Goal: Task Accomplishment & Management: Manage account settings

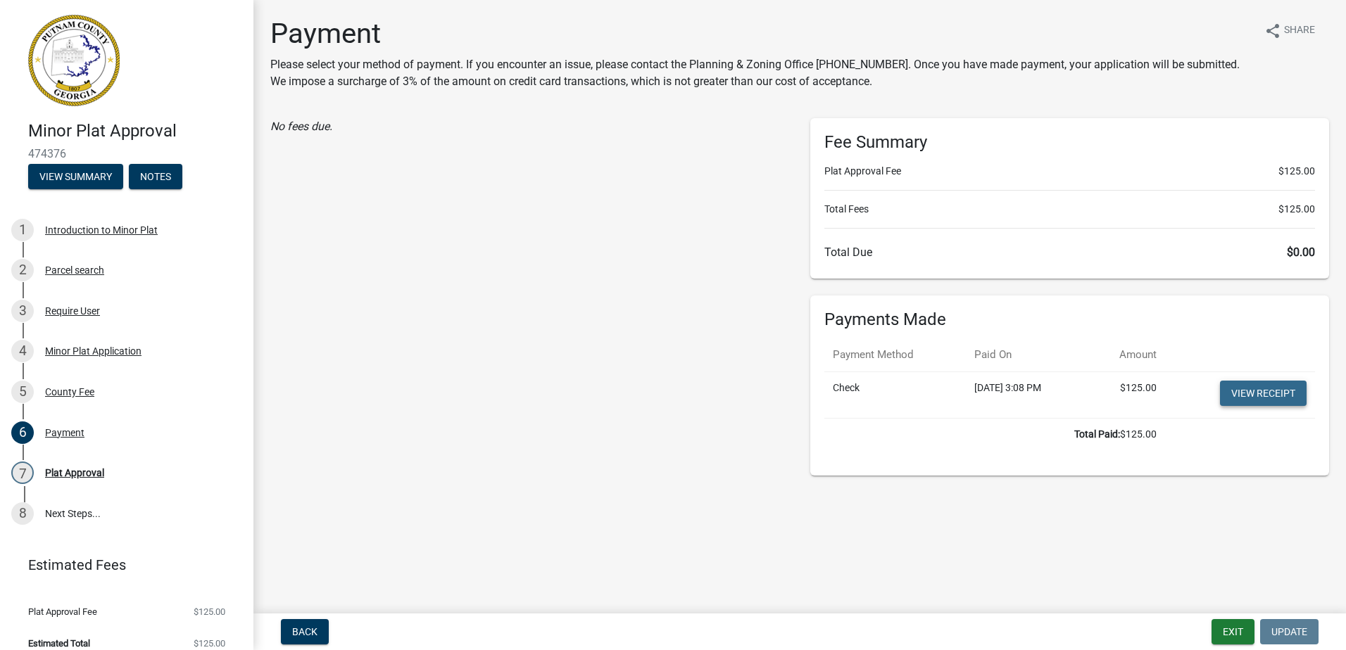
click at [1294, 389] on link "View receipt" at bounding box center [1263, 393] width 87 height 25
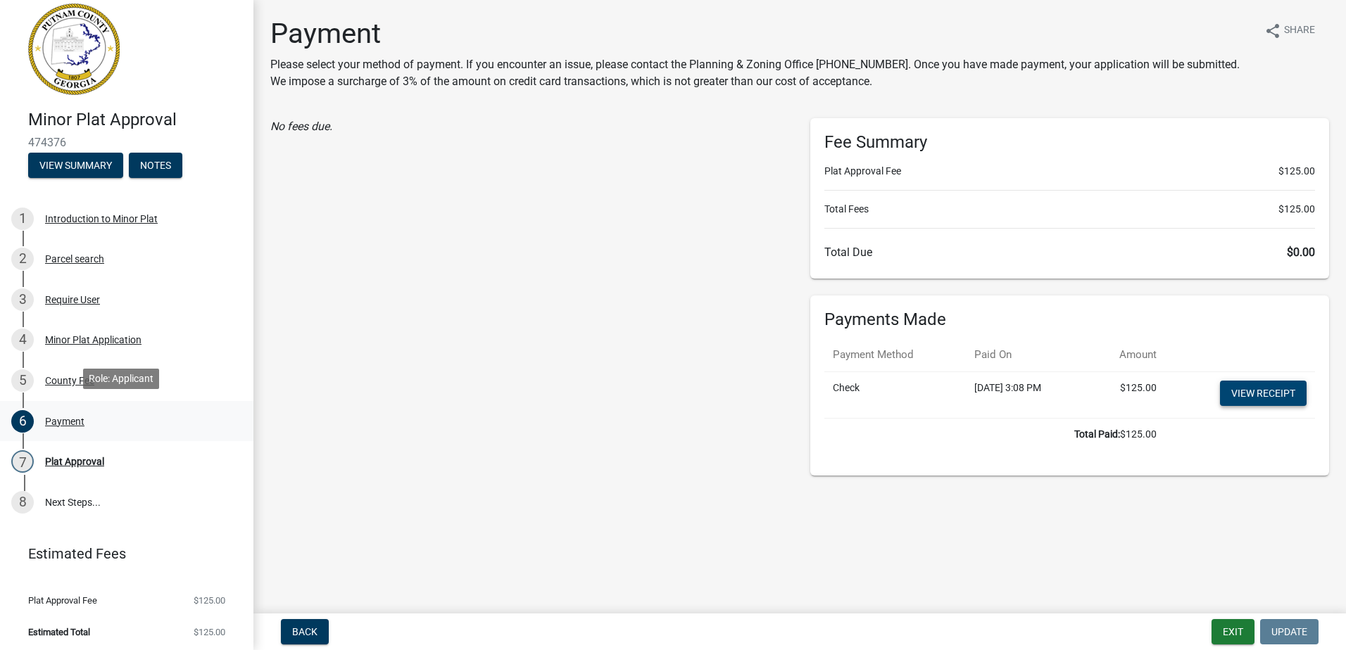
scroll to position [15, 0]
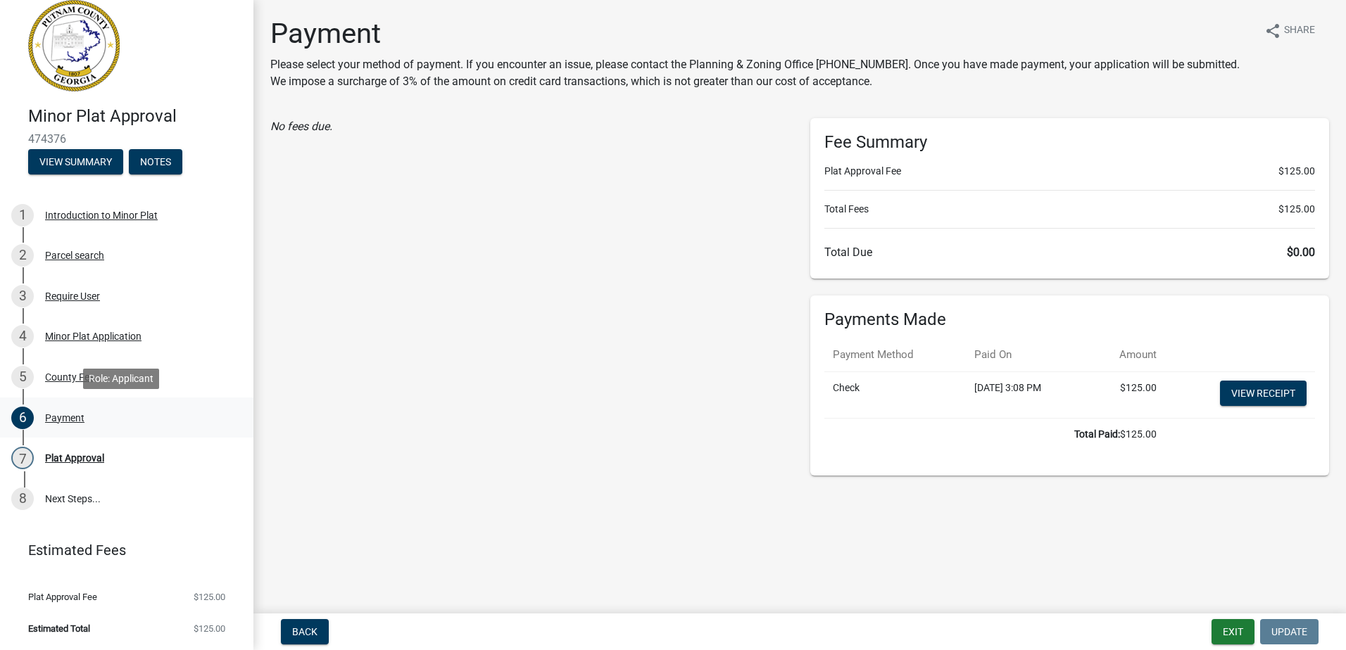
click at [63, 415] on div "Payment" at bounding box center [64, 418] width 39 height 10
click at [89, 376] on div "County Fee" at bounding box center [69, 377] width 49 height 10
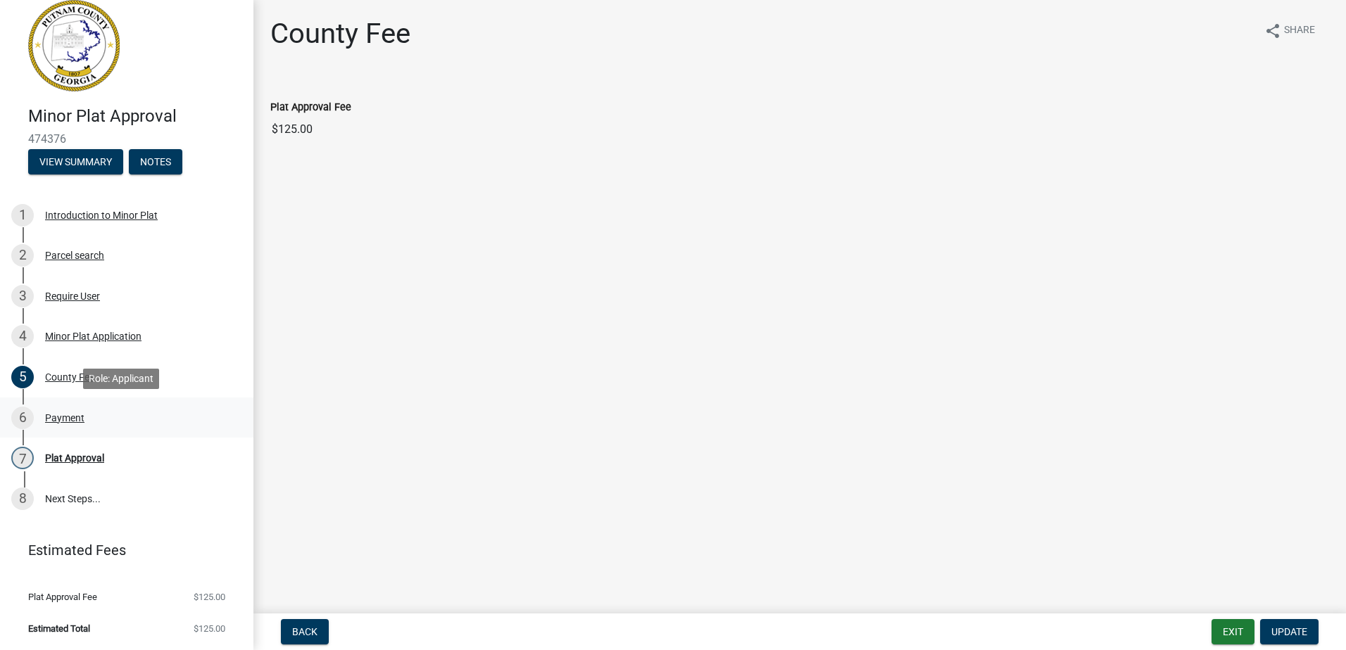
click at [63, 415] on div "Payment" at bounding box center [64, 418] width 39 height 10
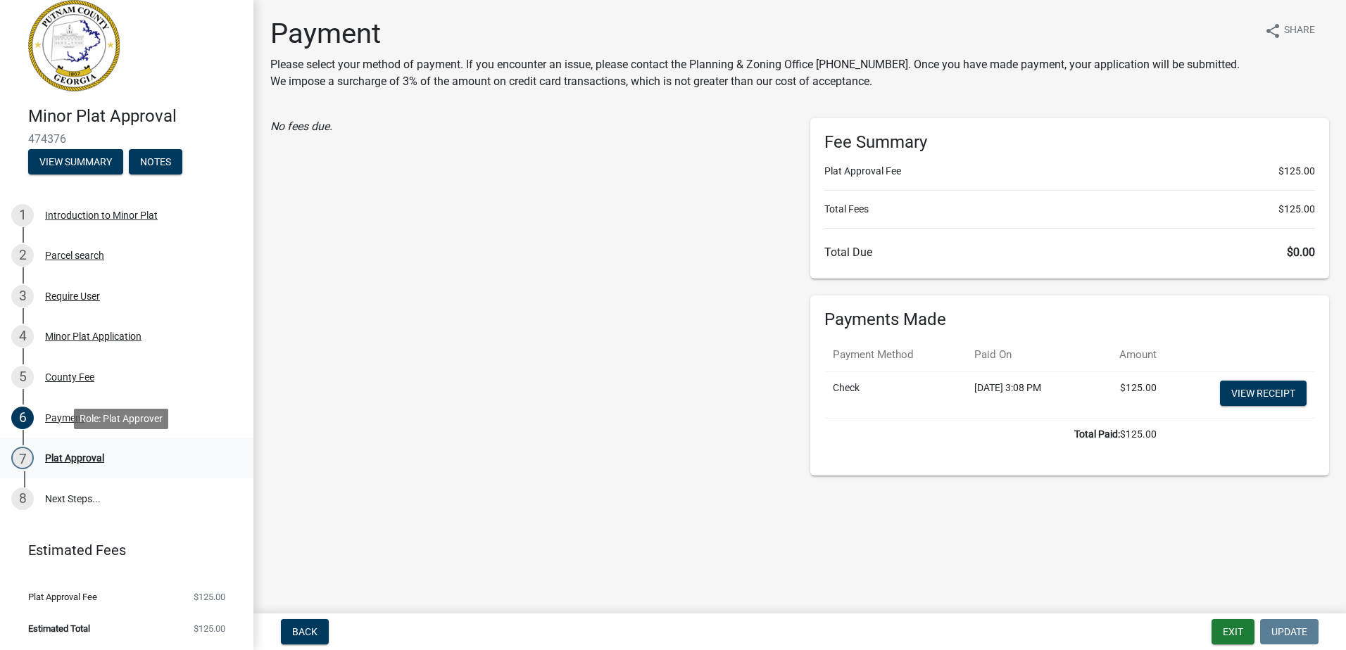
click at [58, 453] on div "Plat Approval" at bounding box center [74, 458] width 59 height 10
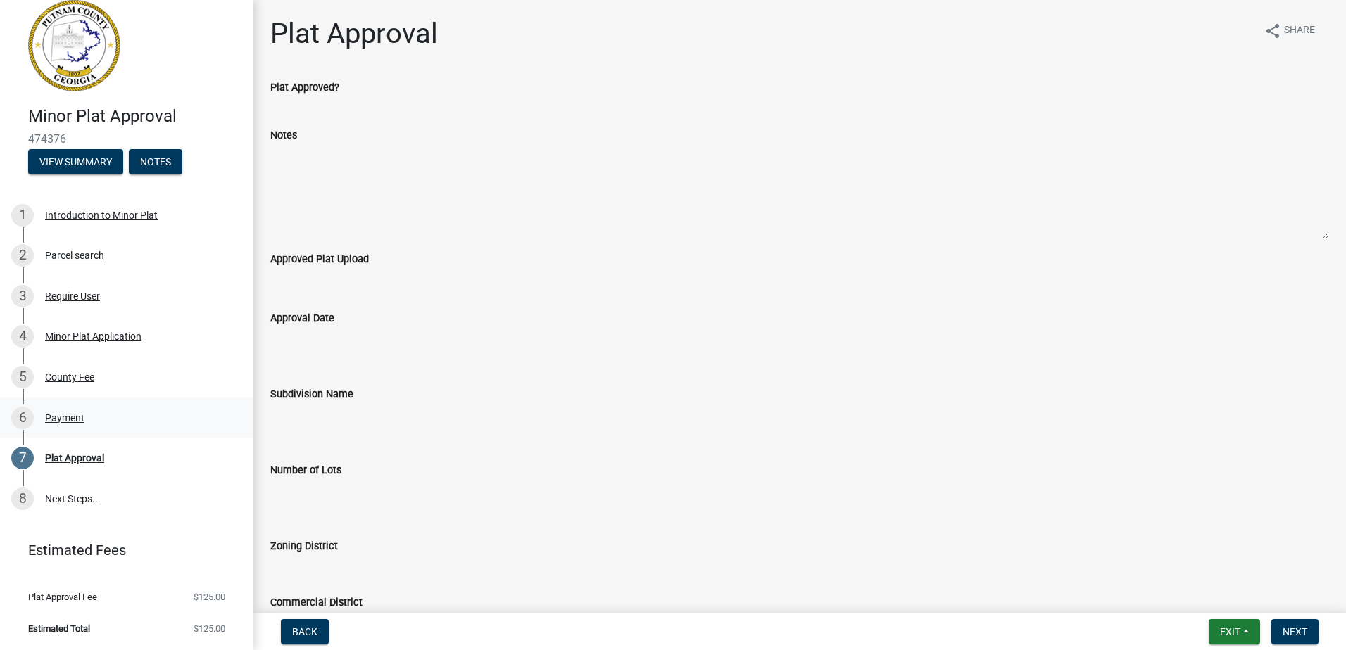
click at [87, 418] on div "6 Payment" at bounding box center [121, 418] width 220 height 23
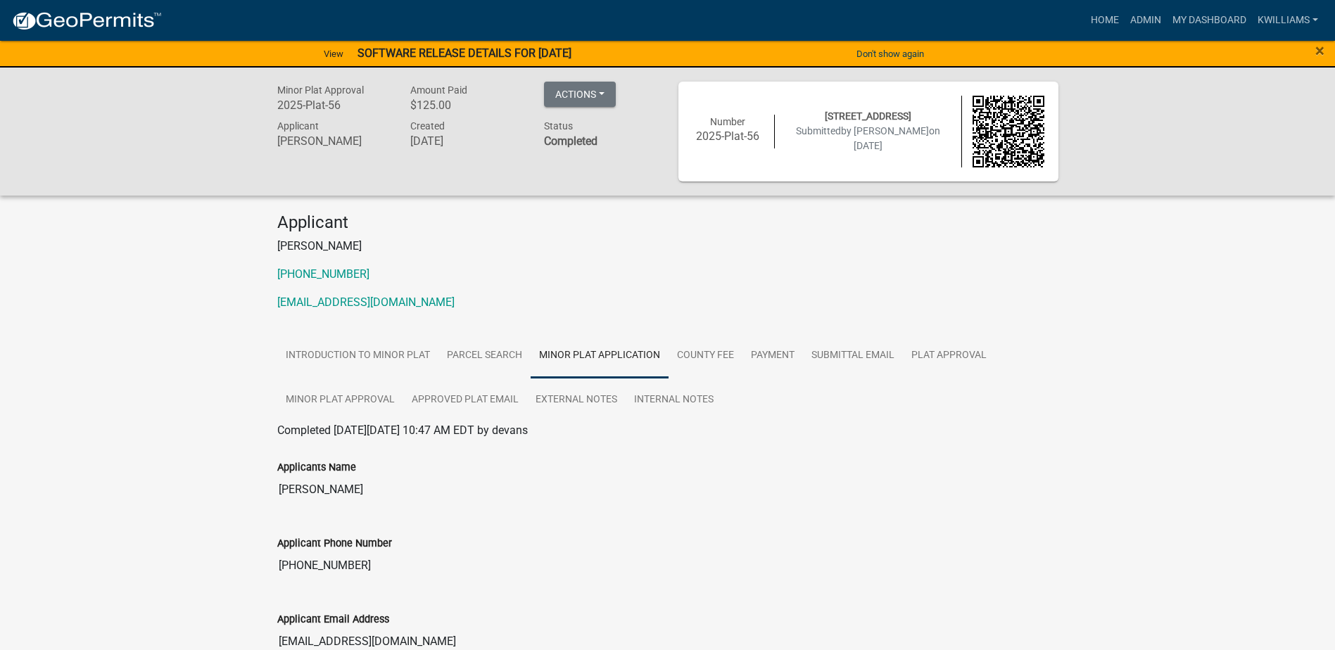
scroll to position [935, 0]
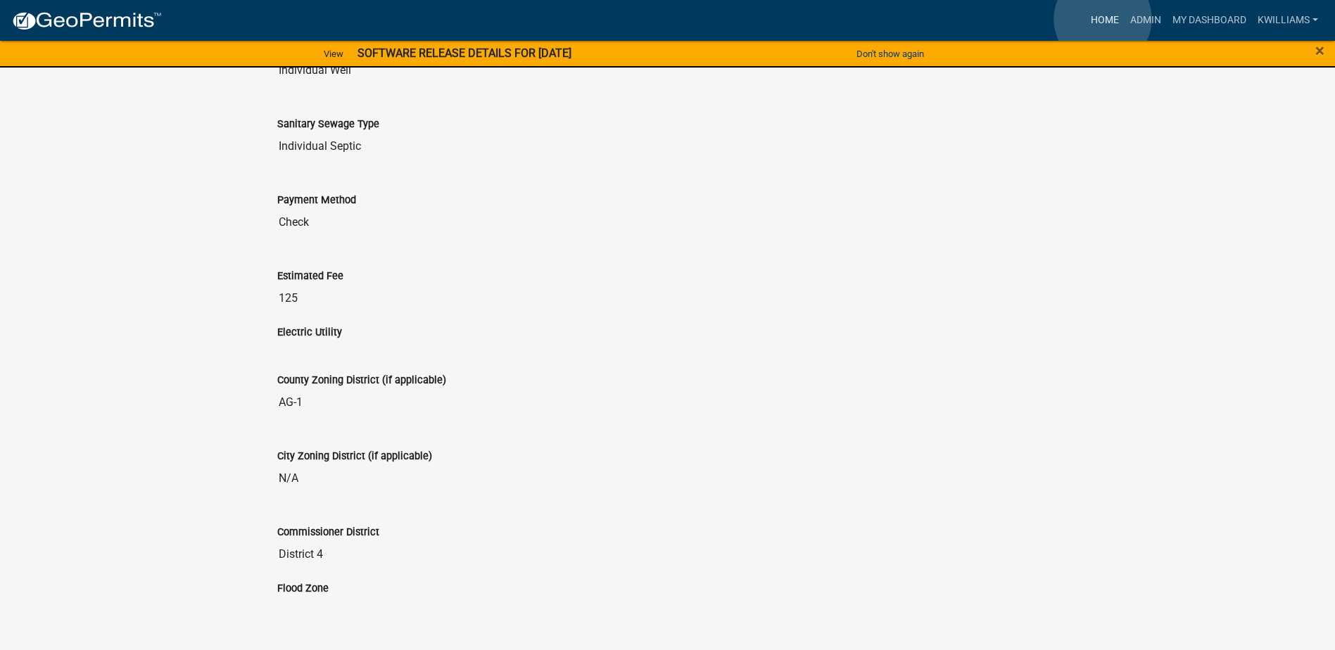
click at [1103, 19] on link "Home" at bounding box center [1104, 20] width 39 height 27
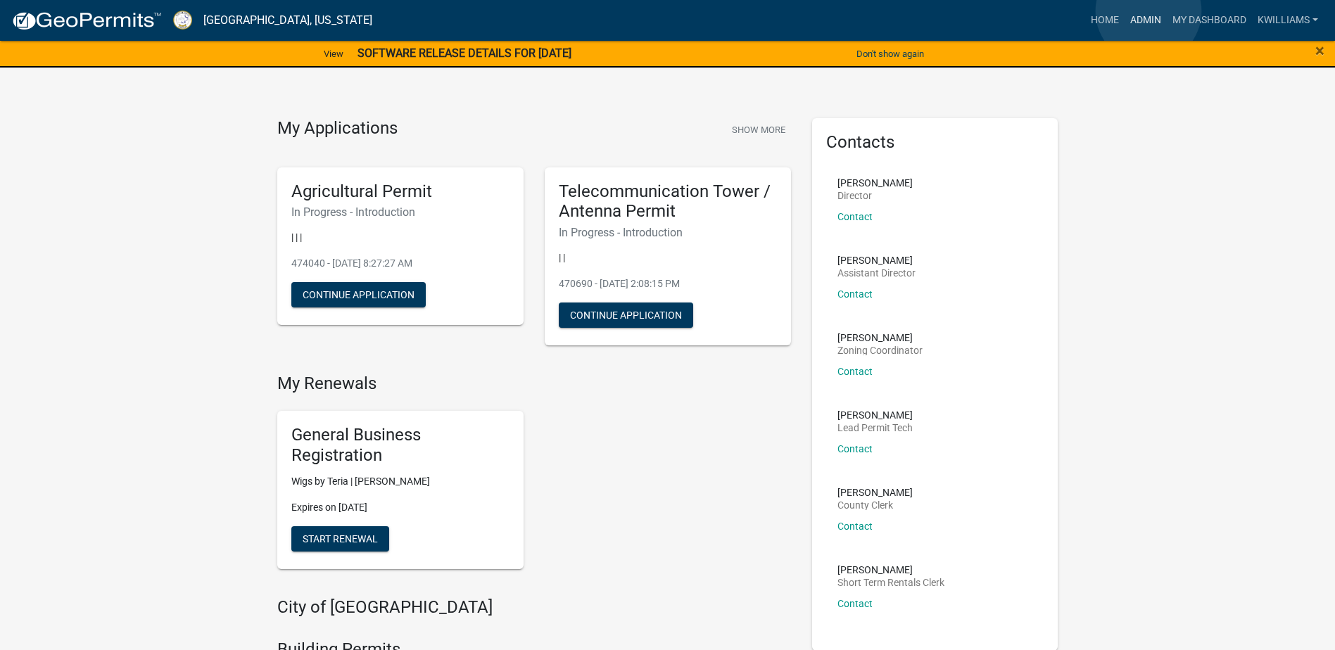
click at [1149, 11] on link "Admin" at bounding box center [1146, 20] width 42 height 27
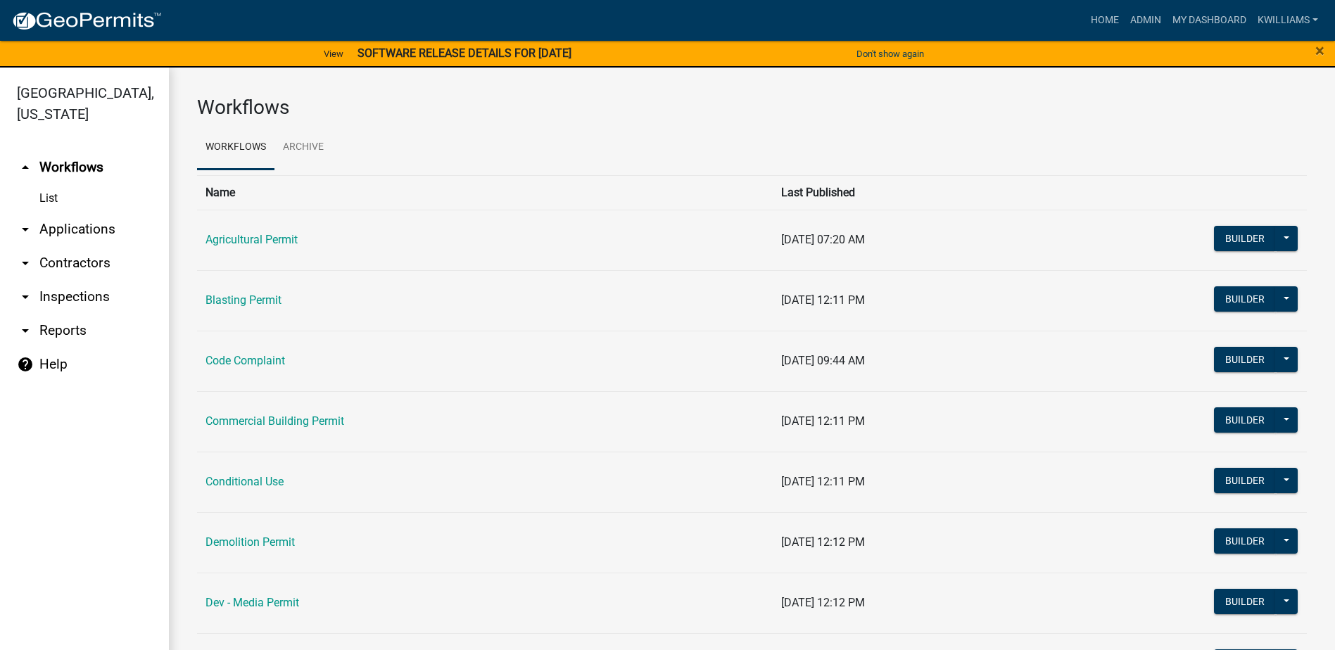
click at [90, 218] on link "arrow_drop_down Applications" at bounding box center [84, 230] width 169 height 34
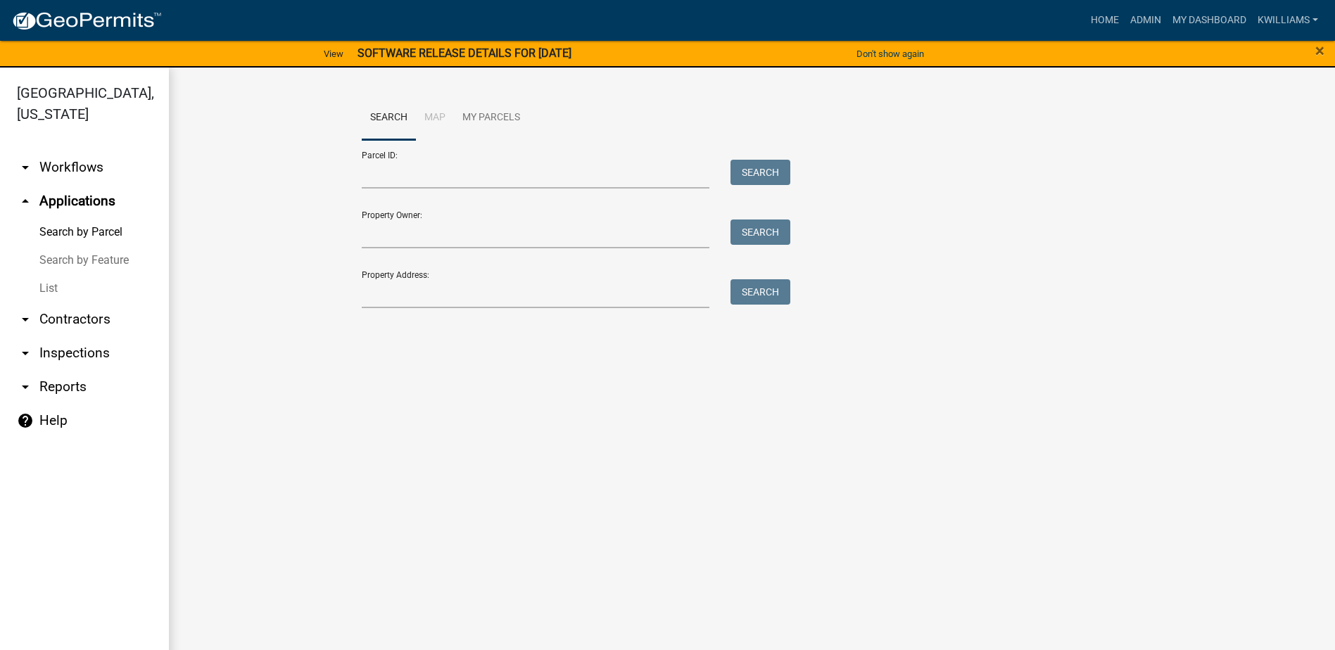
click at [58, 289] on link "List" at bounding box center [84, 289] width 169 height 28
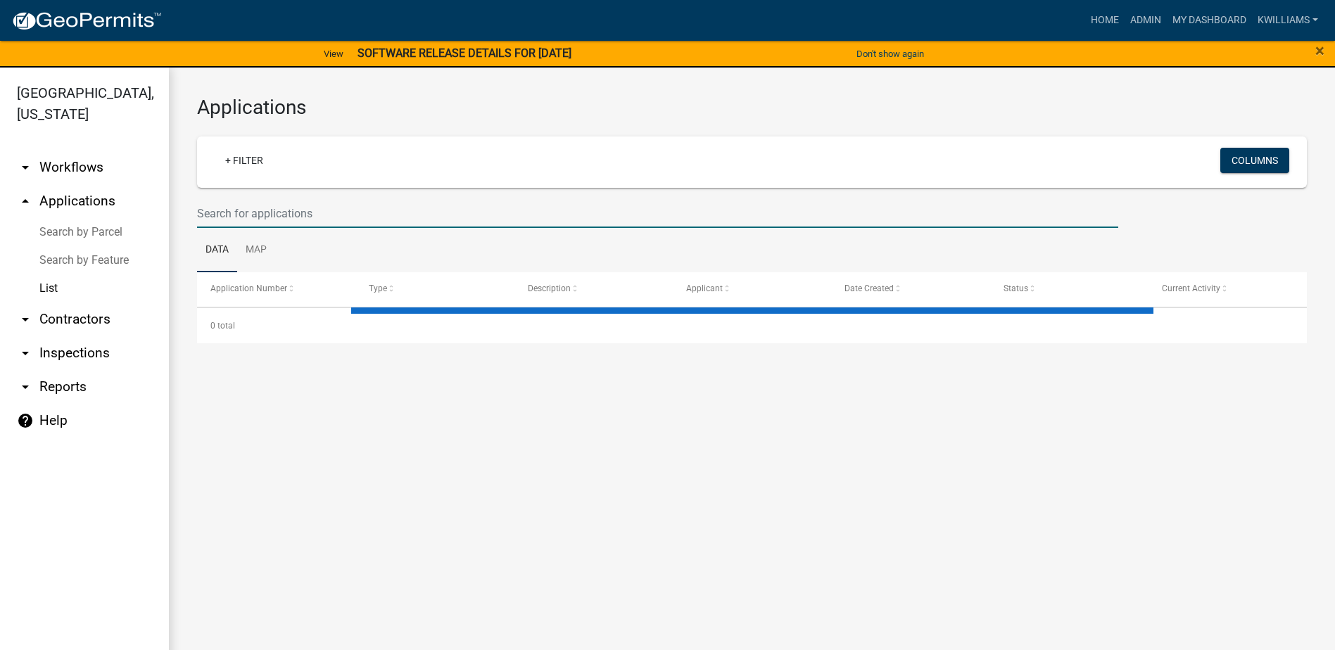
click at [265, 201] on input "text" at bounding box center [657, 213] width 921 height 29
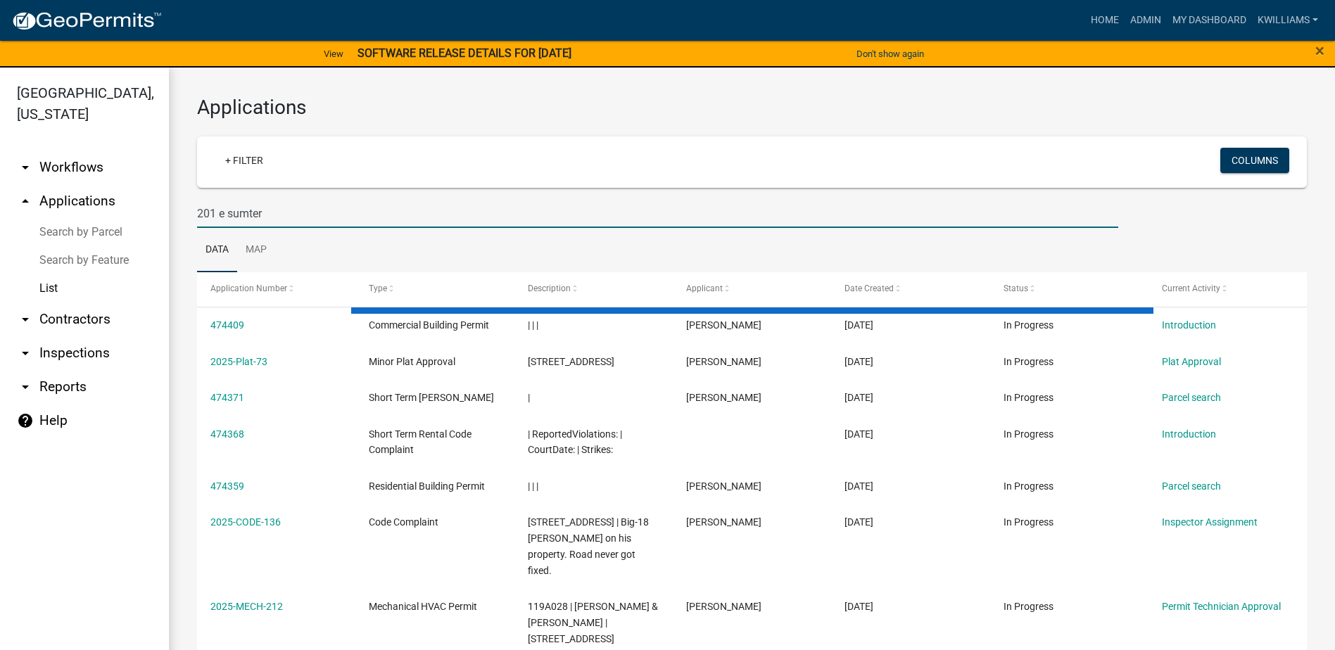
type input "201 e sumter"
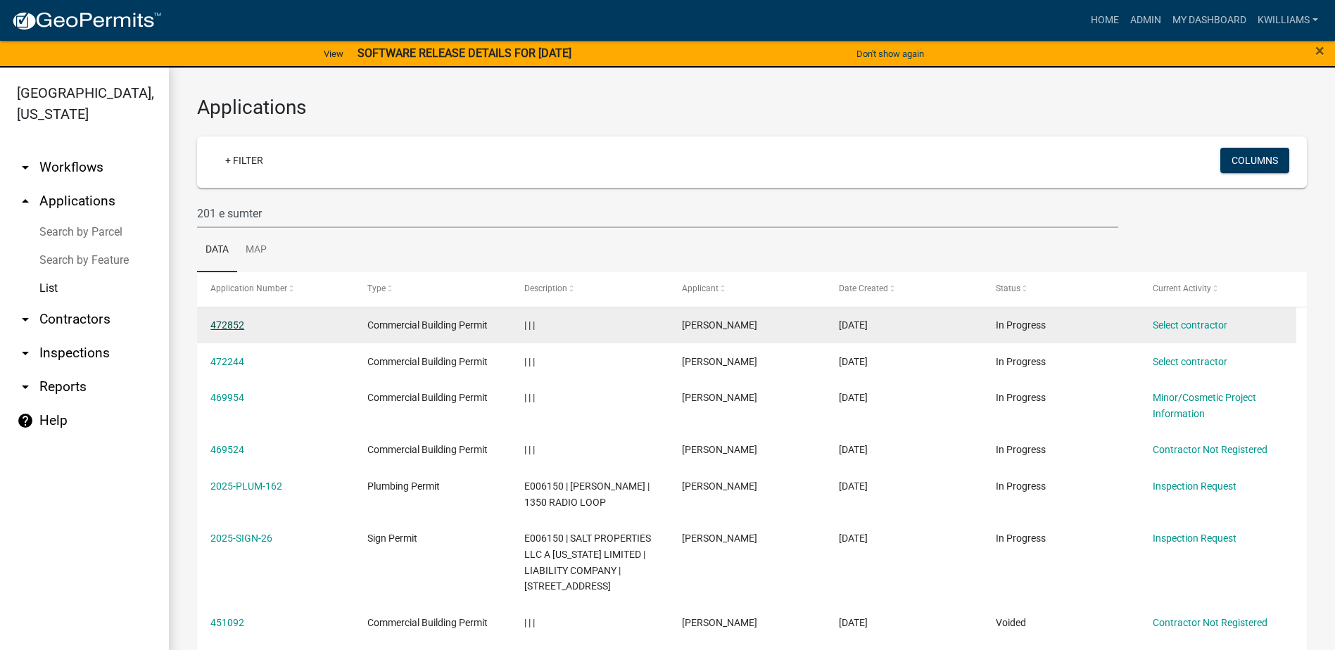
click at [228, 322] on link "472852" at bounding box center [227, 325] width 34 height 11
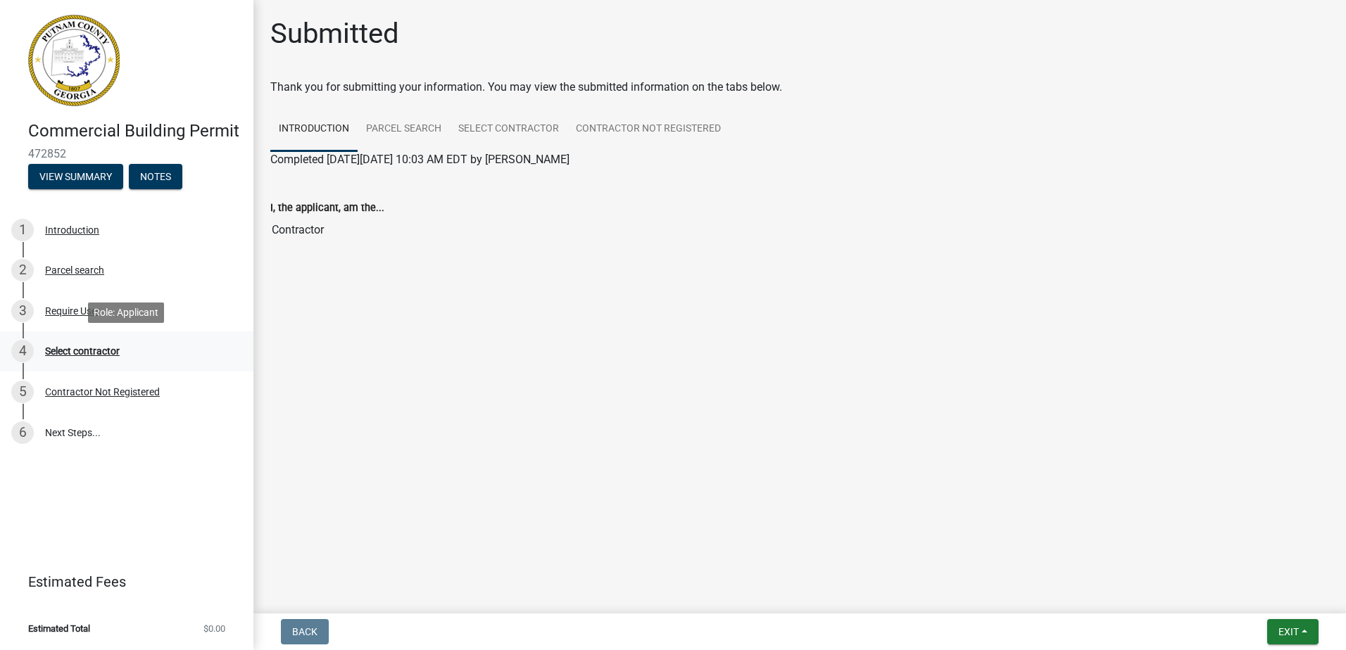
drag, startPoint x: 68, startPoint y: 331, endPoint x: 70, endPoint y: 341, distance: 10.2
click at [70, 341] on link "4 Select contractor" at bounding box center [126, 352] width 253 height 41
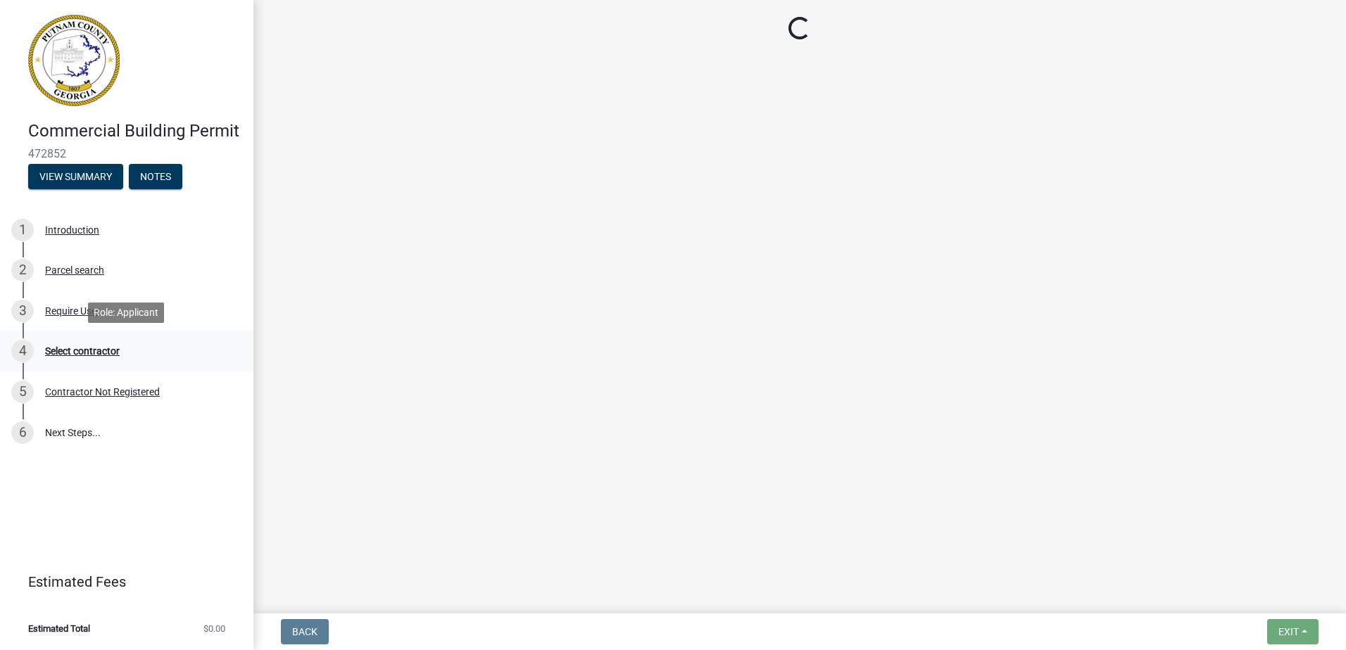
click at [72, 348] on div "Select contractor" at bounding box center [82, 351] width 75 height 10
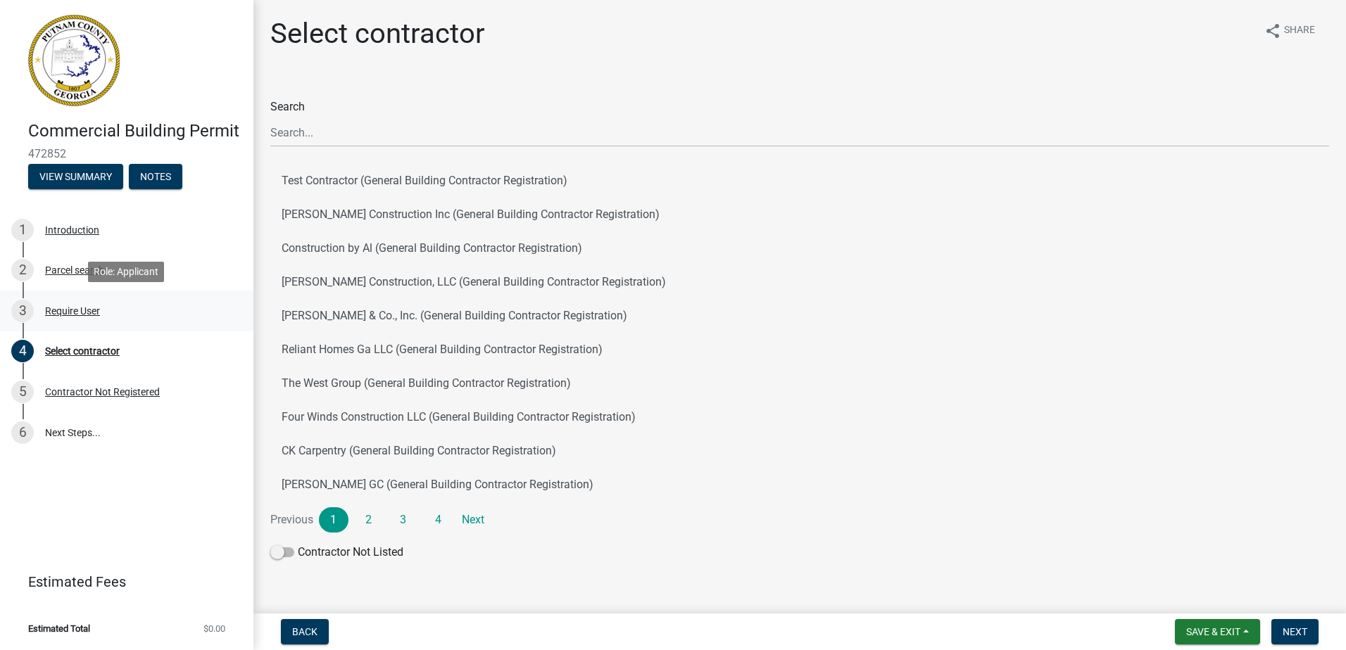
click at [47, 310] on div "Require User" at bounding box center [72, 311] width 55 height 10
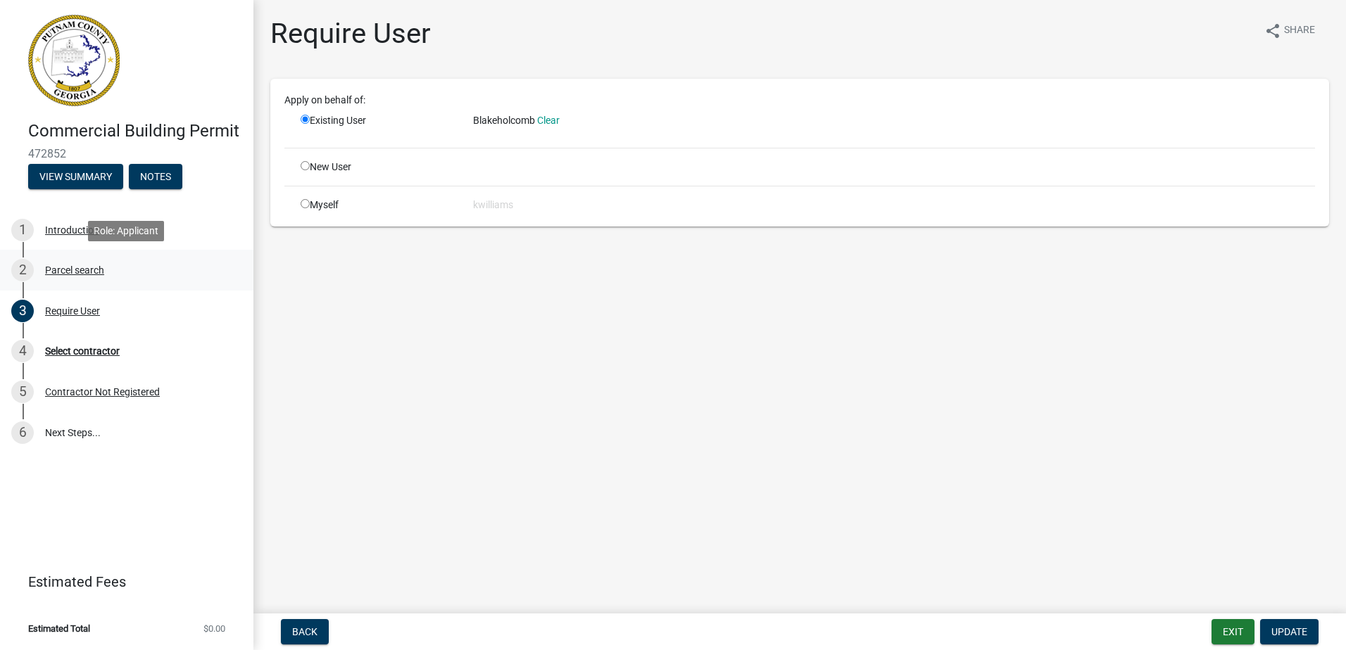
click at [82, 266] on div "Parcel search" at bounding box center [74, 270] width 59 height 10
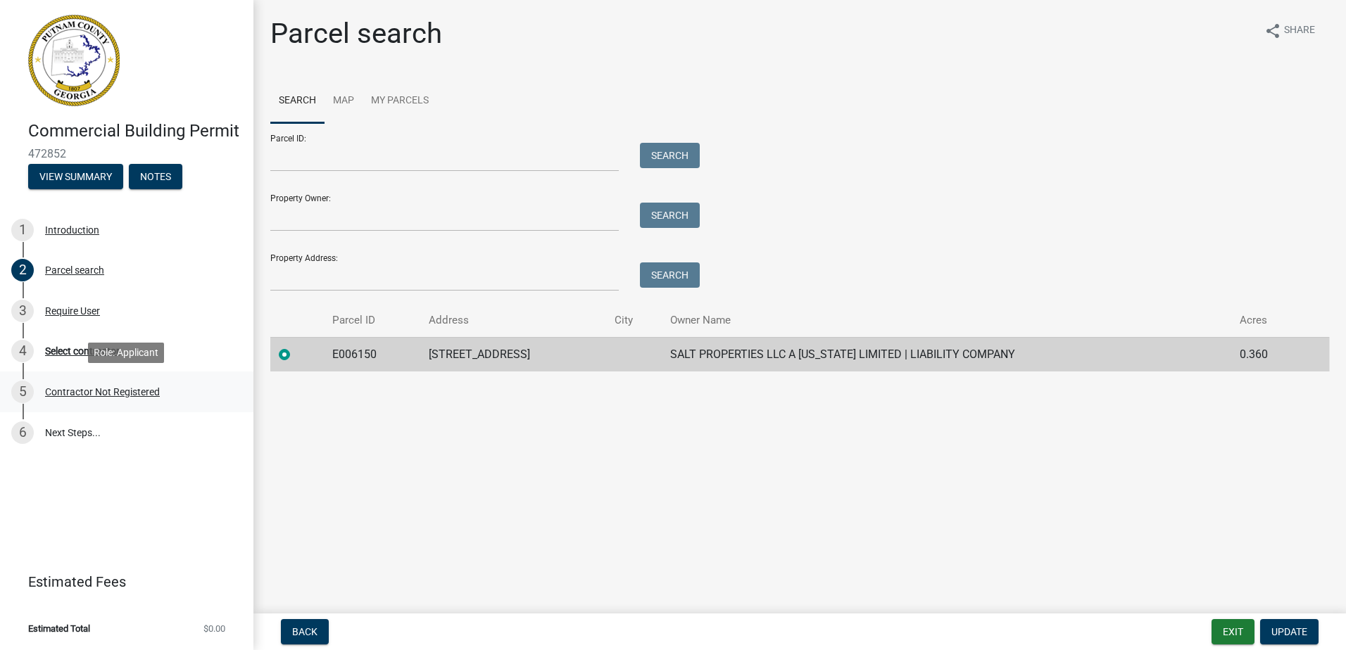
click at [75, 390] on div "Contractor Not Registered" at bounding box center [102, 392] width 115 height 10
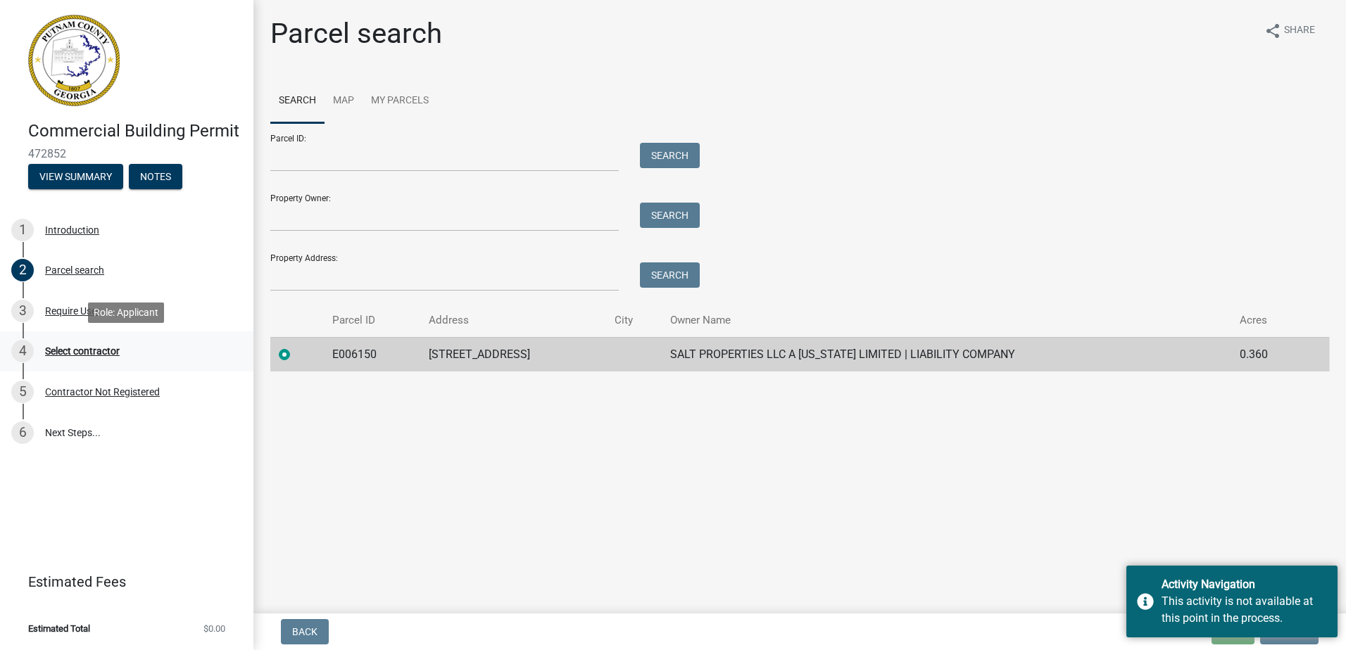
click at [75, 348] on div "Select contractor" at bounding box center [82, 351] width 75 height 10
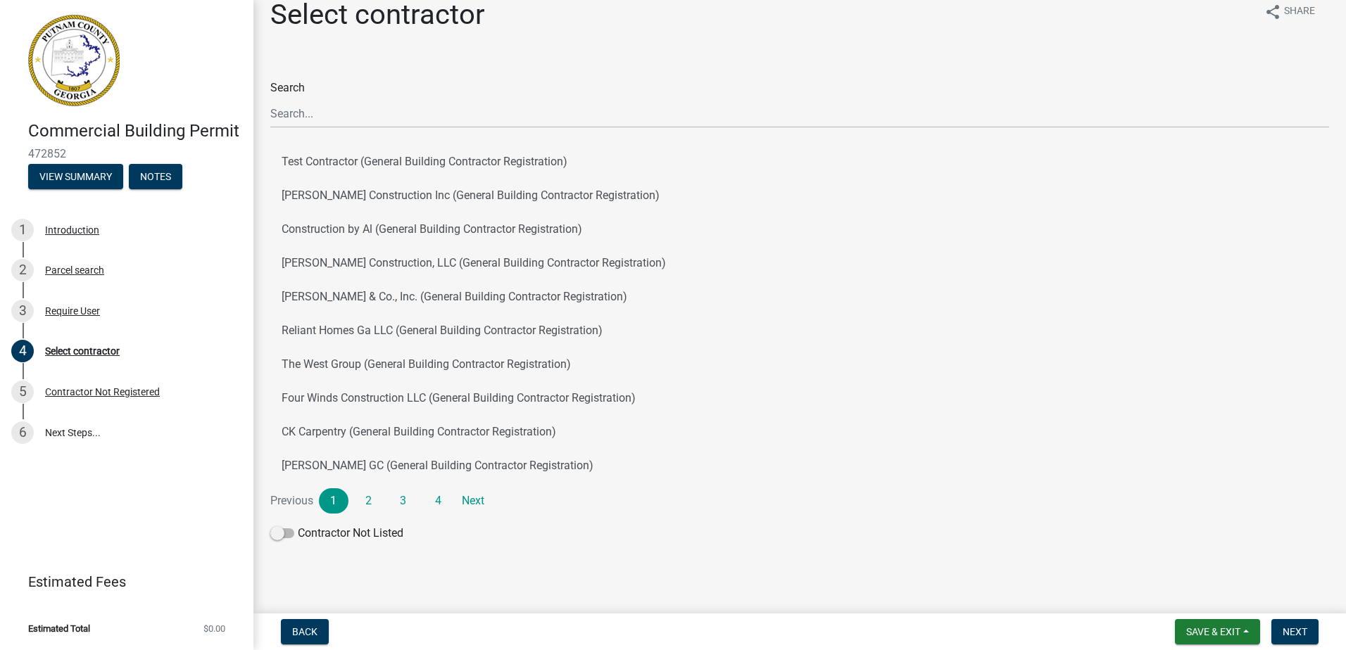
scroll to position [25, 0]
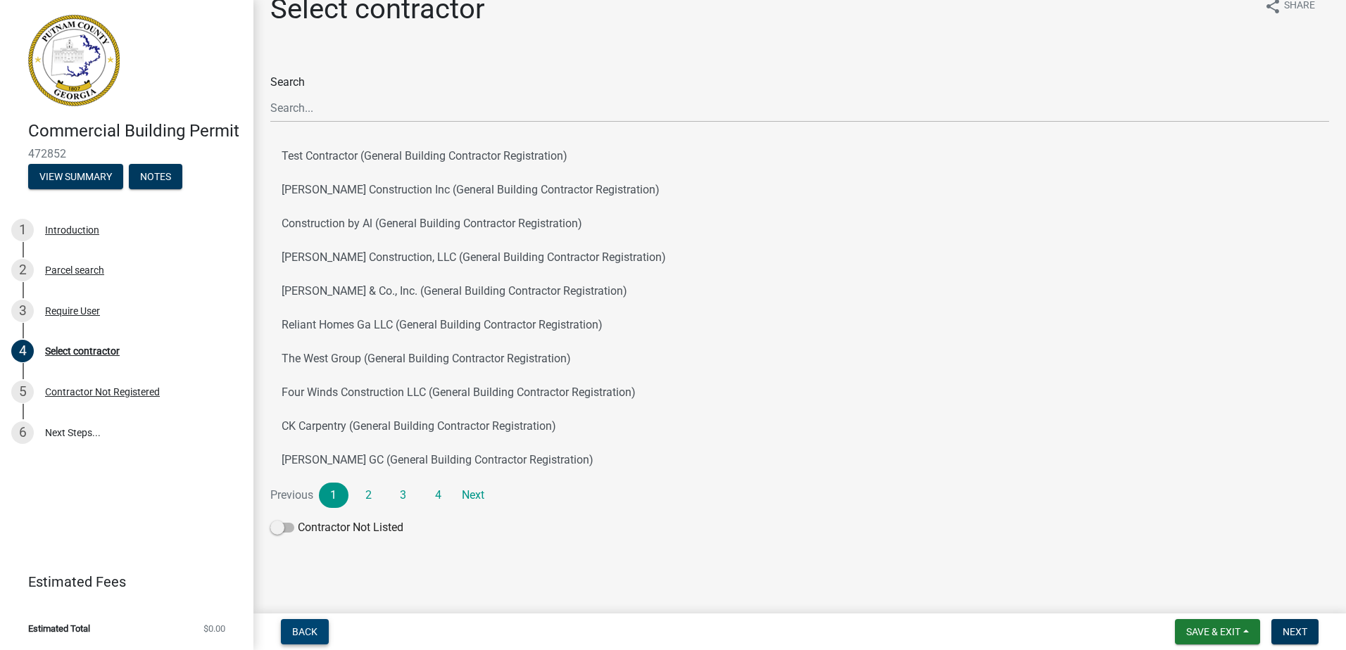
click at [313, 629] on span "Back" at bounding box center [304, 631] width 25 height 11
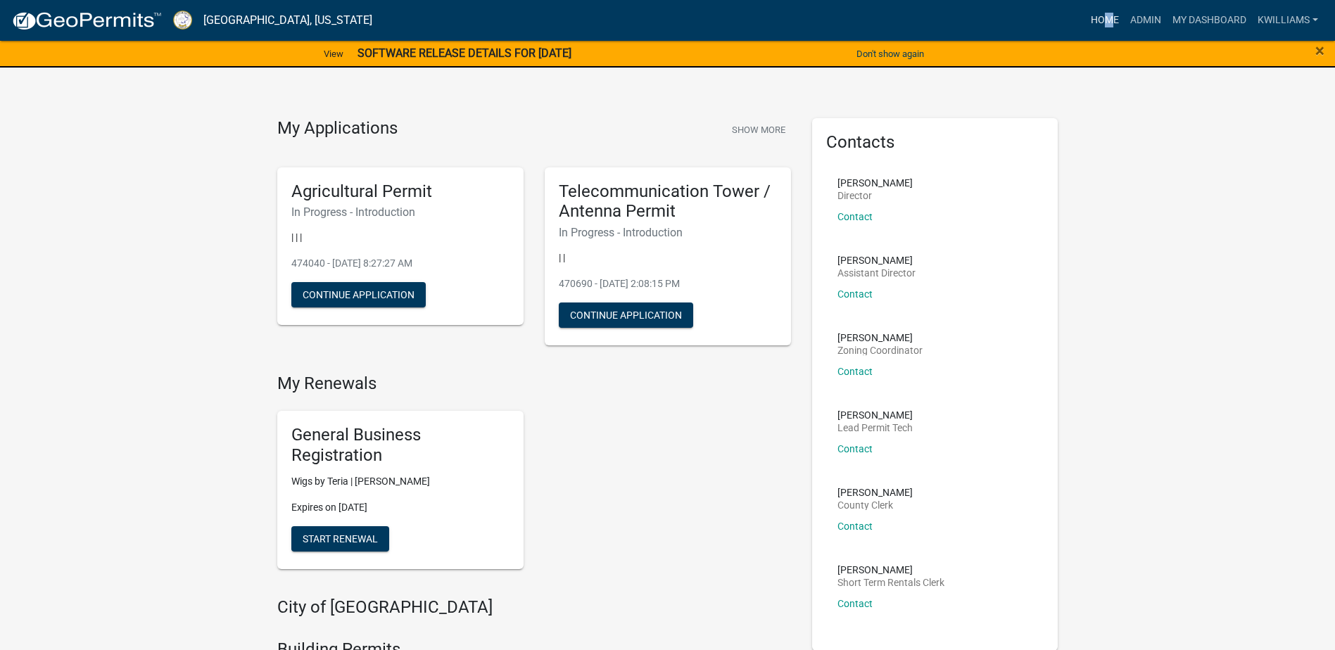
click at [1097, 7] on nav "[GEOGRAPHIC_DATA], [US_STATE] more_horiz Home Admin My Dashboard kwilliams Admi…" at bounding box center [667, 20] width 1335 height 41
drag, startPoint x: 1097, startPoint y: 7, endPoint x: 1092, endPoint y: 23, distance: 16.9
click at [1092, 23] on link "Home" at bounding box center [1104, 20] width 39 height 27
click at [1102, 19] on link "Home" at bounding box center [1104, 20] width 39 height 27
click at [1125, 32] on link "Admin" at bounding box center [1146, 20] width 42 height 27
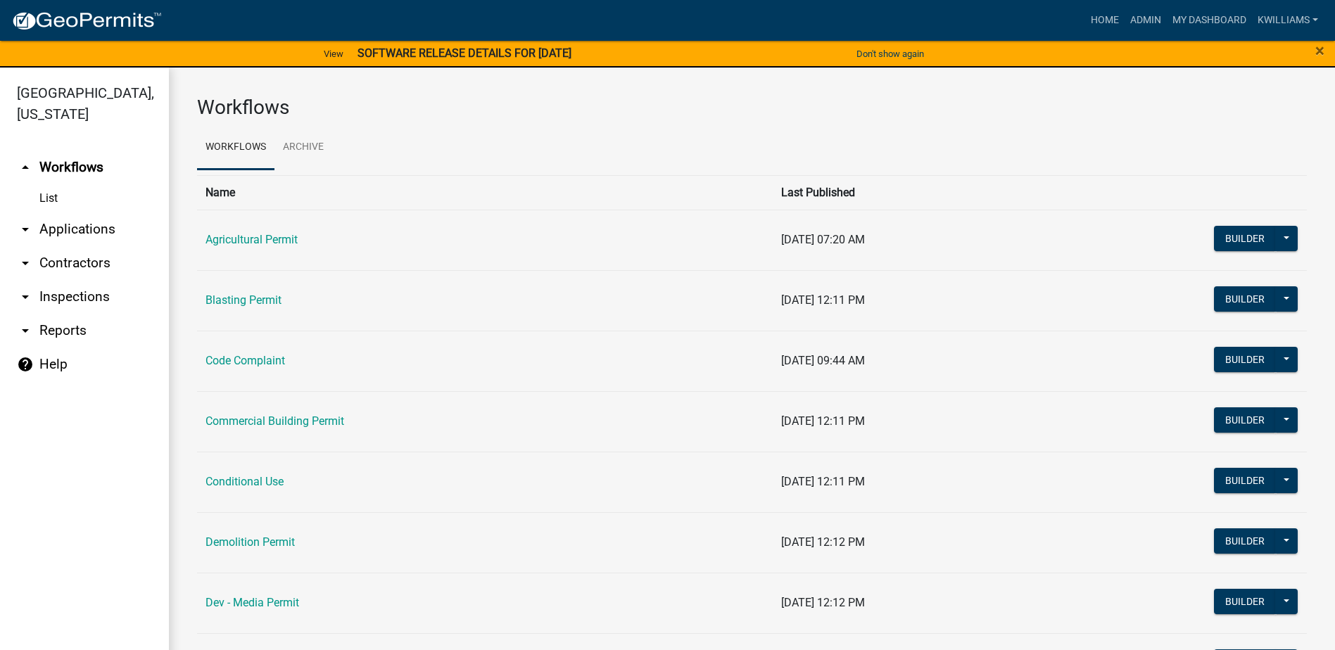
click at [81, 228] on link "arrow_drop_down Applications" at bounding box center [84, 230] width 169 height 34
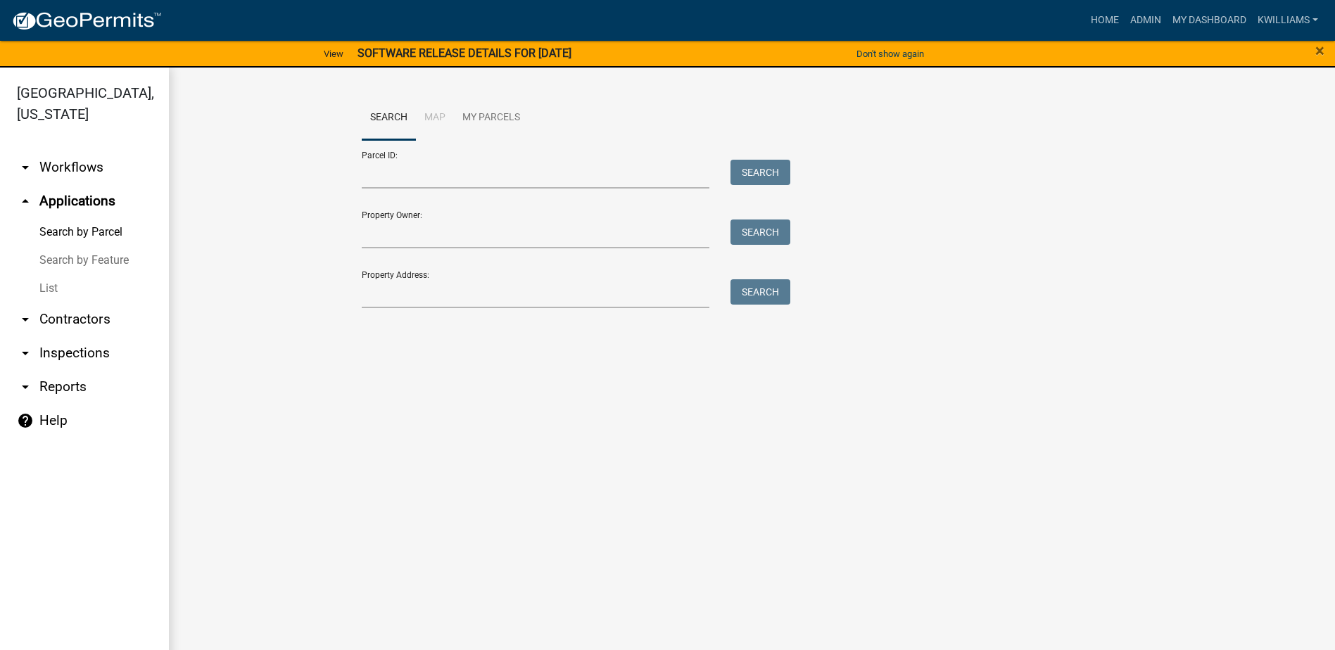
click at [53, 289] on link "List" at bounding box center [84, 289] width 169 height 28
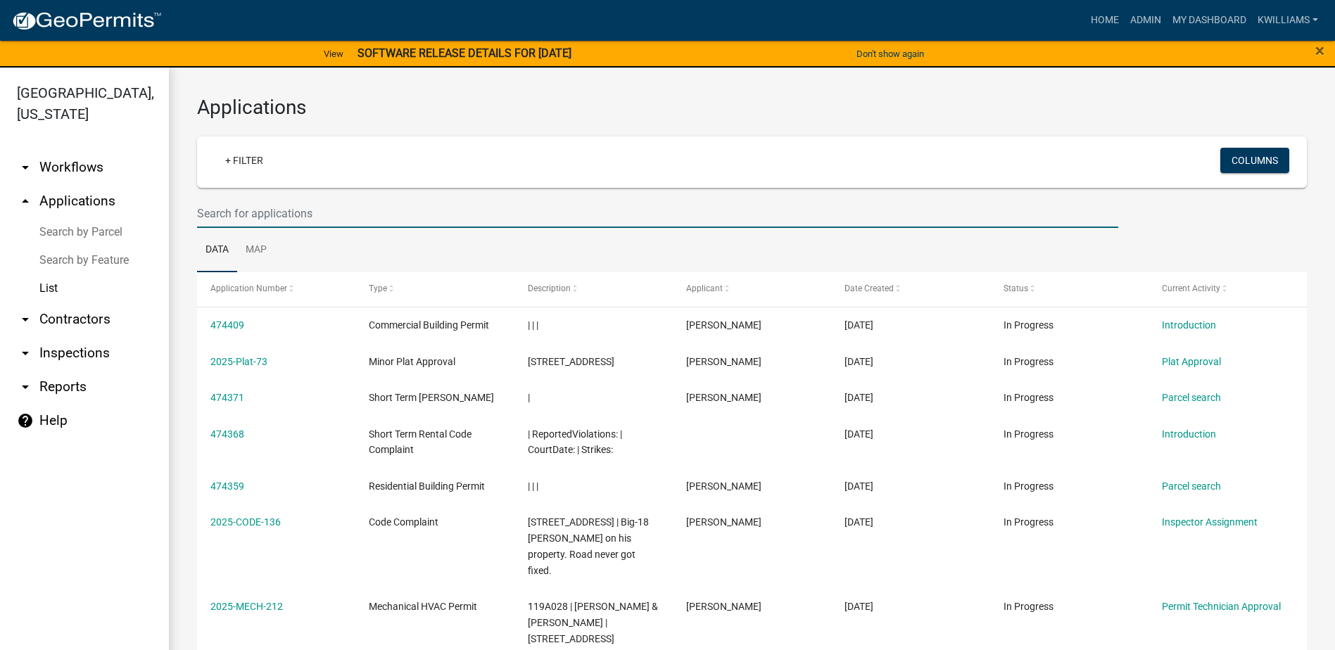
click at [300, 217] on input "text" at bounding box center [657, 213] width 921 height 29
click at [55, 357] on link "arrow_drop_down Inspections" at bounding box center [84, 353] width 169 height 34
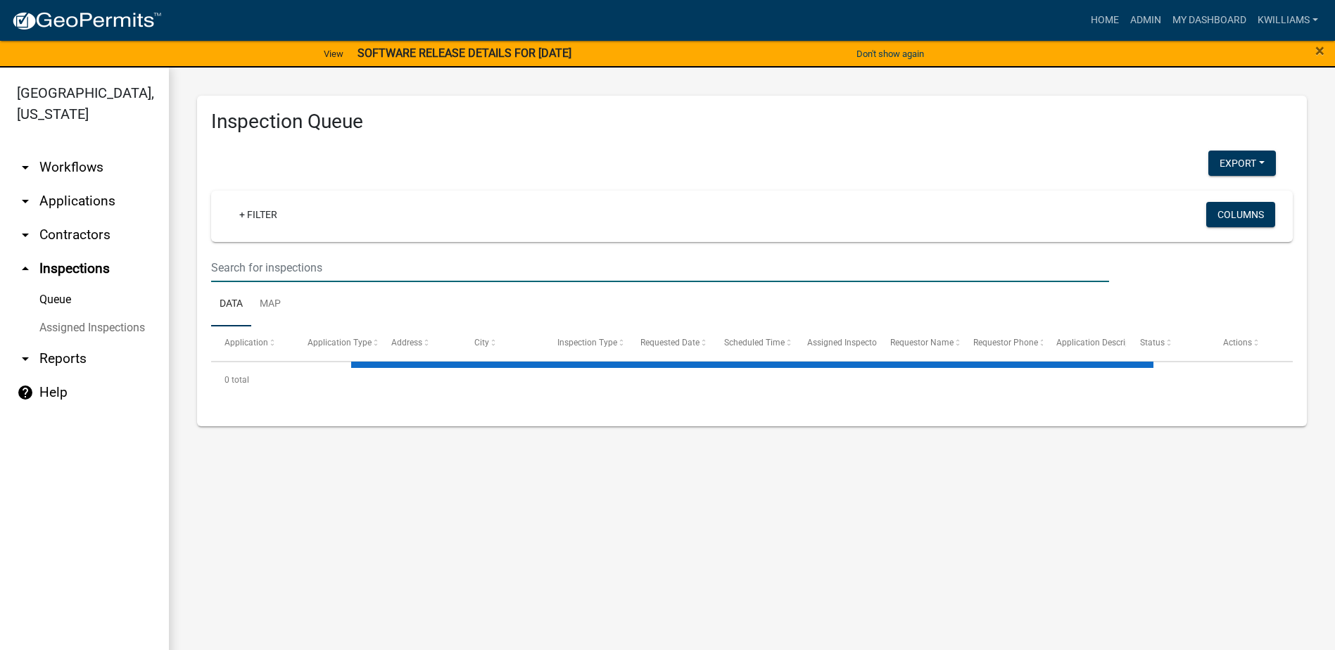
click at [260, 255] on input "text" at bounding box center [660, 267] width 898 height 29
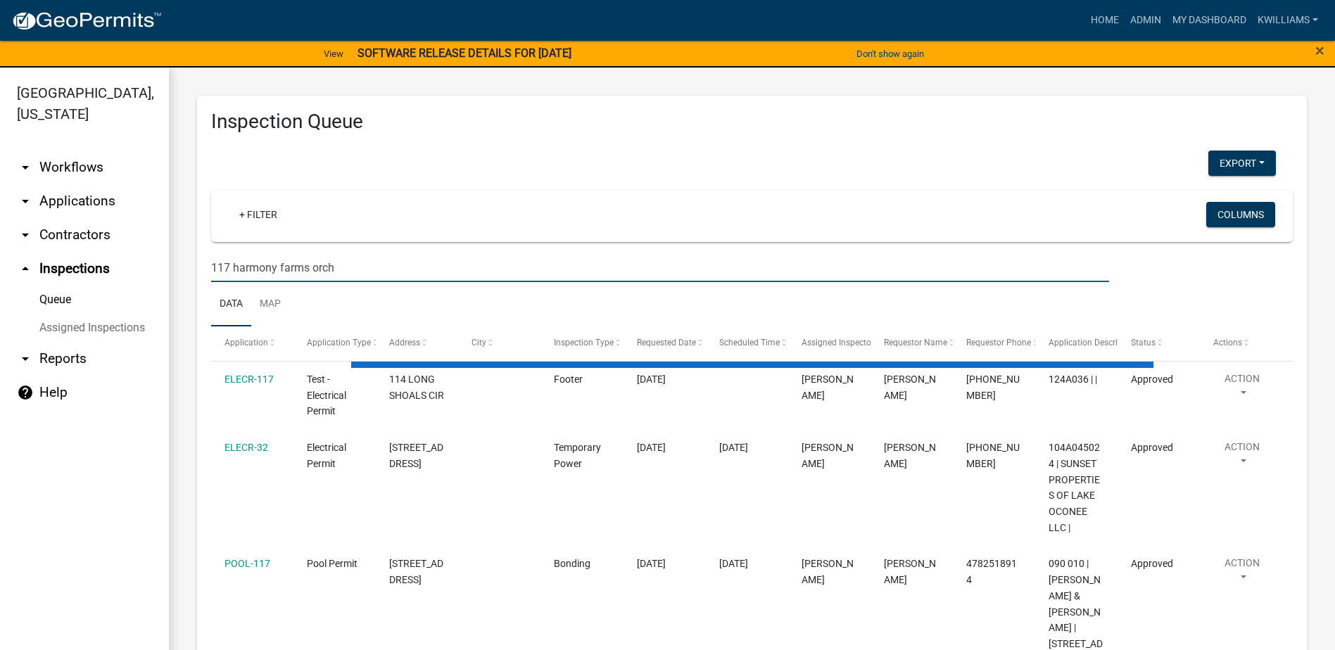
type input "117 harmony farms orch"
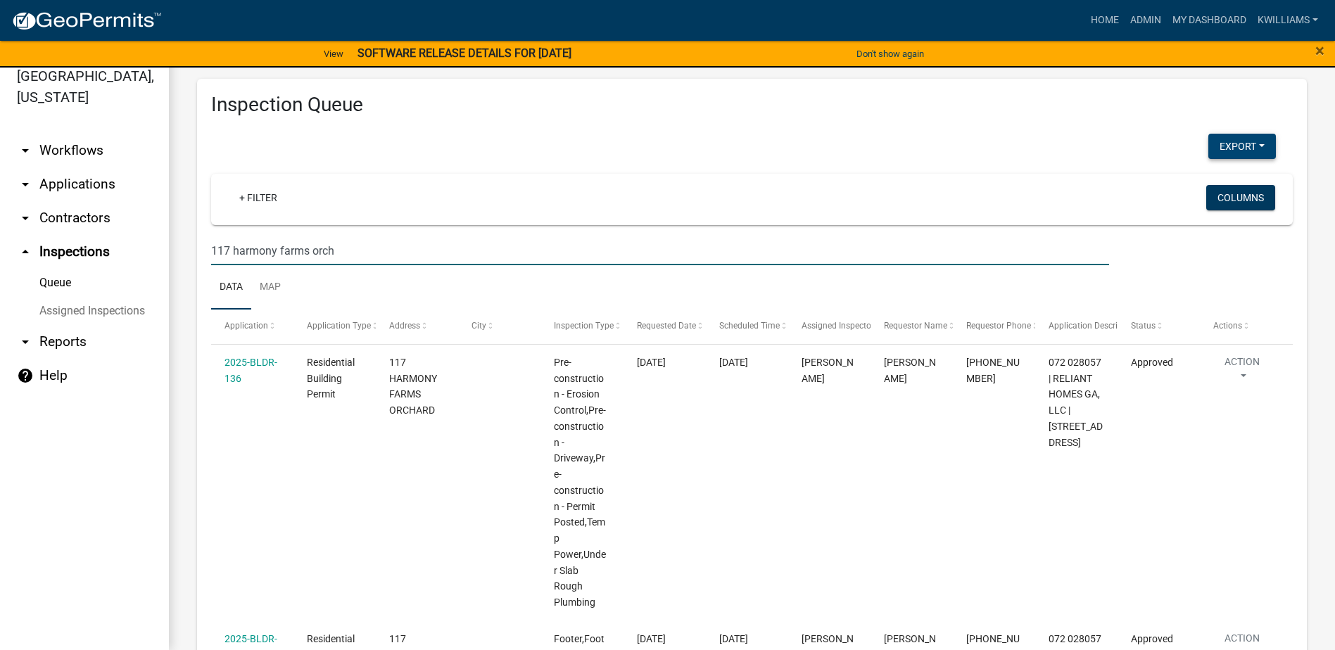
click at [1227, 135] on button "Export" at bounding box center [1243, 146] width 68 height 25
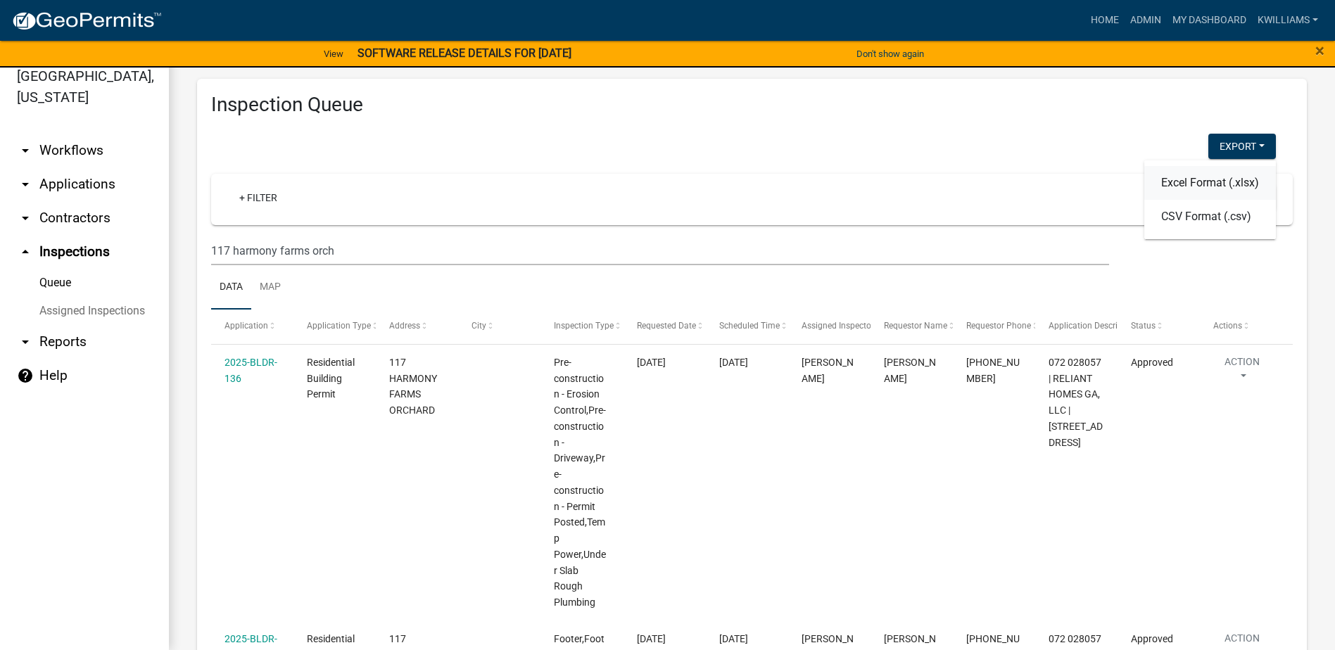
click at [1178, 177] on button "Excel Format (.xlsx)" at bounding box center [1210, 183] width 132 height 34
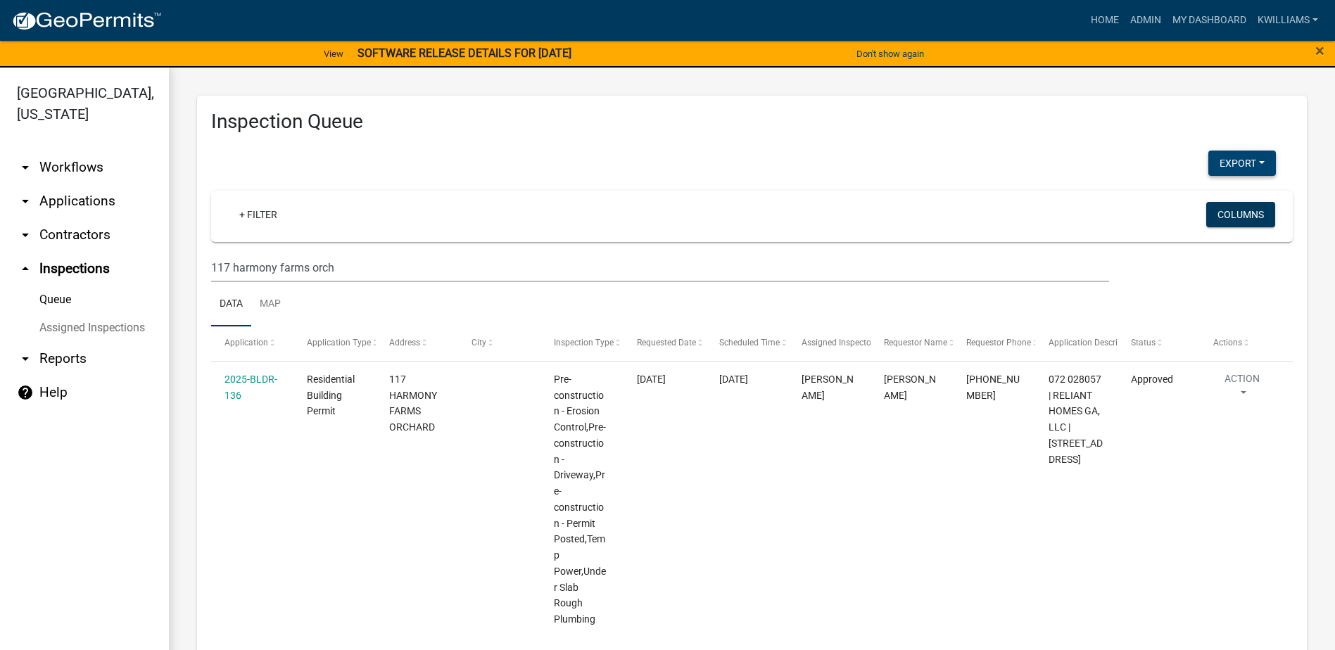
click at [1220, 174] on button "Export" at bounding box center [1243, 163] width 68 height 25
click at [1197, 203] on button "Excel Format (.xlsx)" at bounding box center [1210, 200] width 132 height 34
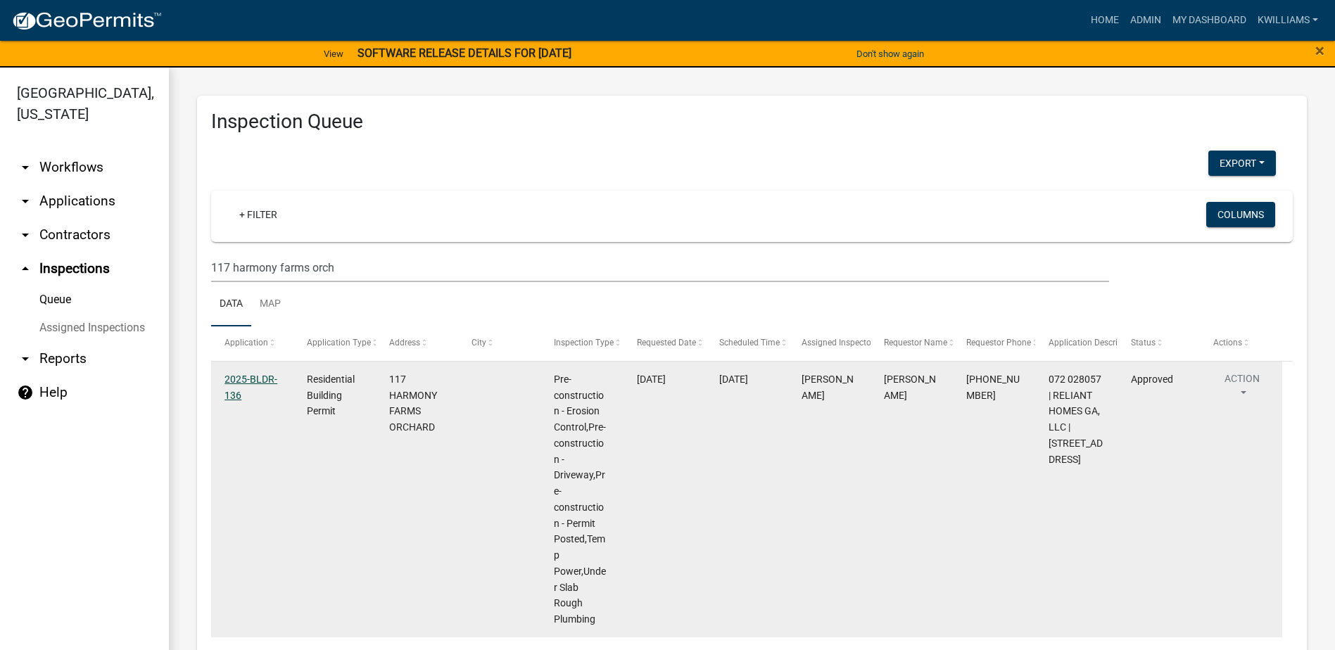
click at [250, 379] on link "2025-BLDR-136" at bounding box center [251, 387] width 53 height 27
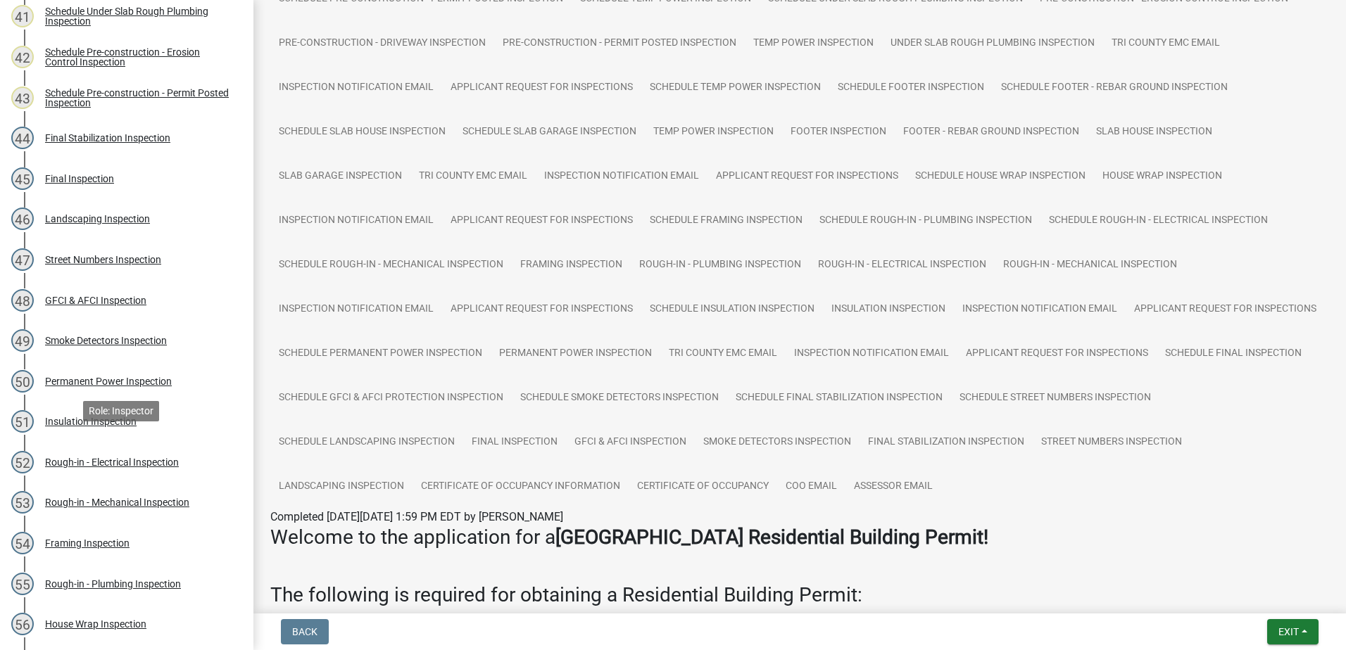
scroll to position [2475, 0]
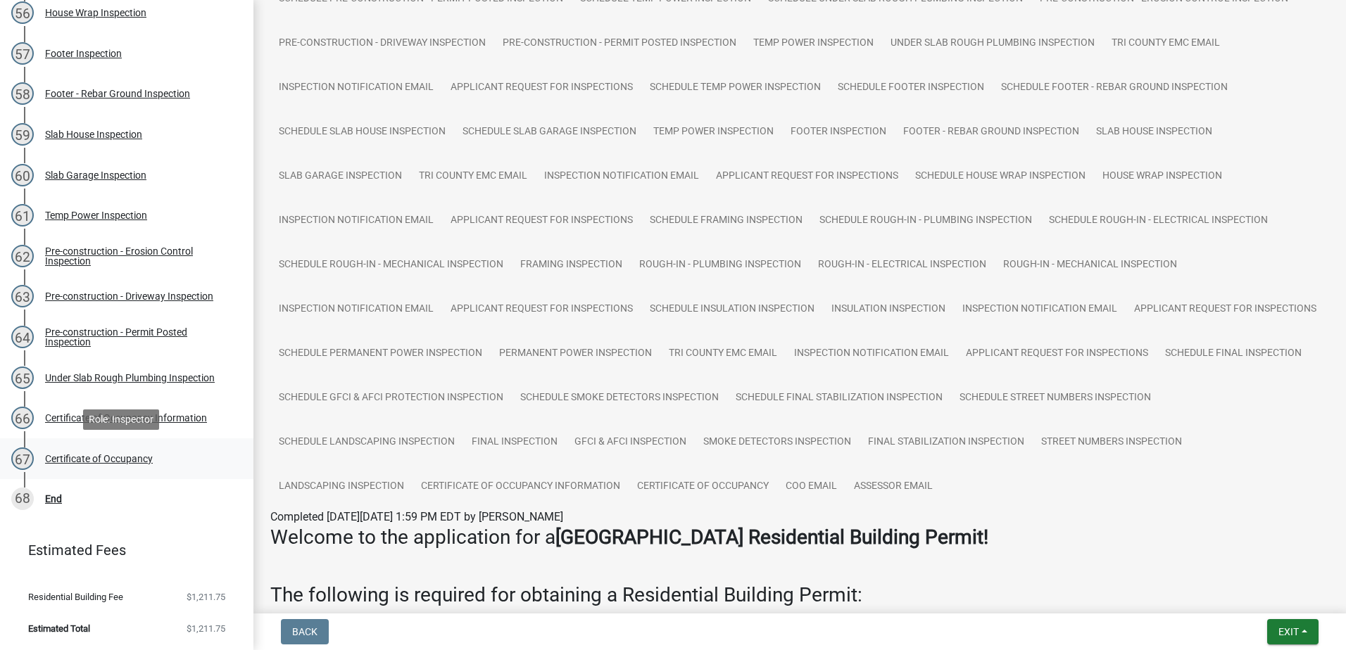
click at [101, 454] on div "Certificate of Occupancy" at bounding box center [99, 459] width 108 height 10
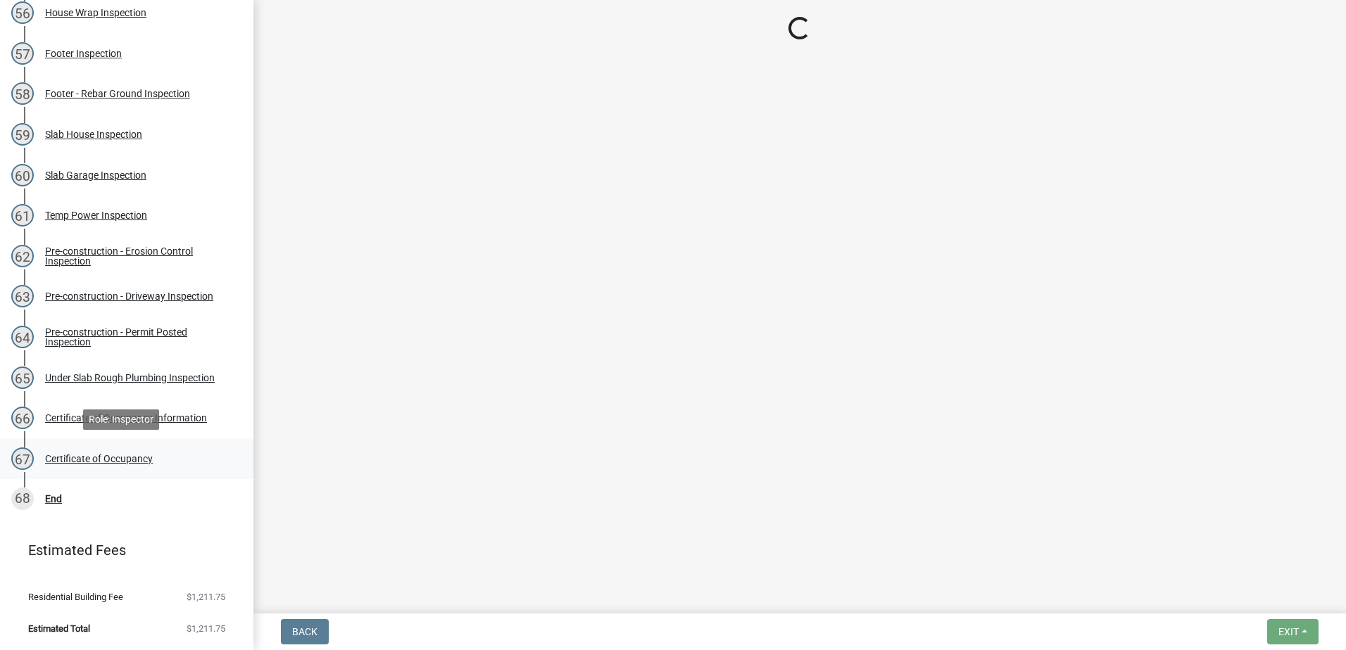
scroll to position [0, 0]
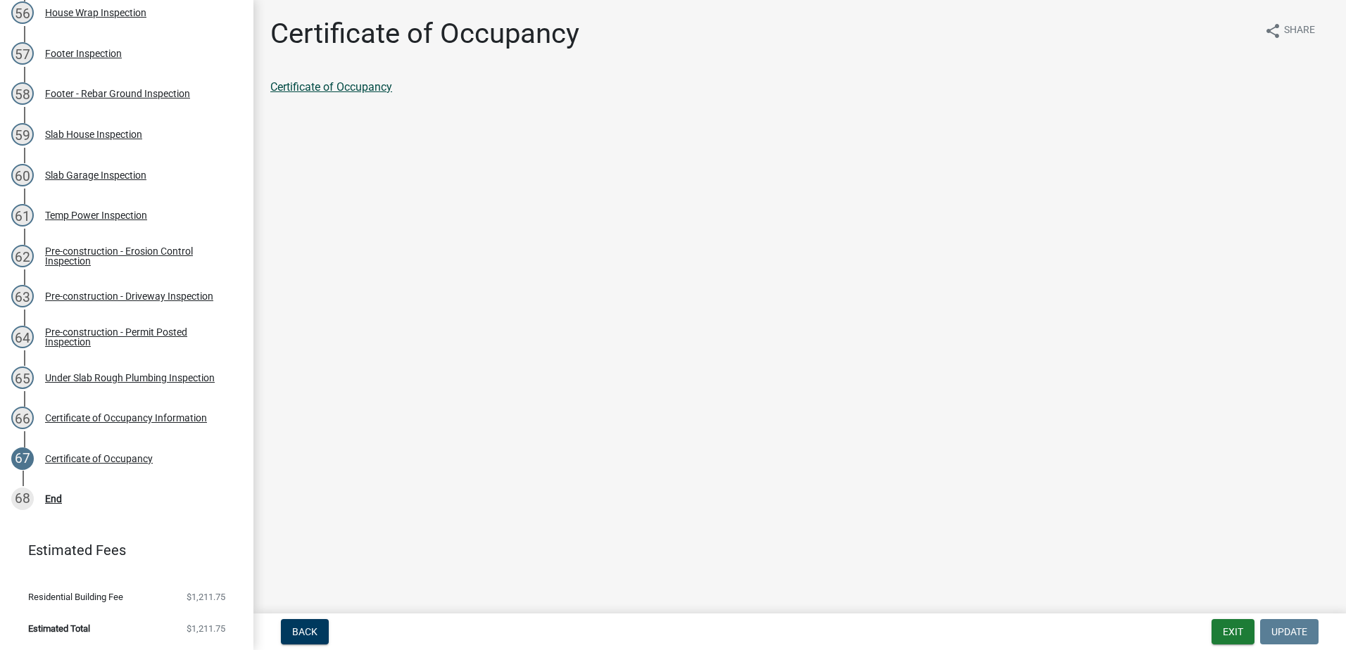
click at [355, 88] on link "Certificate of Occupancy" at bounding box center [331, 86] width 122 height 13
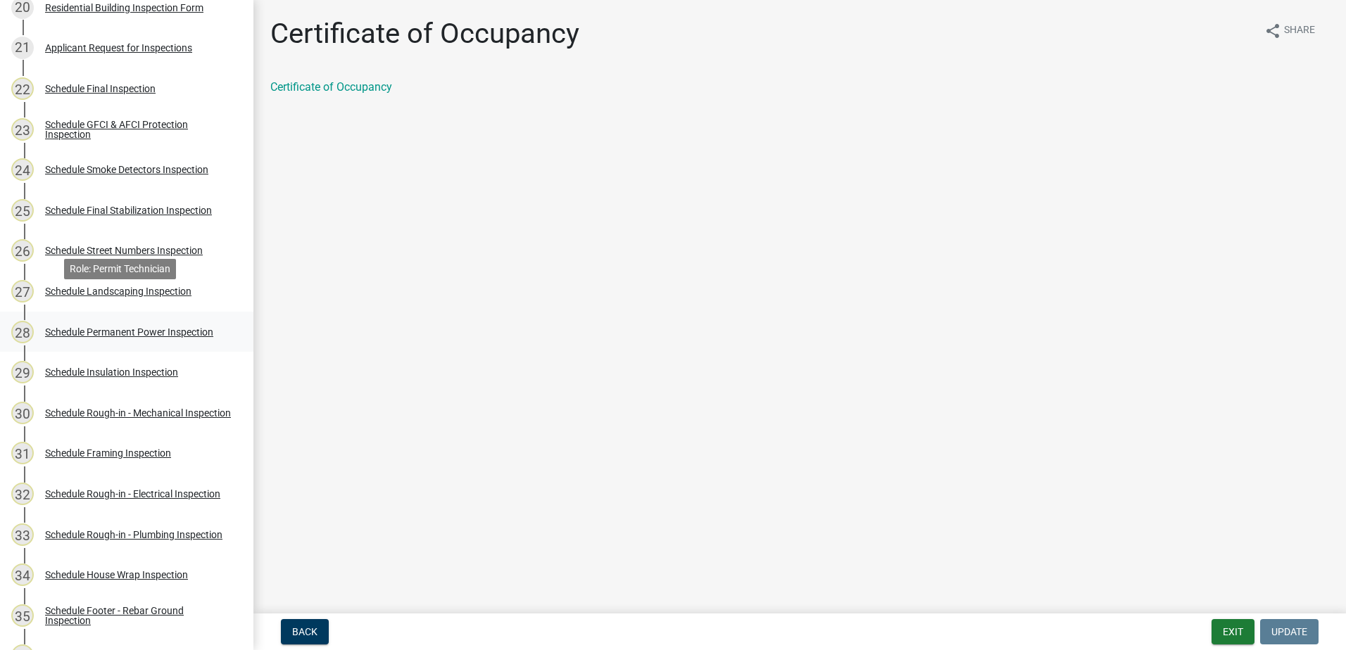
scroll to position [856, 0]
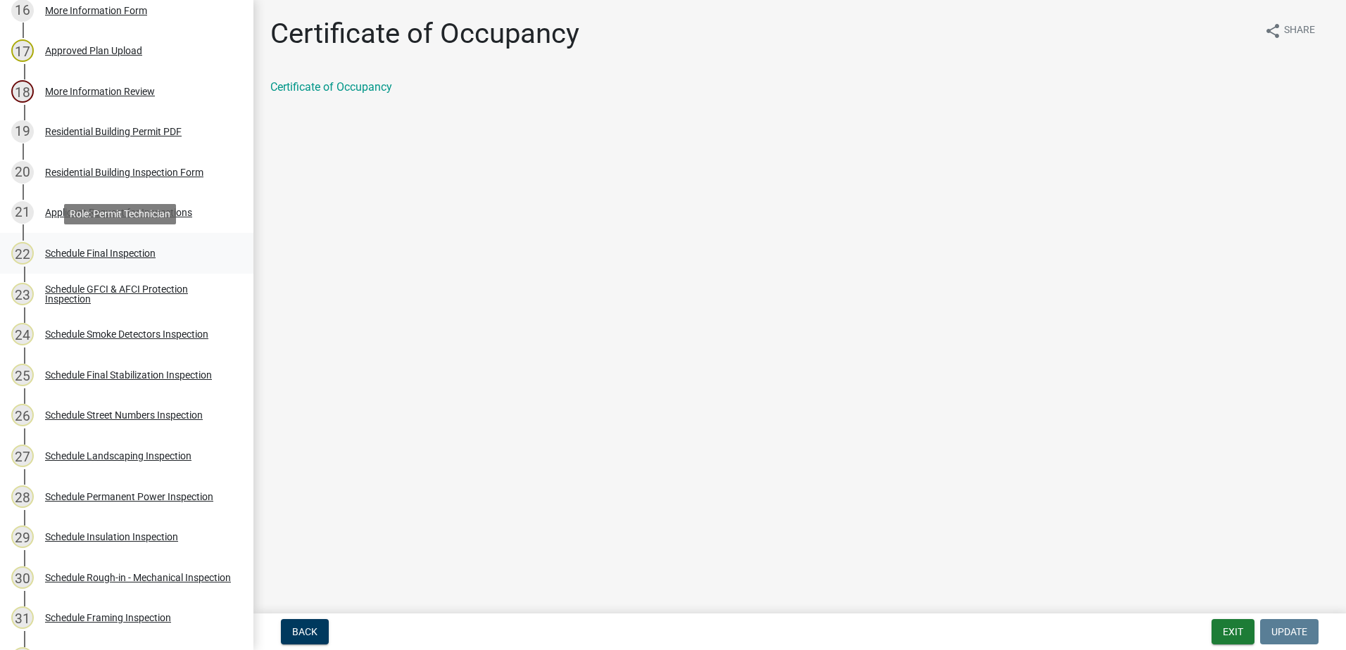
click at [107, 262] on div "22 Schedule Final Inspection" at bounding box center [121, 253] width 220 height 23
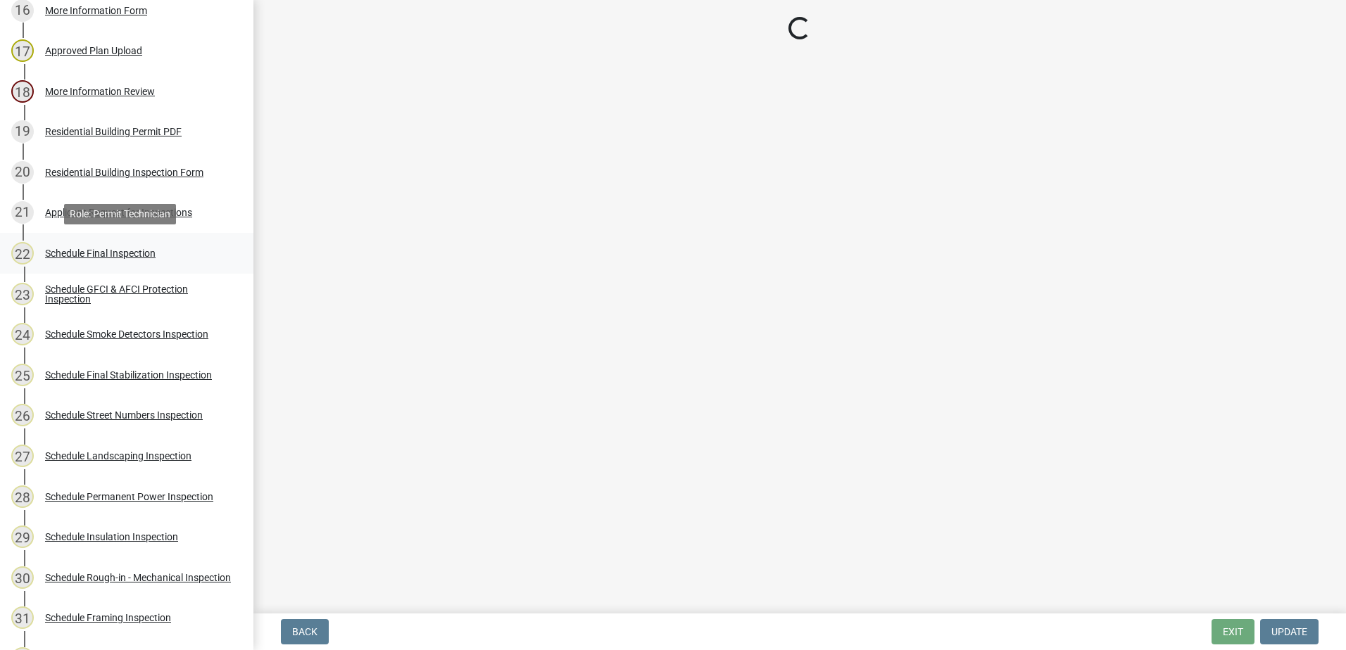
select select "07642ab0-564c-47bb-824b-0ccf2da83593"
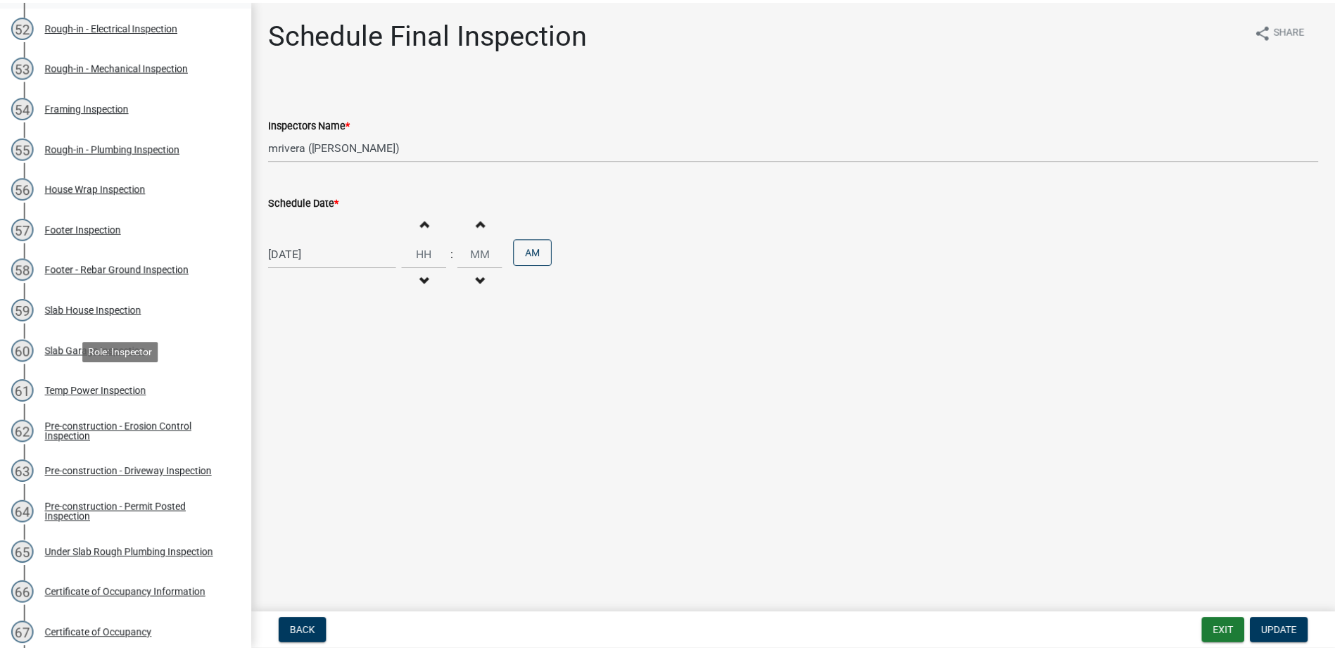
scroll to position [2475, 0]
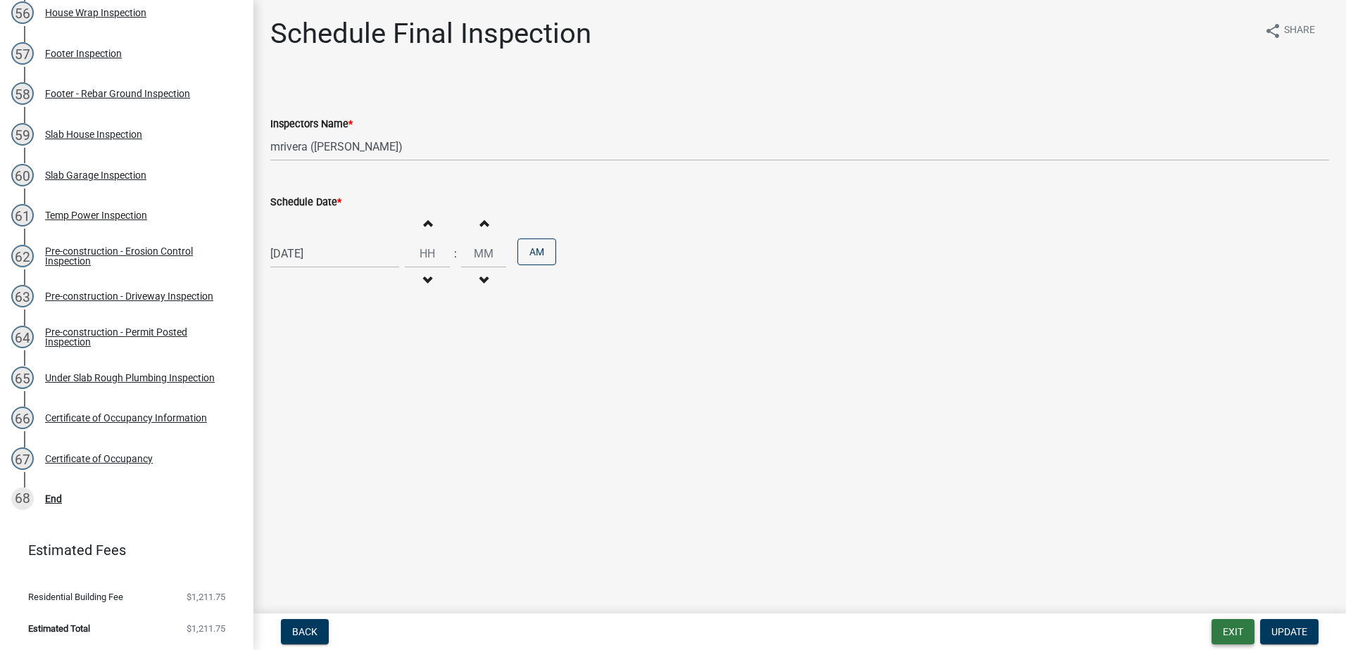
click at [1223, 627] on button "Exit" at bounding box center [1232, 631] width 43 height 25
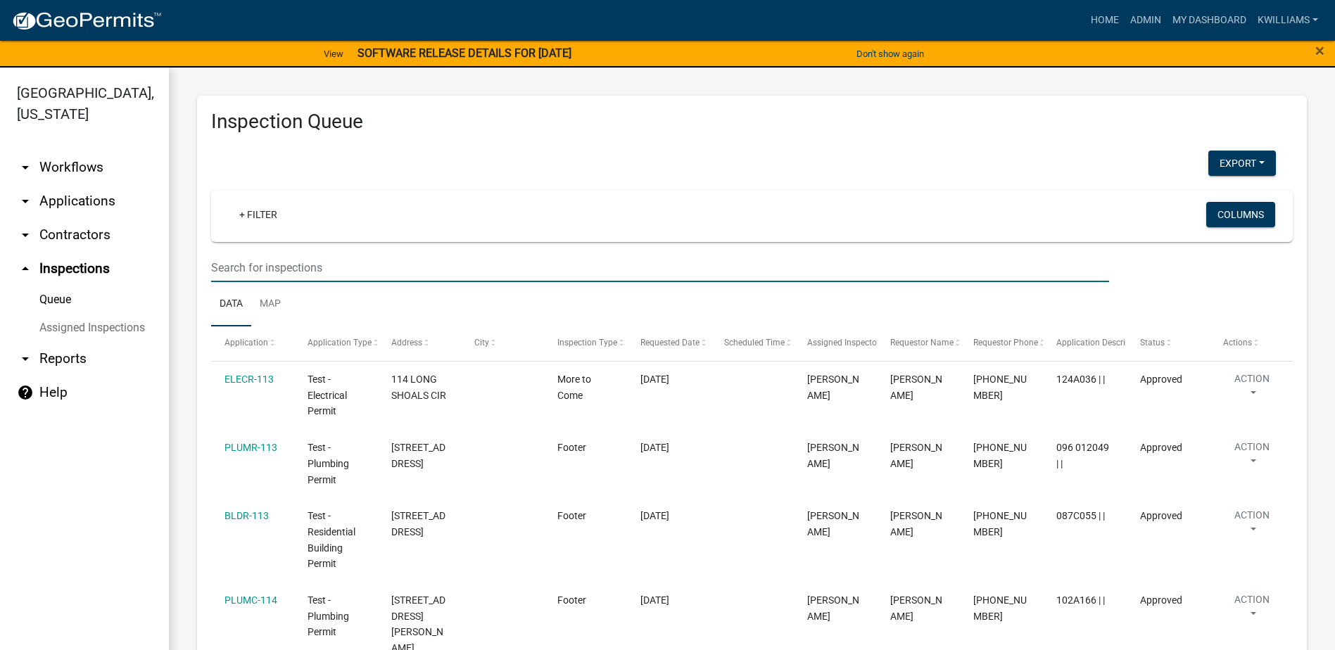
click at [284, 267] on input "text" at bounding box center [660, 267] width 898 height 29
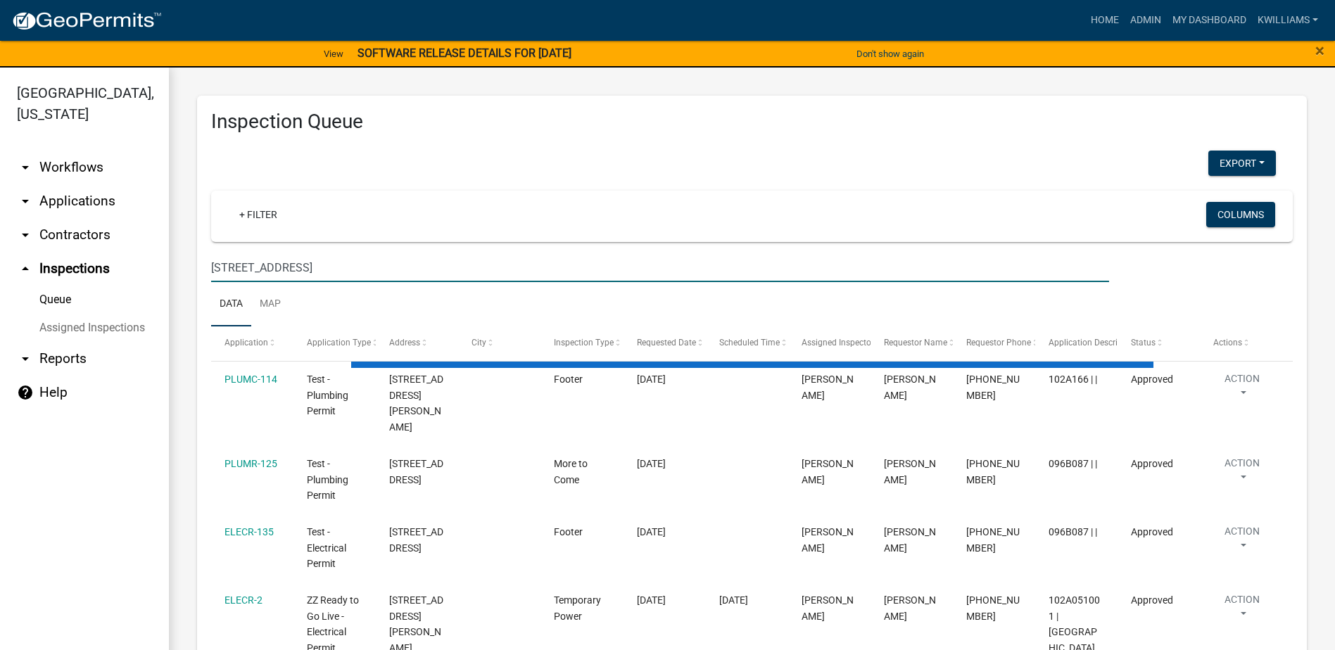
type input "102 harmony grove ct"
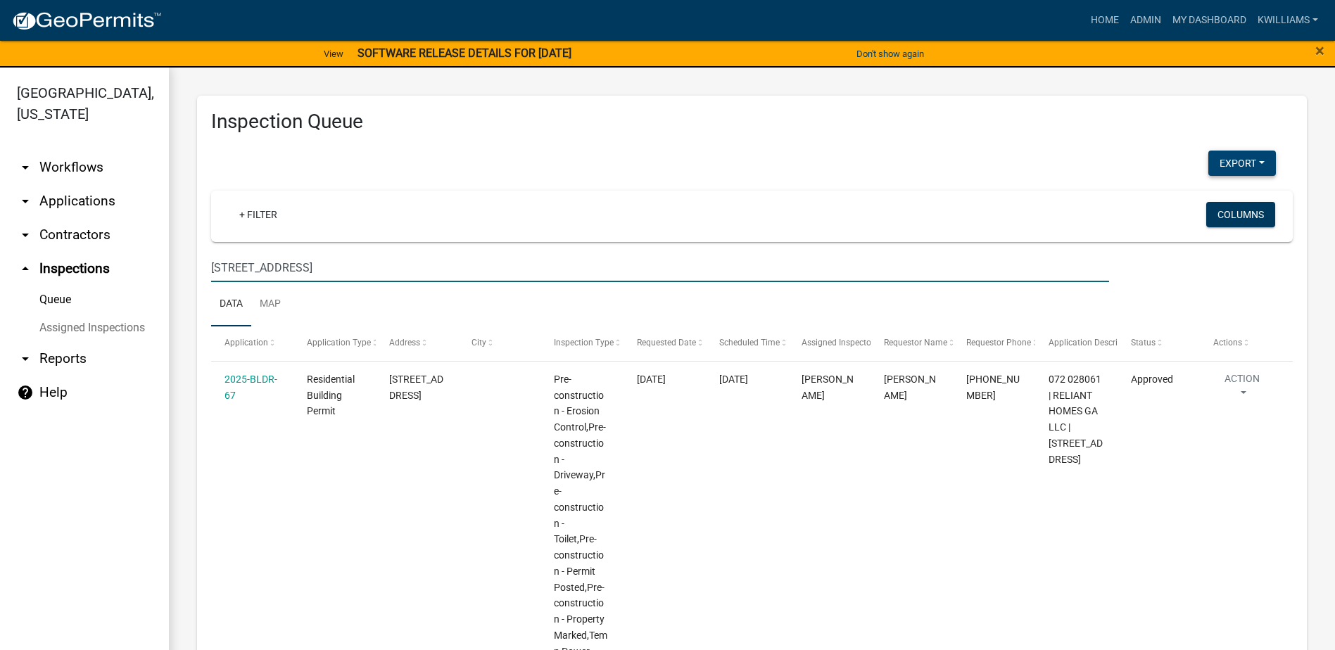
click at [1227, 172] on button "Export" at bounding box center [1243, 163] width 68 height 25
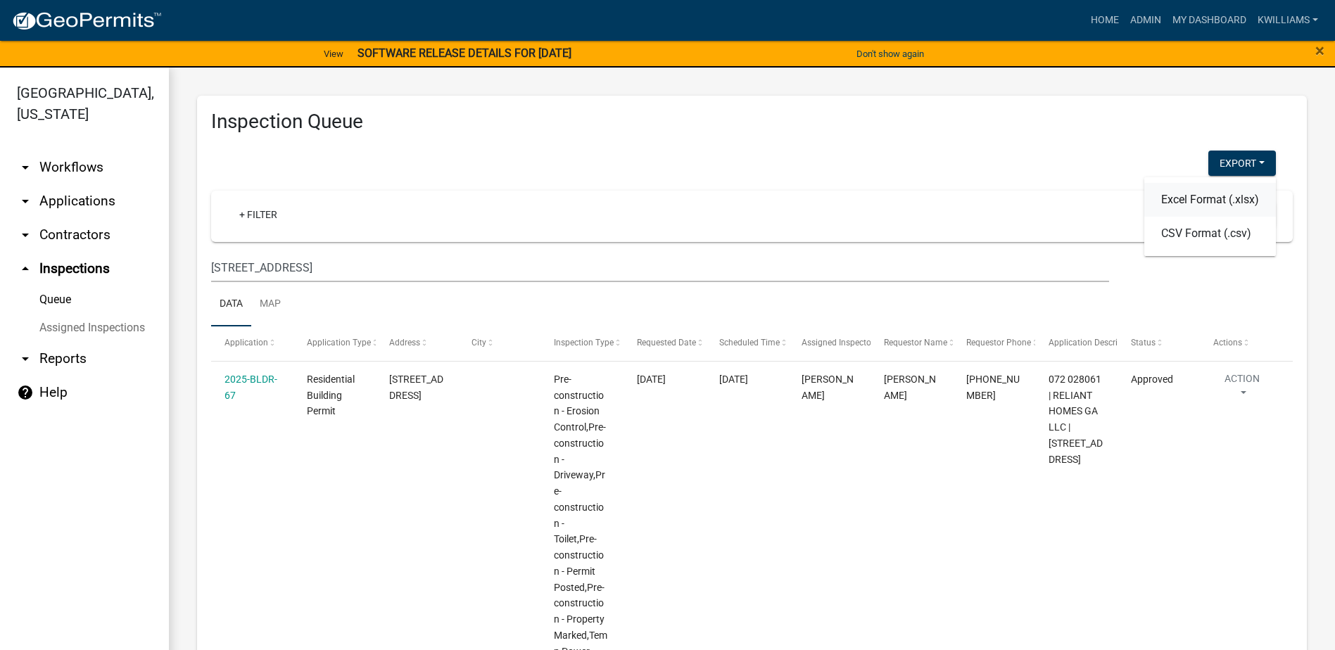
click at [1193, 208] on button "Excel Format (.xlsx)" at bounding box center [1210, 200] width 132 height 34
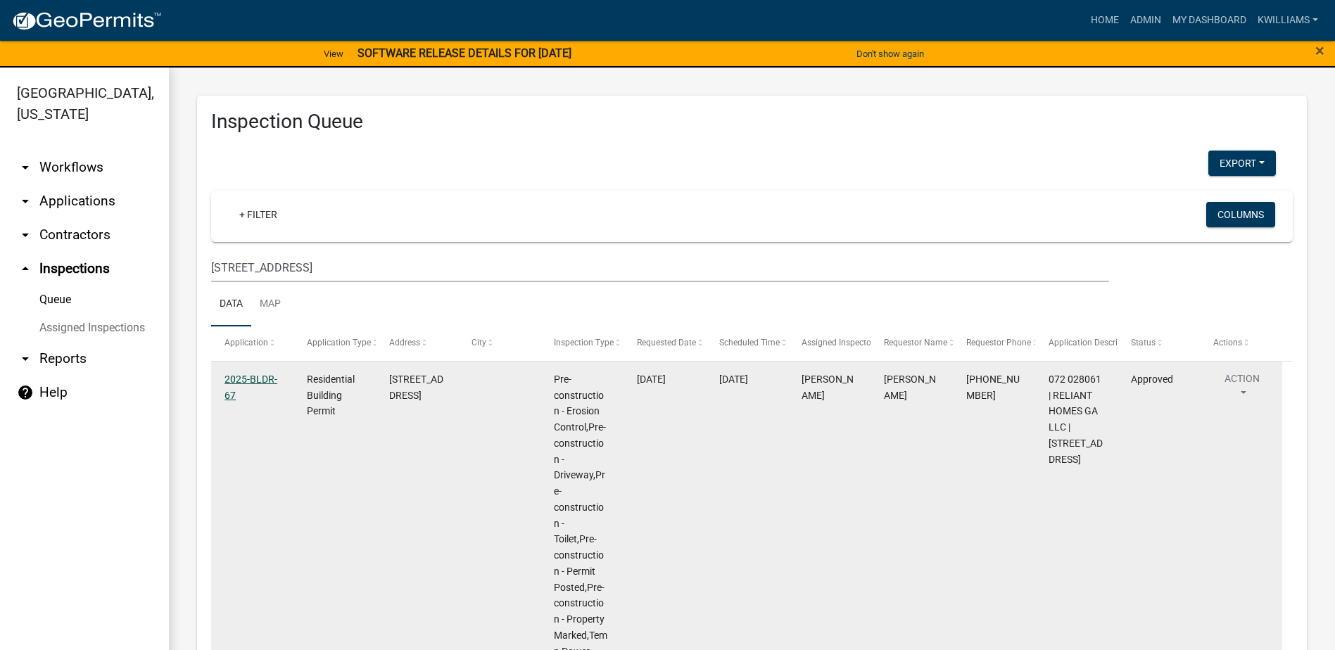
click at [239, 380] on link "2025-BLDR-67" at bounding box center [251, 387] width 53 height 27
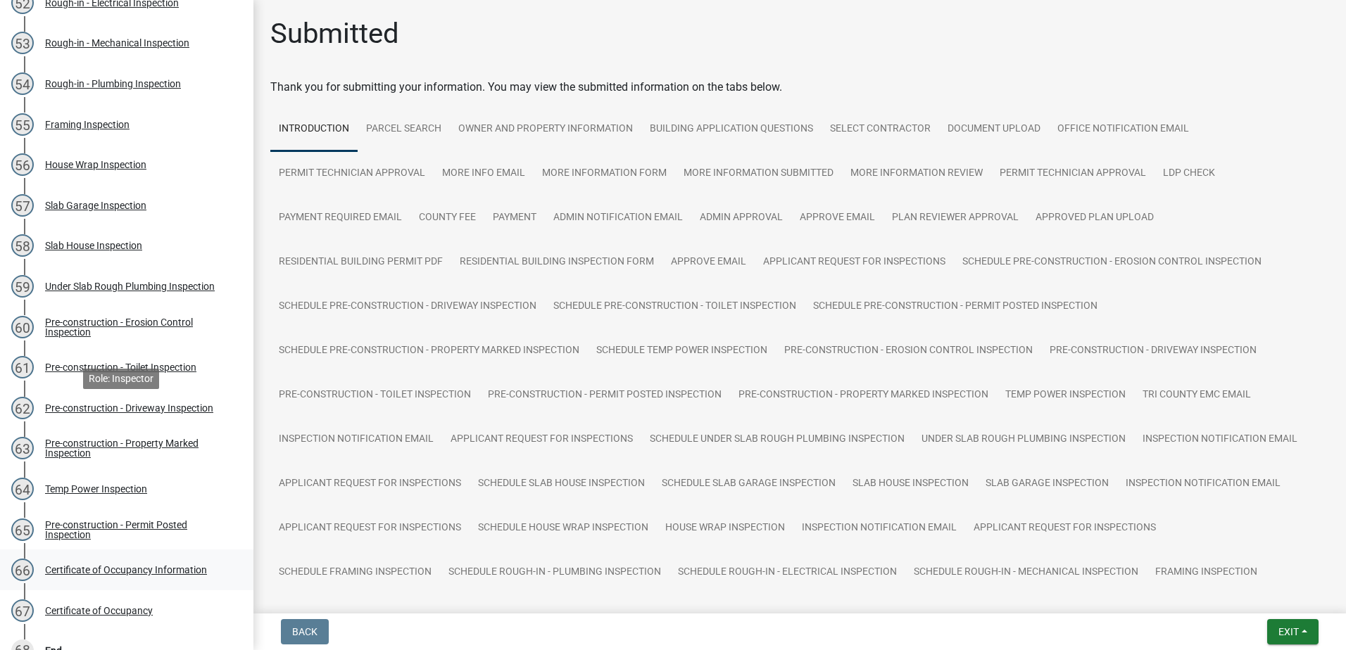
scroll to position [2475, 0]
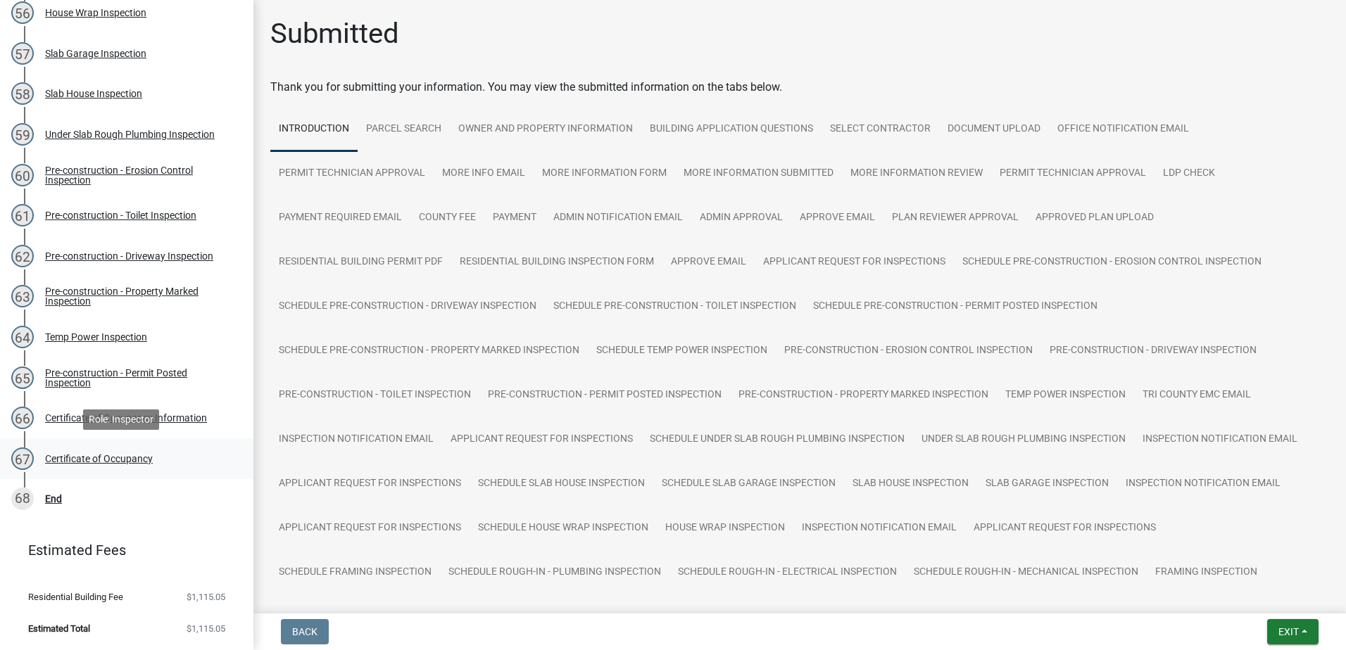
click at [70, 456] on div "Certificate of Occupancy" at bounding box center [99, 459] width 108 height 10
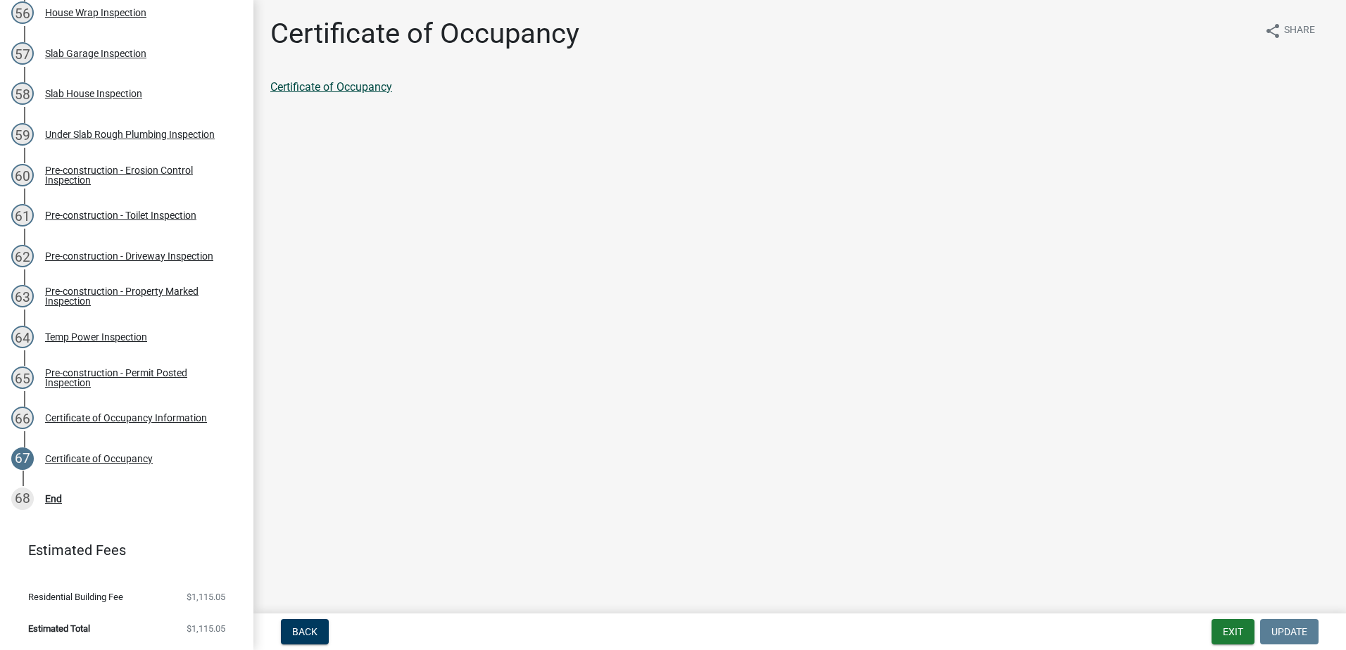
click at [351, 82] on link "Certificate of Occupancy" at bounding box center [331, 86] width 122 height 13
click at [1240, 629] on button "Exit" at bounding box center [1232, 631] width 43 height 25
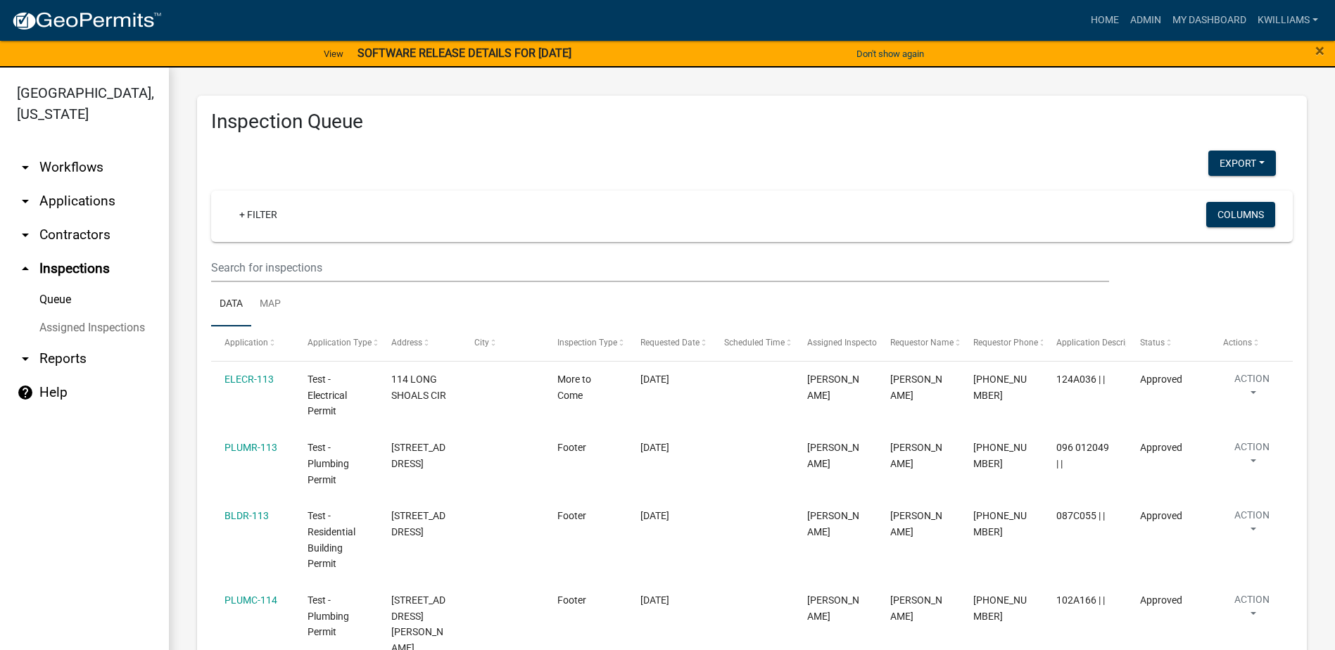
click at [101, 201] on link "arrow_drop_down Applications" at bounding box center [84, 201] width 169 height 34
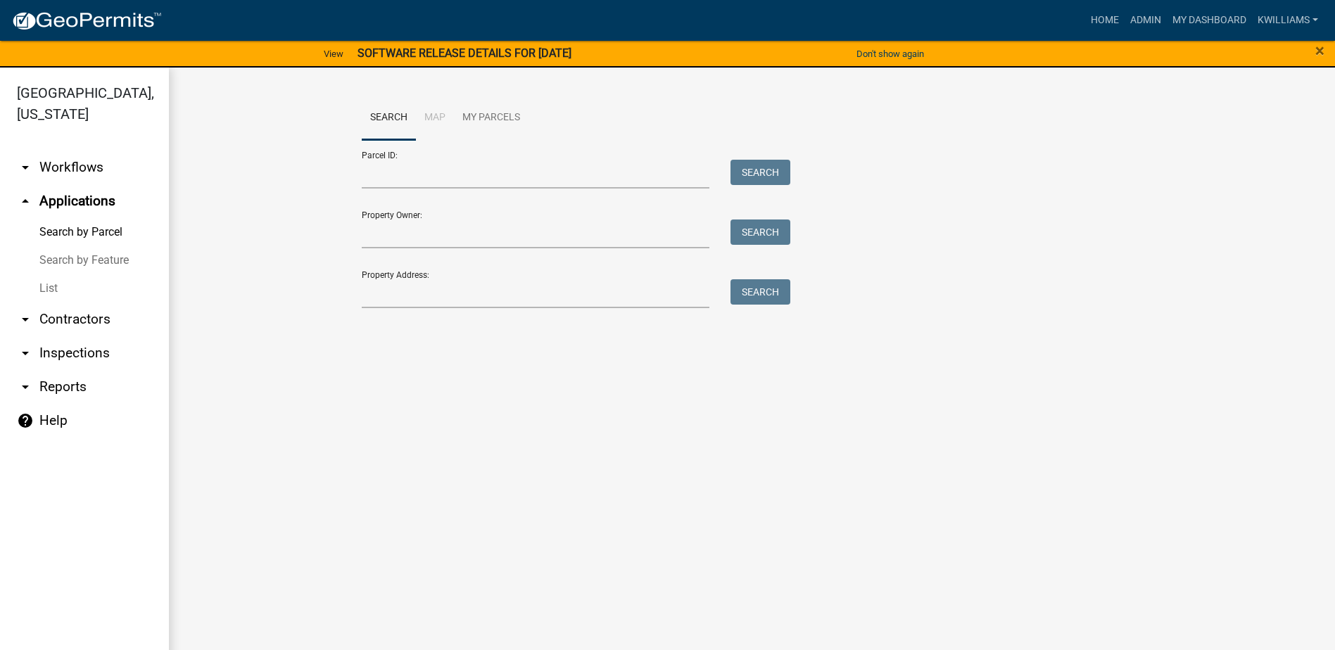
drag, startPoint x: 46, startPoint y: 295, endPoint x: 53, endPoint y: 294, distance: 7.2
click at [47, 297] on link "List" at bounding box center [84, 289] width 169 height 28
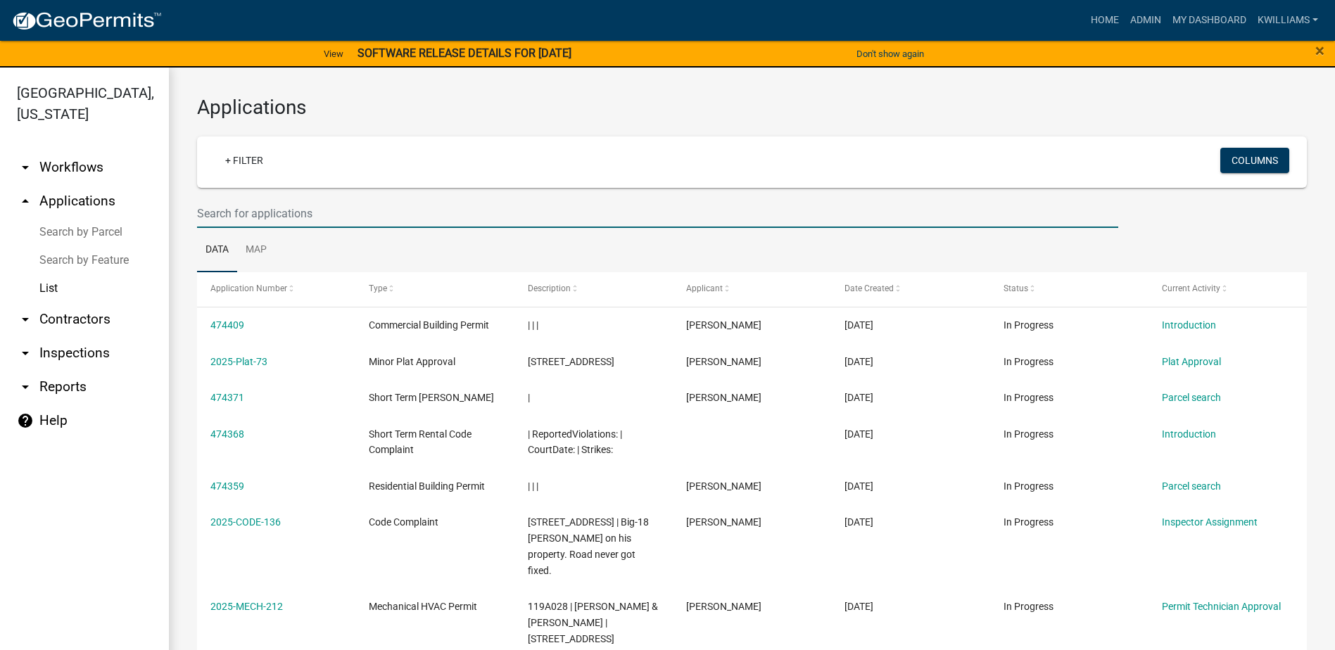
click at [334, 213] on input "text" at bounding box center [657, 213] width 921 height 29
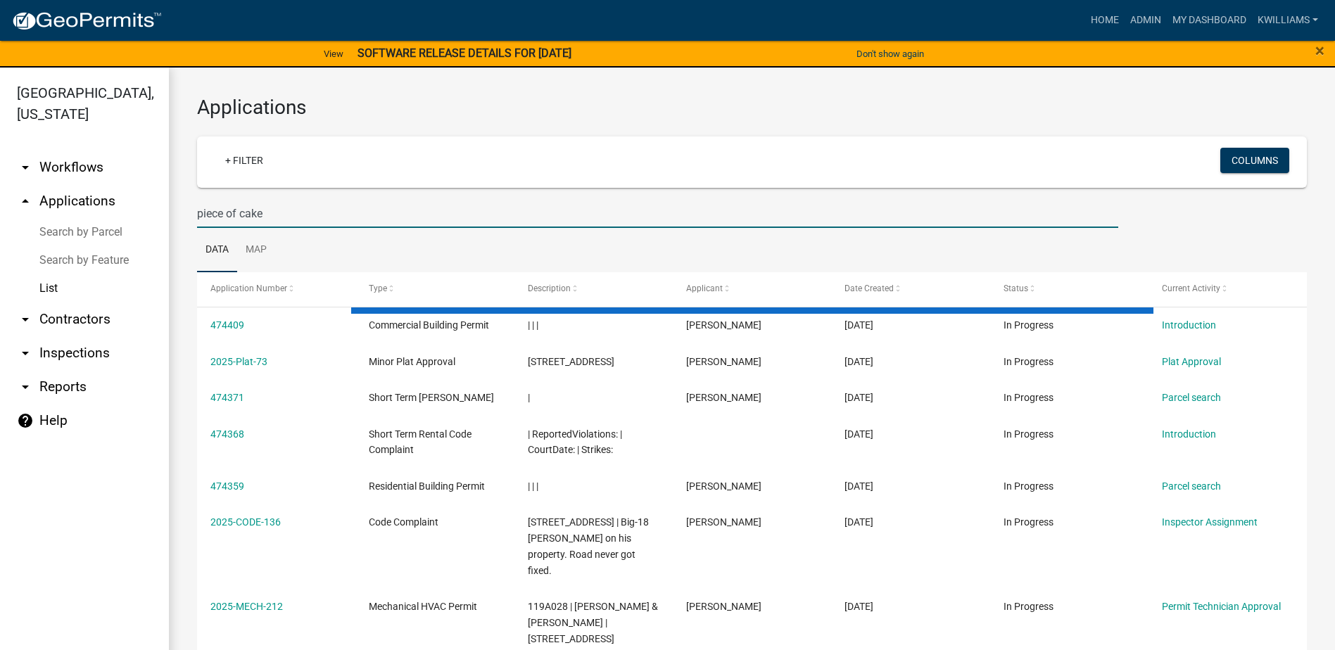
type input "piece of cake"
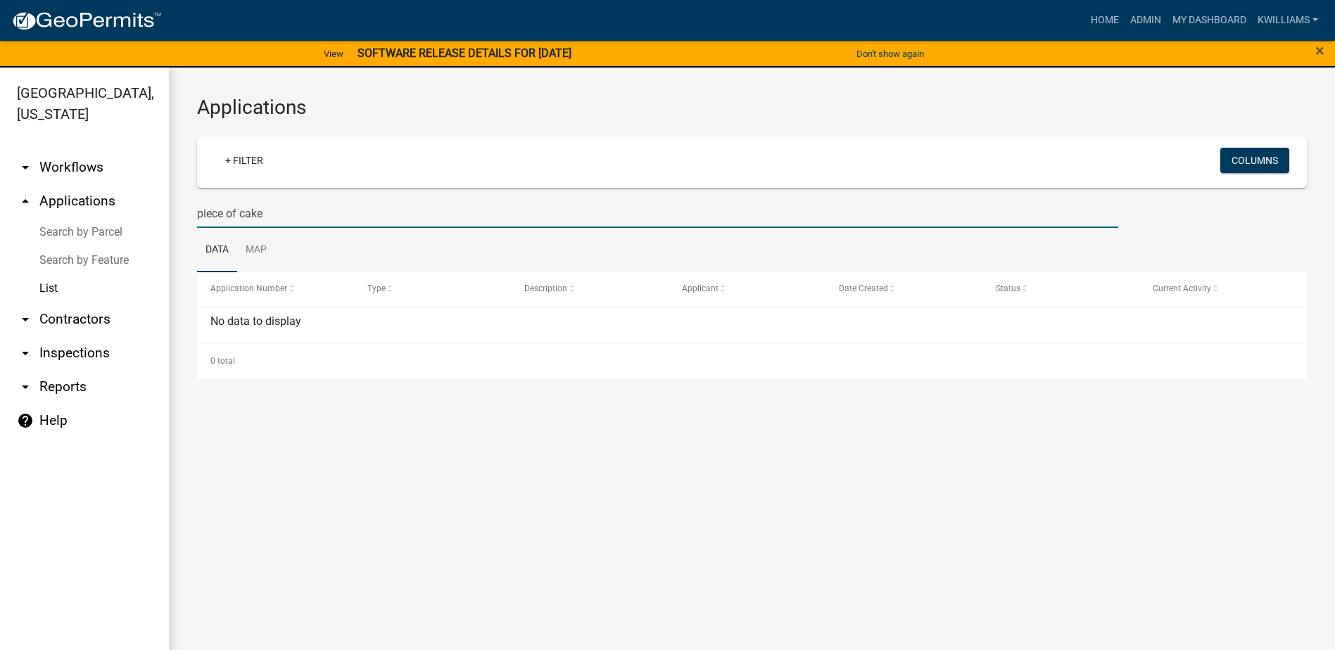
drag, startPoint x: 251, startPoint y: 226, endPoint x: 141, endPoint y: 298, distance: 131.6
click at [81, 248] on div "Putnam County, Georgia arrow_drop_down Workflows List arrow_drop_up Application…" at bounding box center [667, 368] width 1335 height 600
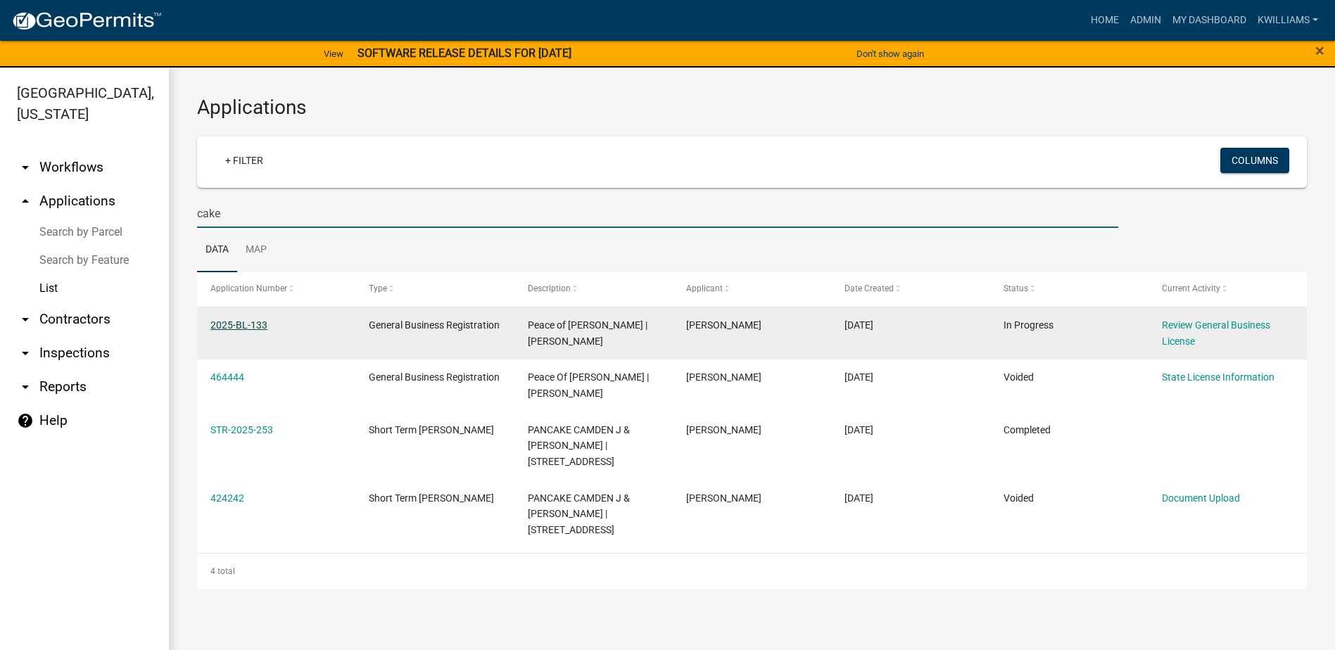
type input "cake"
click at [255, 330] on link "2025-BL-133" at bounding box center [238, 325] width 57 height 11
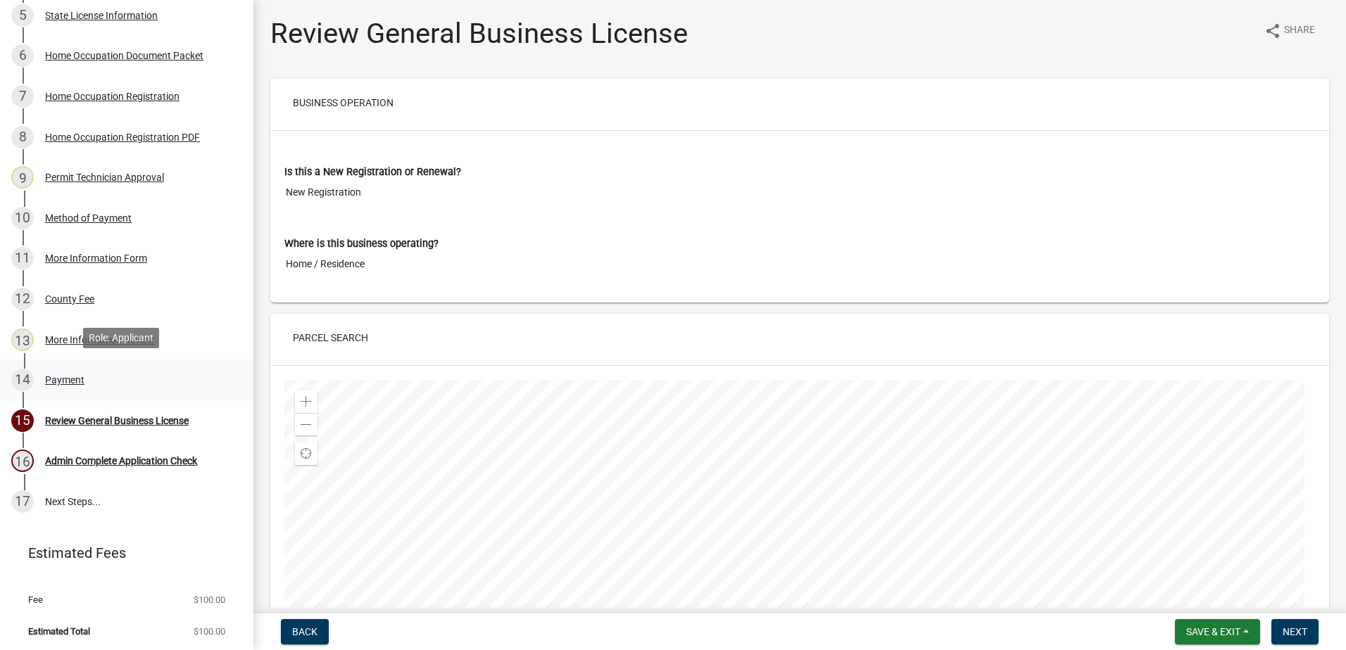
scroll to position [428, 0]
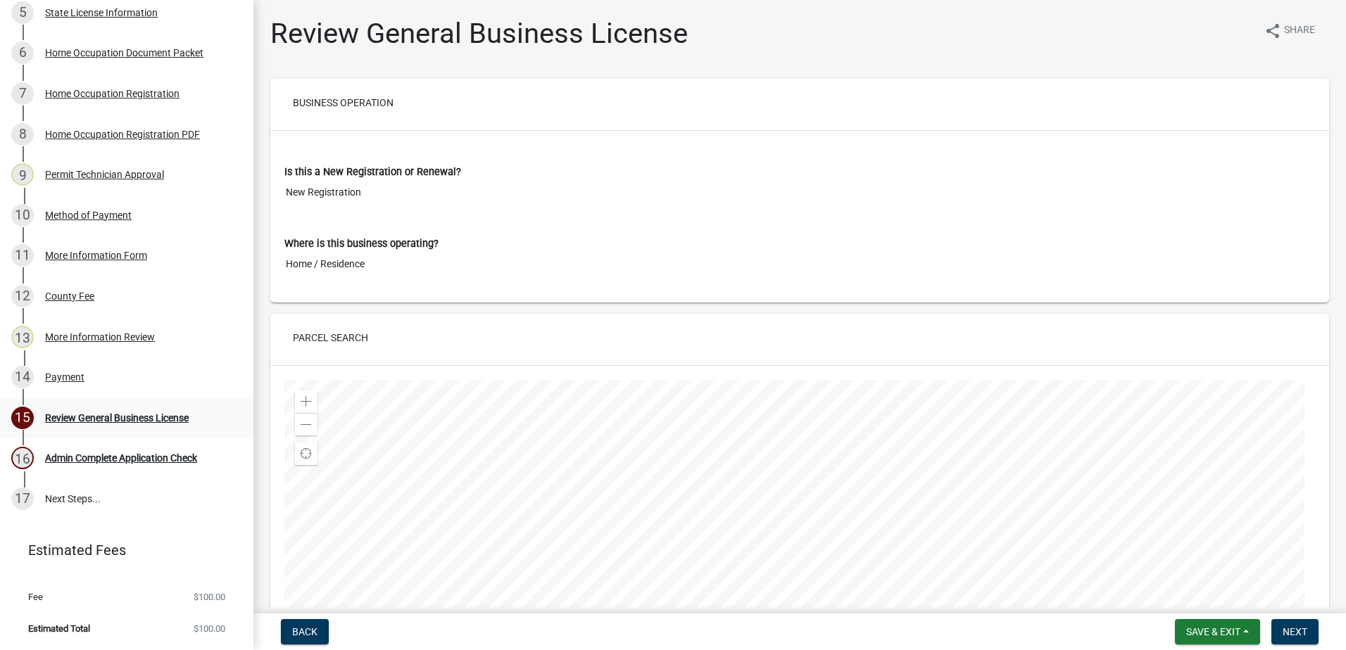
click at [96, 407] on div "15 Review General Business License" at bounding box center [121, 418] width 220 height 23
click at [1301, 643] on button "Next" at bounding box center [1294, 631] width 47 height 25
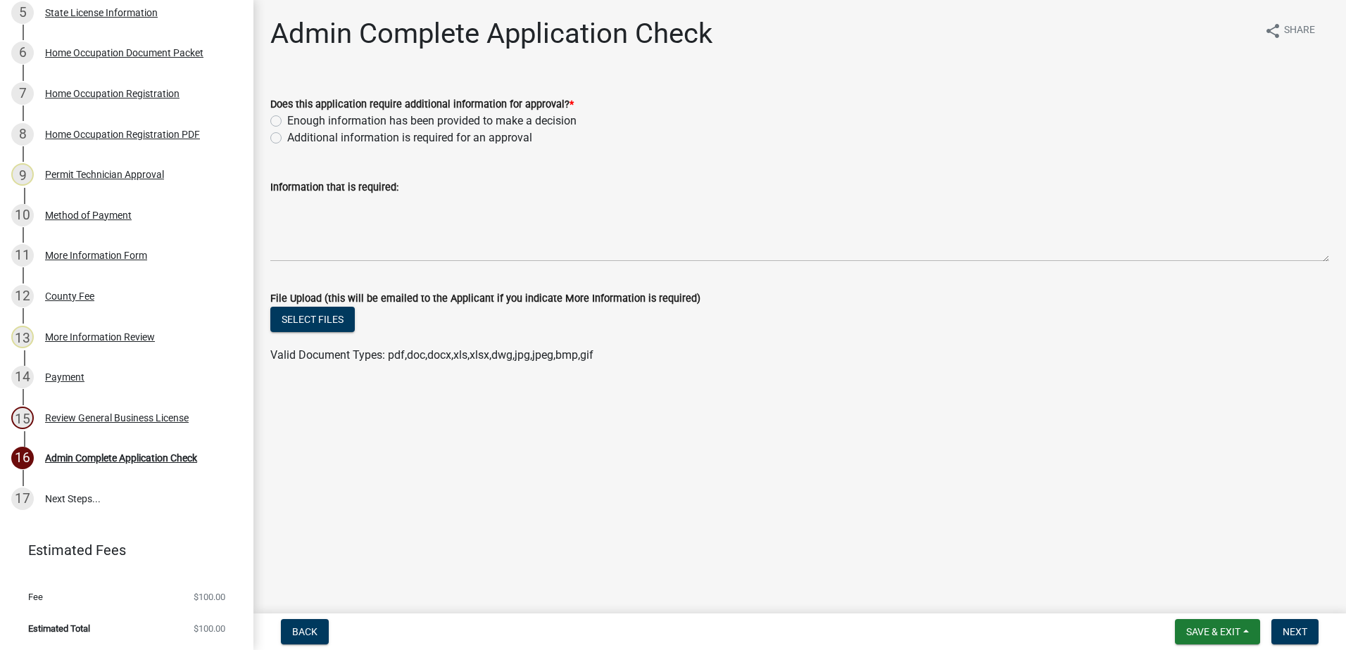
click at [287, 120] on label "Enough information has been provided to make a decision" at bounding box center [431, 121] width 289 height 17
click at [287, 120] on input "Enough information has been provided to make a decision" at bounding box center [291, 117] width 9 height 9
radio input "true"
drag, startPoint x: 1322, startPoint y: 630, endPoint x: 1309, endPoint y: 633, distance: 13.0
click at [1320, 630] on form "Save & Exit Save Save & Exit Next" at bounding box center [1246, 631] width 155 height 25
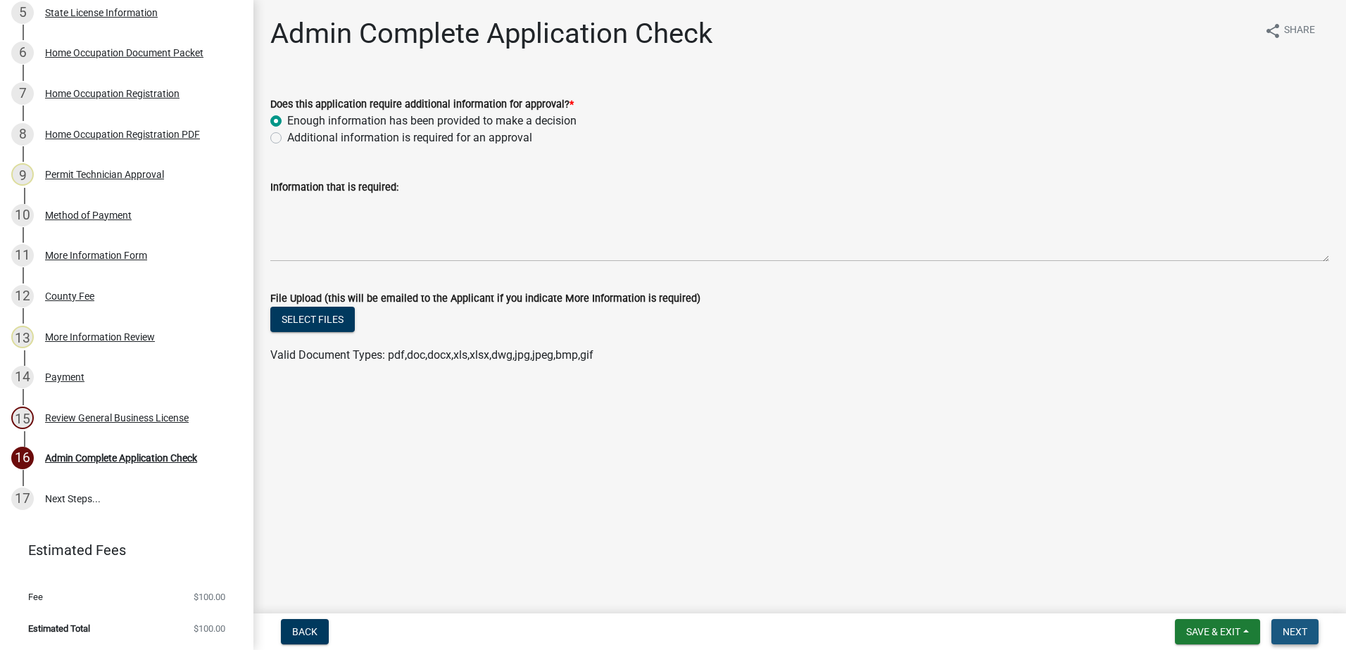
click at [1309, 633] on button "Next" at bounding box center [1294, 631] width 47 height 25
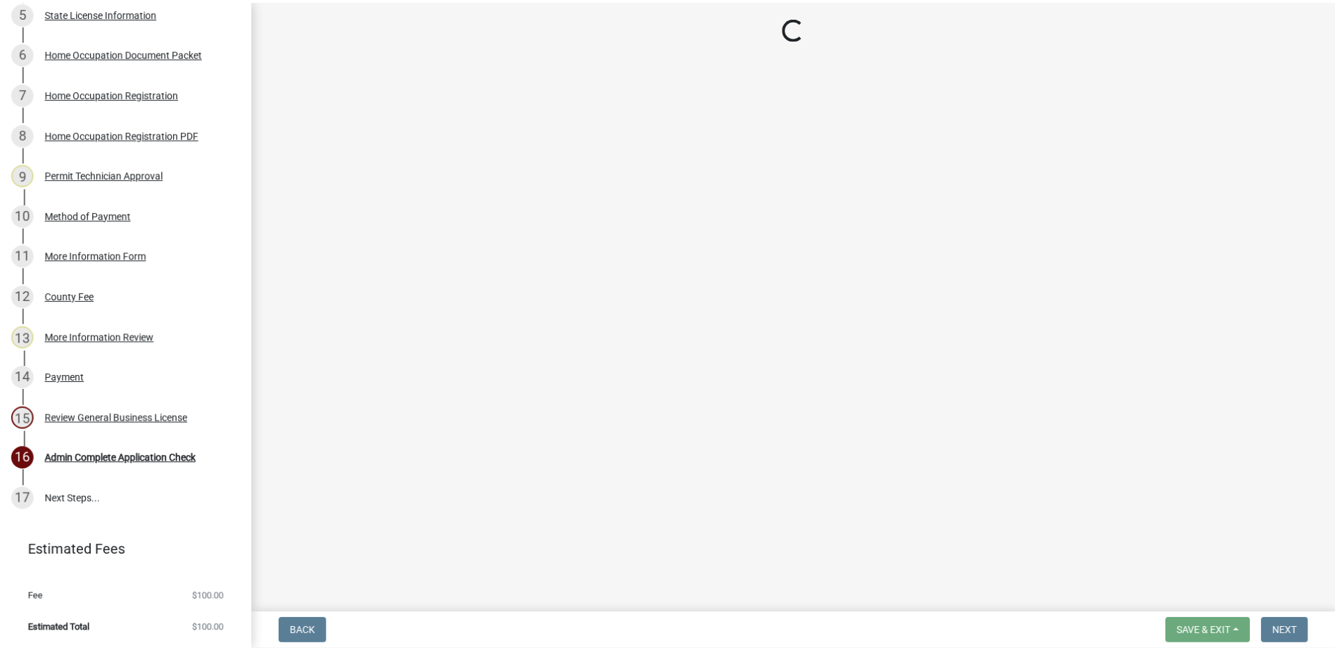
scroll to position [468, 0]
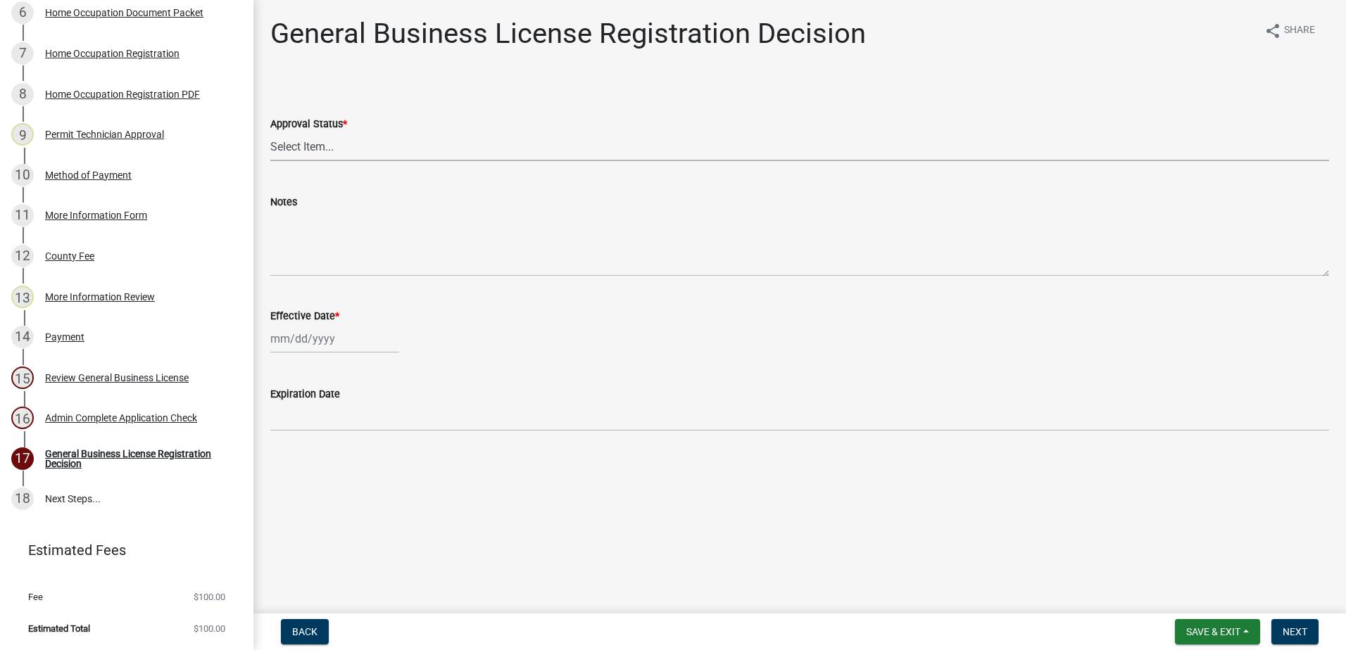
click at [306, 154] on select "Select Item... Approved Denied" at bounding box center [799, 146] width 1059 height 29
click at [270, 132] on select "Select Item... Approved Denied" at bounding box center [799, 146] width 1059 height 29
select select "4b86b809-39dd-4c68-9f3d-fdb3e7050482"
select select "9"
select select "2025"
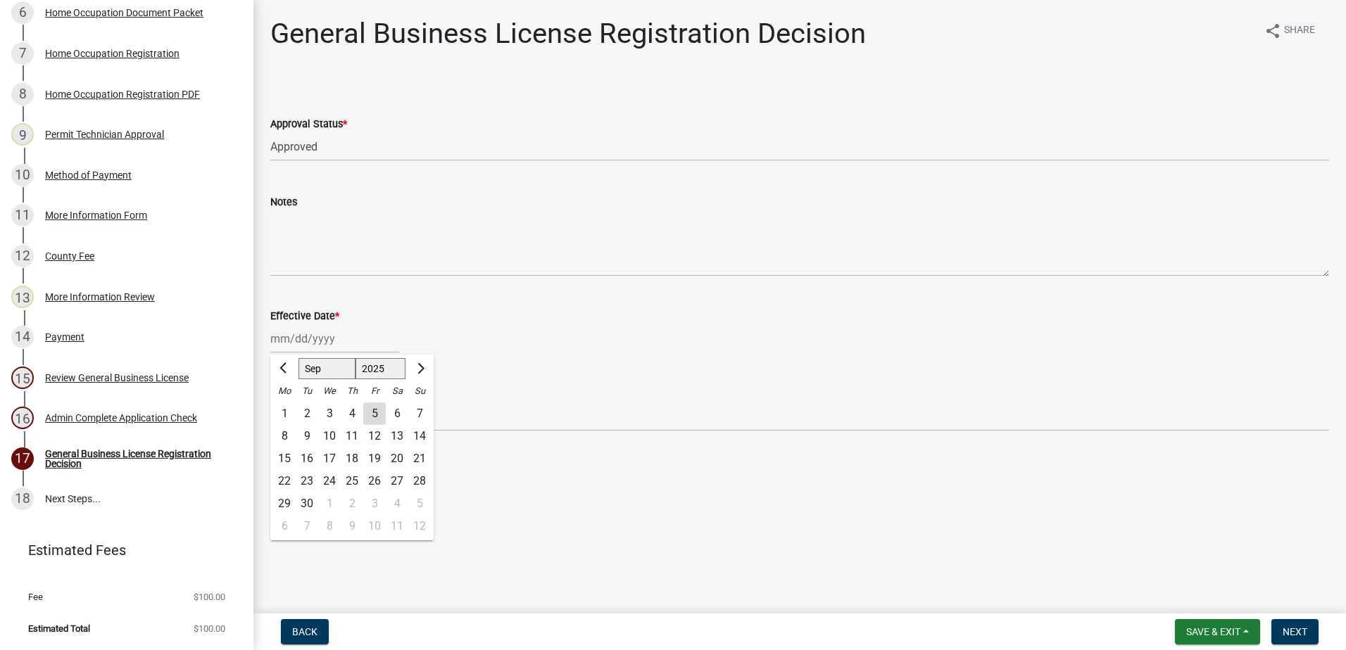
click at [308, 343] on div "Jan Feb Mar Apr May Jun Jul Aug Sep Oct Nov Dec 1525 1526 1527 1528 1529 1530 1…" at bounding box center [334, 338] width 129 height 29
click at [374, 417] on div "5" at bounding box center [374, 414] width 23 height 23
type input "[DATE]"
click at [1300, 635] on span "Next" at bounding box center [1294, 631] width 25 height 11
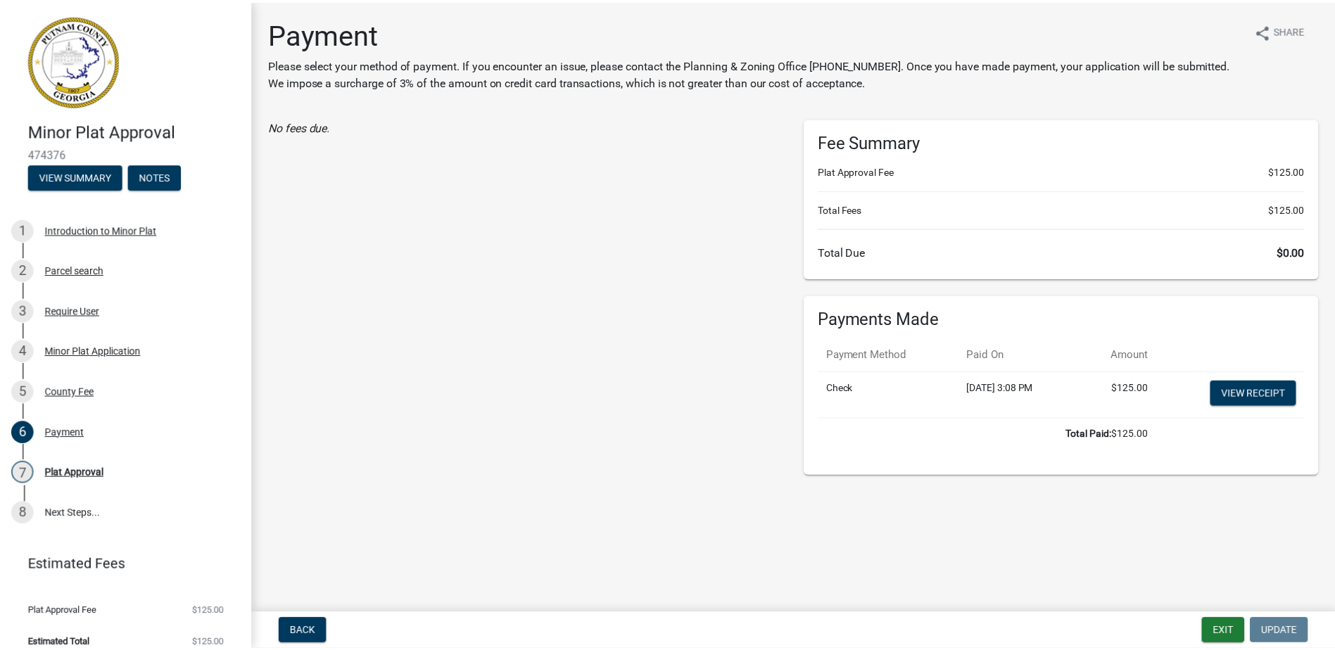
scroll to position [15, 0]
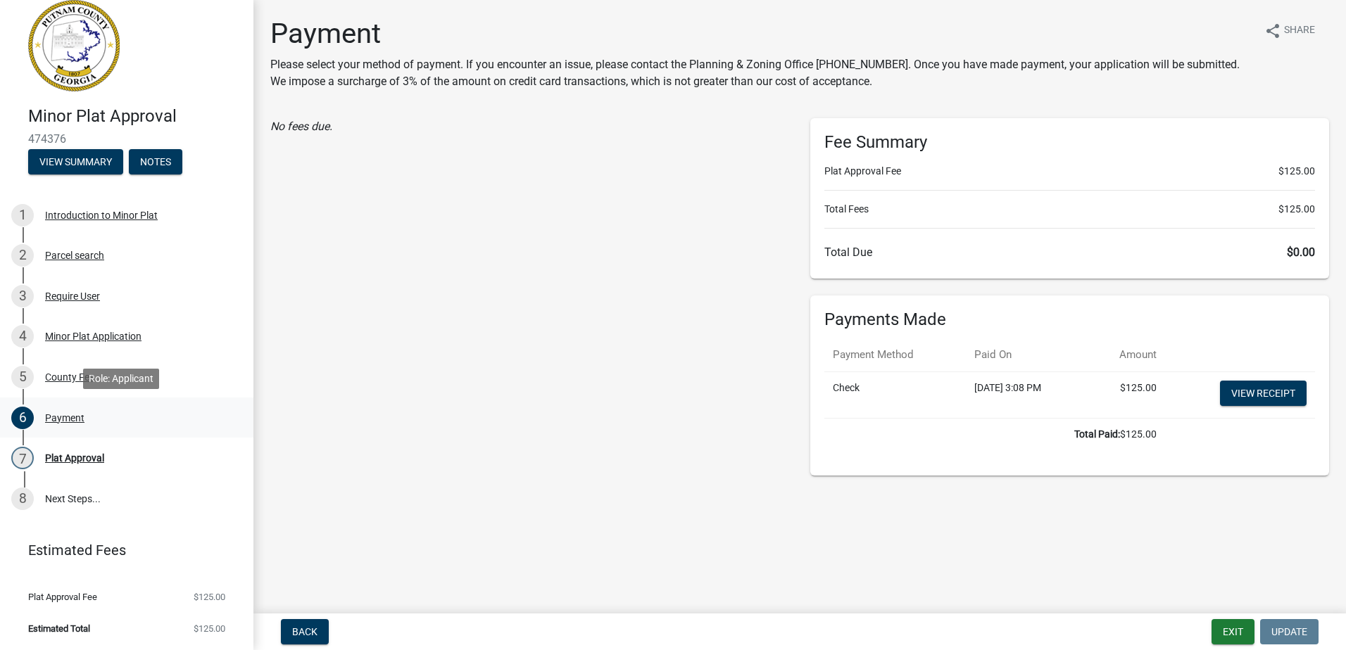
click at [65, 427] on div "6 Payment" at bounding box center [121, 418] width 220 height 23
click at [64, 415] on div "Payment" at bounding box center [64, 418] width 39 height 10
click at [71, 369] on div "5 County Fee" at bounding box center [121, 377] width 220 height 23
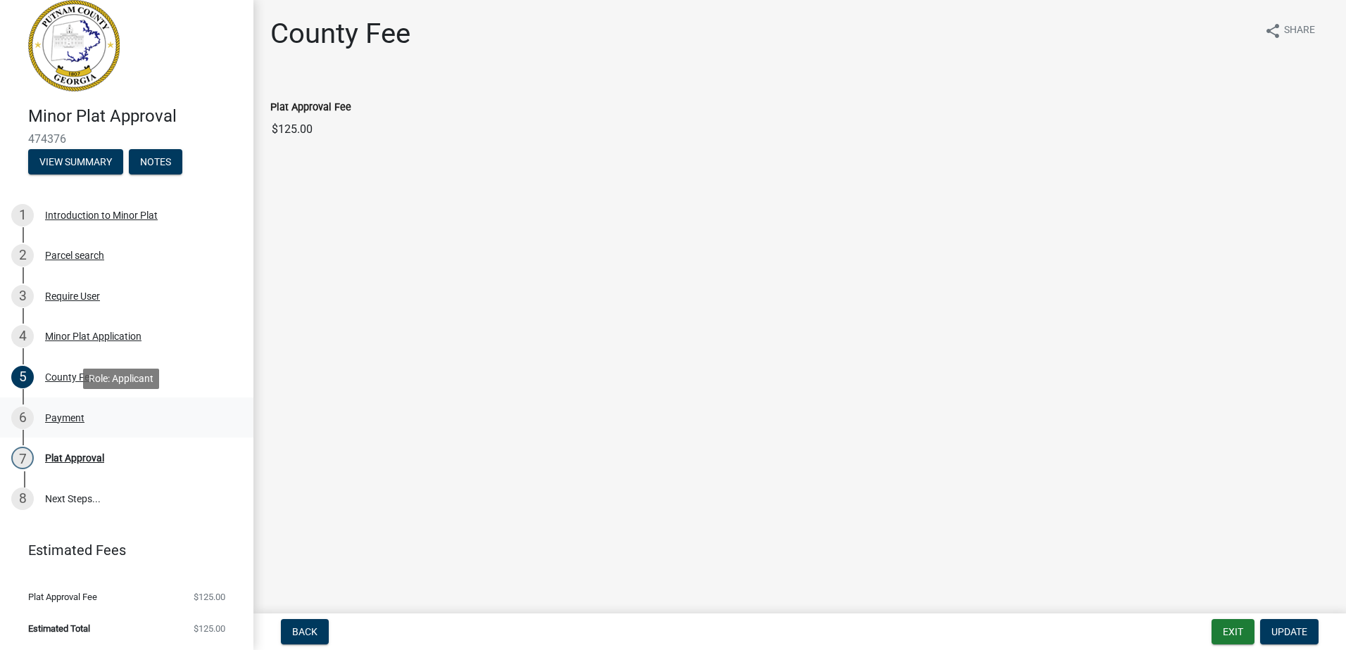
drag, startPoint x: 71, startPoint y: 369, endPoint x: 63, endPoint y: 420, distance: 52.1
click at [63, 420] on div "Payment" at bounding box center [64, 418] width 39 height 10
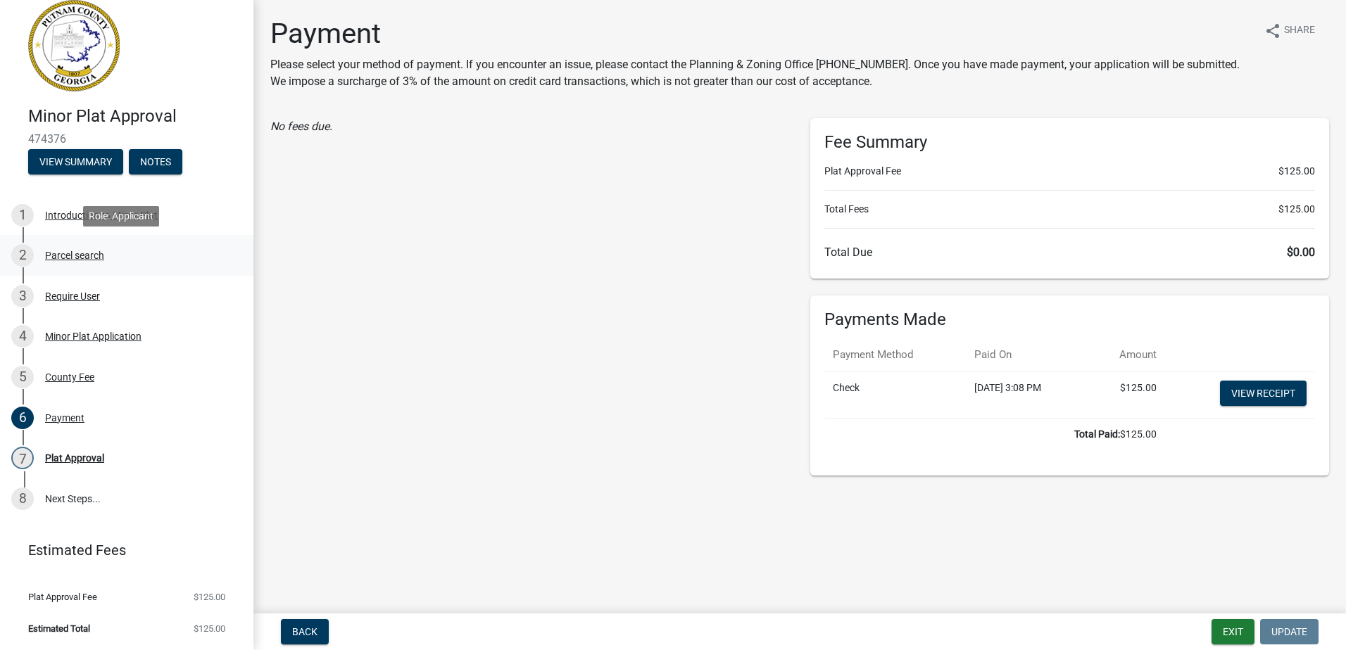
click at [84, 255] on div "Parcel search" at bounding box center [74, 256] width 59 height 10
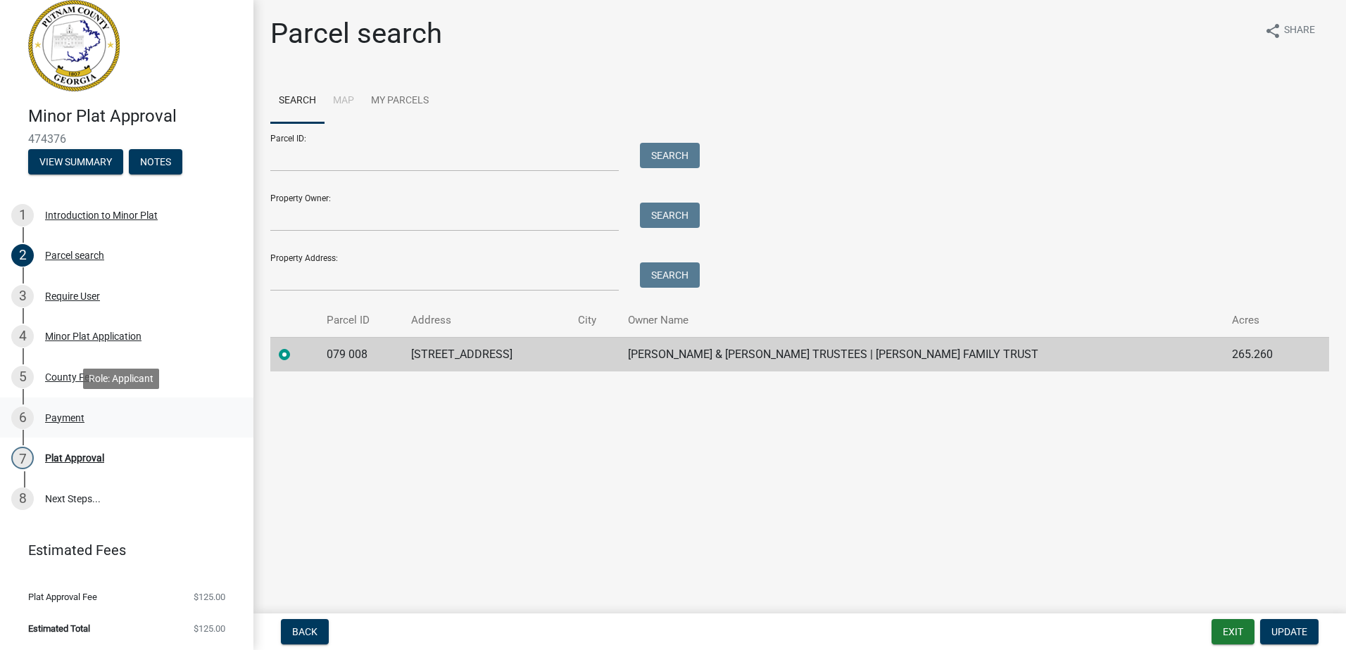
click at [69, 413] on div "Payment" at bounding box center [64, 418] width 39 height 10
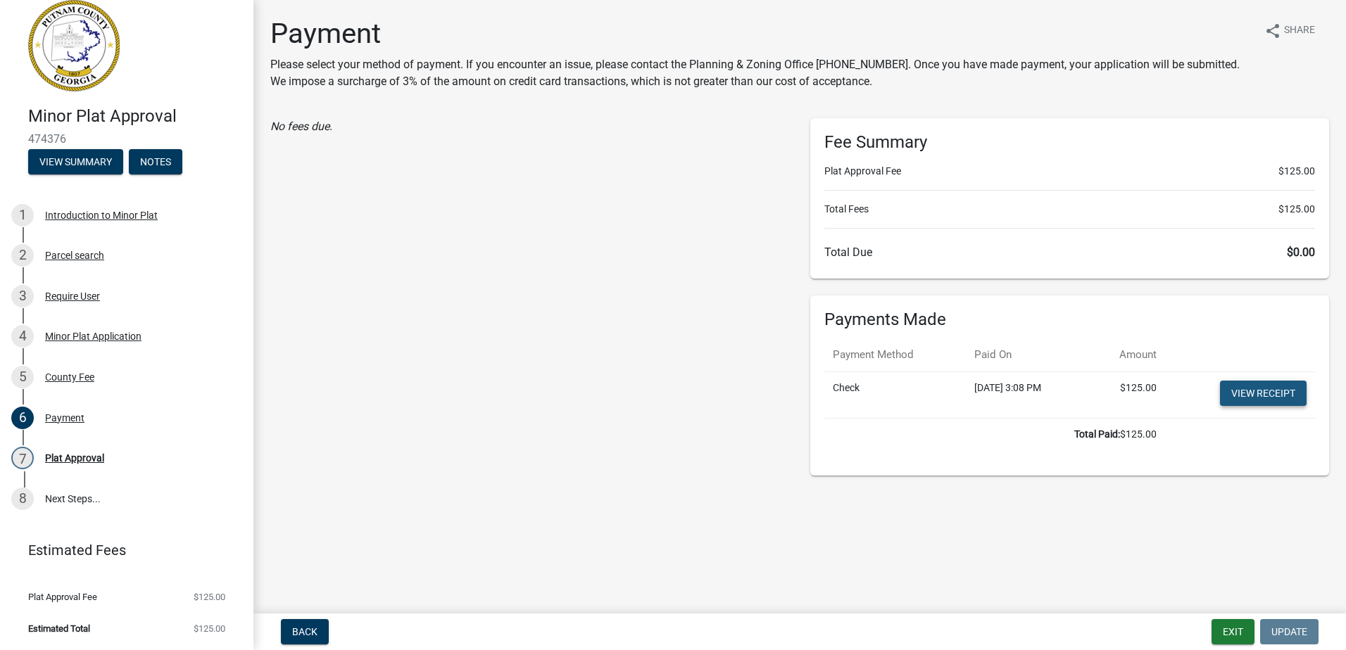
click at [1223, 388] on link "View receipt" at bounding box center [1263, 393] width 87 height 25
click at [1233, 631] on button "Exit" at bounding box center [1232, 631] width 43 height 25
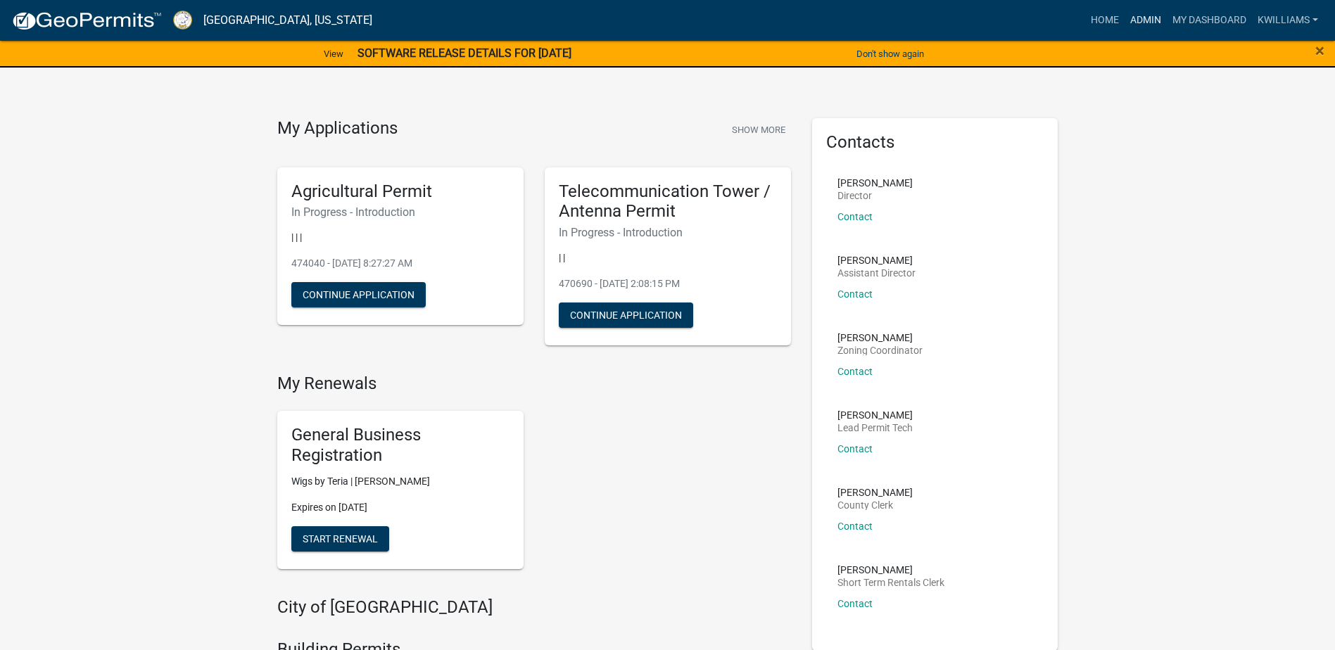
click at [1142, 24] on link "Admin" at bounding box center [1146, 20] width 42 height 27
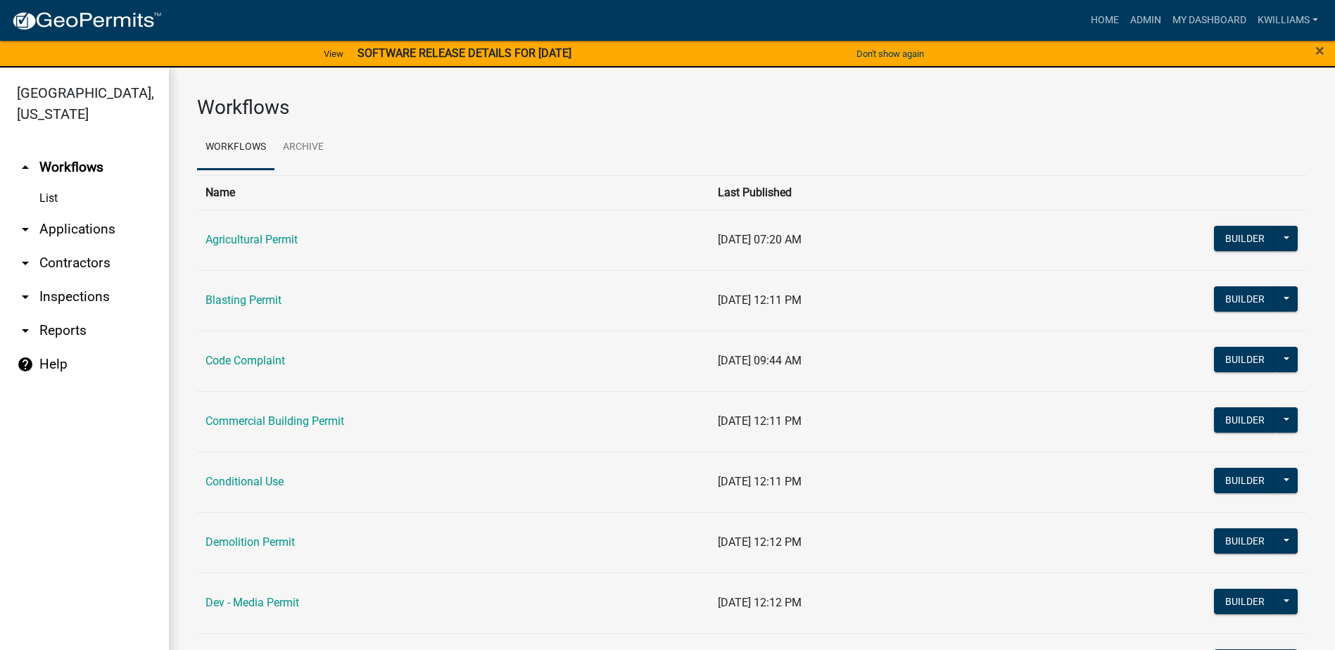
click at [72, 335] on link "arrow_drop_down Reports" at bounding box center [84, 331] width 169 height 34
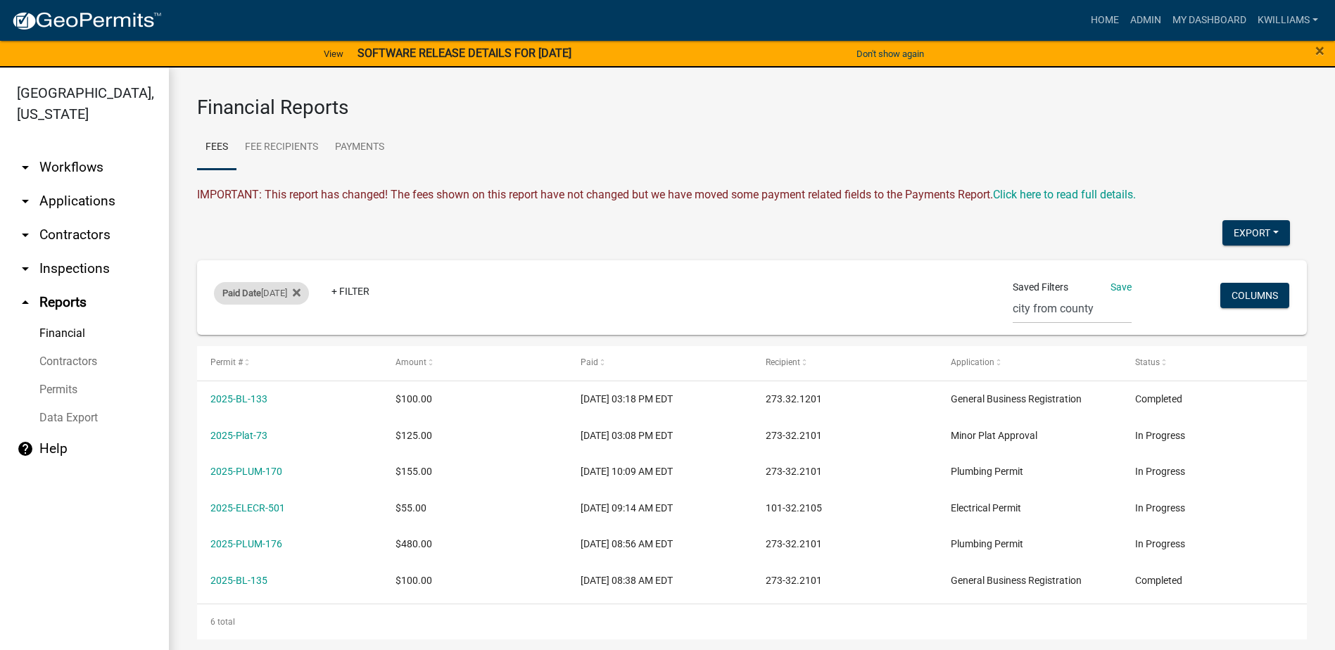
click at [241, 289] on span "Paid Date" at bounding box center [241, 293] width 39 height 11
click at [238, 353] on select "Today Yesterday Current Week Previous Week Current Month Last Month Current Cal…" at bounding box center [261, 346] width 141 height 29
select select "previous_1_day"
click at [199, 332] on select "Today Yesterday Current Week Previous Week Current Month Last Month Current Cal…" at bounding box center [261, 346] width 141 height 29
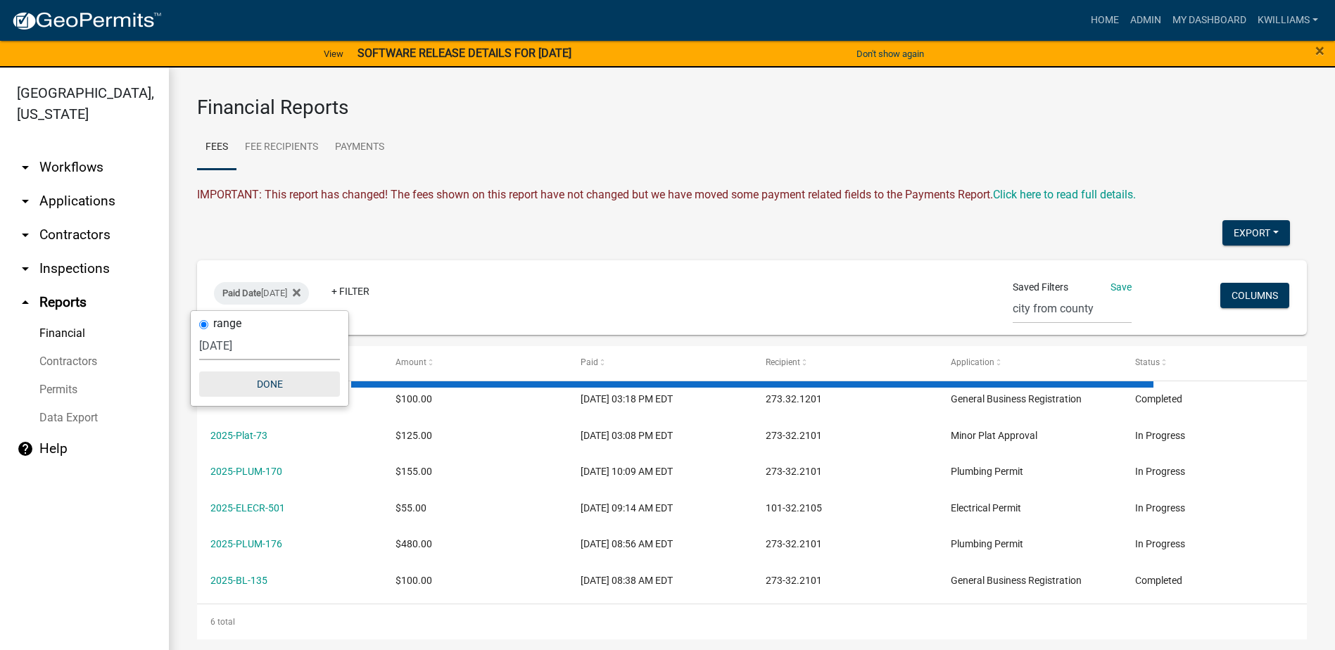
click at [254, 384] on button "Done" at bounding box center [269, 384] width 141 height 25
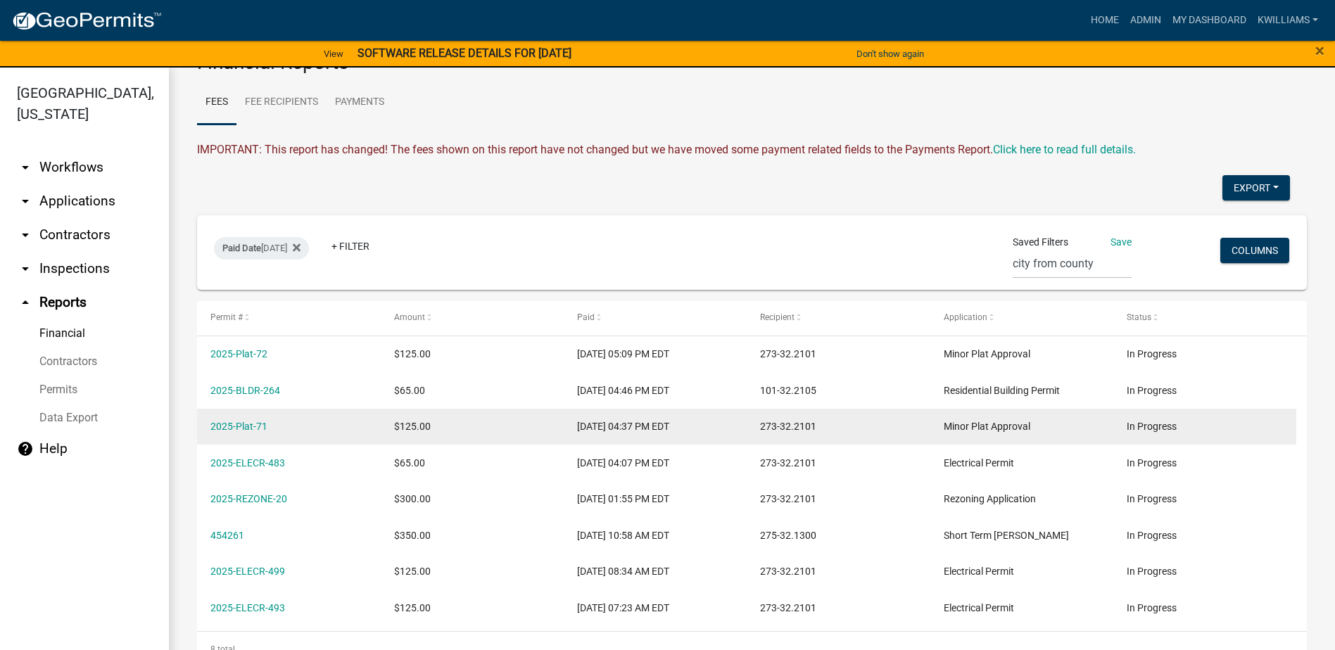
scroll to position [70, 0]
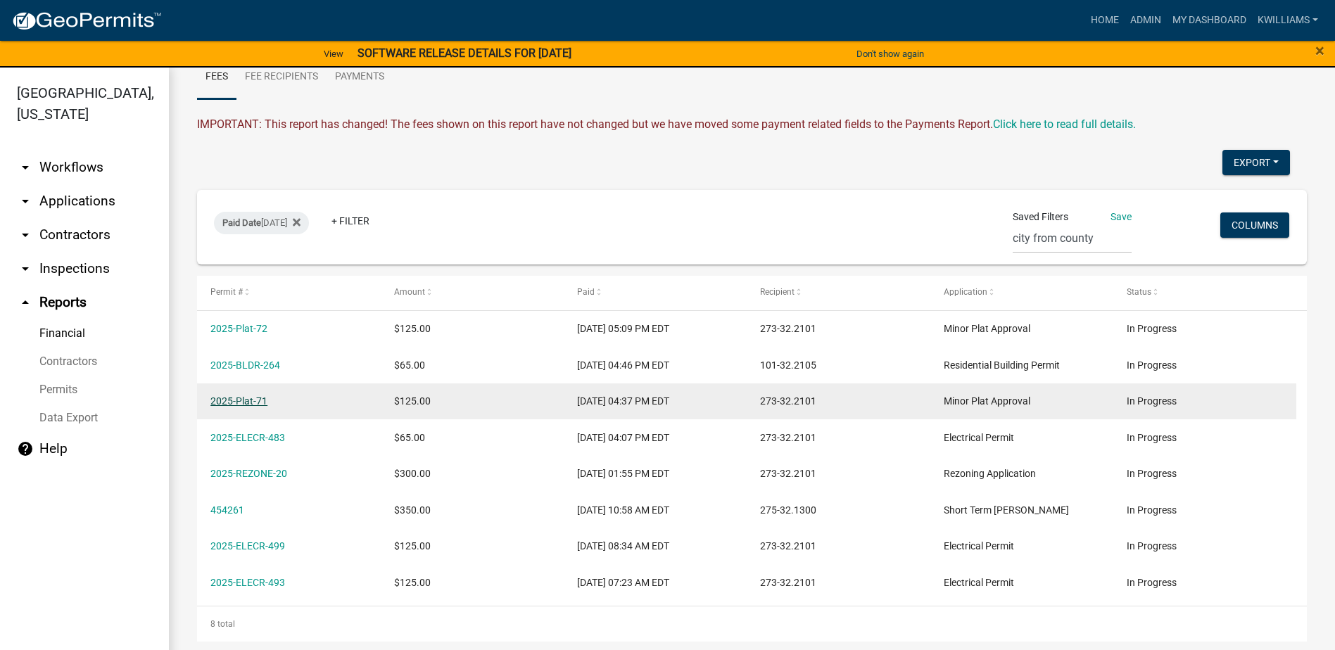
click at [232, 403] on link "2025-Plat-71" at bounding box center [238, 401] width 57 height 11
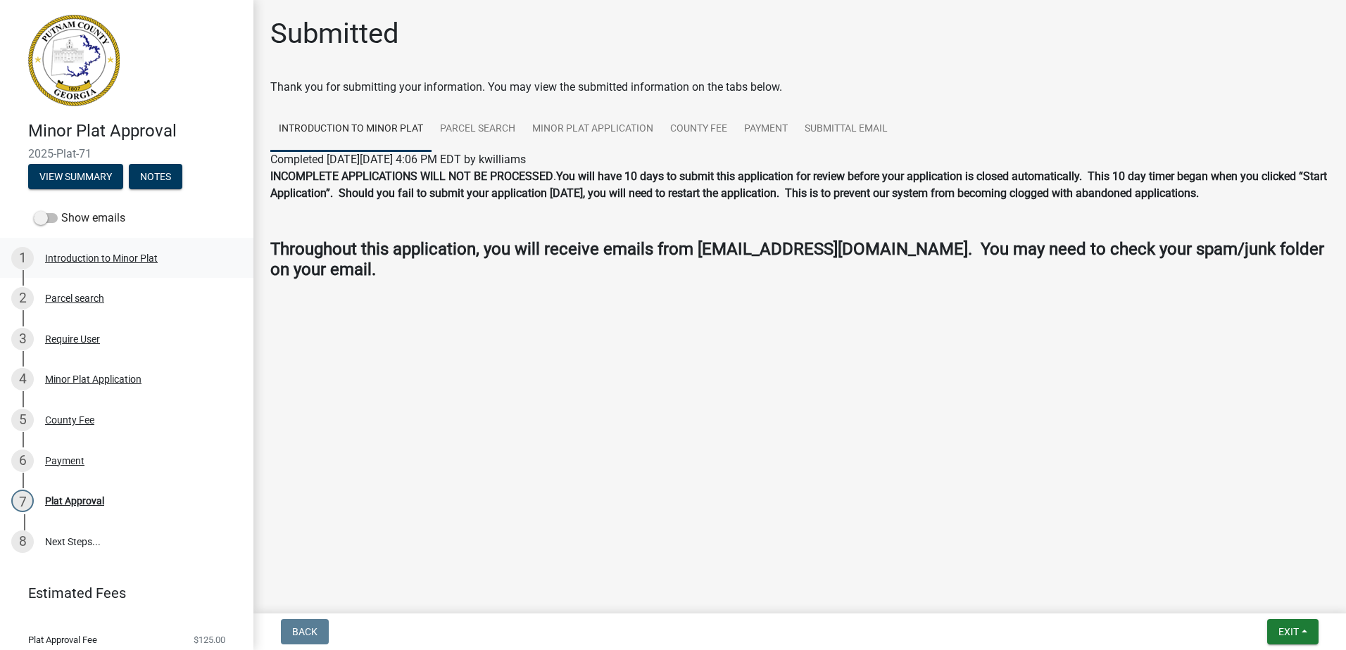
click at [95, 263] on div "Introduction to Minor Plat" at bounding box center [101, 258] width 113 height 10
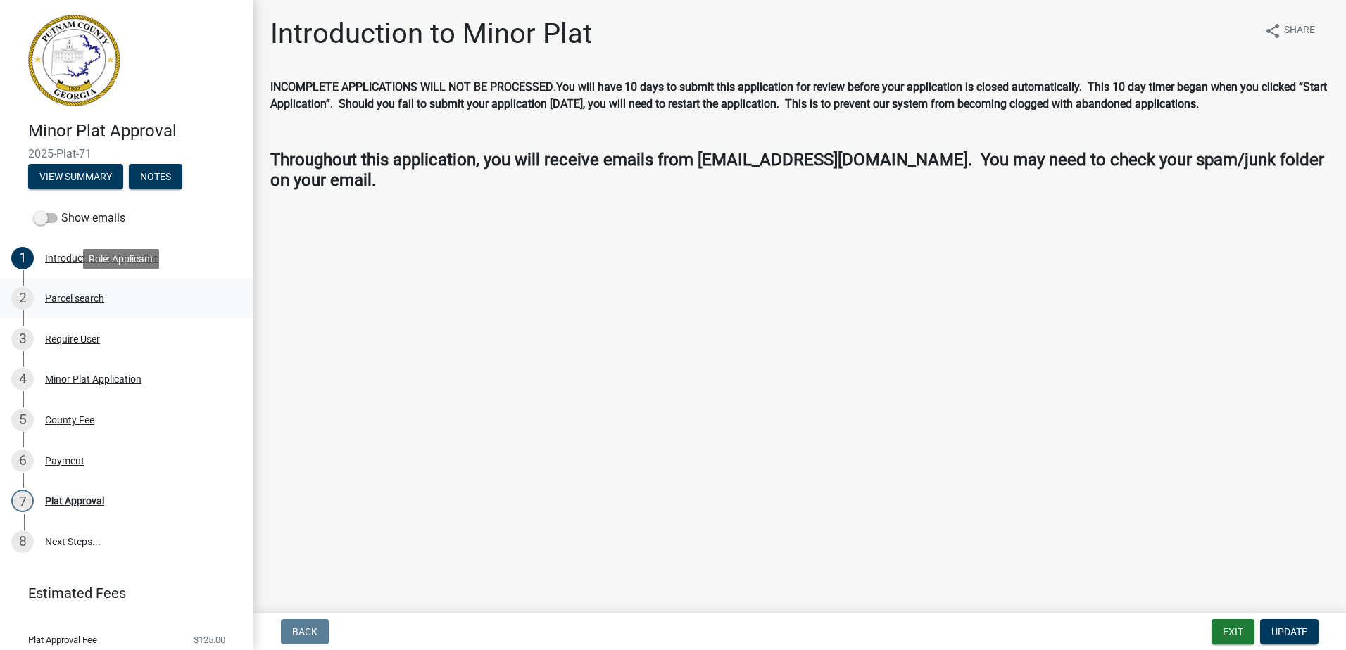
click at [71, 297] on div "Parcel search" at bounding box center [74, 299] width 59 height 10
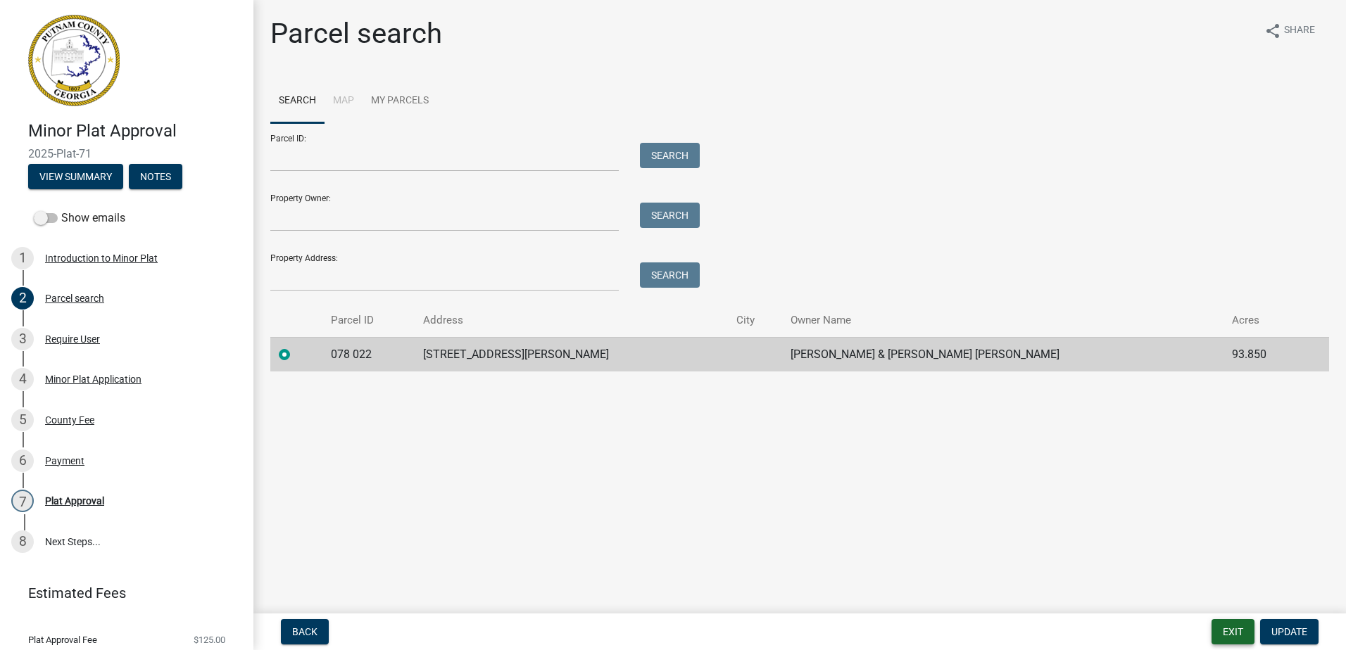
click at [1235, 628] on button "Exit" at bounding box center [1232, 631] width 43 height 25
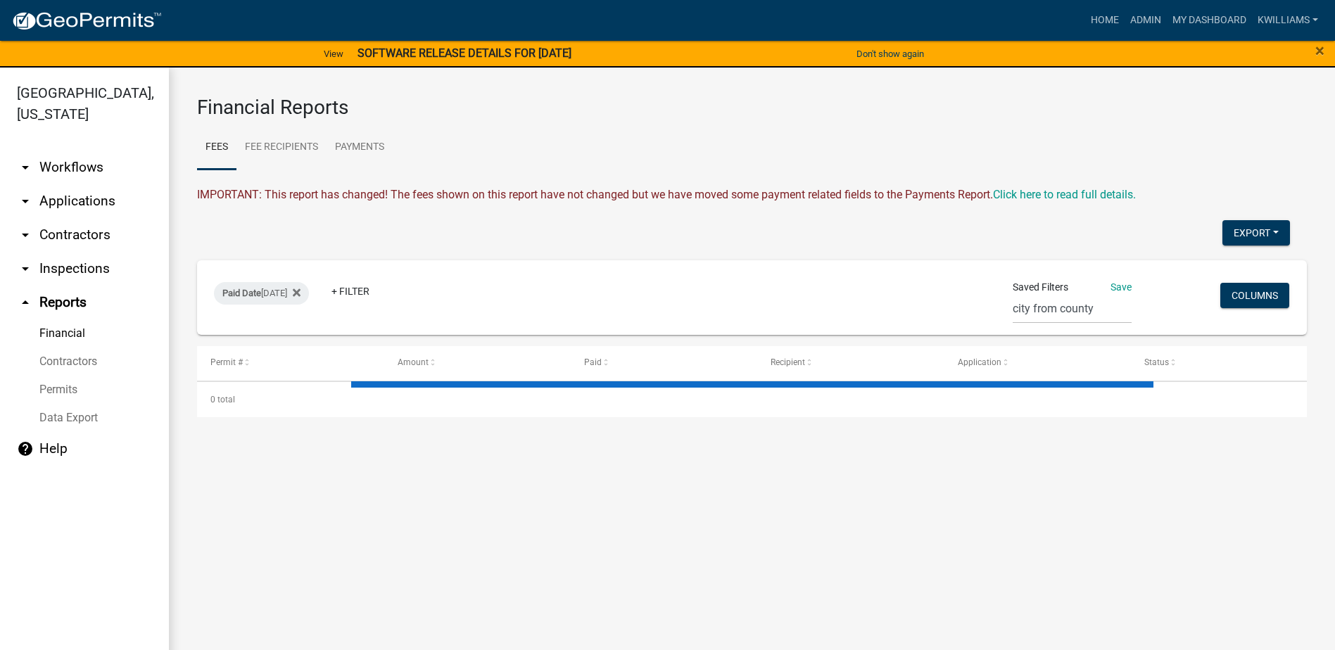
click at [75, 282] on link "arrow_drop_down Inspections" at bounding box center [84, 269] width 169 height 34
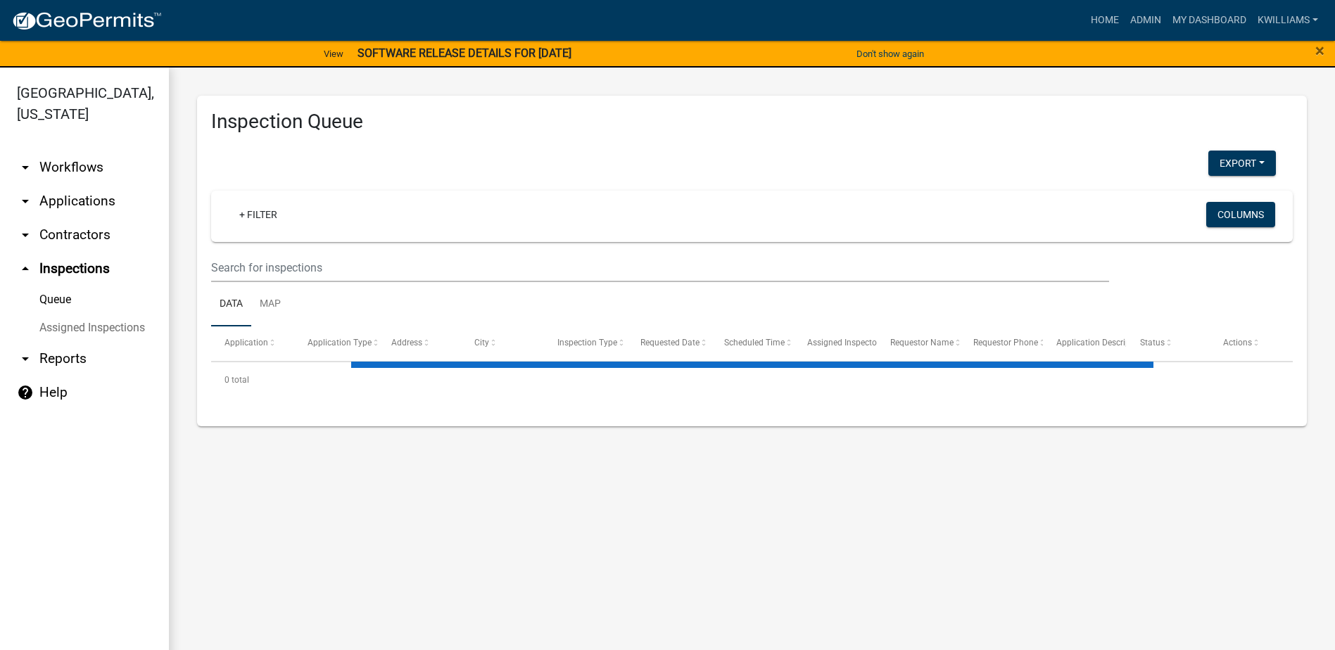
click at [77, 270] on link "arrow_drop_up Inspections" at bounding box center [84, 269] width 169 height 34
click at [244, 222] on link "+ Filter" at bounding box center [258, 214] width 61 height 25
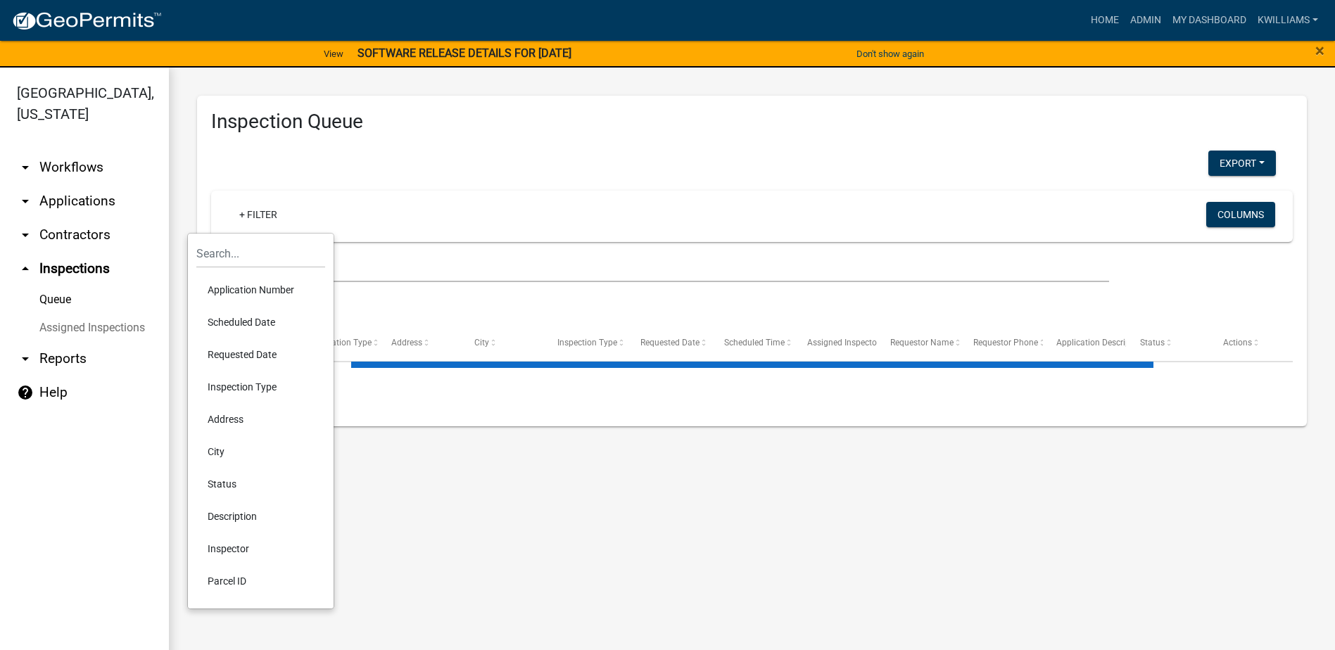
click at [225, 360] on li "Requested Date" at bounding box center [260, 355] width 129 height 32
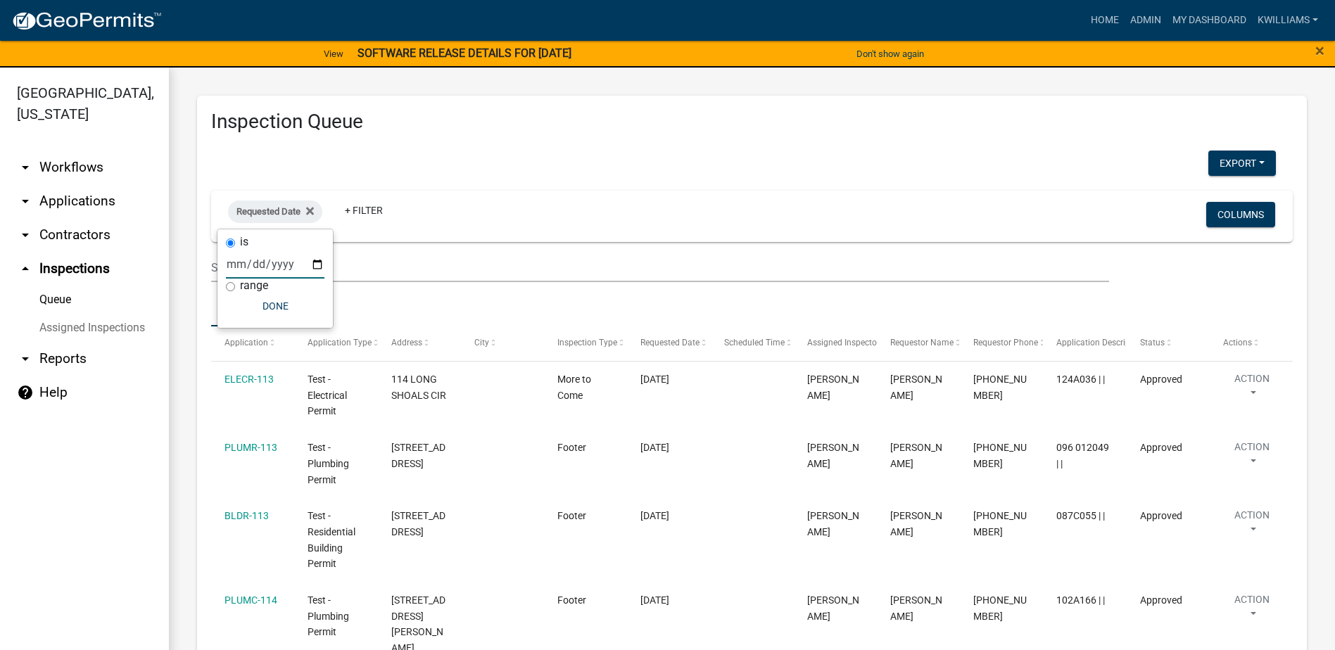
click at [320, 266] on input "date" at bounding box center [275, 264] width 99 height 29
type input "2025-09-05"
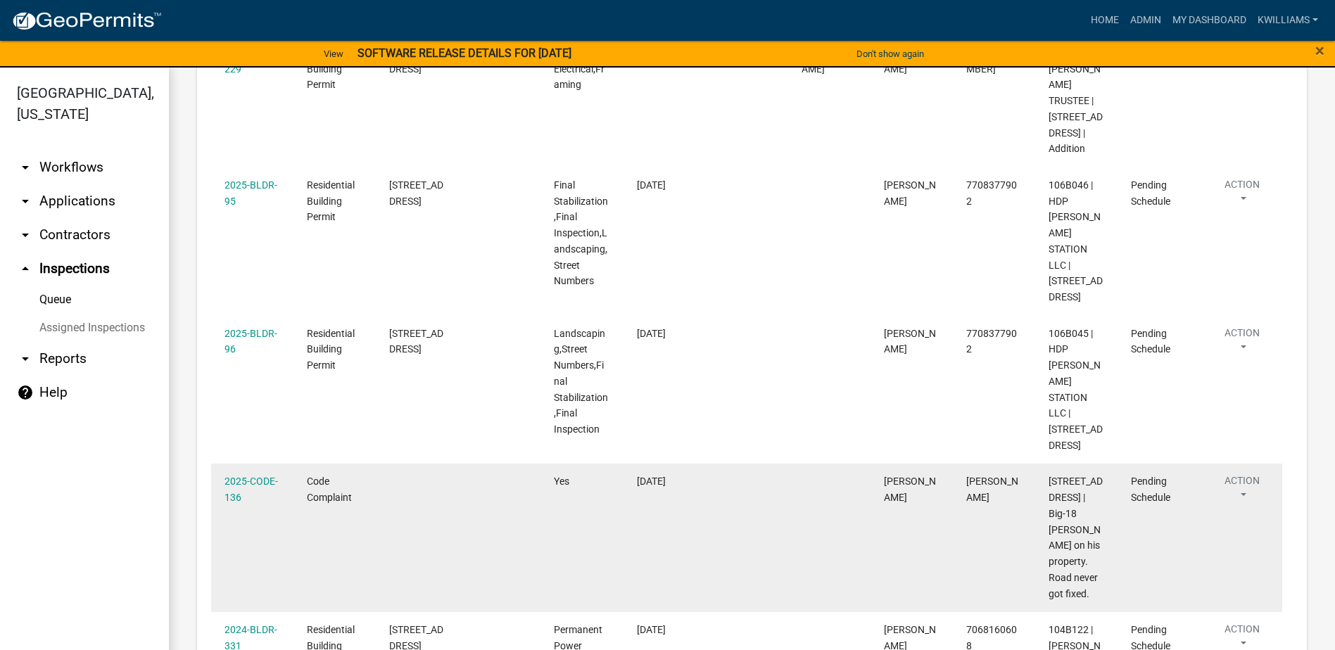
scroll to position [519, 0]
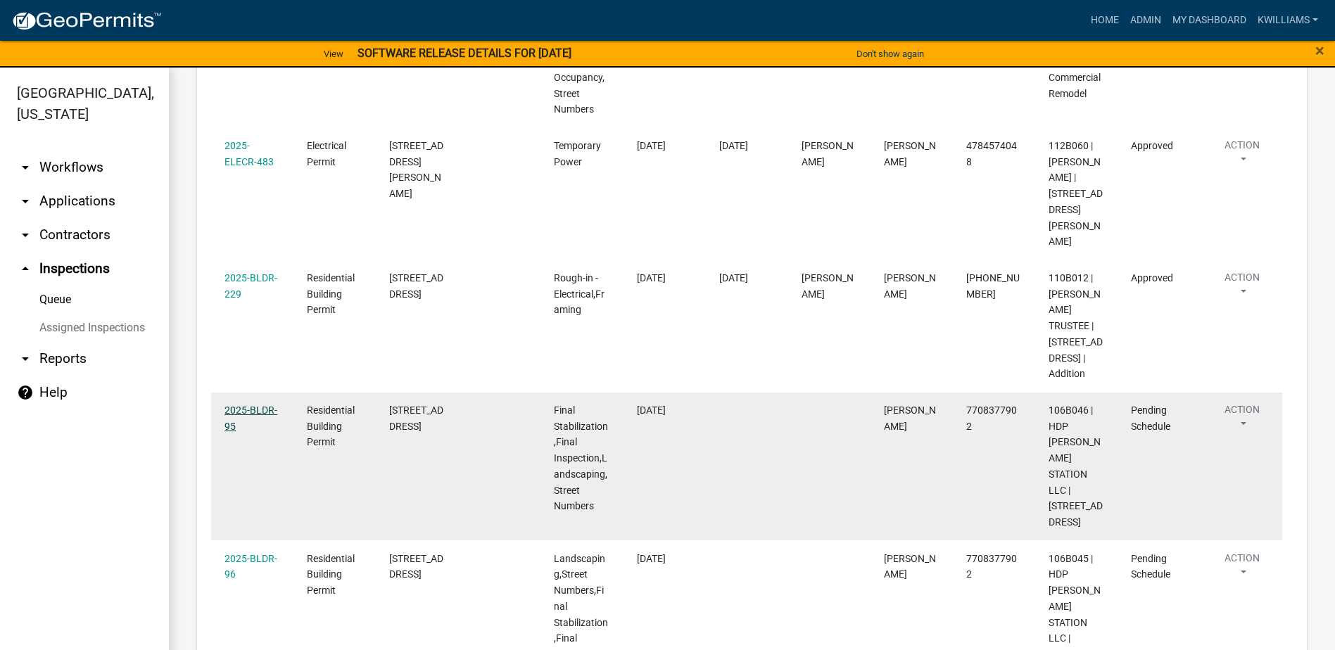
click at [243, 410] on link "2025-BLDR-95" at bounding box center [251, 418] width 53 height 27
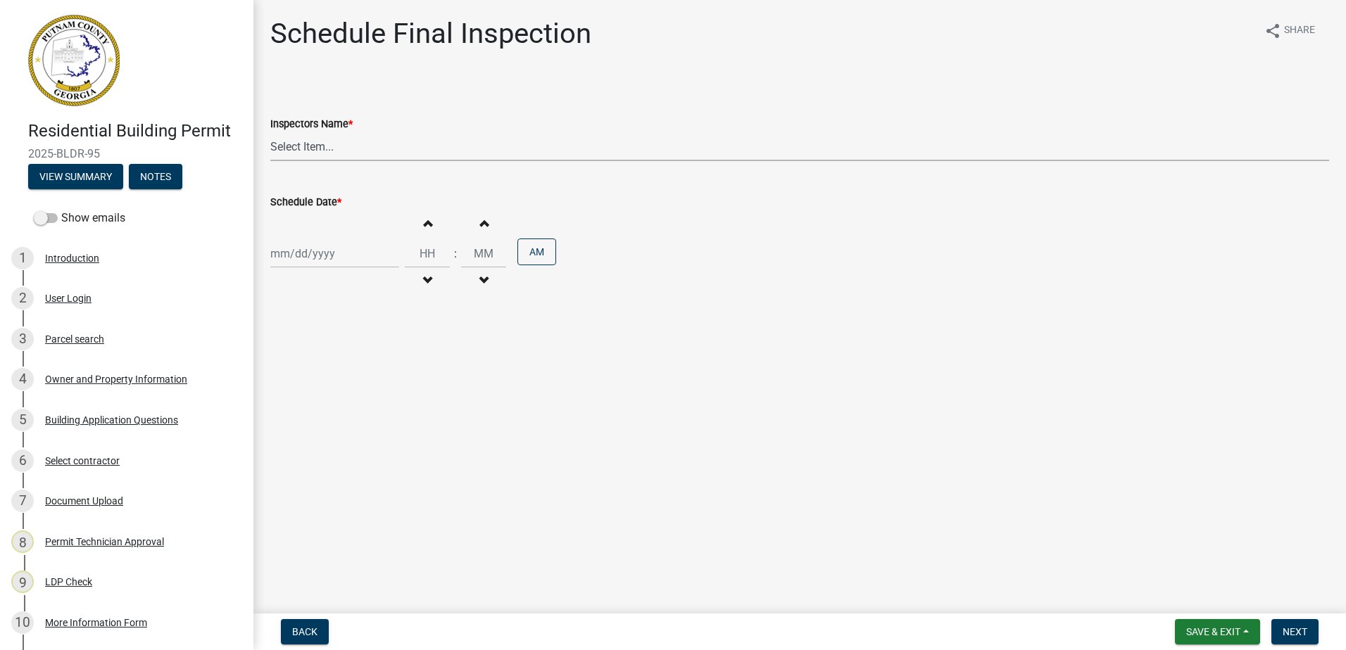
click at [358, 152] on select "Select Item... mrivera (Michele Rivera) StephanieM (Stephanie Morris ) QGrissom…" at bounding box center [799, 146] width 1059 height 29
select select "07642ab0-564c-47bb-824b-0ccf2da83593"
click at [270, 132] on select "Select Item... mrivera (Michele Rivera) StephanieM (Stephanie Morris ) QGrissom…" at bounding box center [799, 146] width 1059 height 29
click at [294, 253] on div at bounding box center [334, 253] width 129 height 29
select select "9"
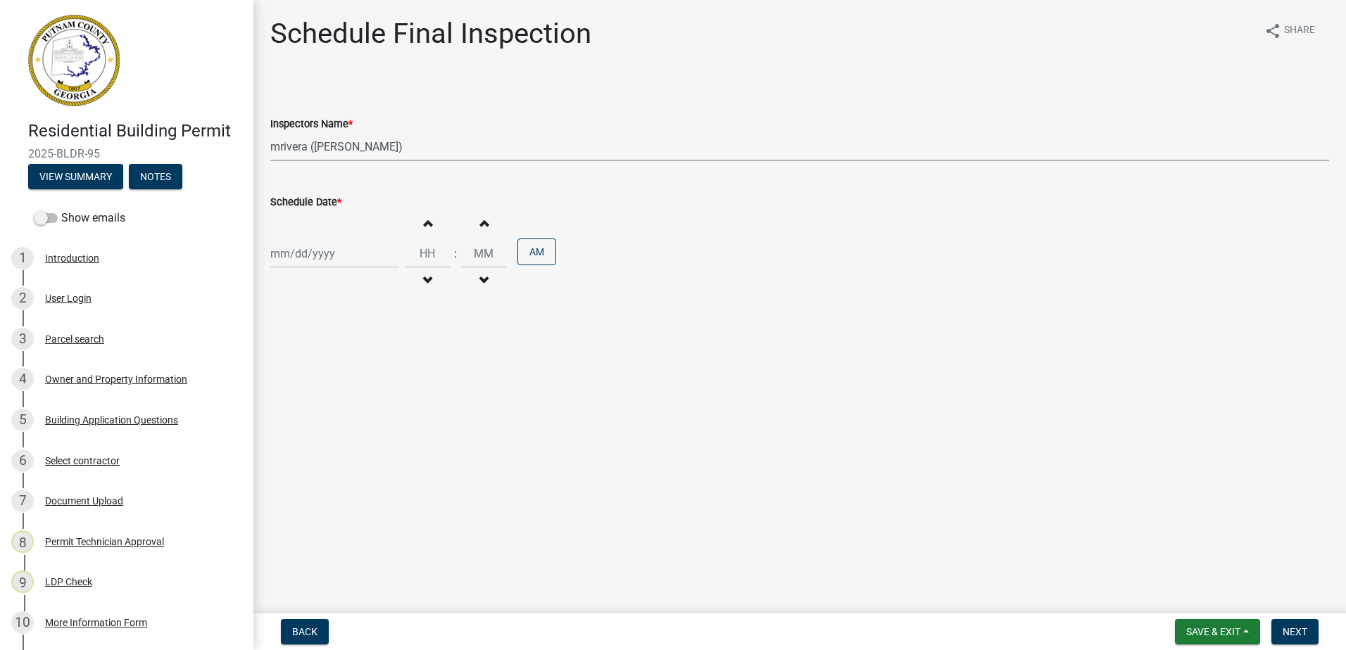
select select "2025"
click at [286, 349] on div "8" at bounding box center [284, 351] width 23 height 23
type input "09/08/2025"
click at [1289, 630] on span "Next" at bounding box center [1294, 631] width 25 height 11
click at [351, 166] on wm-data-entity-input "Inspectors Name * Select Item... mrivera (Michele Rivera) StephanieM (Stephanie…" at bounding box center [799, 126] width 1059 height 95
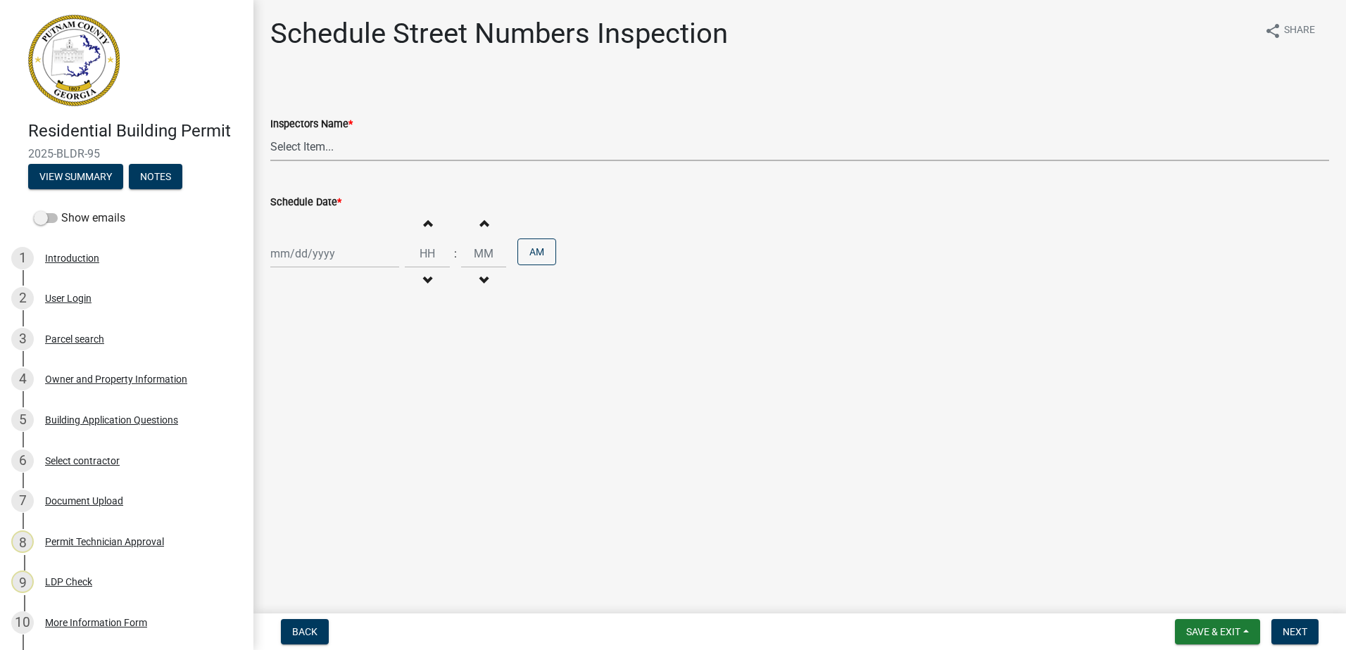
click at [341, 152] on select "Select Item... mrivera (Michele Rivera) StephanieM (Stephanie Morris ) QGrissom…" at bounding box center [799, 146] width 1059 height 29
click at [340, 163] on wm-data-entity-input "Inspectors Name * Select Item... mrivera (Michele Rivera) StephanieM (Stephanie…" at bounding box center [799, 140] width 1059 height 123
click at [333, 159] on select "Select Item... mrivera (Michele Rivera) StephanieM (Stephanie Morris ) QGrissom…" at bounding box center [799, 146] width 1059 height 29
select select "07642ab0-564c-47bb-824b-0ccf2da83593"
click at [270, 132] on select "Select Item... mrivera (Michele Rivera) StephanieM (Stephanie Morris ) QGrissom…" at bounding box center [799, 146] width 1059 height 29
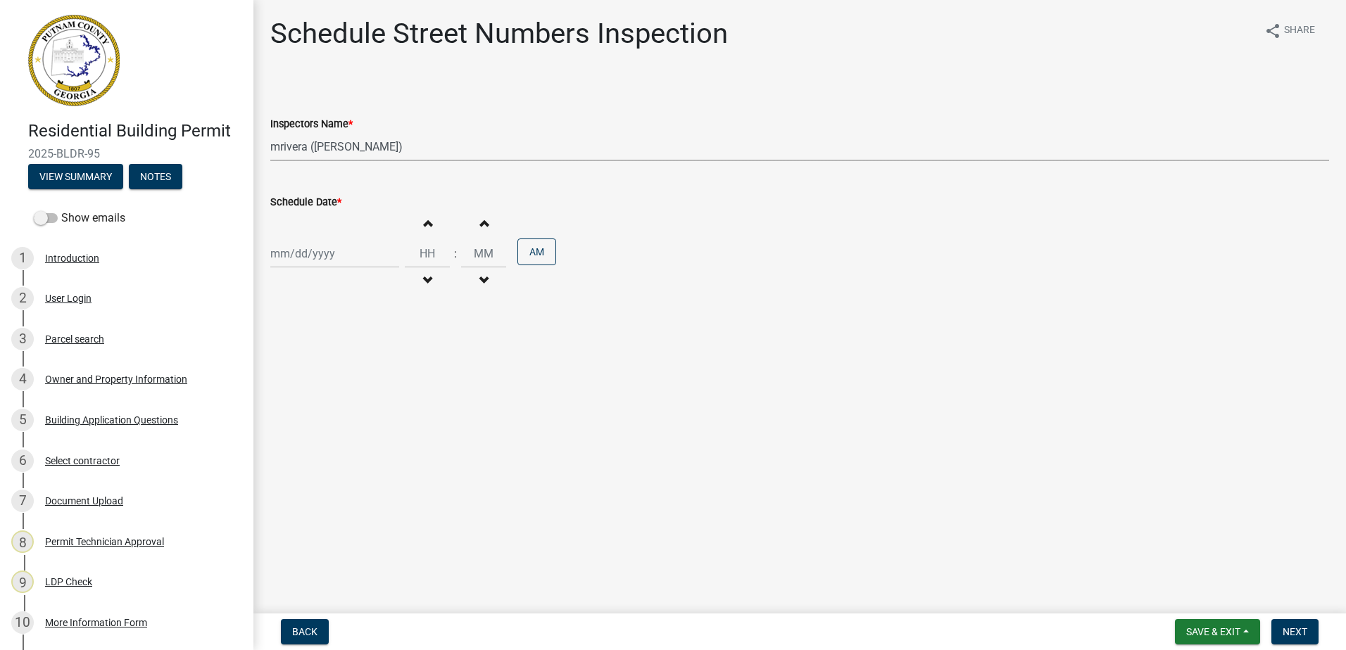
select select "9"
select select "2025"
click at [306, 266] on div "Jan Feb Mar Apr May Jun Jul Aug Sep Oct Nov Dec 1525 1526 1527 1528 1529 1530 1…" at bounding box center [334, 253] width 129 height 29
drag, startPoint x: 288, startPoint y: 348, endPoint x: 304, endPoint y: 334, distance: 21.5
click at [288, 347] on div "8" at bounding box center [284, 351] width 23 height 23
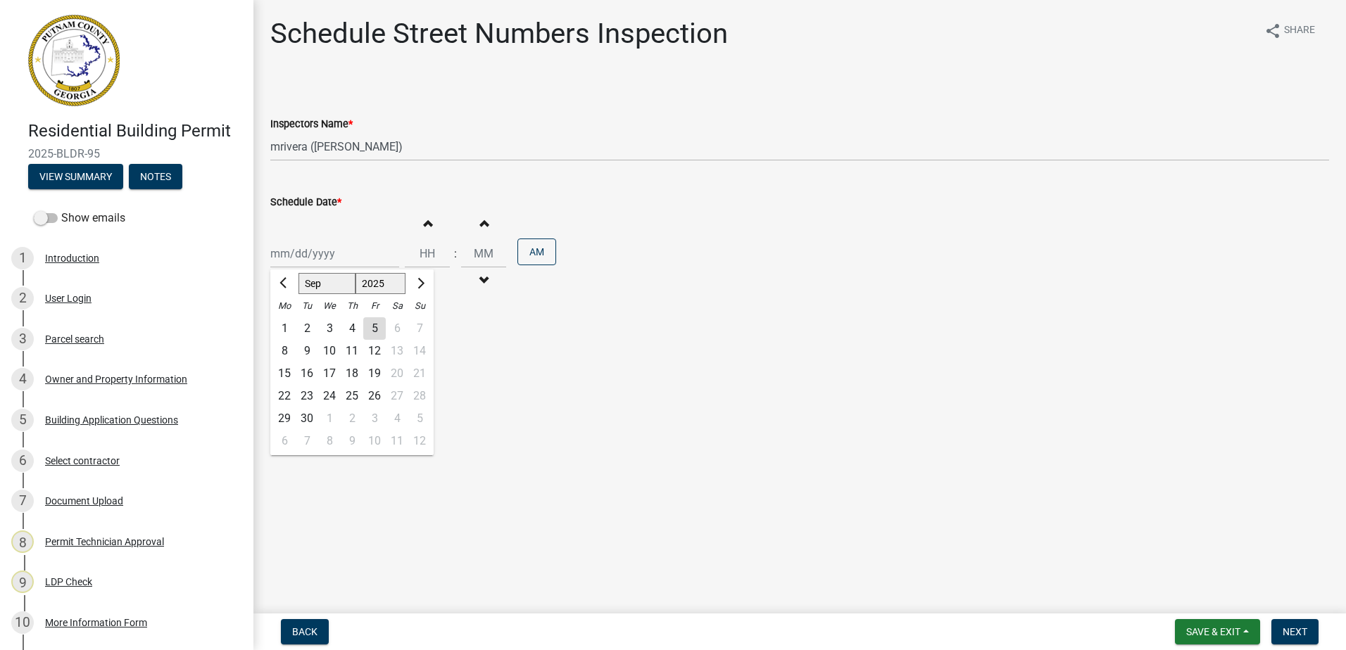
type input "09/08/2025"
click at [1294, 639] on button "Next" at bounding box center [1294, 631] width 47 height 25
click at [431, 151] on select "Select Item... mrivera (Michele Rivera) StephanieM (Stephanie Morris ) QGrissom…" at bounding box center [799, 146] width 1059 height 29
select select "07642ab0-564c-47bb-824b-0ccf2da83593"
click at [270, 132] on select "Select Item... mrivera (Michele Rivera) StephanieM (Stephanie Morris ) QGrissom…" at bounding box center [799, 146] width 1059 height 29
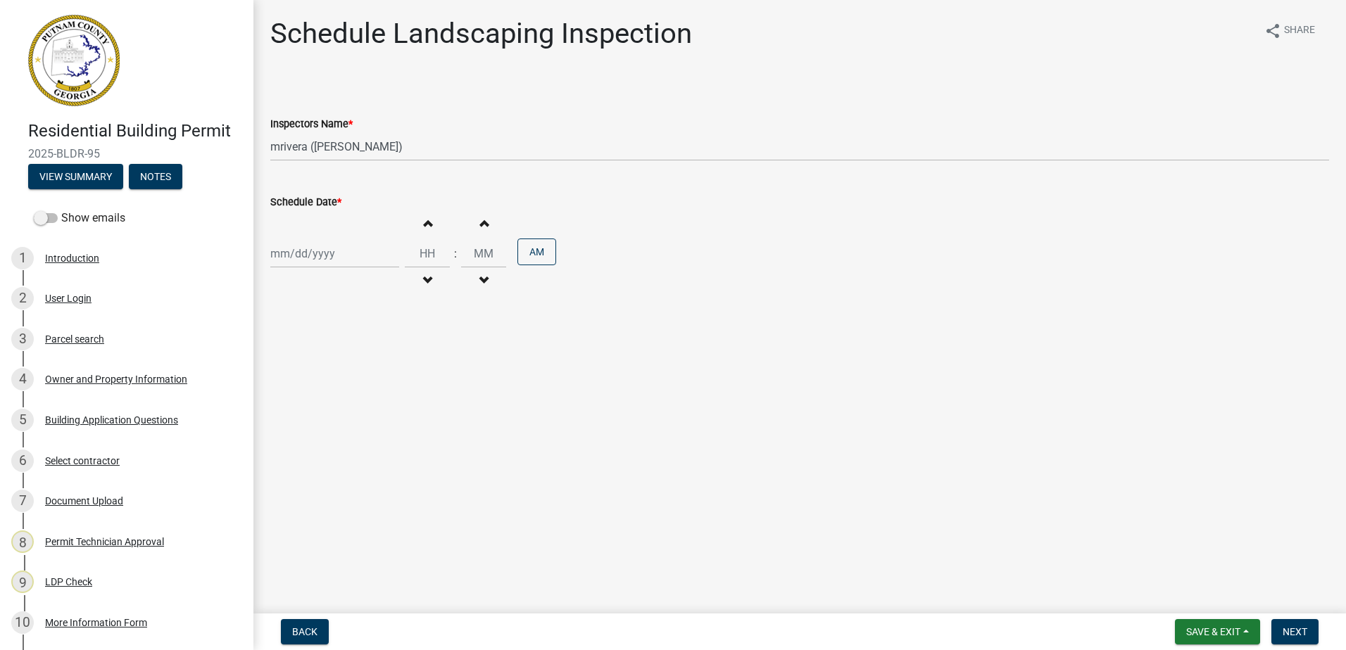
click at [286, 268] on div "Increment hours Decrement hours : Increment minutes Decrement minutes AM" at bounding box center [799, 253] width 1059 height 87
select select "9"
select select "2025"
click at [297, 250] on div "Jan Feb Mar Apr May Jun Jul Aug Sep Oct Nov Dec 1525 1526 1527 1528 1529 1530 1…" at bounding box center [334, 253] width 129 height 29
click at [279, 348] on div "8" at bounding box center [284, 351] width 23 height 23
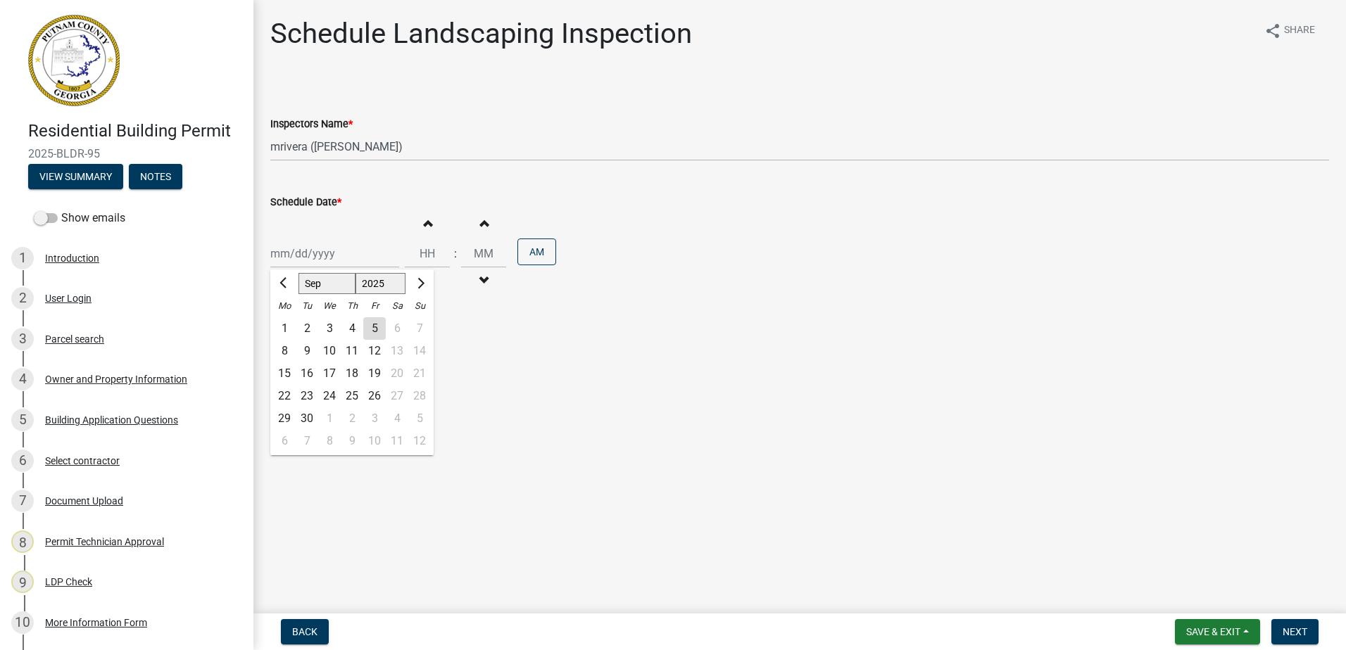
type input "09/08/2025"
click at [1298, 631] on span "Next" at bounding box center [1294, 631] width 25 height 11
click at [298, 146] on select "Select Item... mrivera (Michele Rivera) StephanieM (Stephanie Morris ) QGrissom…" at bounding box center [799, 146] width 1059 height 29
select select "07642ab0-564c-47bb-824b-0ccf2da83593"
click at [270, 132] on select "Select Item... mrivera (Michele Rivera) StephanieM (Stephanie Morris ) QGrissom…" at bounding box center [799, 146] width 1059 height 29
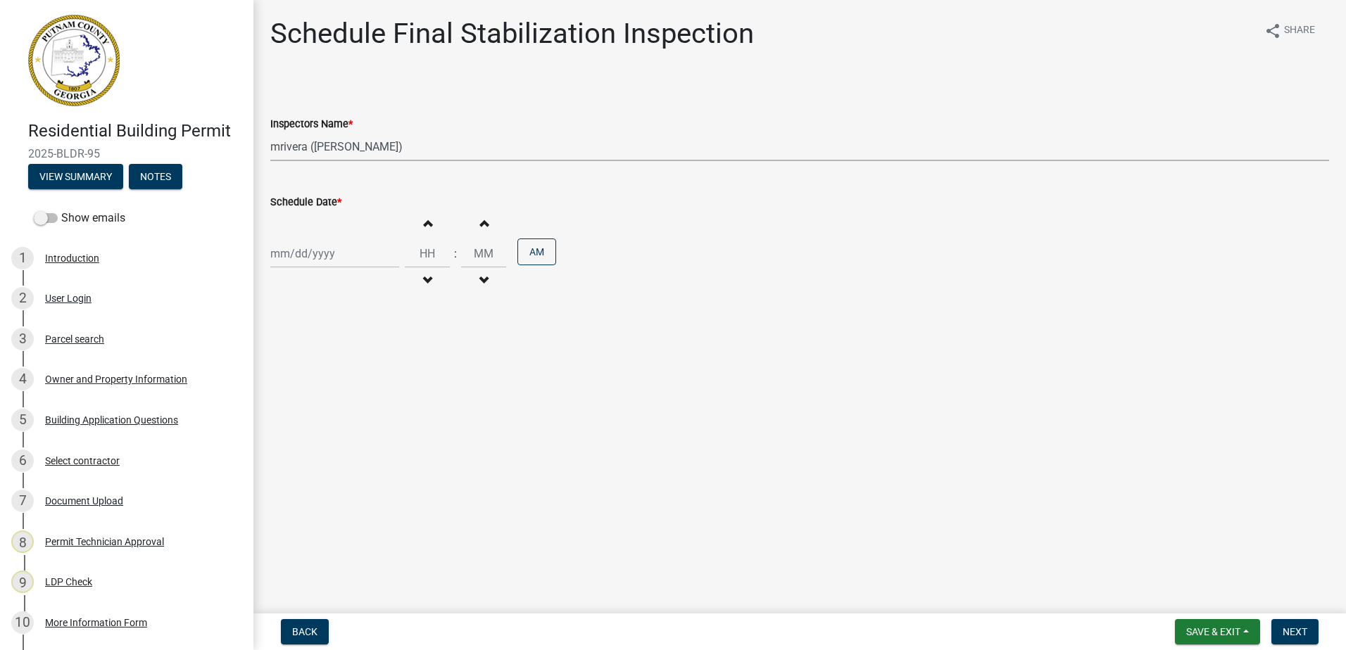
select select "9"
select select "2025"
click at [298, 241] on div "Jan Feb Mar Apr May Jun Jul Aug Sep Oct Nov Dec 1525 1526 1527 1528 1529 1530 1…" at bounding box center [334, 253] width 129 height 29
drag, startPoint x: 282, startPoint y: 353, endPoint x: 289, endPoint y: 347, distance: 9.5
click at [283, 353] on div "8" at bounding box center [284, 351] width 23 height 23
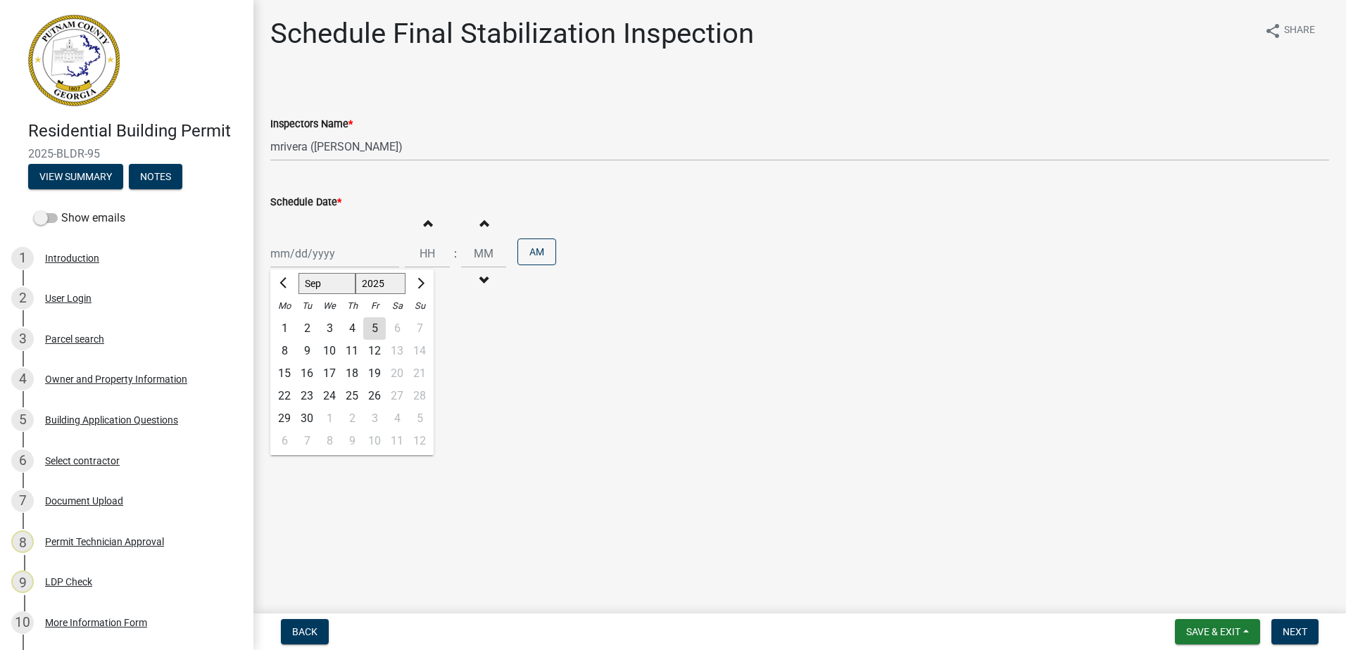
type input "09/08/2025"
click at [1301, 637] on span "Next" at bounding box center [1294, 631] width 25 height 11
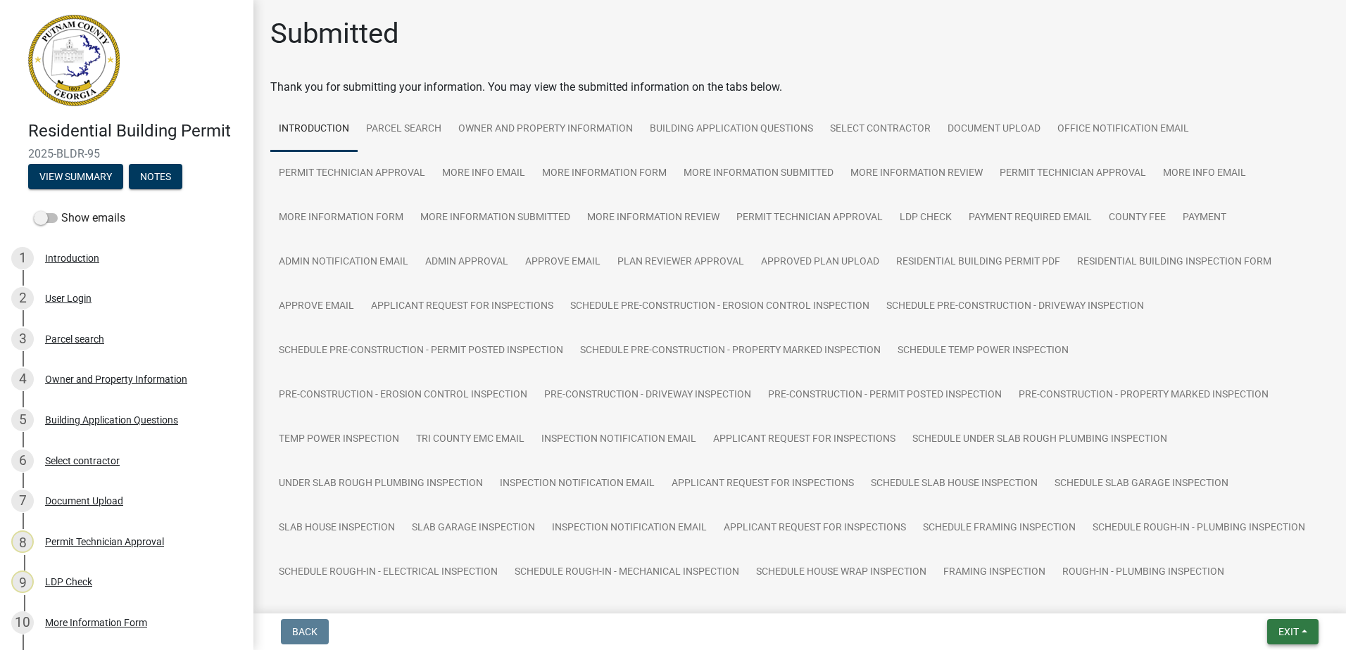
click at [1285, 634] on span "Exit" at bounding box center [1288, 631] width 20 height 11
click at [1258, 593] on button "Save & Exit" at bounding box center [1262, 596] width 113 height 34
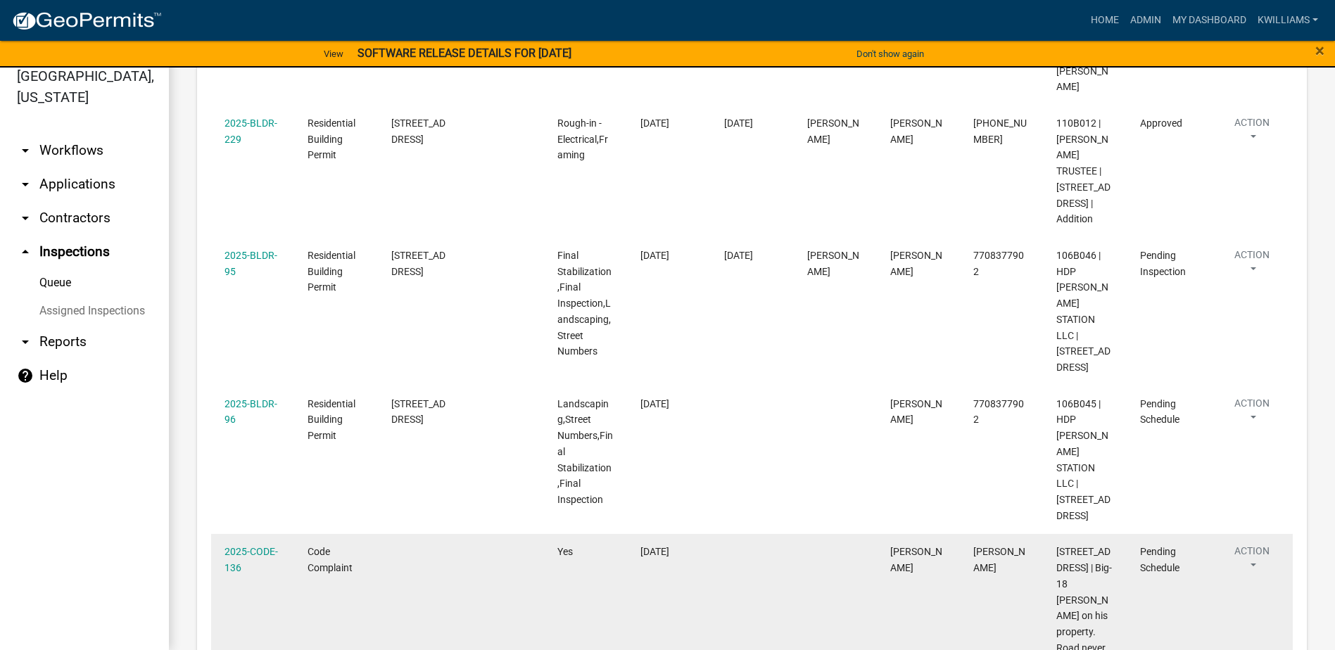
scroll to position [730, 0]
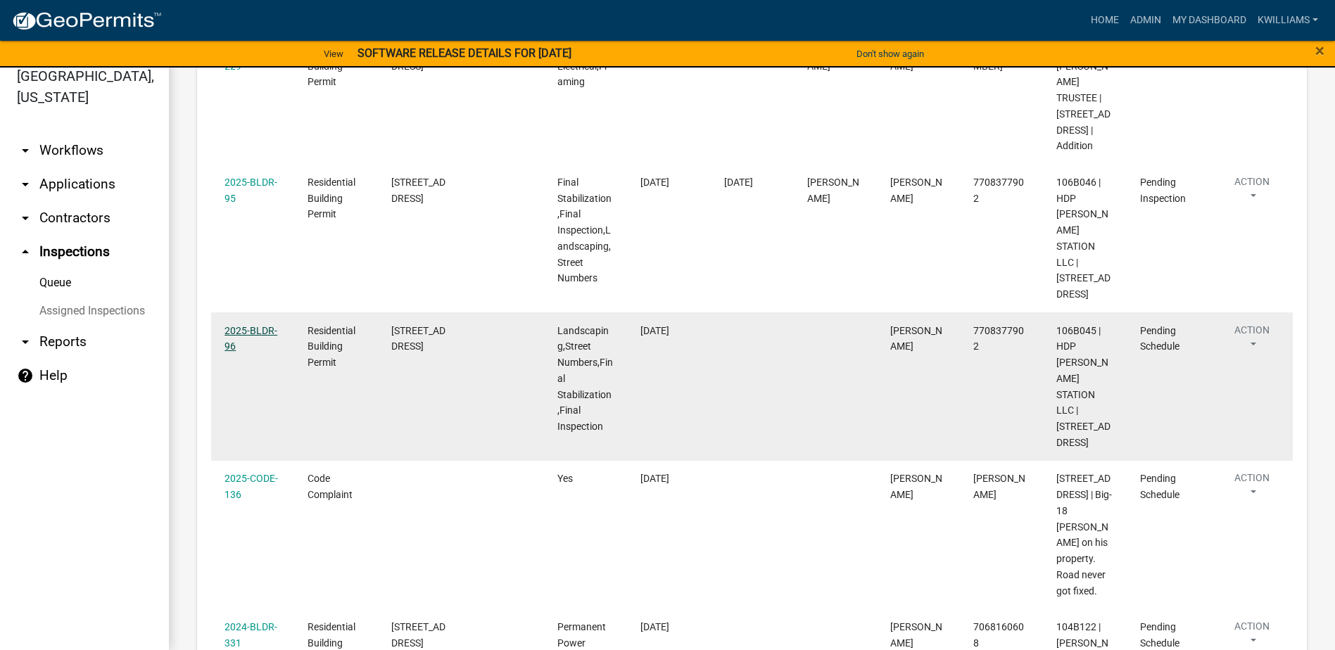
click at [235, 325] on link "2025-BLDR-96" at bounding box center [251, 338] width 53 height 27
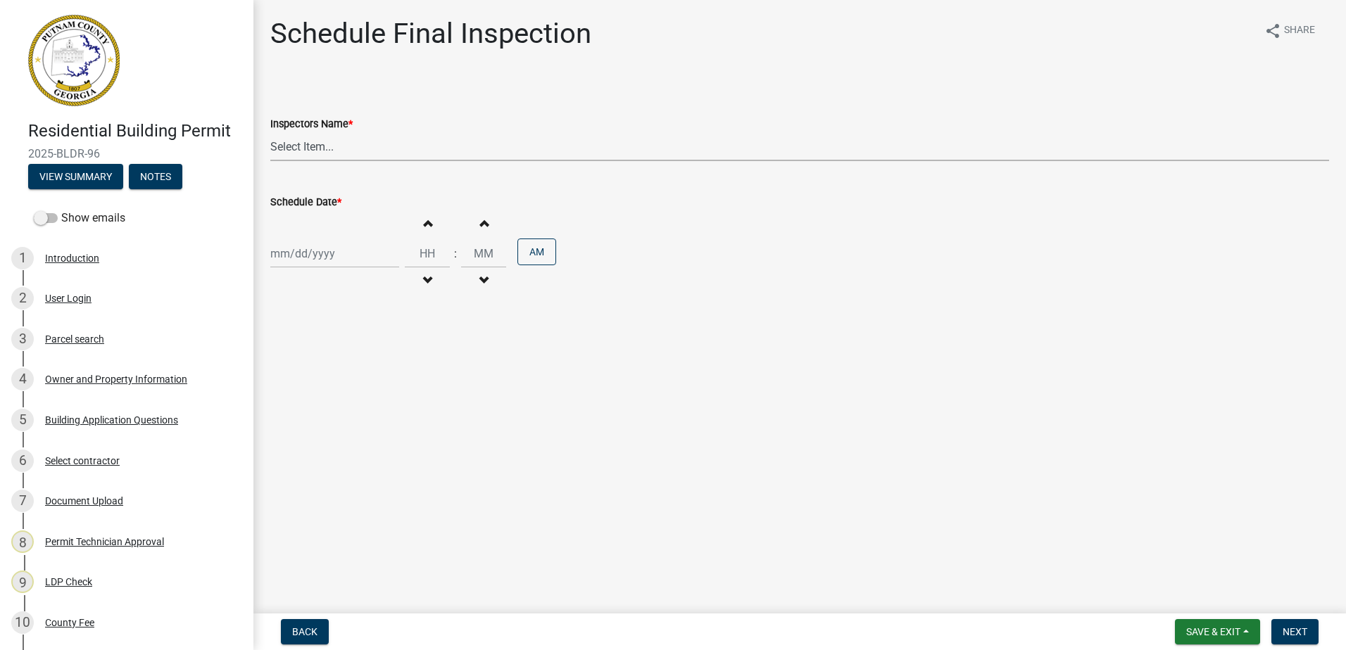
click at [413, 139] on select "Select Item... mrivera (Michele Rivera) StephanieM (Stephanie Morris ) QGrissom…" at bounding box center [799, 146] width 1059 height 29
select select "07642ab0-564c-47bb-824b-0ccf2da83593"
click at [270, 132] on select "Select Item... mrivera (Michele Rivera) StephanieM (Stephanie Morris ) QGrissom…" at bounding box center [799, 146] width 1059 height 29
click at [320, 152] on select "Select Item... mrivera (Michele Rivera) StephanieM (Stephanie Morris ) QGrissom…" at bounding box center [799, 146] width 1059 height 29
drag, startPoint x: 365, startPoint y: 355, endPoint x: 336, endPoint y: 280, distance: 80.0
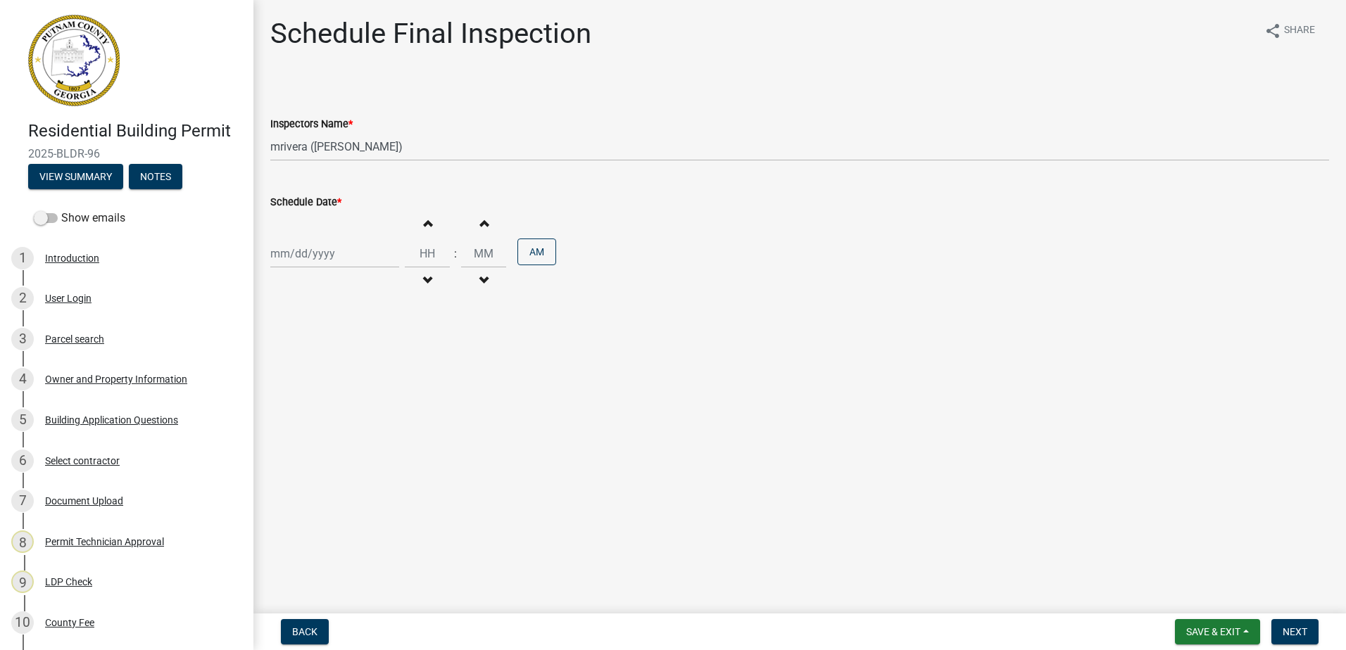
click at [360, 338] on main "Schedule Final Inspection share Share Inspectors Name * Select Item... mrivera …" at bounding box center [799, 304] width 1092 height 608
click at [310, 260] on div at bounding box center [334, 253] width 129 height 29
select select "9"
select select "2025"
click at [273, 350] on div "8" at bounding box center [284, 351] width 23 height 23
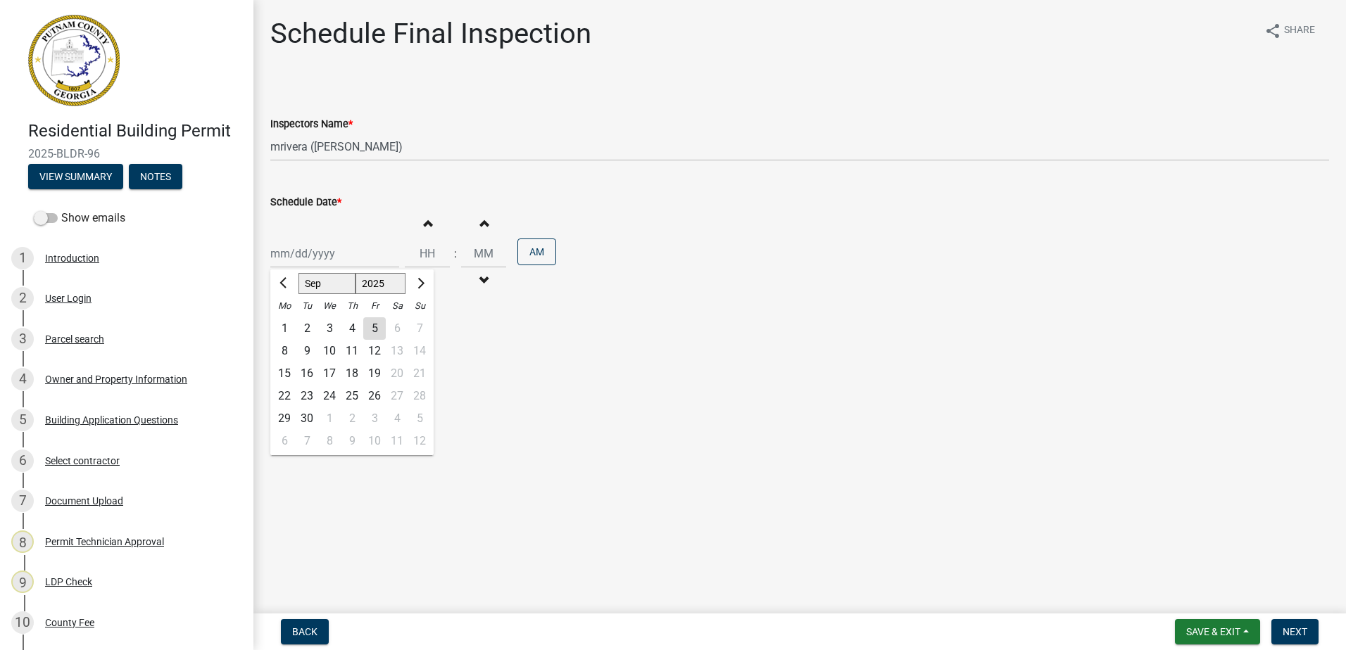
type input "09/08/2025"
click at [1294, 623] on button "Next" at bounding box center [1294, 631] width 47 height 25
drag, startPoint x: 339, startPoint y: 162, endPoint x: 332, endPoint y: 155, distance: 10.5
click at [332, 155] on wm-data-entity-input "Inspectors Name * Select Item... mrivera (Michele Rivera) StephanieM (Stephanie…" at bounding box center [799, 126] width 1059 height 95
drag, startPoint x: 332, startPoint y: 155, endPoint x: 298, endPoint y: 141, distance: 36.6
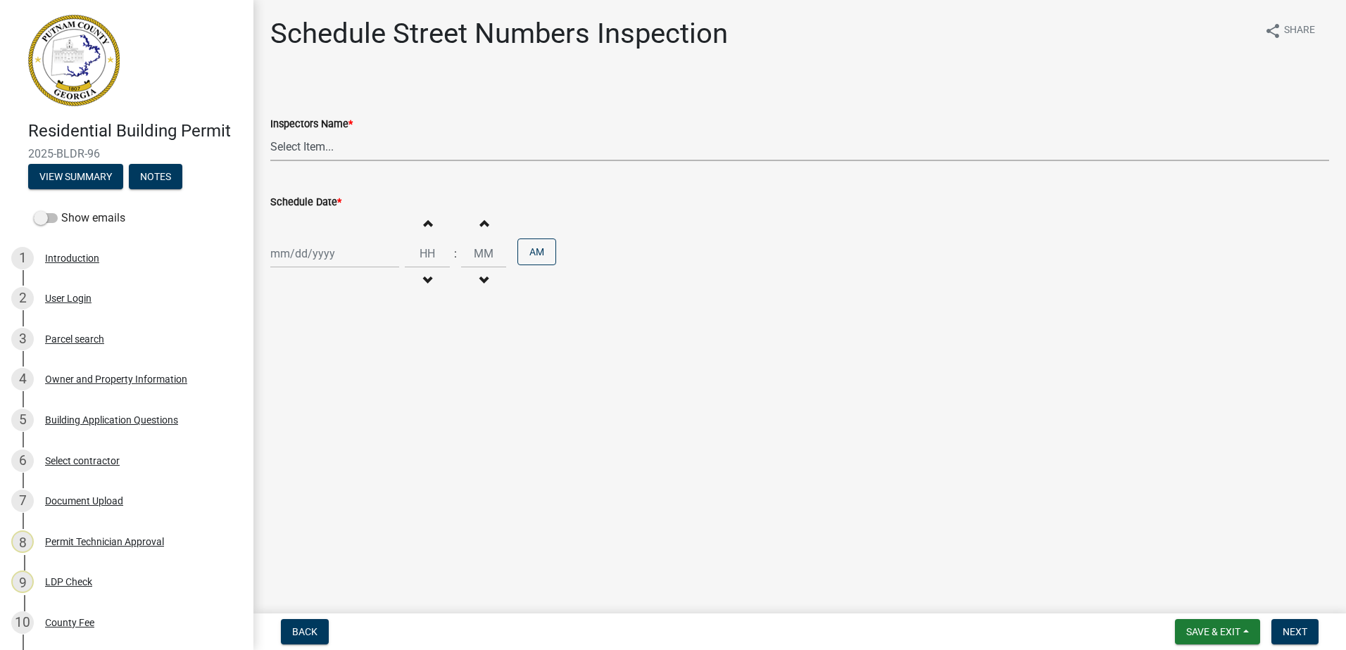
click at [298, 141] on select "Select Item... mrivera (Michele Rivera) StephanieM (Stephanie Morris ) QGrissom…" at bounding box center [799, 146] width 1059 height 29
select select "07642ab0-564c-47bb-824b-0ccf2da83593"
click at [270, 132] on select "Select Item... mrivera (Michele Rivera) StephanieM (Stephanie Morris ) QGrissom…" at bounding box center [799, 146] width 1059 height 29
select select "9"
select select "2025"
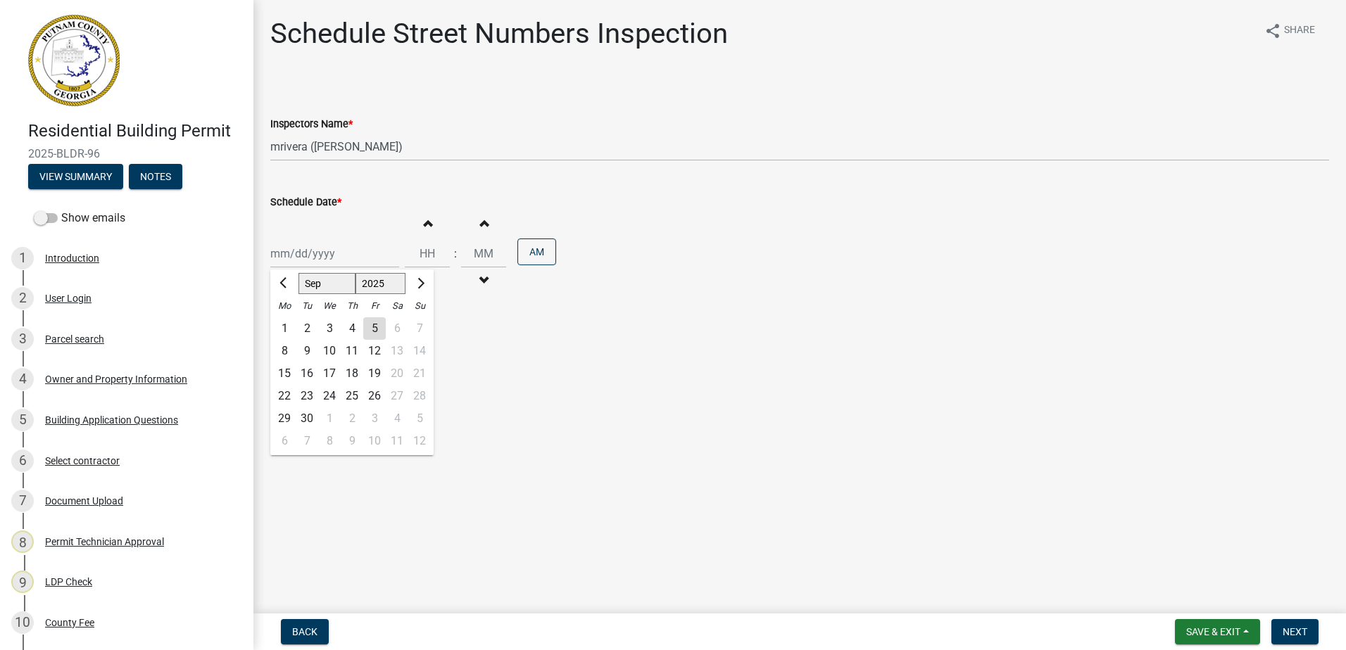
click at [281, 244] on div "Jan Feb Mar Apr May Jun Jul Aug Sep Oct Nov Dec 1525 1526 1527 1528 1529 1530 1…" at bounding box center [334, 253] width 129 height 29
click at [275, 350] on div "8" at bounding box center [284, 351] width 23 height 23
type input "09/08/2025"
click at [1305, 633] on span "Next" at bounding box center [1294, 631] width 25 height 11
click at [332, 137] on select "Select Item... mrivera (Michele Rivera) StephanieM (Stephanie Morris ) QGrissom…" at bounding box center [799, 146] width 1059 height 29
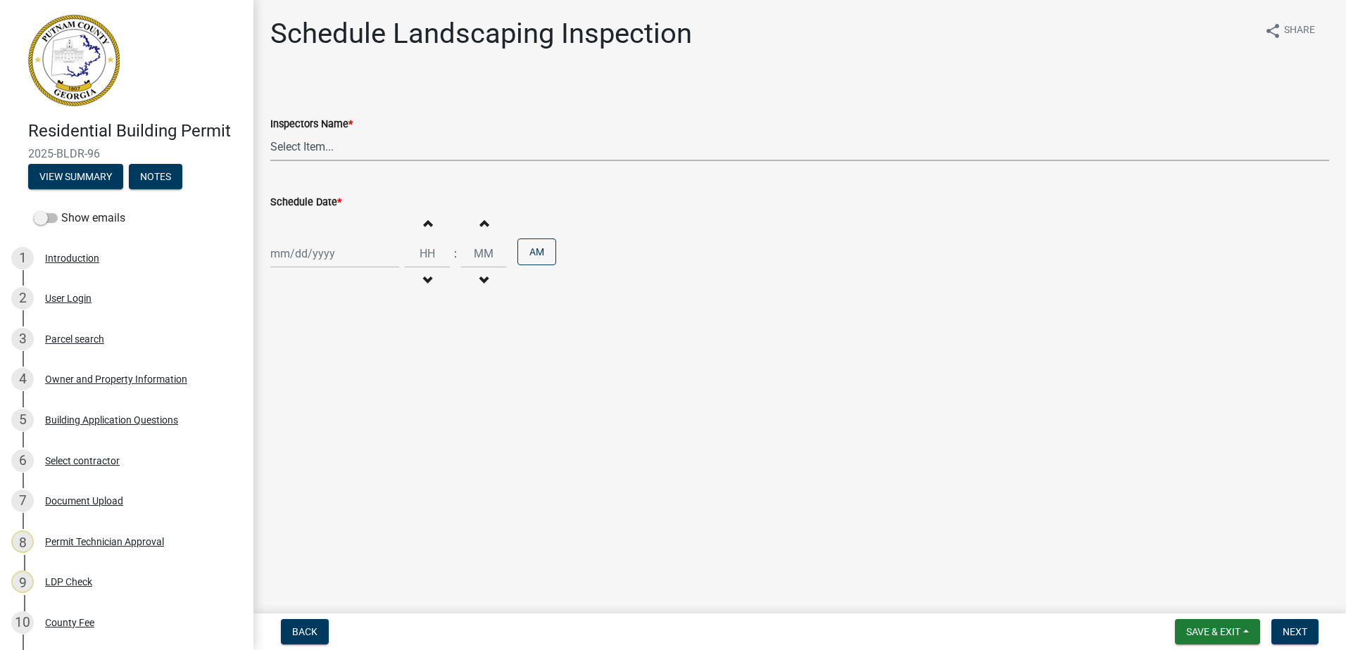
select select "07642ab0-564c-47bb-824b-0ccf2da83593"
click at [270, 132] on select "Select Item... mrivera (Michele Rivera) StephanieM (Stephanie Morris ) QGrissom…" at bounding box center [799, 146] width 1059 height 29
select select "9"
select select "2025"
click at [290, 263] on div "Jan Feb Mar Apr May Jun Jul Aug Sep Oct Nov Dec 1525 1526 1527 1528 1529 1530 1…" at bounding box center [334, 253] width 129 height 29
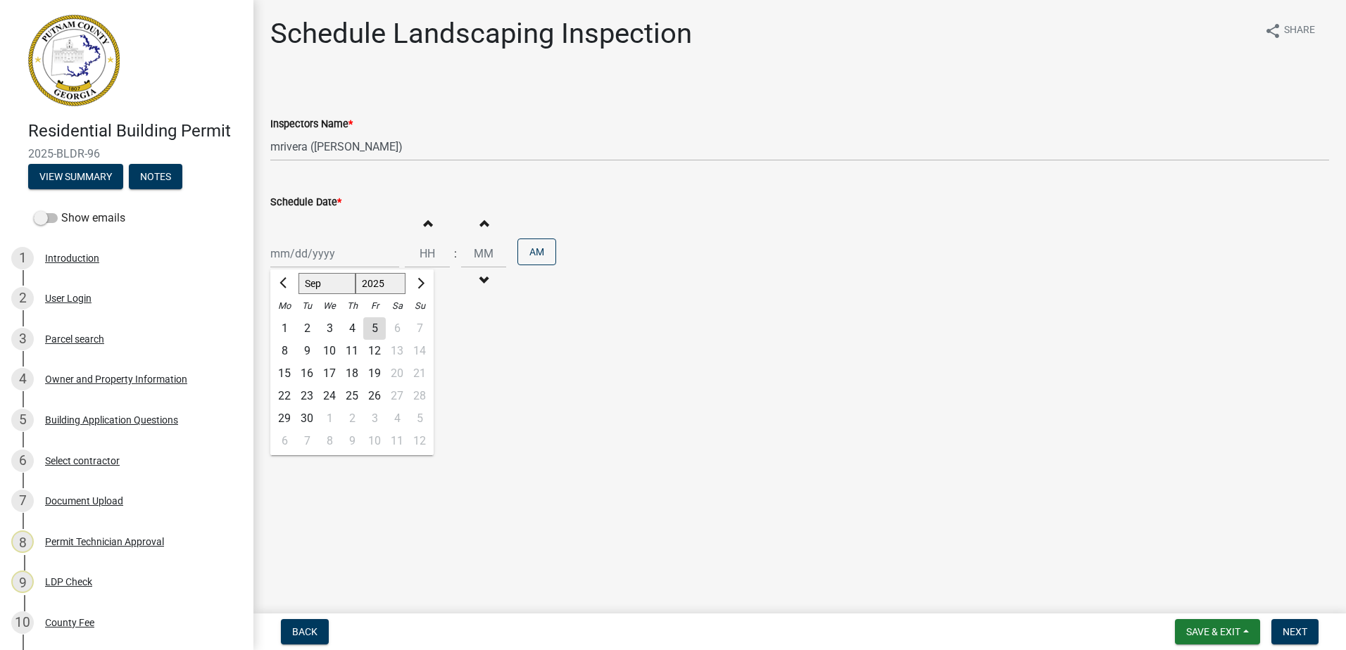
click at [279, 351] on div "8" at bounding box center [284, 351] width 23 height 23
type input "09/08/2025"
click at [1294, 631] on button "Next" at bounding box center [1294, 631] width 47 height 25
click at [372, 159] on select "Select Item... mrivera (Michele Rivera) StephanieM (Stephanie Morris ) QGrissom…" at bounding box center [799, 146] width 1059 height 29
select select "07642ab0-564c-47bb-824b-0ccf2da83593"
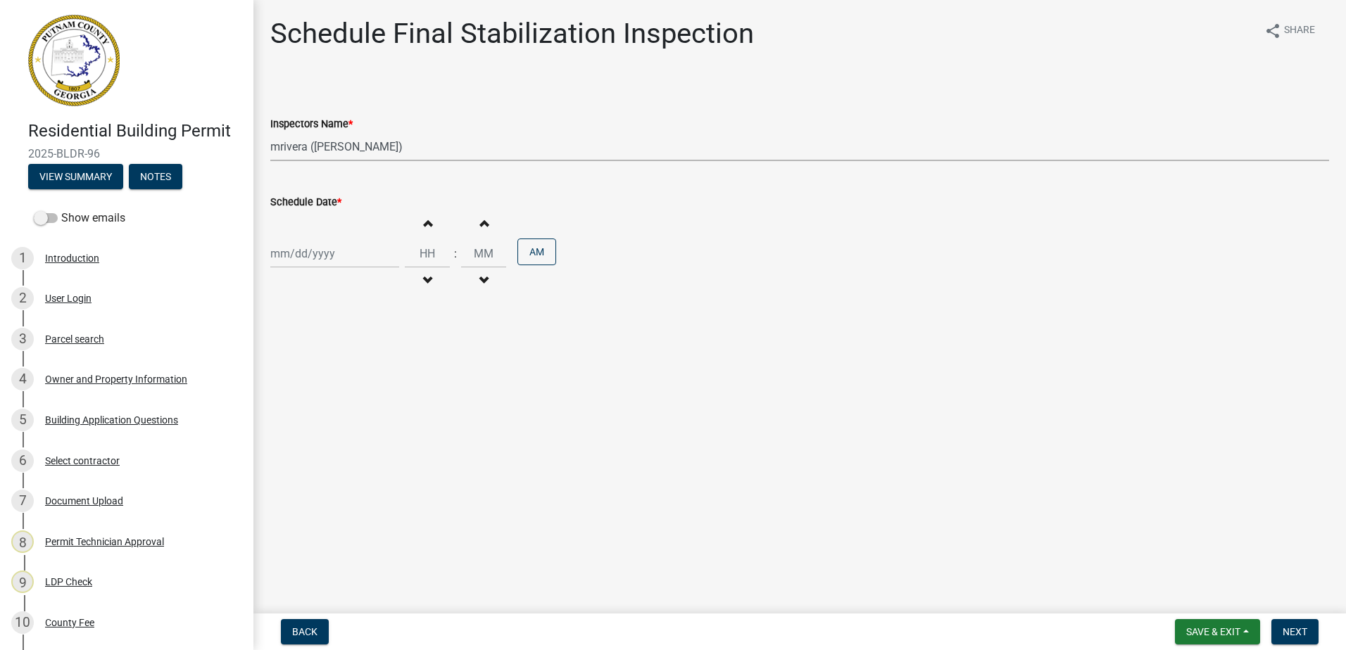
click at [270, 132] on select "Select Item... mrivera (Michele Rivera) StephanieM (Stephanie Morris ) QGrissom…" at bounding box center [799, 146] width 1059 height 29
select select "9"
select select "2025"
click at [327, 242] on div "Jan Feb Mar Apr May Jun Jul Aug Sep Oct Nov Dec 1525 1526 1527 1528 1529 1530 1…" at bounding box center [334, 253] width 129 height 29
click at [288, 353] on div "8" at bounding box center [284, 351] width 23 height 23
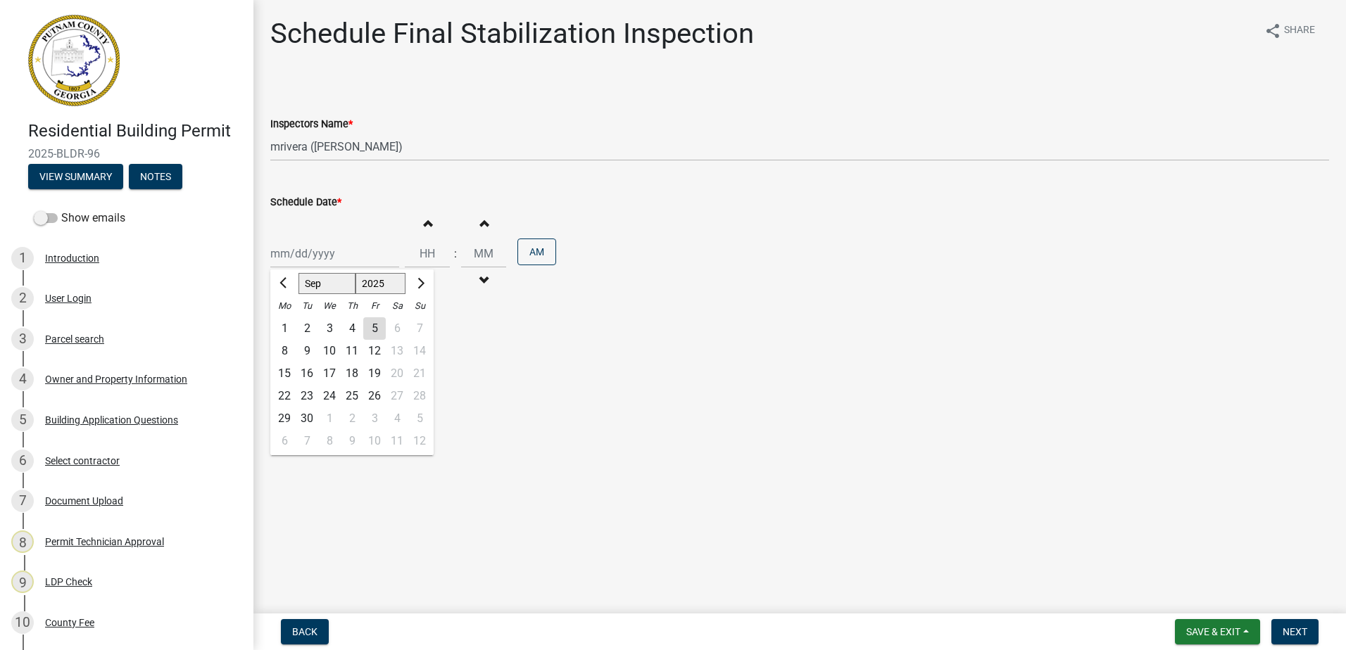
type input "09/08/2025"
click at [1296, 637] on span "Next" at bounding box center [1294, 631] width 25 height 11
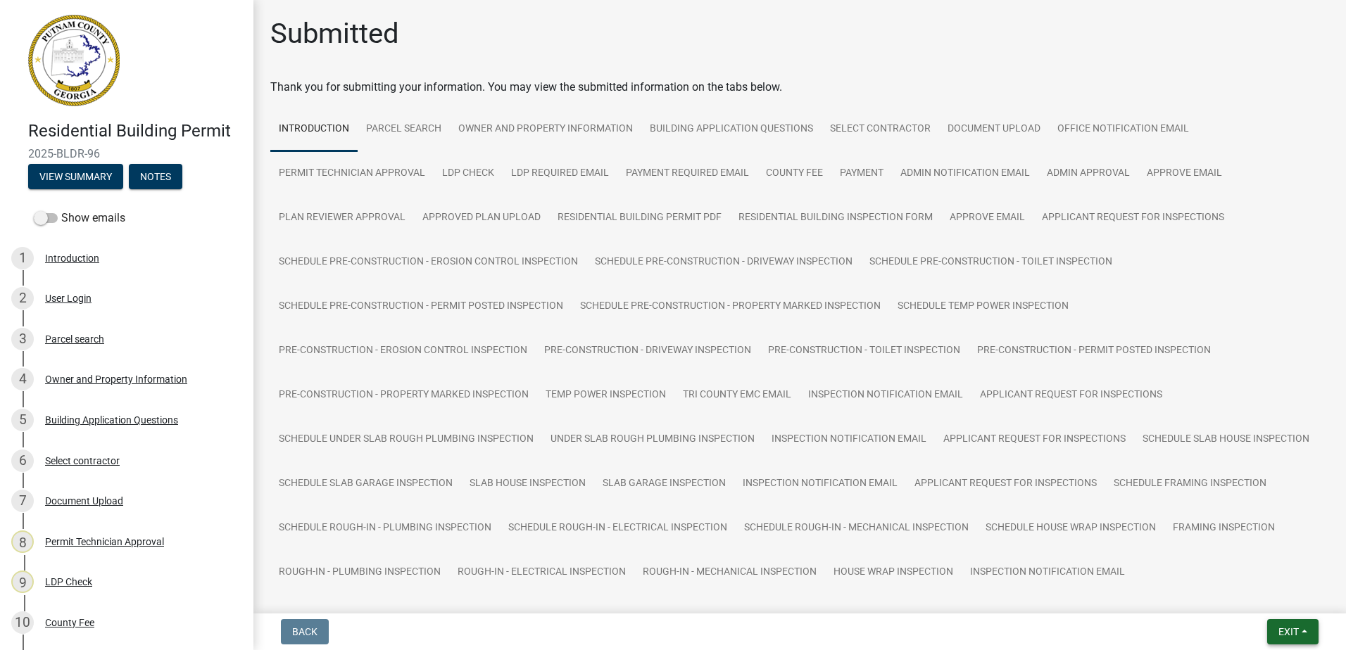
click at [1279, 633] on span "Exit" at bounding box center [1288, 631] width 20 height 11
click at [1253, 605] on button "Save & Exit" at bounding box center [1262, 596] width 113 height 34
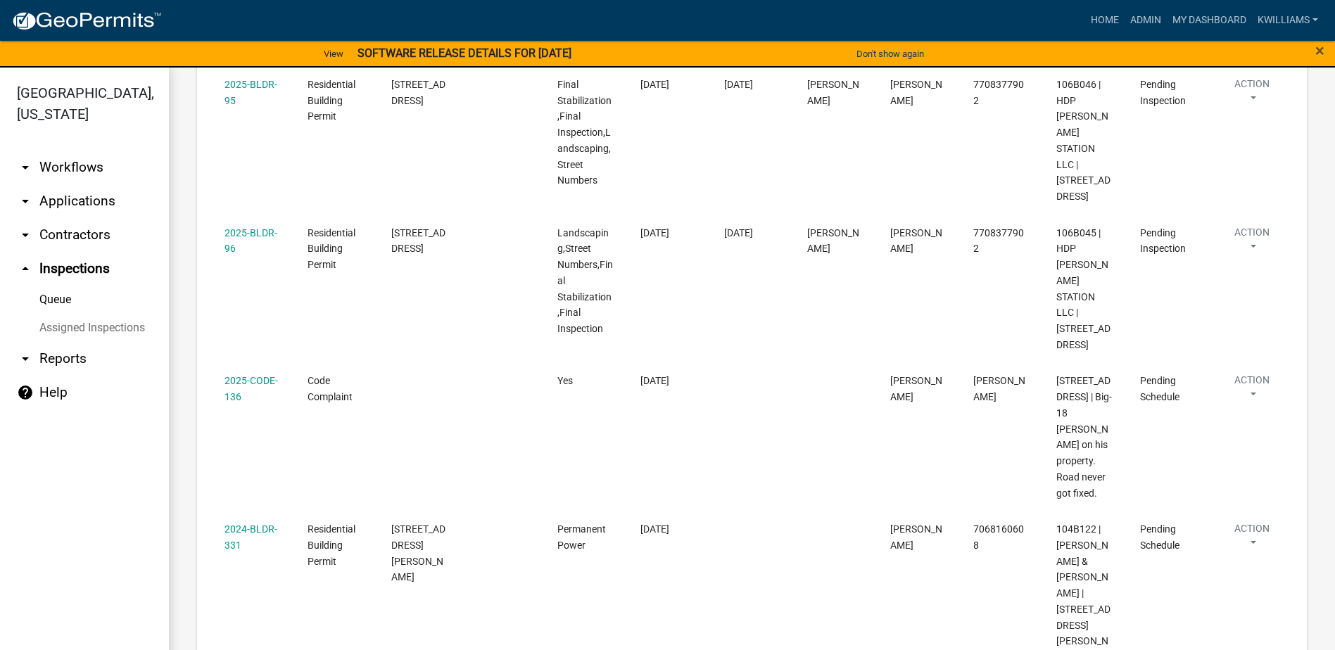
scroll to position [871, 0]
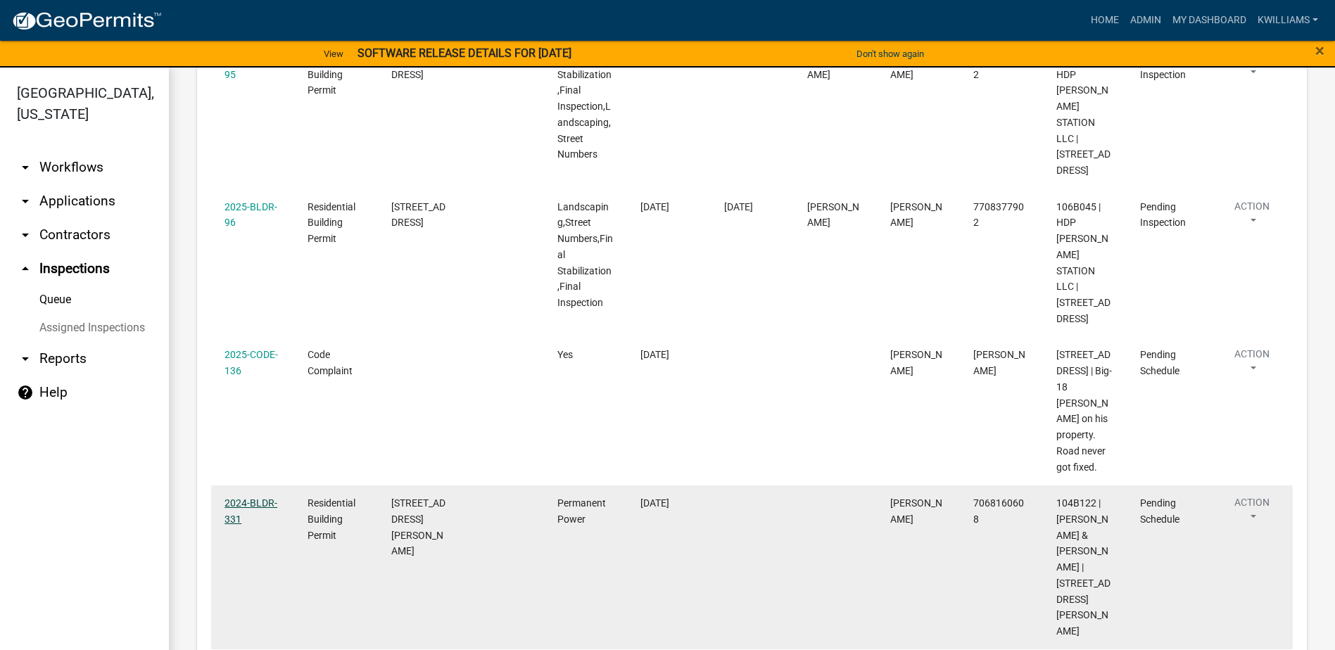
click at [242, 498] on link "2024-BLDR-331" at bounding box center [251, 511] width 53 height 27
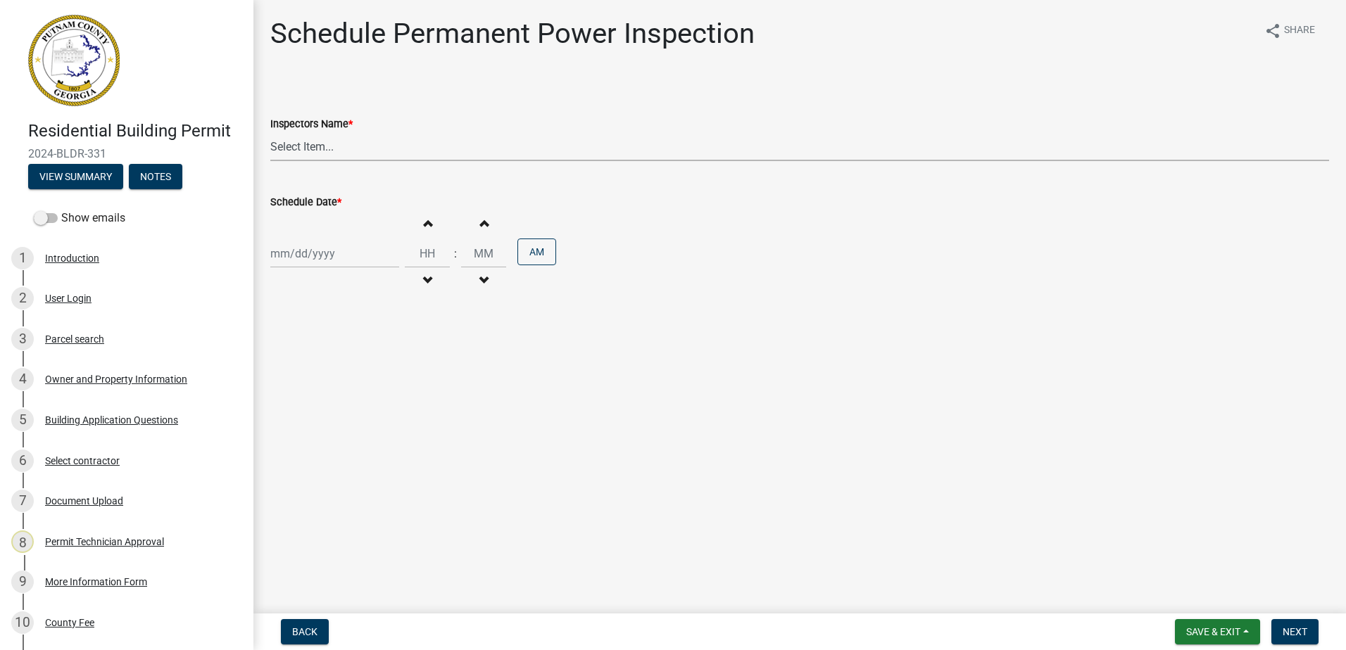
click at [309, 145] on select "Select Item... mrivera (Michele Rivera) StephanieM (Stephanie Morris ) QGrissom…" at bounding box center [799, 146] width 1059 height 29
select select "07642ab0-564c-47bb-824b-0ccf2da83593"
click at [270, 132] on select "Select Item... mrivera (Michele Rivera) StephanieM (Stephanie Morris ) QGrissom…" at bounding box center [799, 146] width 1059 height 29
select select "9"
select select "2025"
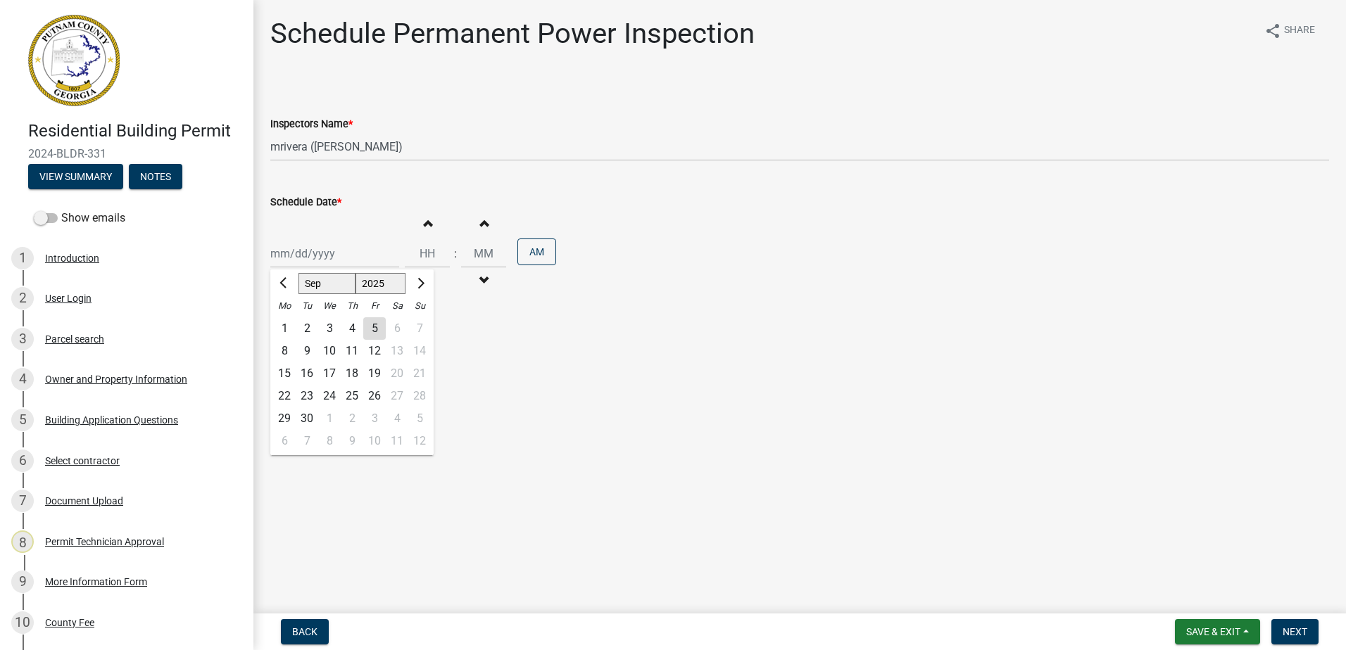
click at [279, 248] on div "Jan Feb Mar Apr May Jun Jul Aug Sep Oct Nov Dec 1525 1526 1527 1528 1529 1530 1…" at bounding box center [334, 253] width 129 height 29
drag, startPoint x: 286, startPoint y: 352, endPoint x: 310, endPoint y: 338, distance: 27.2
click at [286, 351] on div "8" at bounding box center [284, 351] width 23 height 23
type input "09/08/2025"
click at [1299, 632] on span "Next" at bounding box center [1294, 631] width 25 height 11
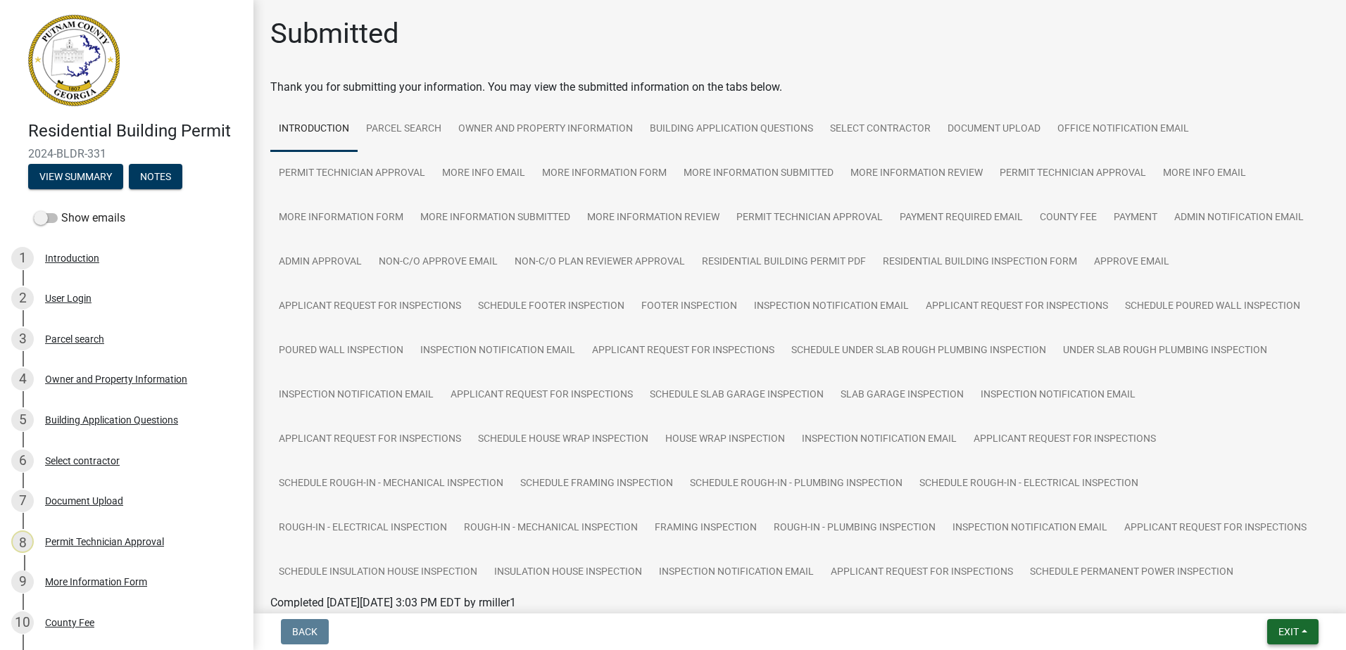
click at [1299, 631] on button "Exit" at bounding box center [1292, 631] width 51 height 25
drag, startPoint x: 1257, startPoint y: 570, endPoint x: 1227, endPoint y: 593, distance: 38.2
click at [1224, 600] on div "Save Save & Exit" at bounding box center [1262, 578] width 113 height 79
click at [1287, 629] on span "Exit" at bounding box center [1288, 631] width 20 height 11
click at [1258, 591] on button "Save & Exit" at bounding box center [1262, 596] width 113 height 34
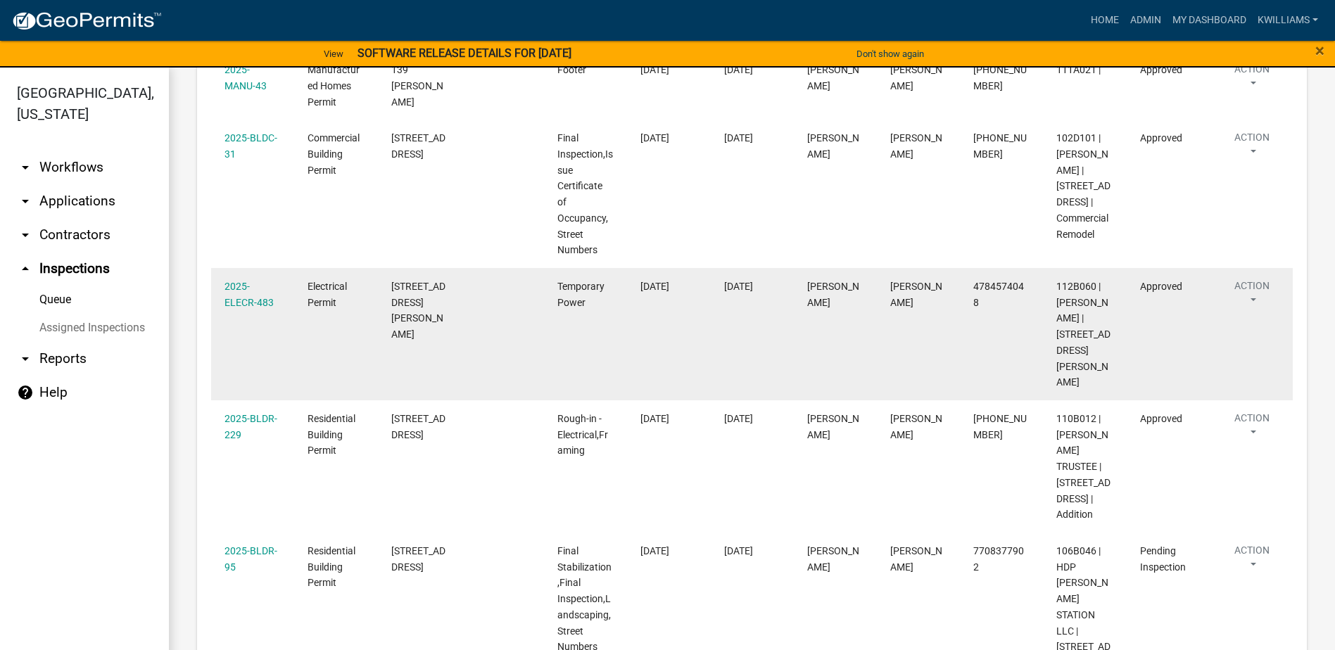
scroll to position [26, 0]
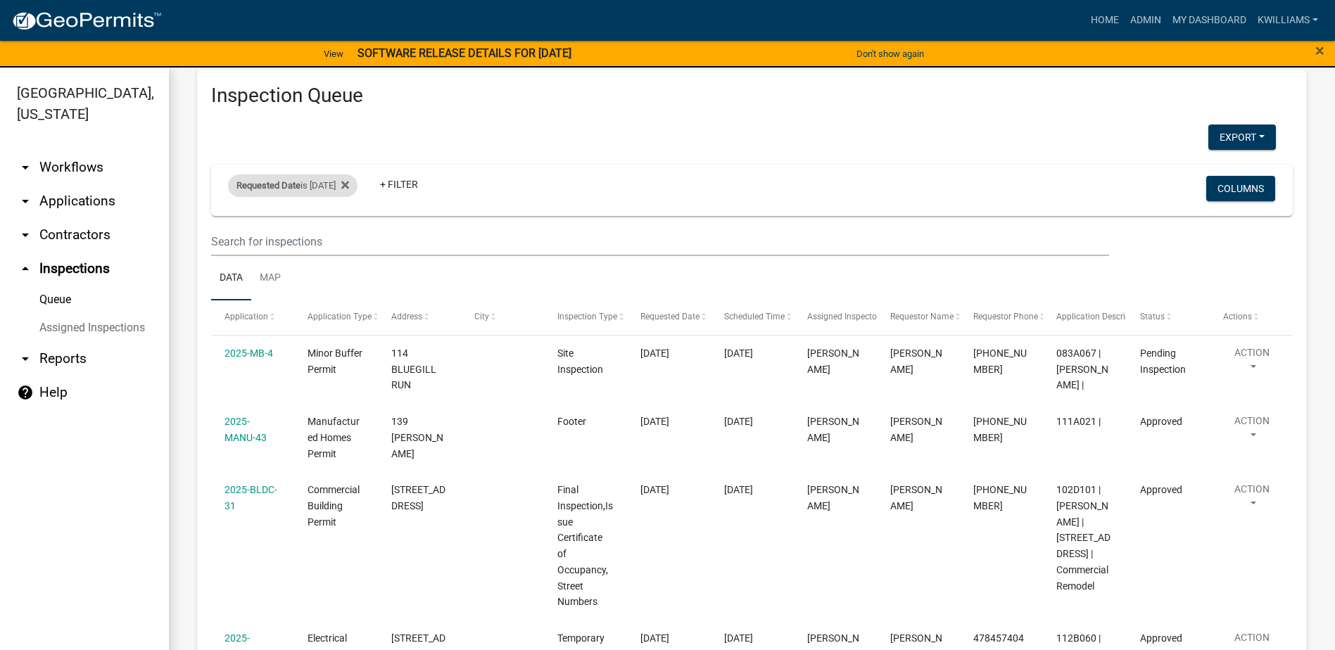
click at [338, 191] on div "Requested Date is 09/05/2025 Remove this filter" at bounding box center [293, 186] width 130 height 23
drag, startPoint x: 338, startPoint y: 191, endPoint x: 370, endPoint y: 187, distance: 32.0
click at [349, 187] on icon at bounding box center [345, 184] width 8 height 11
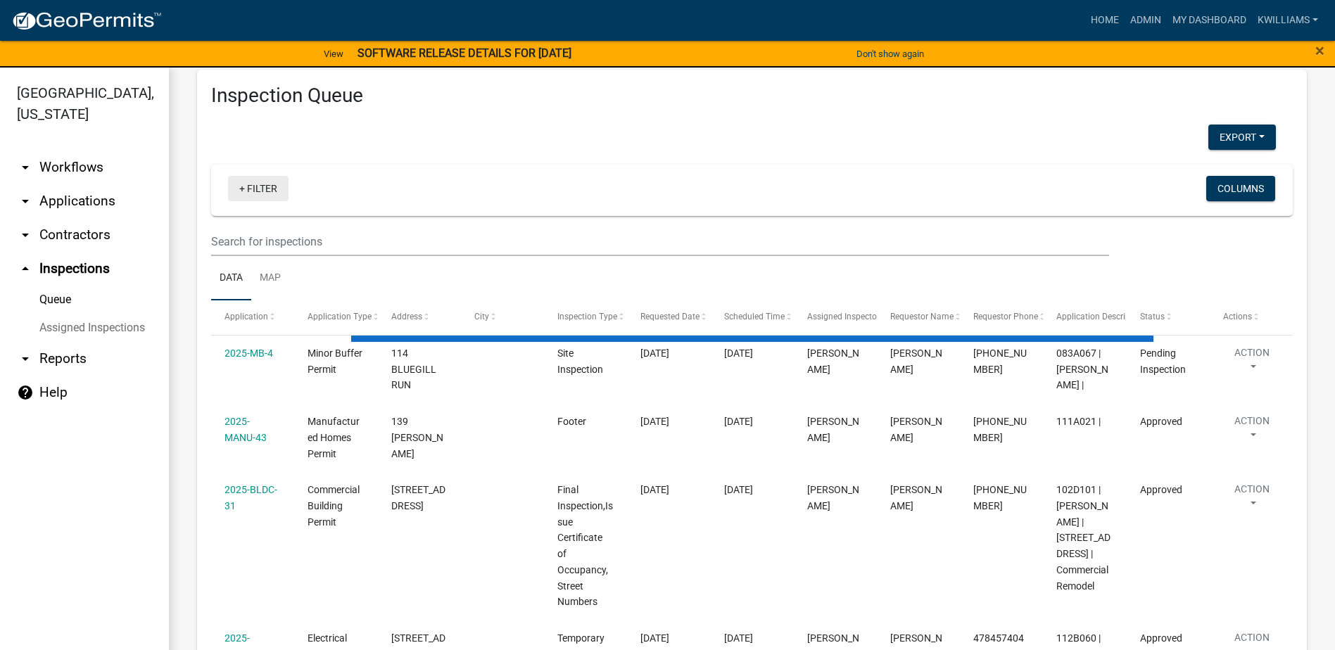
click at [257, 187] on link "+ Filter" at bounding box center [258, 188] width 61 height 25
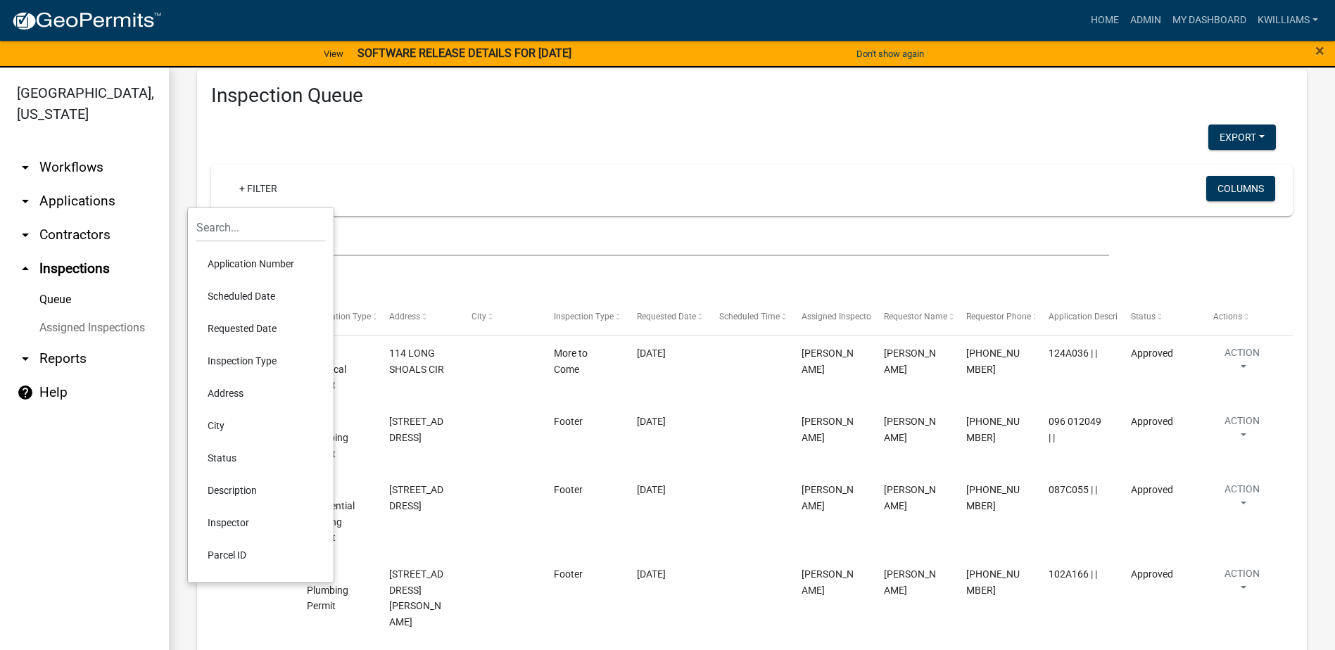
click at [239, 322] on li "Requested Date" at bounding box center [260, 329] width 129 height 32
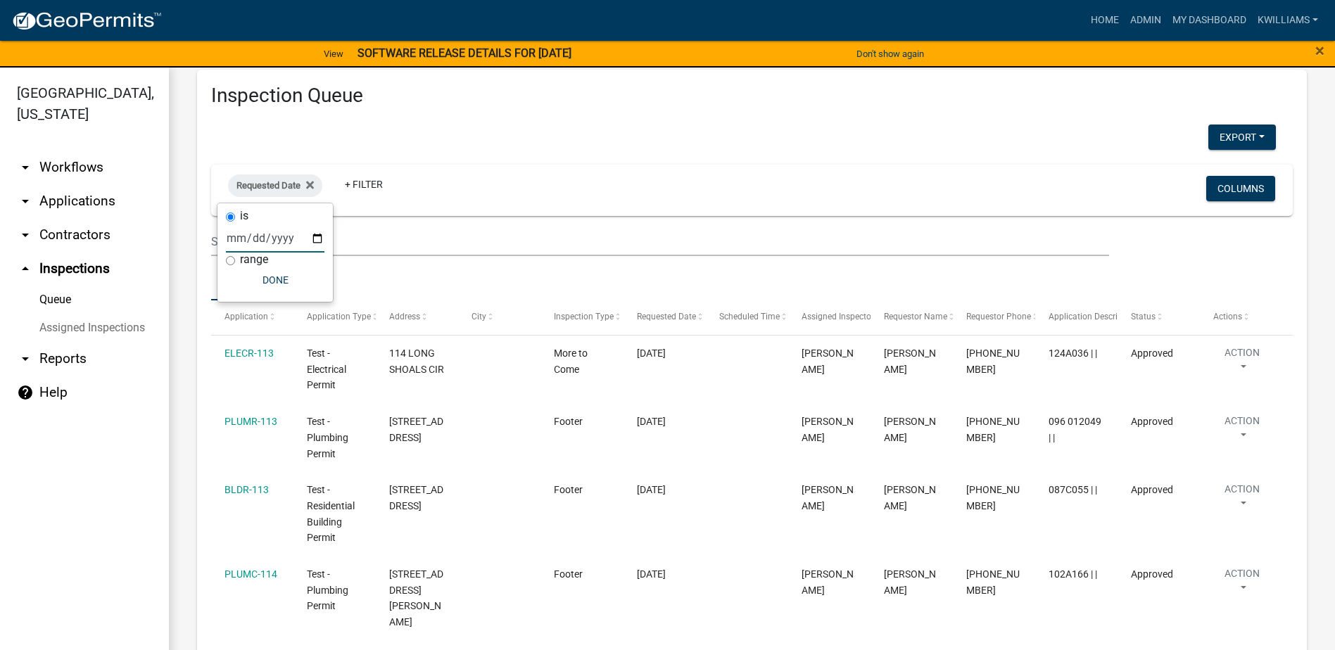
click at [267, 235] on input "date" at bounding box center [275, 238] width 99 height 29
click at [319, 239] on input "date" at bounding box center [275, 238] width 99 height 29
type input "2025-09-08"
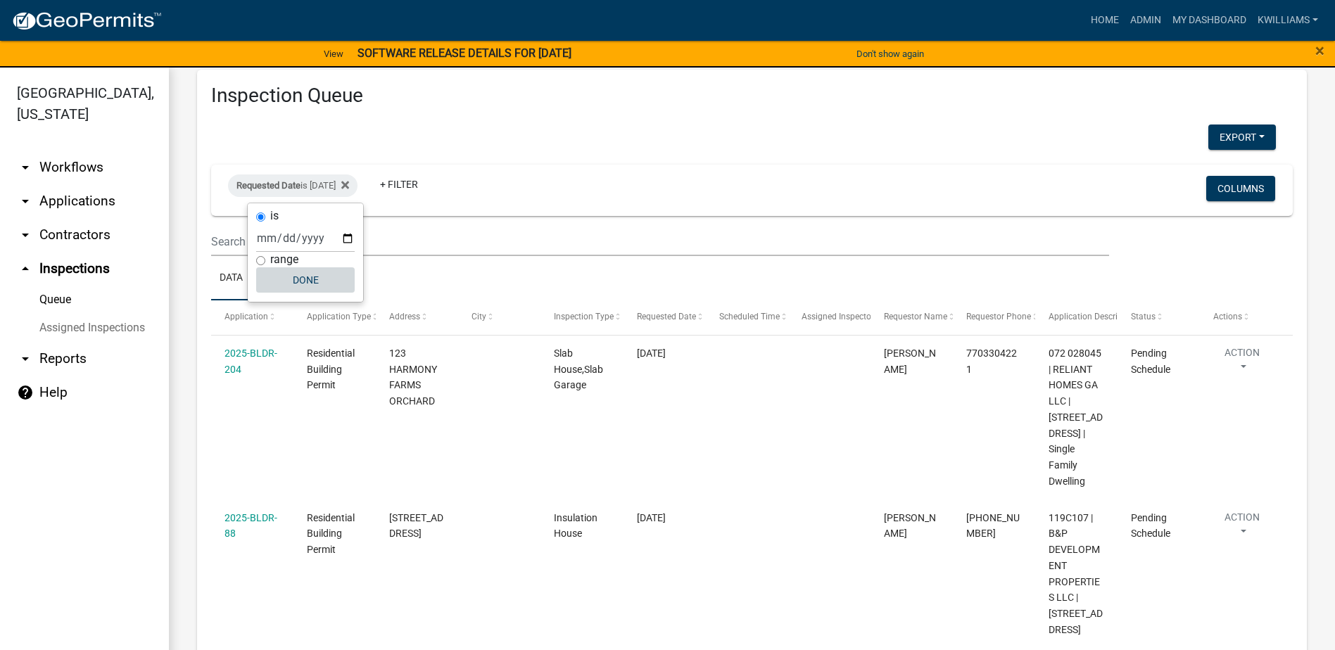
click at [305, 280] on button "Done" at bounding box center [305, 279] width 99 height 25
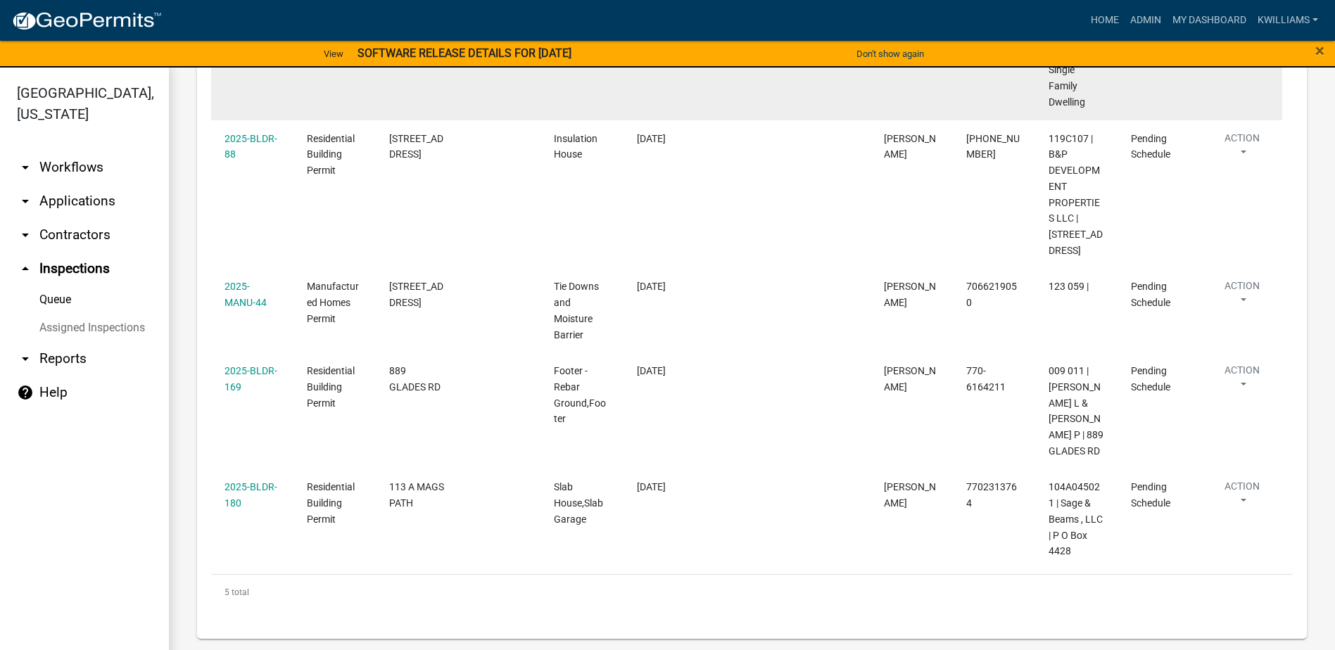
scroll to position [0, 0]
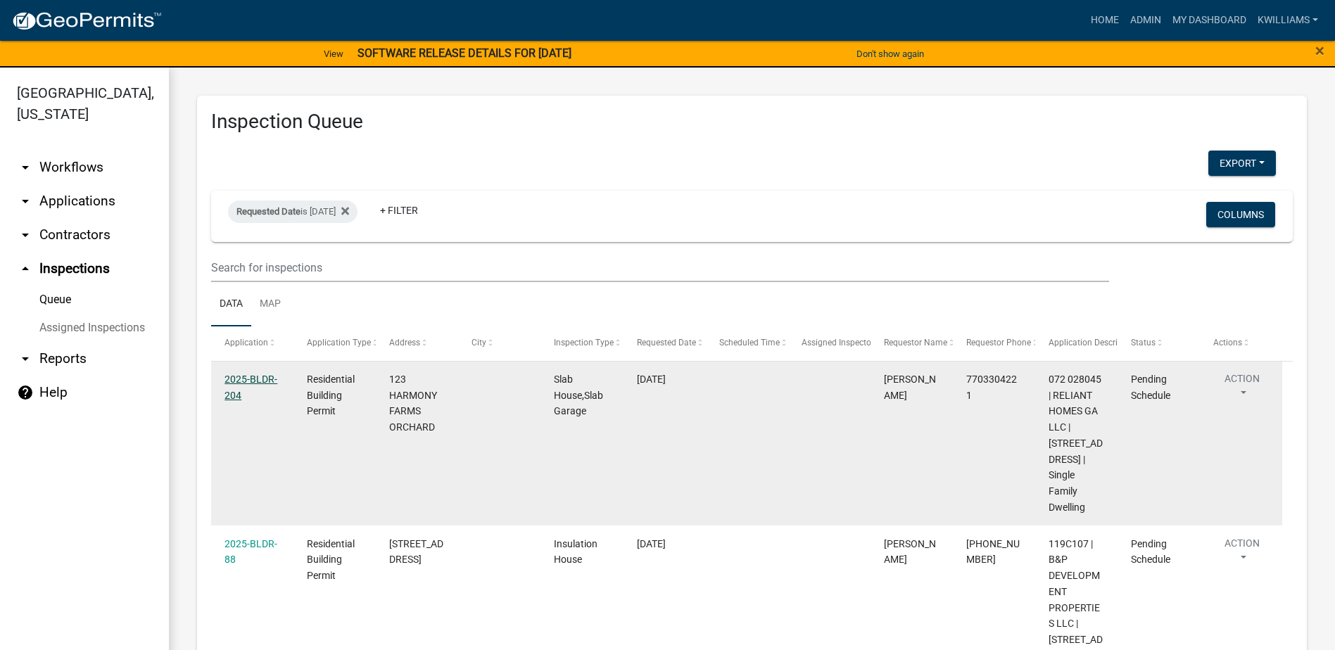
click at [244, 384] on div "2025-BLDR-204" at bounding box center [253, 388] width 56 height 32
click at [244, 381] on link "2025-BLDR-204" at bounding box center [251, 387] width 53 height 27
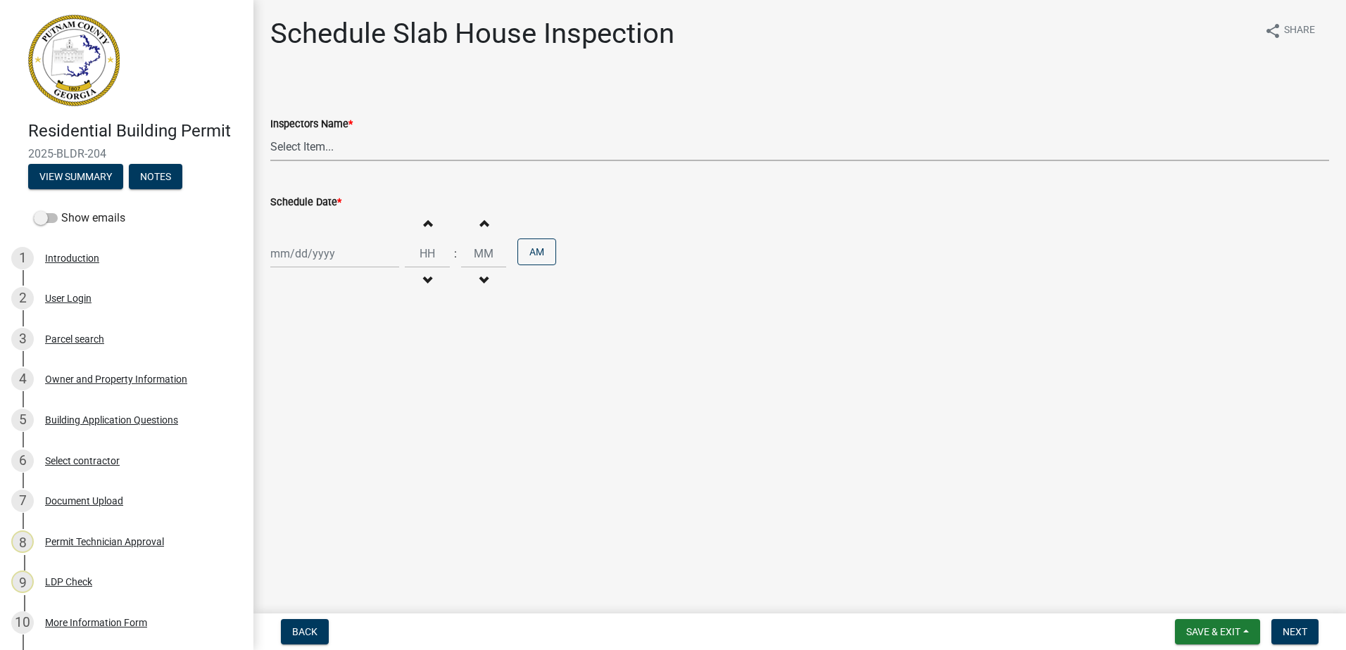
click at [343, 136] on select "Select Item... mrivera (Michele Rivera) StephanieM (Stephanie Morris ) QGrissom…" at bounding box center [799, 146] width 1059 height 29
select select "07642ab0-564c-47bb-824b-0ccf2da83593"
click at [270, 132] on select "Select Item... mrivera (Michele Rivera) StephanieM (Stephanie Morris ) QGrissom…" at bounding box center [799, 146] width 1059 height 29
click at [299, 246] on div at bounding box center [334, 253] width 129 height 29
select select "9"
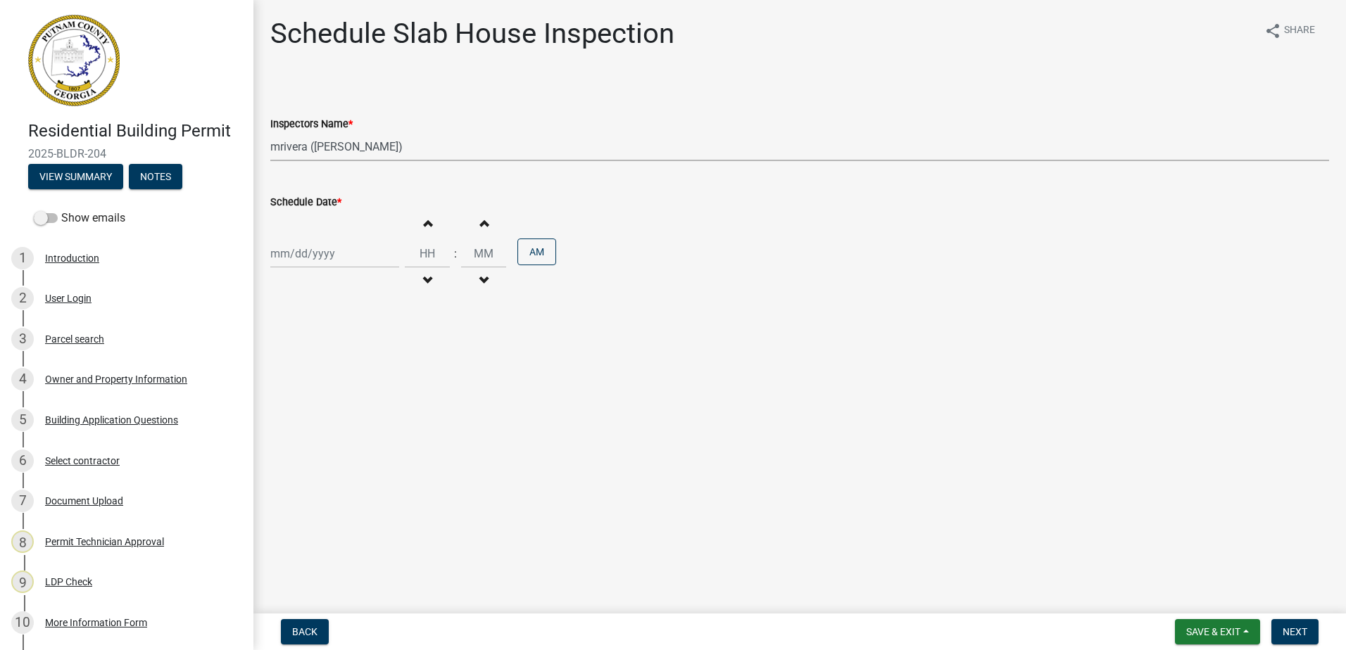
select select "2025"
drag, startPoint x: 283, startPoint y: 350, endPoint x: 375, endPoint y: 343, distance: 92.5
click at [283, 348] on div "8" at bounding box center [284, 351] width 23 height 23
type input "09/08/2025"
click at [1290, 627] on span "Next" at bounding box center [1294, 631] width 25 height 11
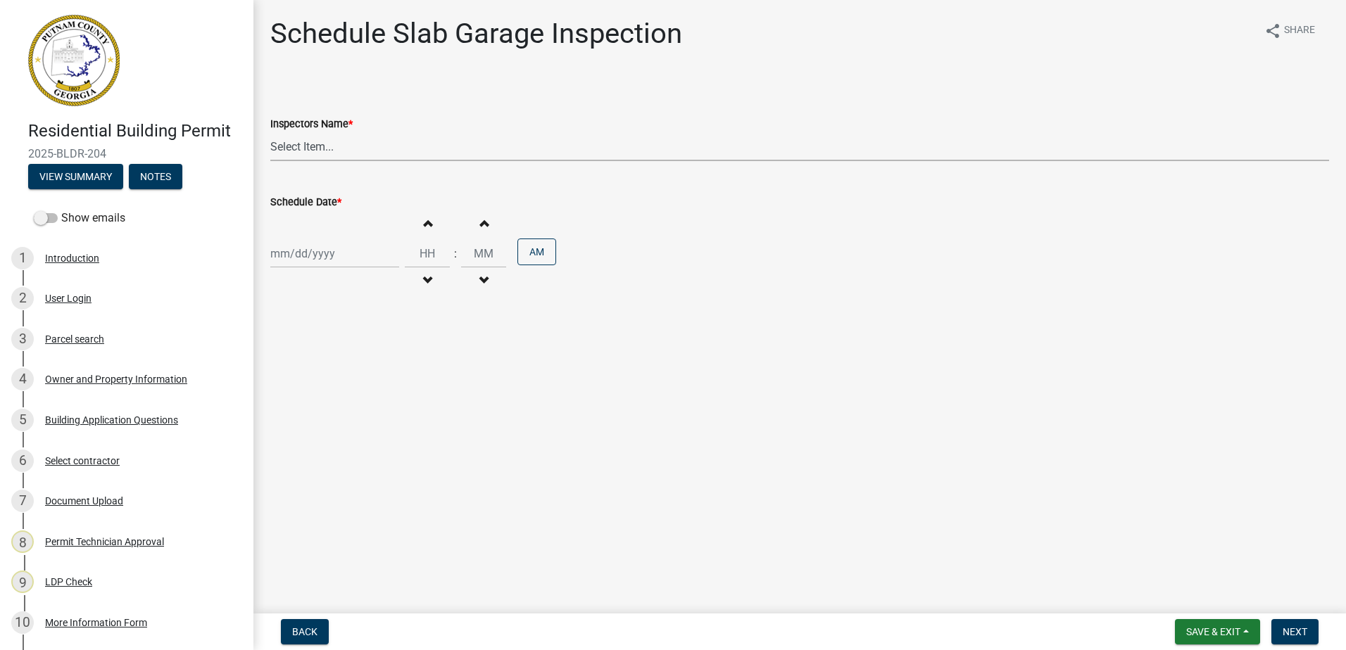
click at [321, 141] on select "Select Item... mrivera (Michele Rivera) StephanieM (Stephanie Morris ) QGrissom…" at bounding box center [799, 146] width 1059 height 29
select select "07642ab0-564c-47bb-824b-0ccf2da83593"
click at [270, 132] on select "Select Item... mrivera (Michele Rivera) StephanieM (Stephanie Morris ) QGrissom…" at bounding box center [799, 146] width 1059 height 29
click at [317, 257] on div at bounding box center [334, 253] width 129 height 29
select select "9"
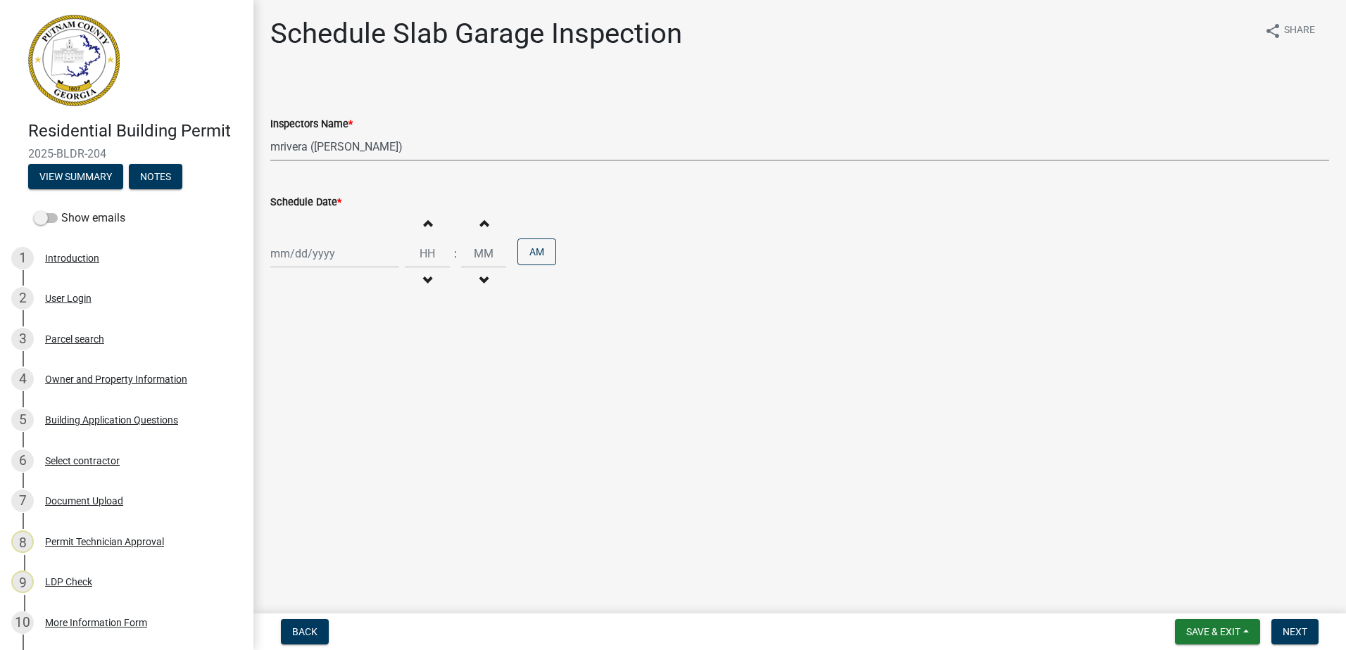
select select "2025"
drag, startPoint x: 286, startPoint y: 353, endPoint x: 298, endPoint y: 343, distance: 15.5
click at [285, 353] on div "8" at bounding box center [284, 351] width 23 height 23
type input "09/08/2025"
drag, startPoint x: 1294, startPoint y: 629, endPoint x: 1292, endPoint y: 622, distance: 7.3
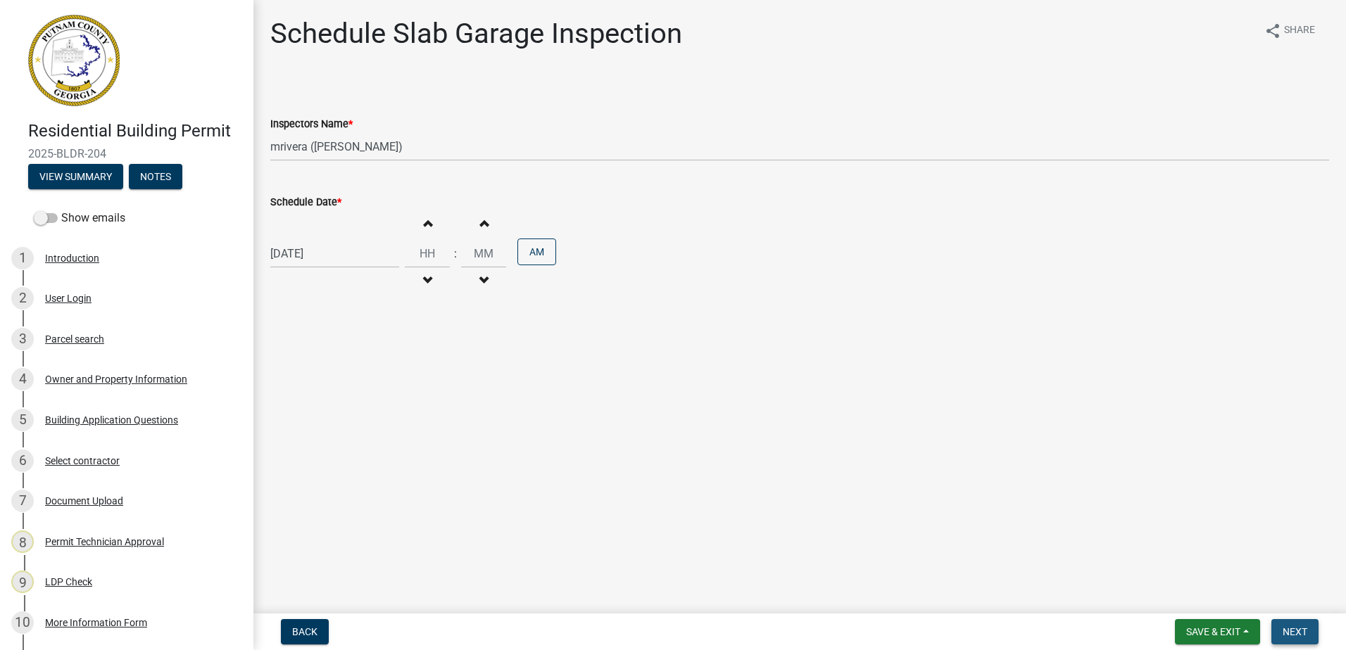
click at [1294, 629] on span "Next" at bounding box center [1294, 631] width 25 height 11
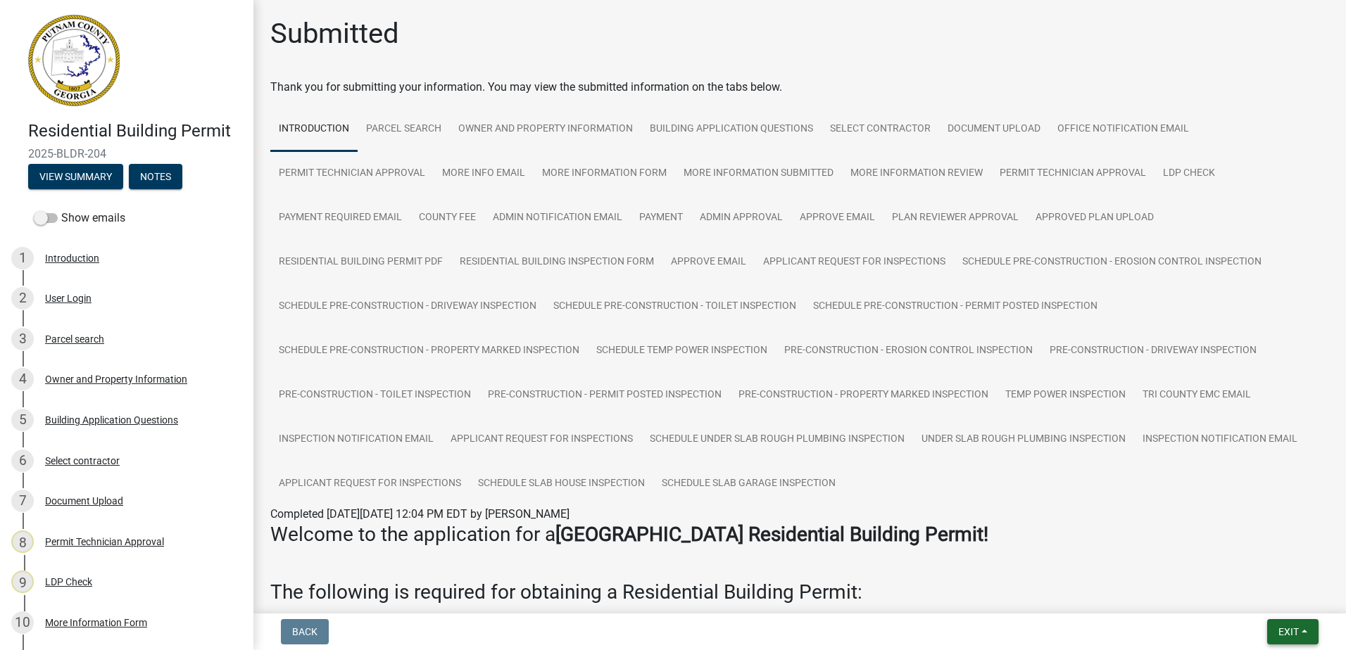
click at [1284, 633] on span "Exit" at bounding box center [1288, 631] width 20 height 11
click at [1240, 599] on button "Save & Exit" at bounding box center [1262, 596] width 113 height 34
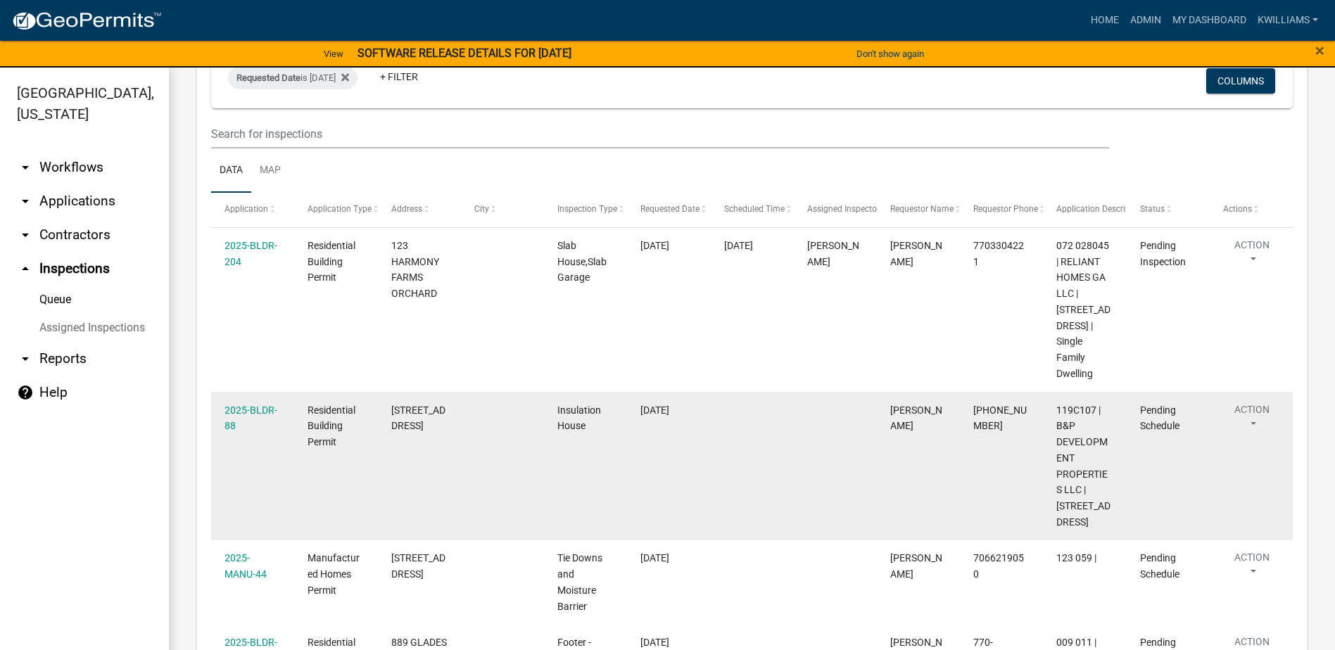
scroll to position [352, 0]
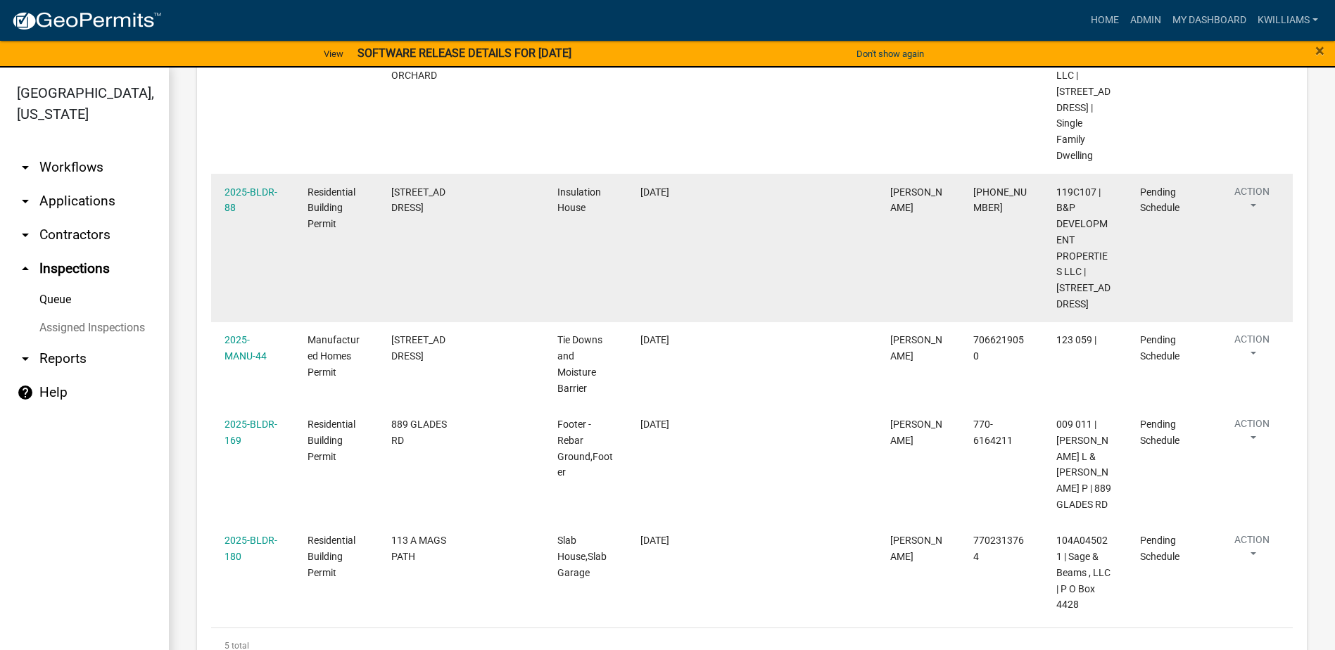
click at [224, 206] on datatable-body-cell "2025-BLDR-88" at bounding box center [252, 248] width 83 height 149
click at [236, 215] on div "2025-BLDR-88" at bounding box center [253, 200] width 56 height 32
click at [246, 207] on link "2025-BLDR-88" at bounding box center [251, 200] width 53 height 27
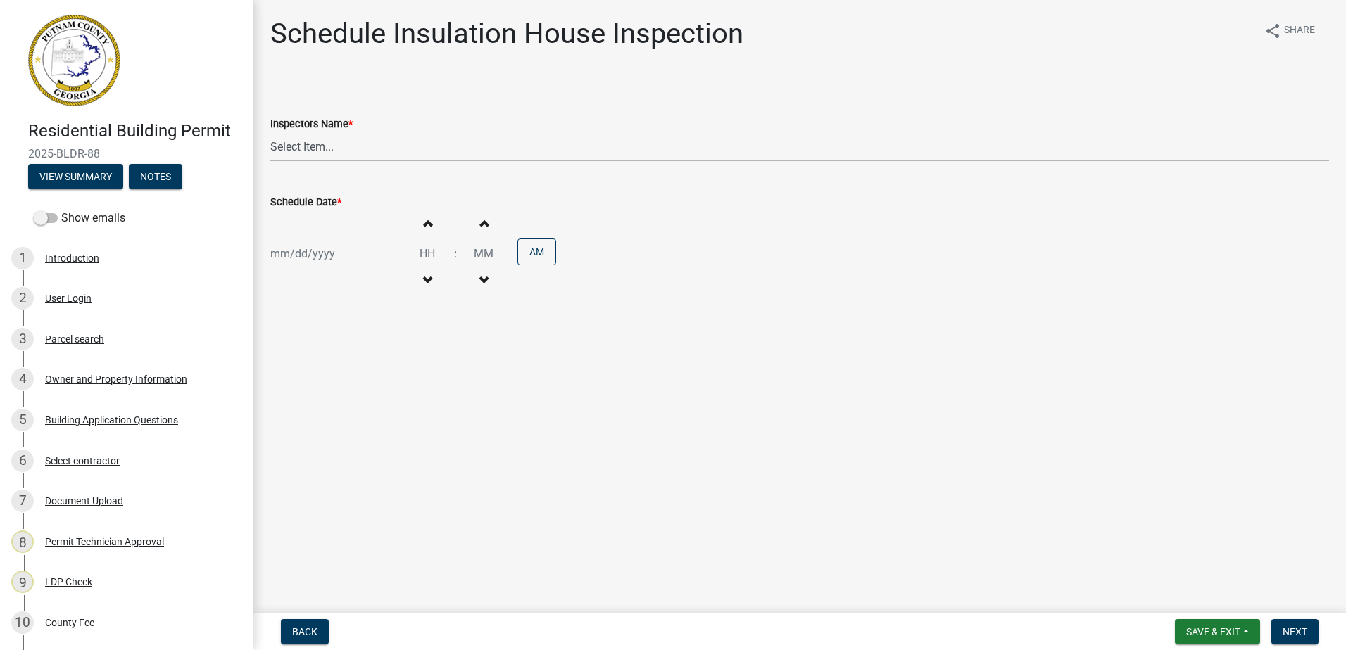
click at [360, 153] on select "Select Item... mrivera (Michele Rivera) StephanieM (Stephanie Morris ) QGrissom…" at bounding box center [799, 146] width 1059 height 29
select select "07642ab0-564c-47bb-824b-0ccf2da83593"
click at [270, 132] on select "Select Item... mrivera (Michele Rivera) StephanieM (Stephanie Morris ) QGrissom…" at bounding box center [799, 146] width 1059 height 29
select select "9"
select select "2025"
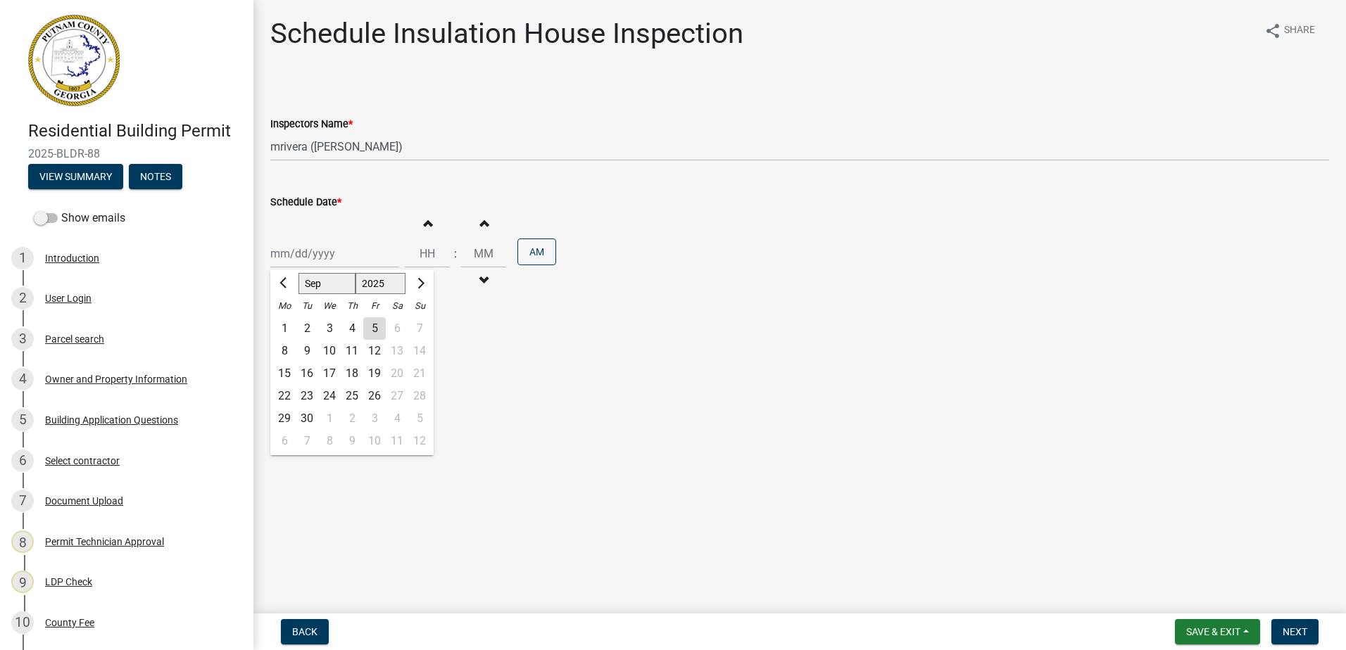
click at [360, 263] on div "Jan Feb Mar Apr May Jun Jul Aug Sep Oct Nov Dec 1525 1526 1527 1528 1529 1530 1…" at bounding box center [334, 253] width 129 height 29
click at [286, 360] on div "8 9 10 11 12 13 14" at bounding box center [351, 351] width 163 height 23
click at [282, 348] on div "8" at bounding box center [284, 351] width 23 height 23
type input "09/08/2025"
click at [1307, 625] on button "Next" at bounding box center [1294, 631] width 47 height 25
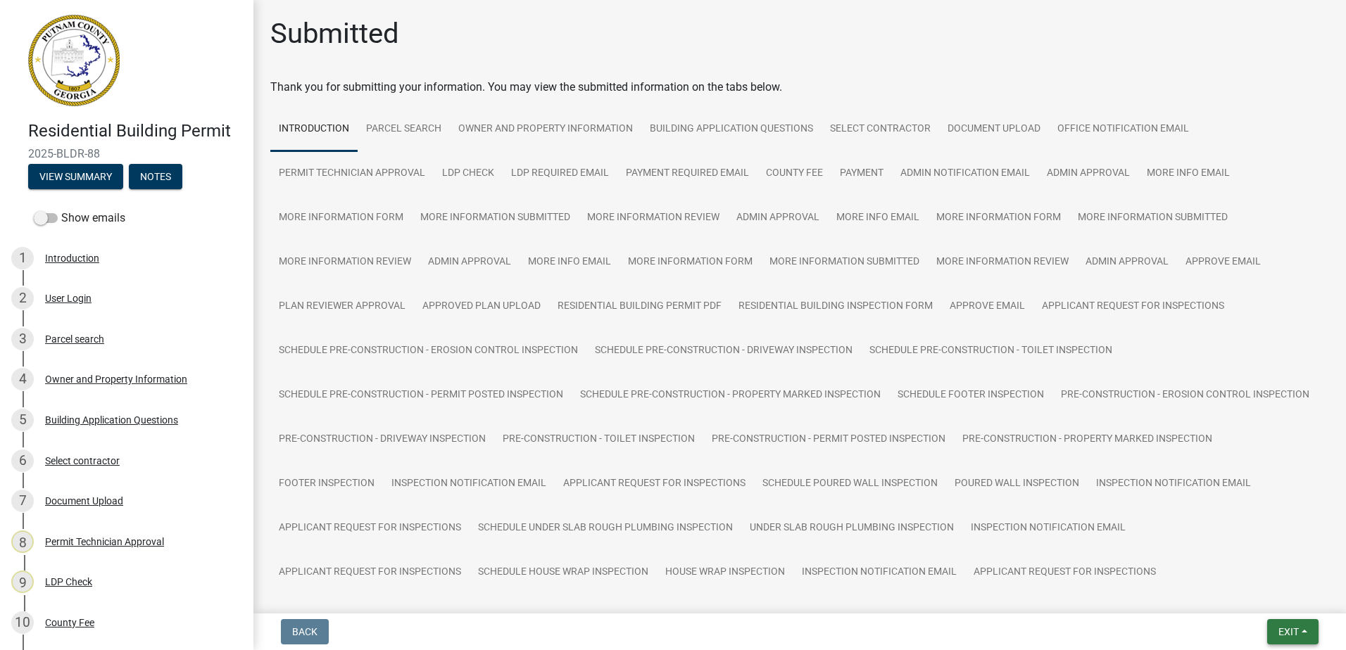
click at [1295, 632] on span "Exit" at bounding box center [1288, 631] width 20 height 11
click at [1274, 598] on button "Save & Exit" at bounding box center [1262, 596] width 113 height 34
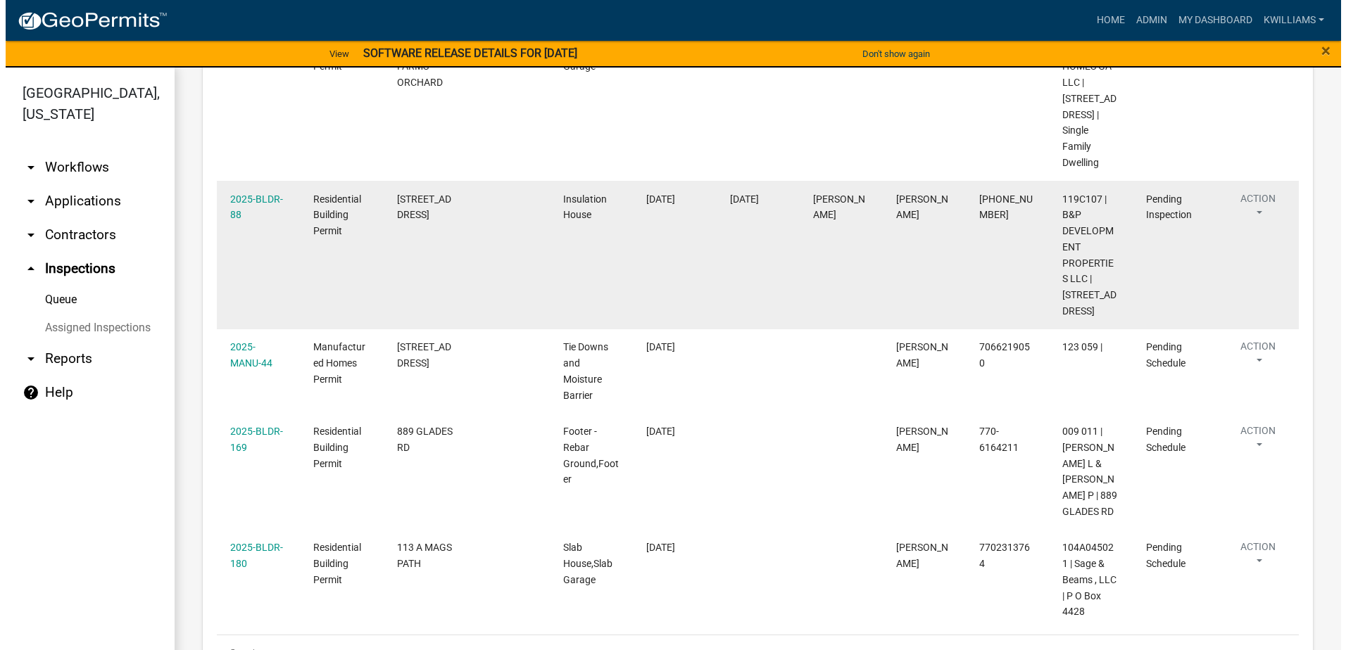
scroll to position [421, 0]
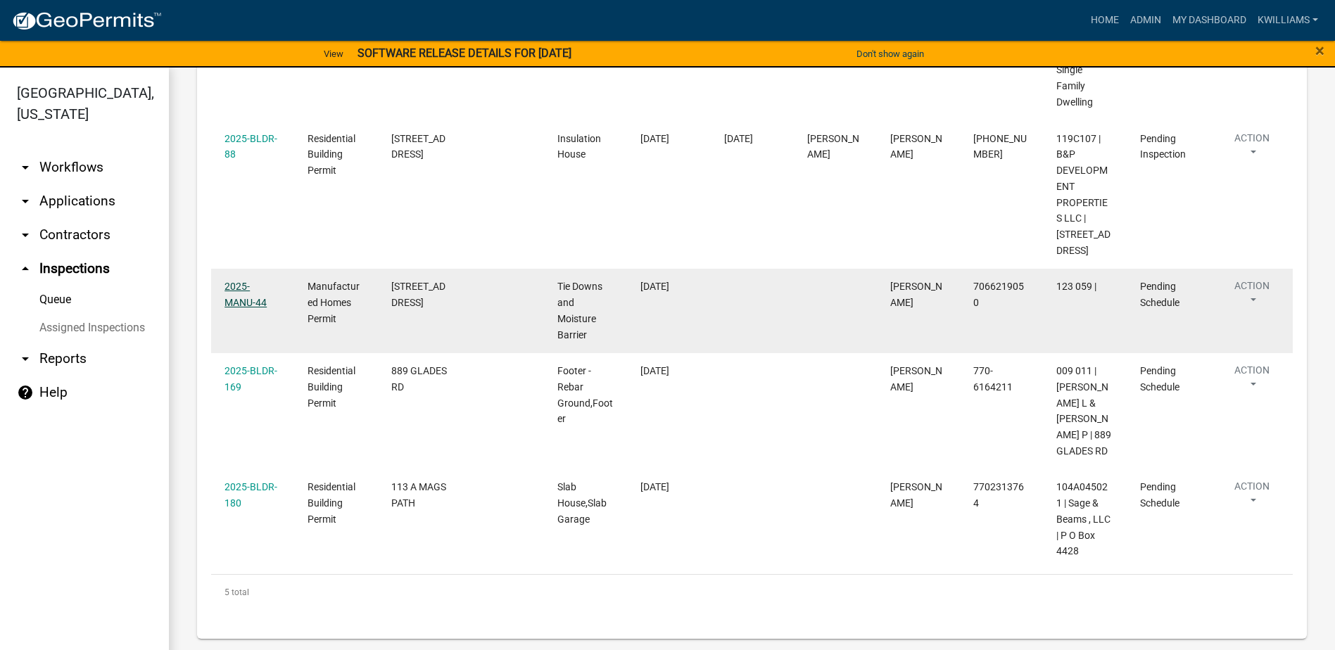
click at [242, 291] on link "2025-MANU-44" at bounding box center [246, 294] width 42 height 27
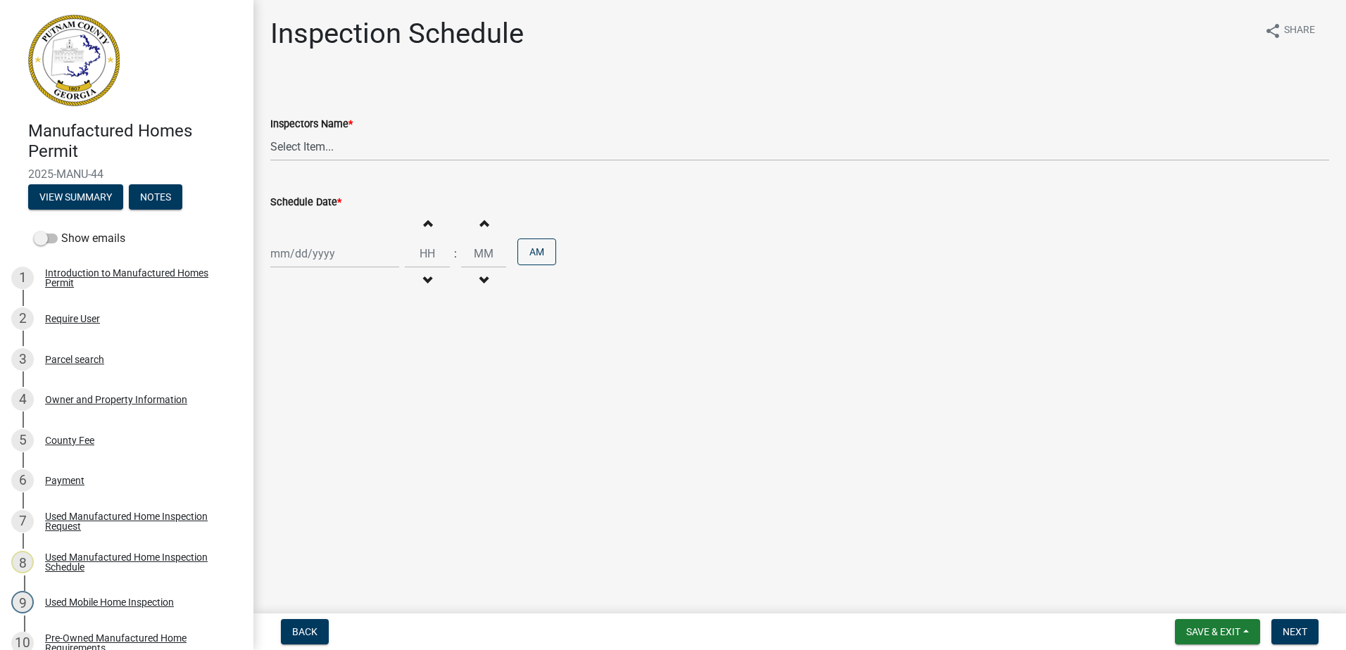
click at [289, 158] on wm-data-entity-input "Inspectors Name * Select Item... mrivera (Michele Rivera) StephanieM (Stephanie…" at bounding box center [799, 126] width 1059 height 95
drag, startPoint x: 289, startPoint y: 158, endPoint x: 415, endPoint y: 145, distance: 126.6
click at [415, 145] on select "Select Item... mrivera (Michele Rivera) StephanieM (Stephanie Morris ) QGrissom…" at bounding box center [799, 146] width 1059 height 29
select select "07642ab0-564c-47bb-824b-0ccf2da83593"
click at [270, 132] on select "Select Item... mrivera (Michele Rivera) StephanieM (Stephanie Morris ) QGrissom…" at bounding box center [799, 146] width 1059 height 29
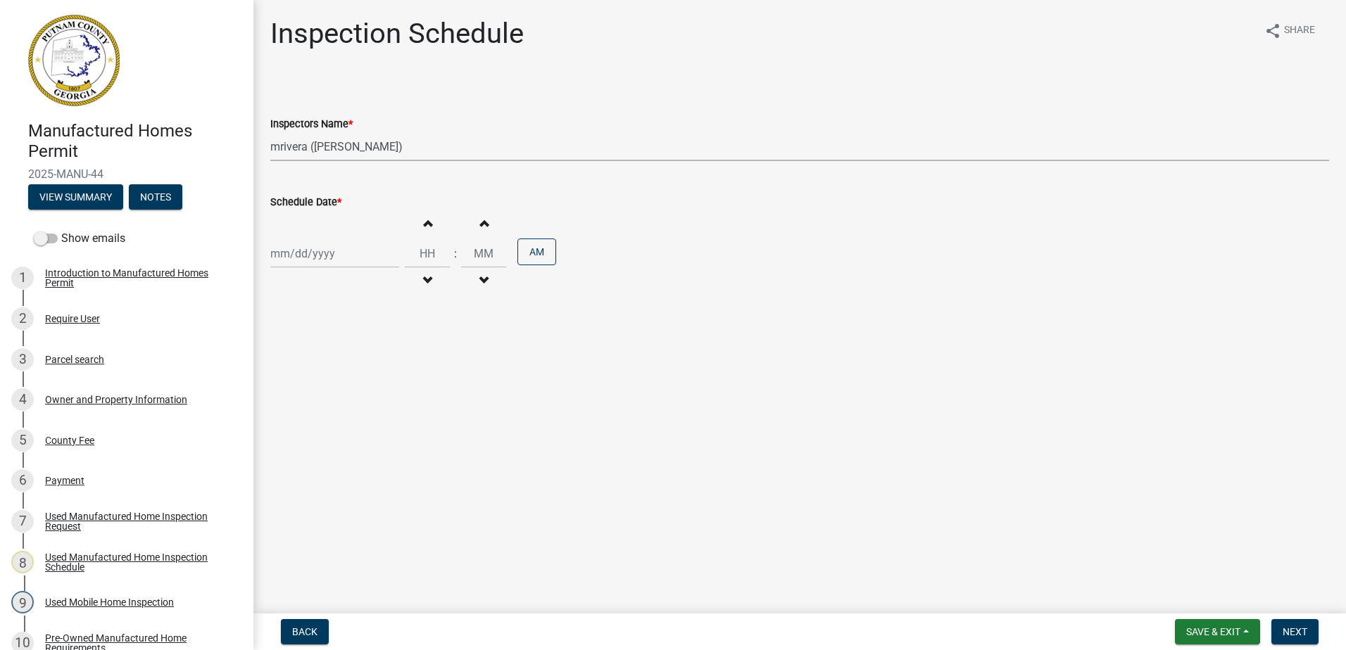
select select "9"
select select "2025"
click at [310, 255] on div "Jan Feb Mar Apr May Jun Jul Aug Sep Oct Nov Dec 1525 1526 1527 1528 1529 1530 1…" at bounding box center [334, 253] width 129 height 29
click at [278, 351] on div "8" at bounding box center [284, 351] width 23 height 23
type input "09/08/2025"
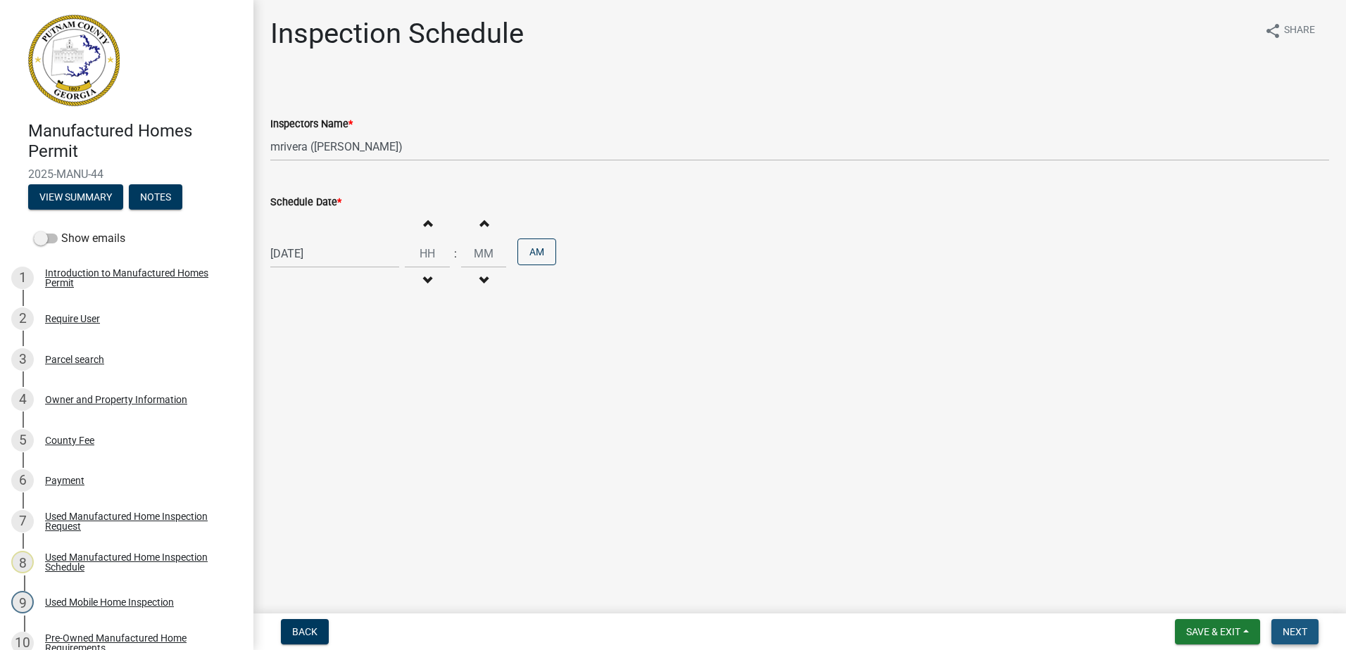
click at [1290, 630] on span "Next" at bounding box center [1294, 631] width 25 height 11
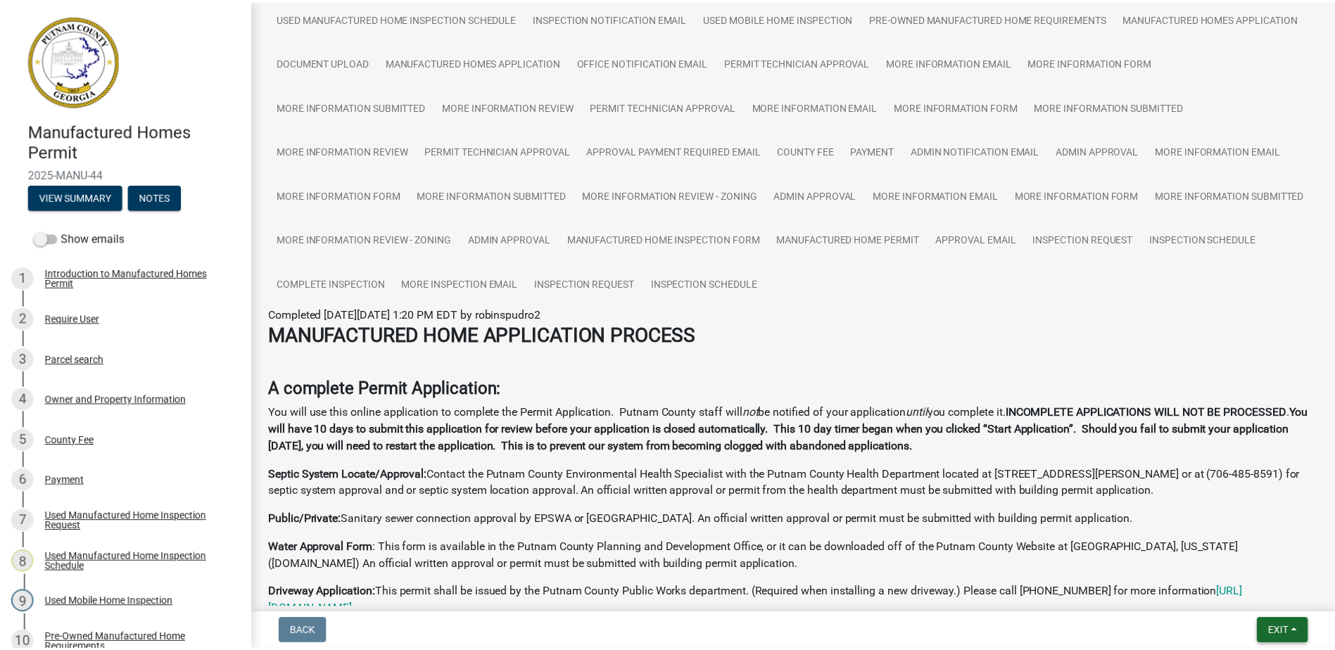
scroll to position [211, 0]
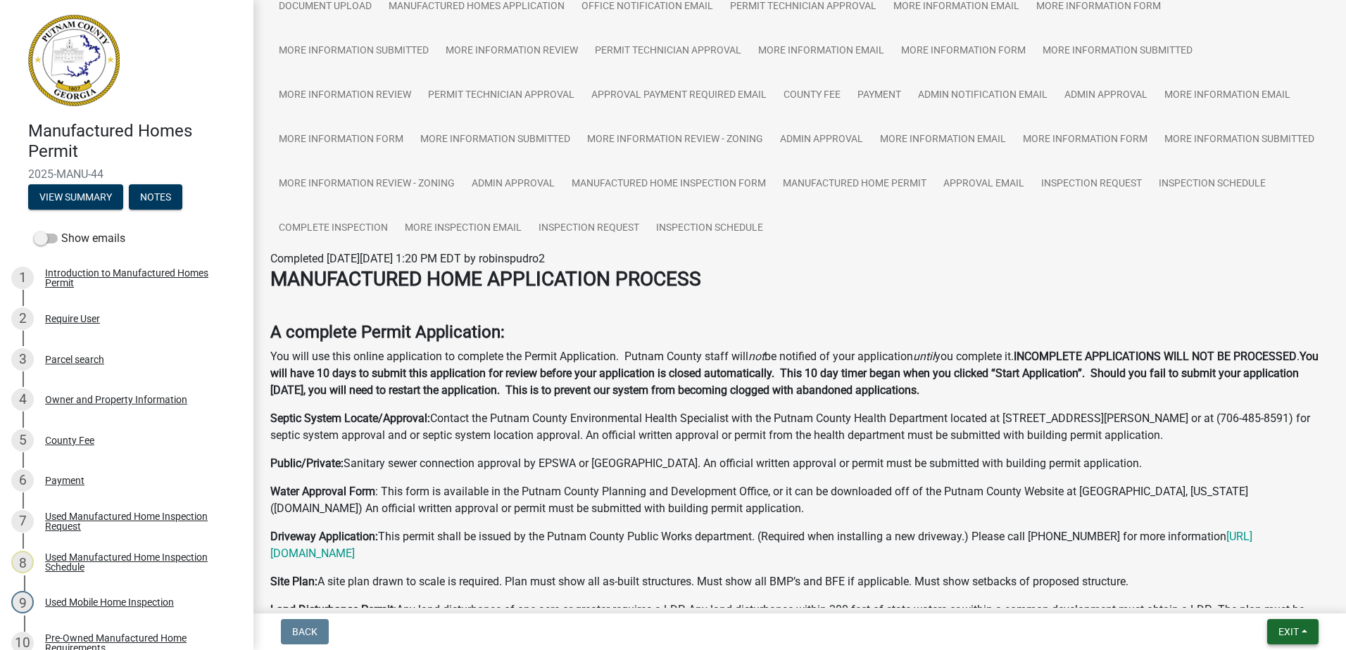
click at [1283, 626] on span "Exit" at bounding box center [1288, 631] width 20 height 11
click at [1267, 593] on button "Save & Exit" at bounding box center [1262, 596] width 113 height 34
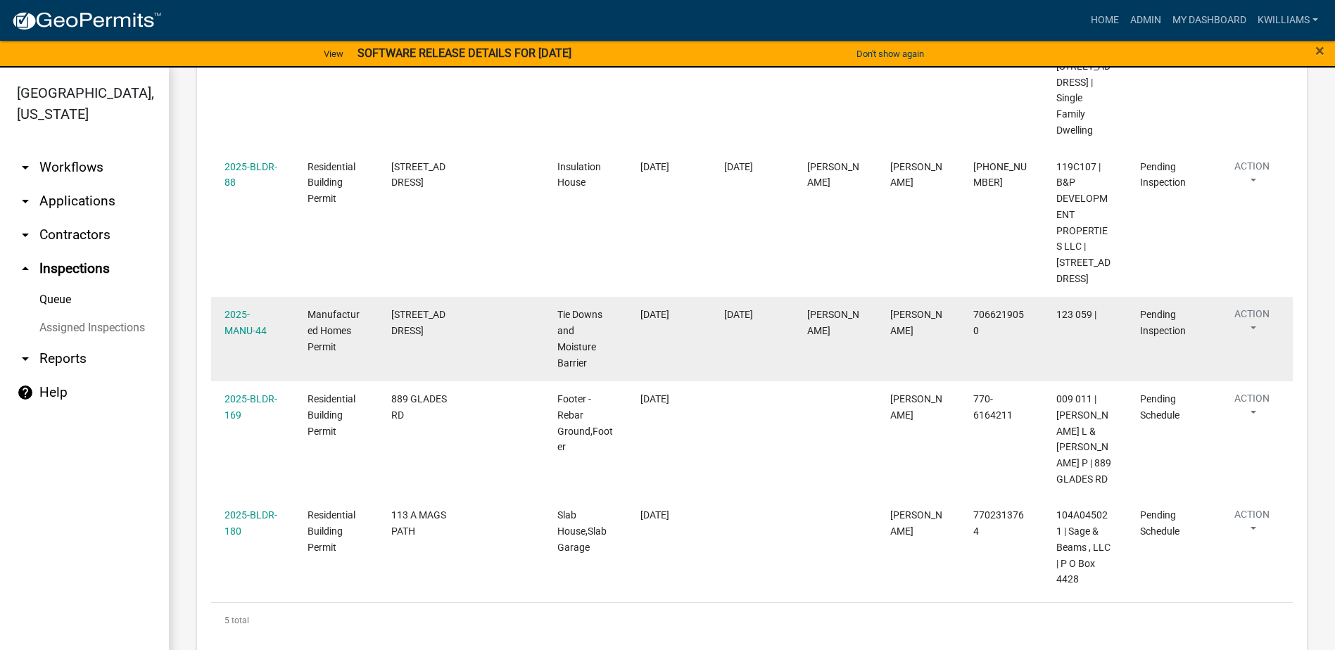
scroll to position [421, 0]
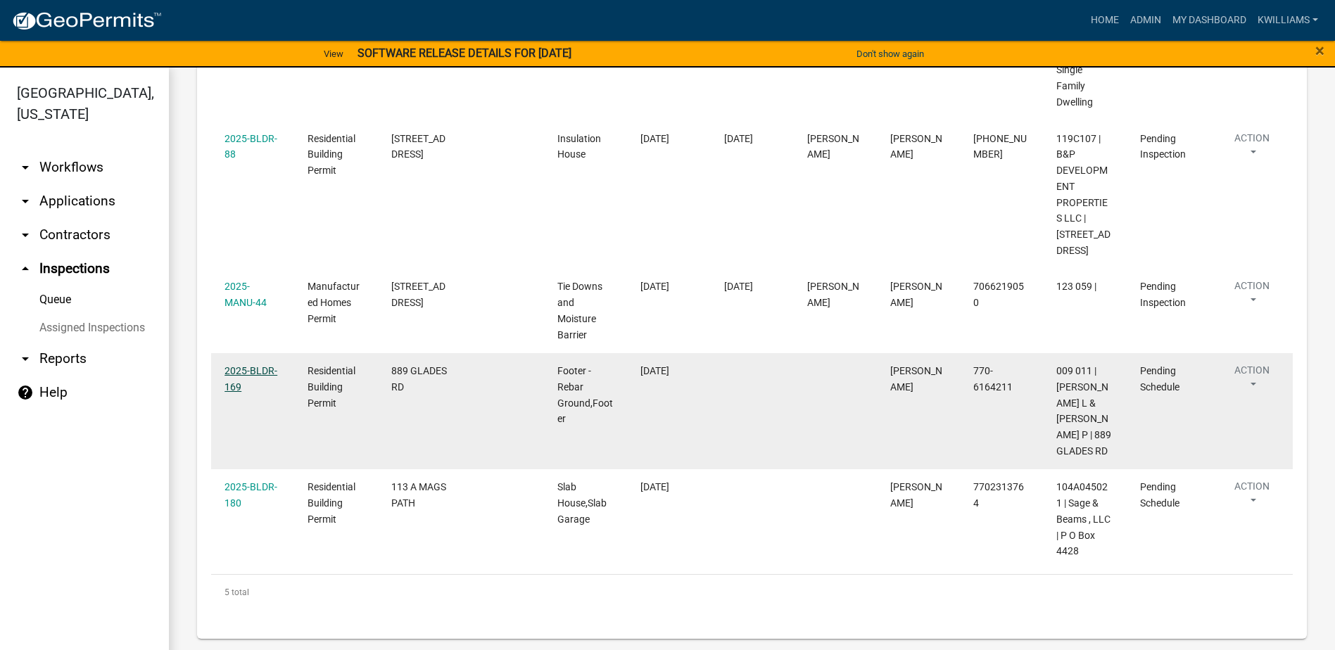
click at [240, 372] on link "2025-BLDR-169" at bounding box center [251, 378] width 53 height 27
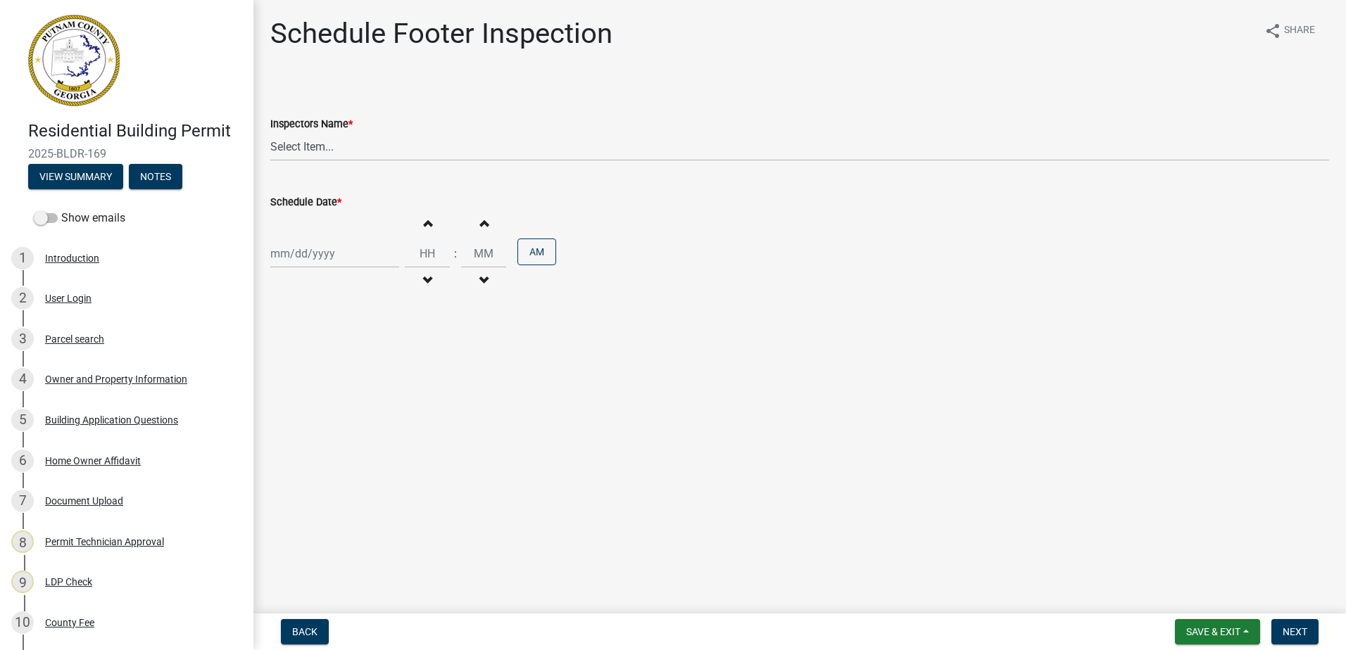
click at [304, 159] on wm-data-entity-input "Inspectors Name * Select Item... mrivera (Michele Rivera) StephanieM (Stephanie…" at bounding box center [799, 126] width 1059 height 95
click at [303, 148] on select "Select Item... mrivera (Michele Rivera) StephanieM (Stephanie Morris ) QGrissom…" at bounding box center [799, 146] width 1059 height 29
select select "07642ab0-564c-47bb-824b-0ccf2da83593"
click at [270, 132] on select "Select Item... mrivera (Michele Rivera) StephanieM (Stephanie Morris ) QGrissom…" at bounding box center [799, 146] width 1059 height 29
select select "9"
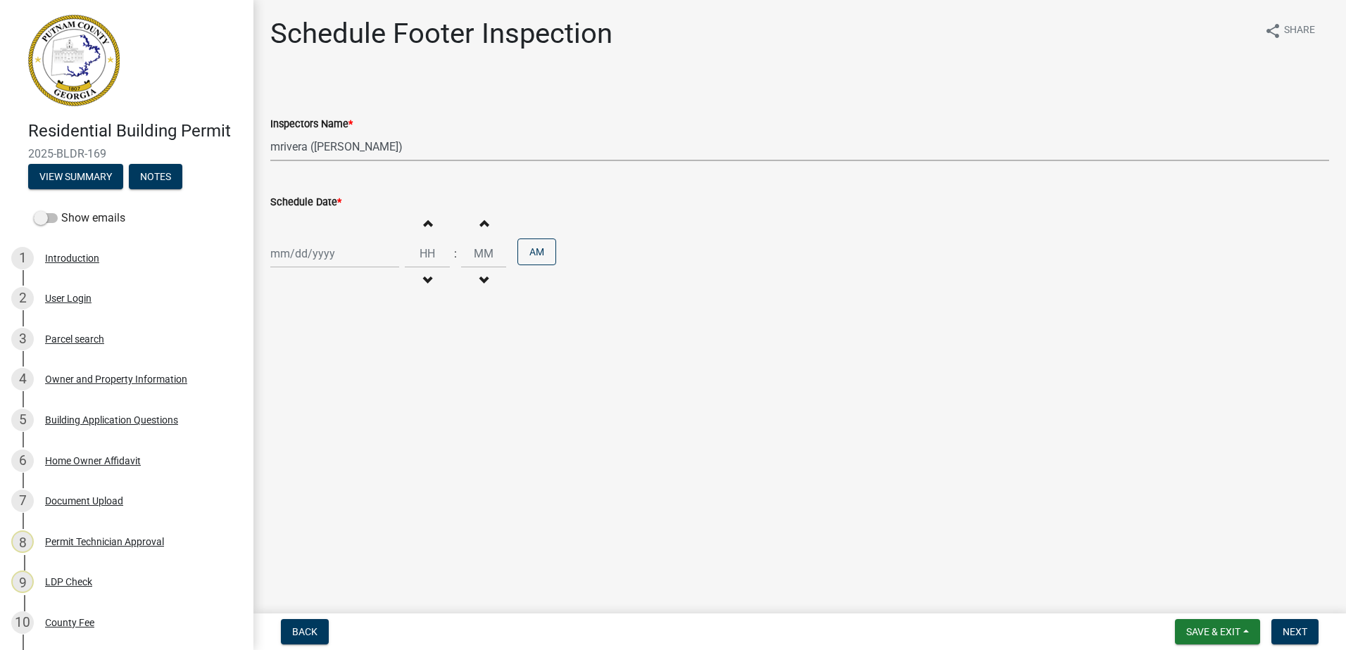
select select "2025"
drag, startPoint x: 288, startPoint y: 263, endPoint x: 276, endPoint y: 297, distance: 35.8
click at [287, 263] on div "Jan Feb Mar Apr May Jun Jul Aug Sep Oct Nov Dec 1525 1526 1527 1528 1529 1530 1…" at bounding box center [334, 253] width 129 height 29
click at [280, 348] on div "8" at bounding box center [284, 351] width 23 height 23
type input "09/08/2025"
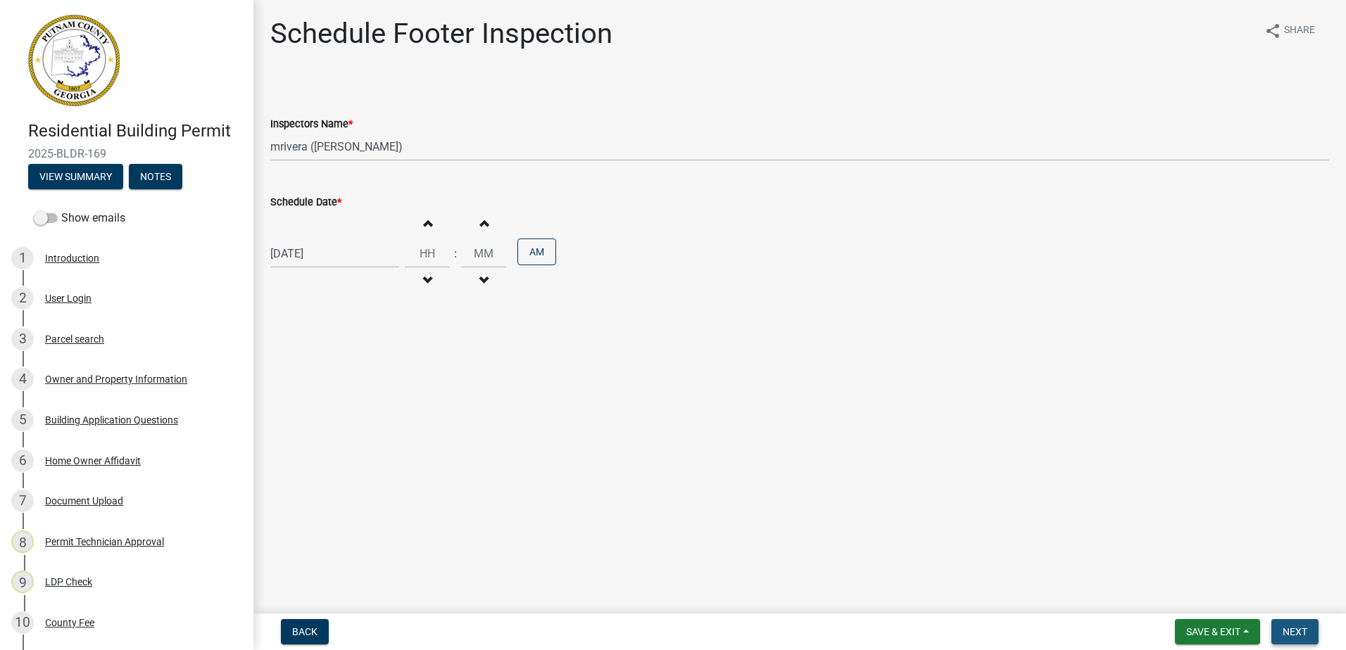
click at [1300, 638] on button "Next" at bounding box center [1294, 631] width 47 height 25
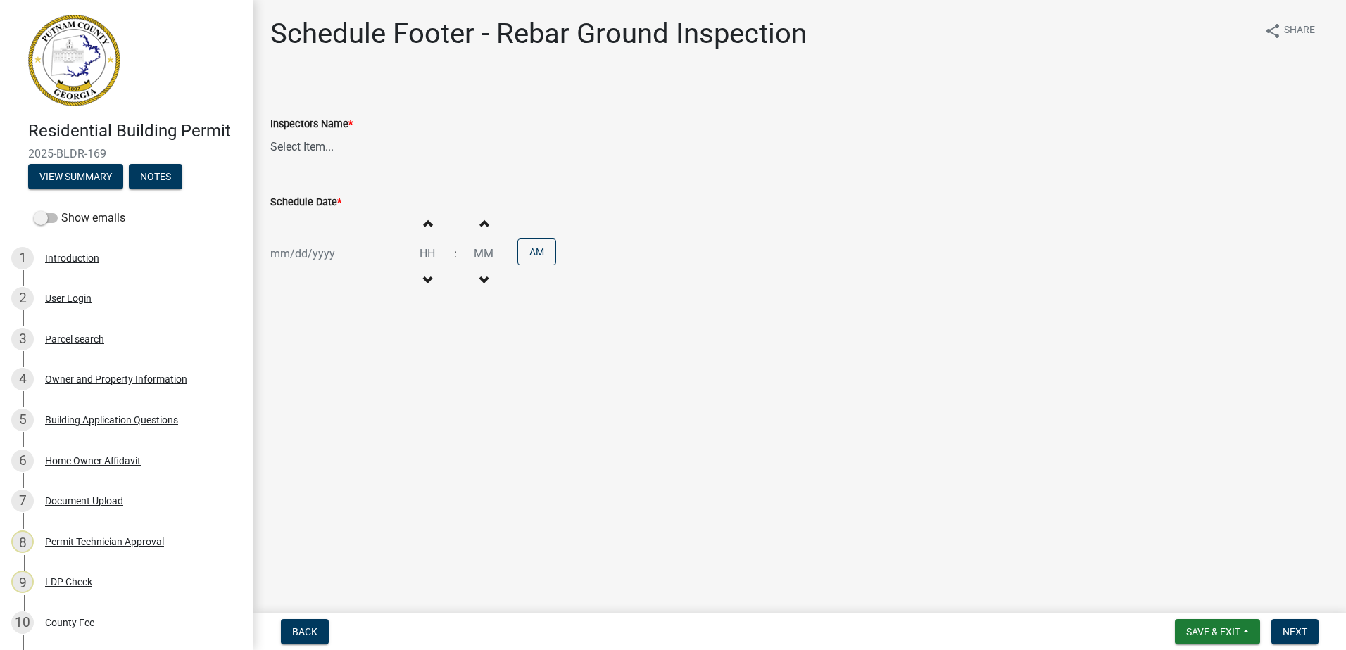
click at [323, 167] on wm-data-entity-input "Inspectors Name * Select Item... mrivera (Michele Rivera) StephanieM (Stephanie…" at bounding box center [799, 126] width 1059 height 95
click at [316, 146] on select "Select Item... mrivera (Michele Rivera) StephanieM (Stephanie Morris ) QGrissom…" at bounding box center [799, 146] width 1059 height 29
click at [270, 132] on select "Select Item... mrivera (Michele Rivera) StephanieM (Stephanie Morris ) QGrissom…" at bounding box center [799, 146] width 1059 height 29
drag, startPoint x: 307, startPoint y: 165, endPoint x: 308, endPoint y: 141, distance: 23.2
click at [307, 164] on wm-data-entity-input "Inspectors Name * Select Item... mrivera (Michele Rivera) StephanieM (Stephanie…" at bounding box center [799, 126] width 1059 height 95
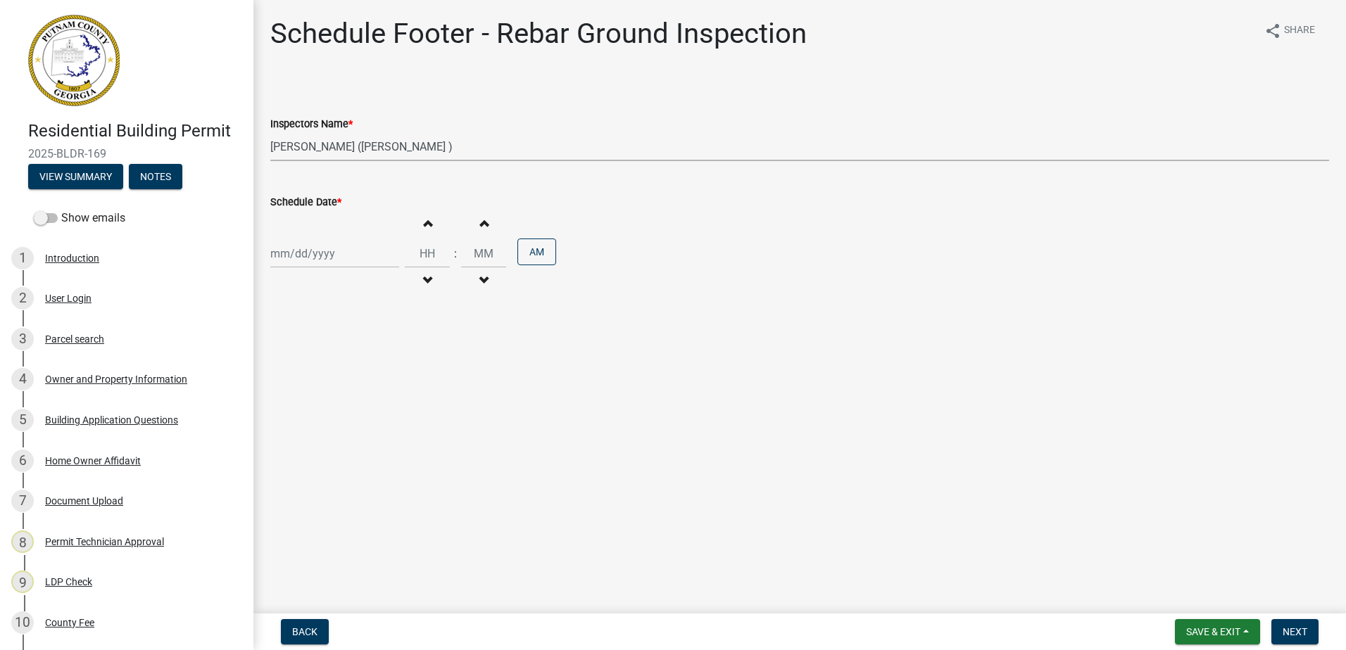
drag, startPoint x: 308, startPoint y: 141, endPoint x: 308, endPoint y: 151, distance: 9.2
click at [308, 141] on select "Select Item... mrivera (Michele Rivera) StephanieM (Stephanie Morris ) QGrissom…" at bounding box center [799, 146] width 1059 height 29
select select "07642ab0-564c-47bb-824b-0ccf2da83593"
click at [270, 132] on select "Select Item... mrivera (Michele Rivera) StephanieM (Stephanie Morris ) QGrissom…" at bounding box center [799, 146] width 1059 height 29
select select "9"
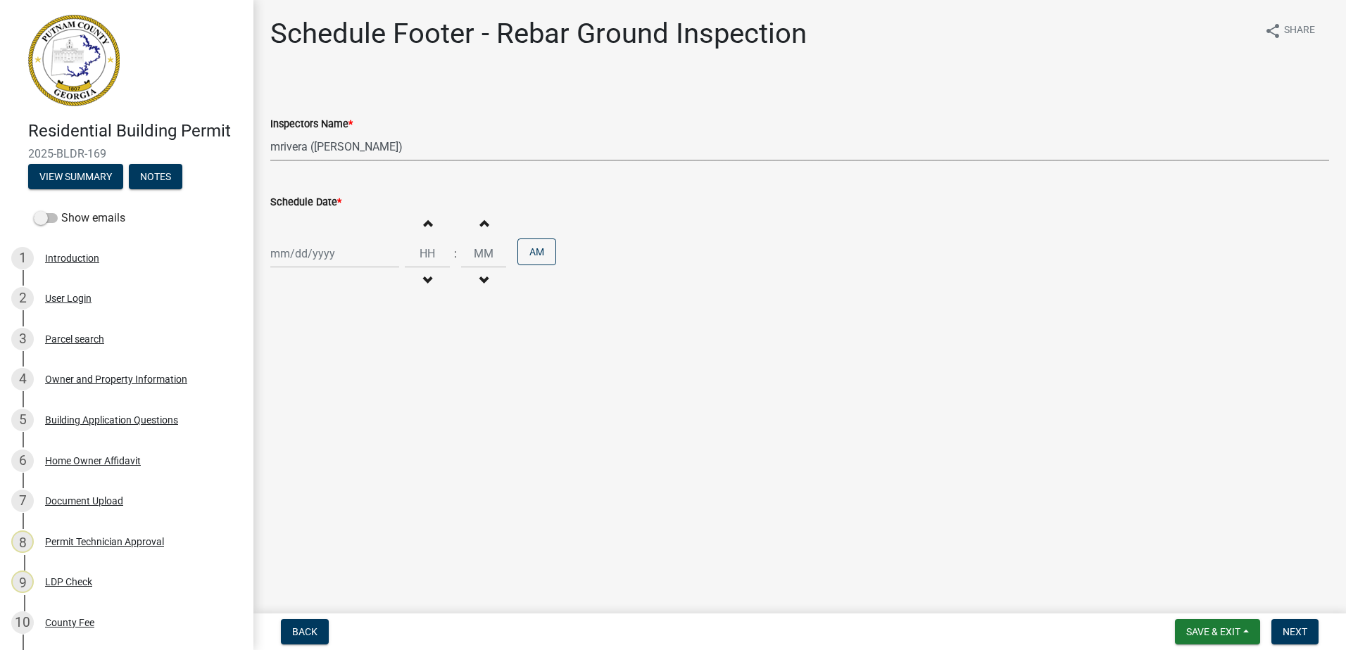
select select "2025"
drag, startPoint x: 310, startPoint y: 255, endPoint x: 289, endPoint y: 310, distance: 58.2
click at [309, 255] on div "Jan Feb Mar Apr May Jun Jul Aug Sep Oct Nov Dec 1525 1526 1527 1528 1529 1530 1…" at bounding box center [334, 253] width 129 height 29
click at [286, 343] on div "8" at bounding box center [284, 351] width 23 height 23
type input "09/08/2025"
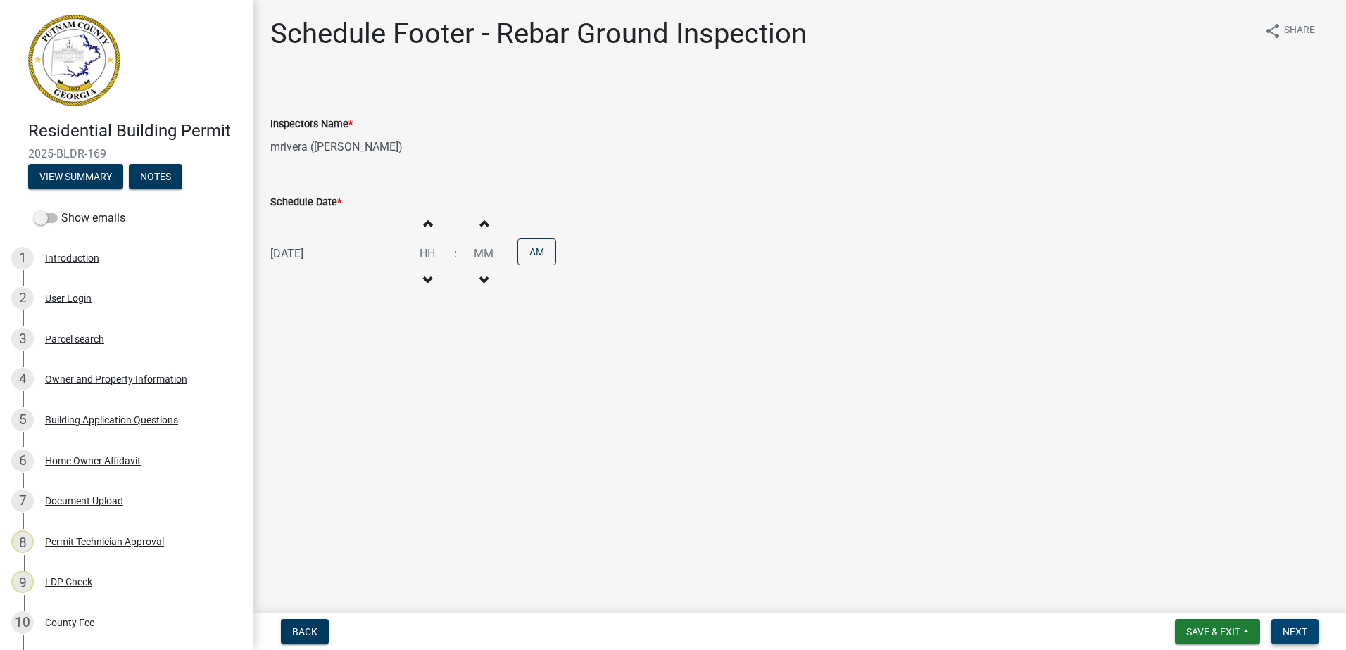
click at [1306, 640] on button "Next" at bounding box center [1294, 631] width 47 height 25
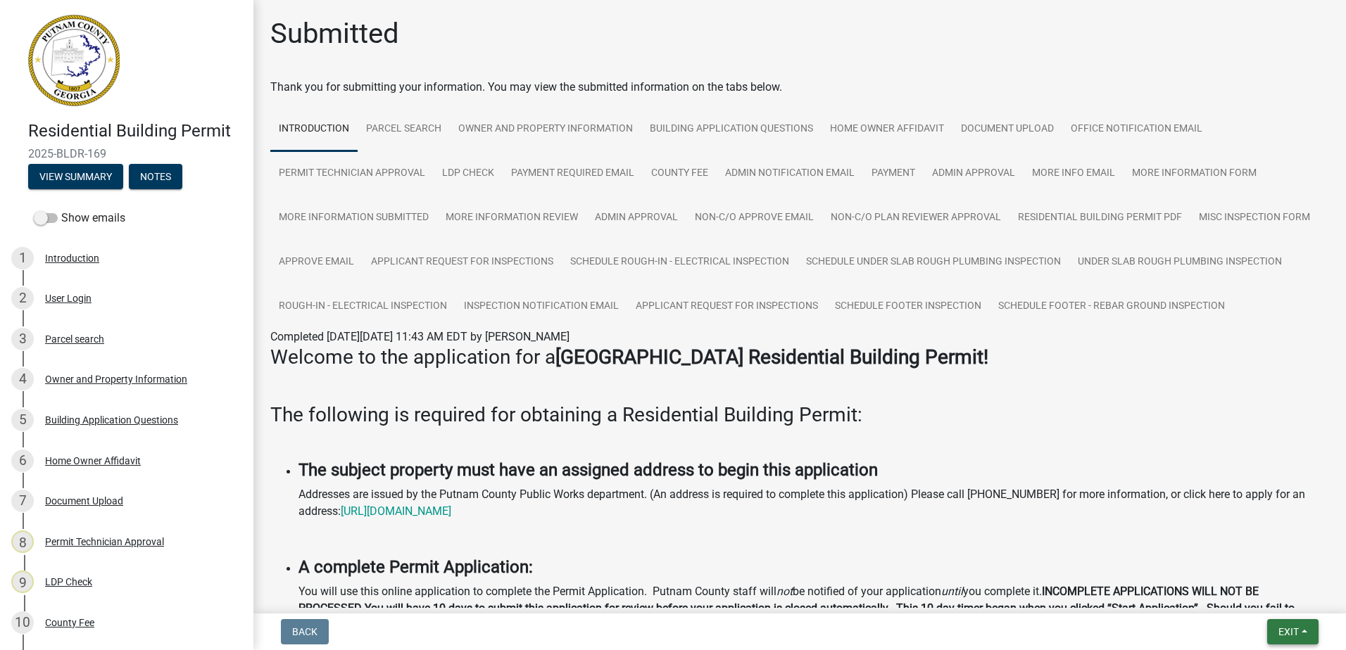
click at [1280, 629] on button "Exit" at bounding box center [1292, 631] width 51 height 25
click at [1263, 598] on button "Save & Exit" at bounding box center [1262, 596] width 113 height 34
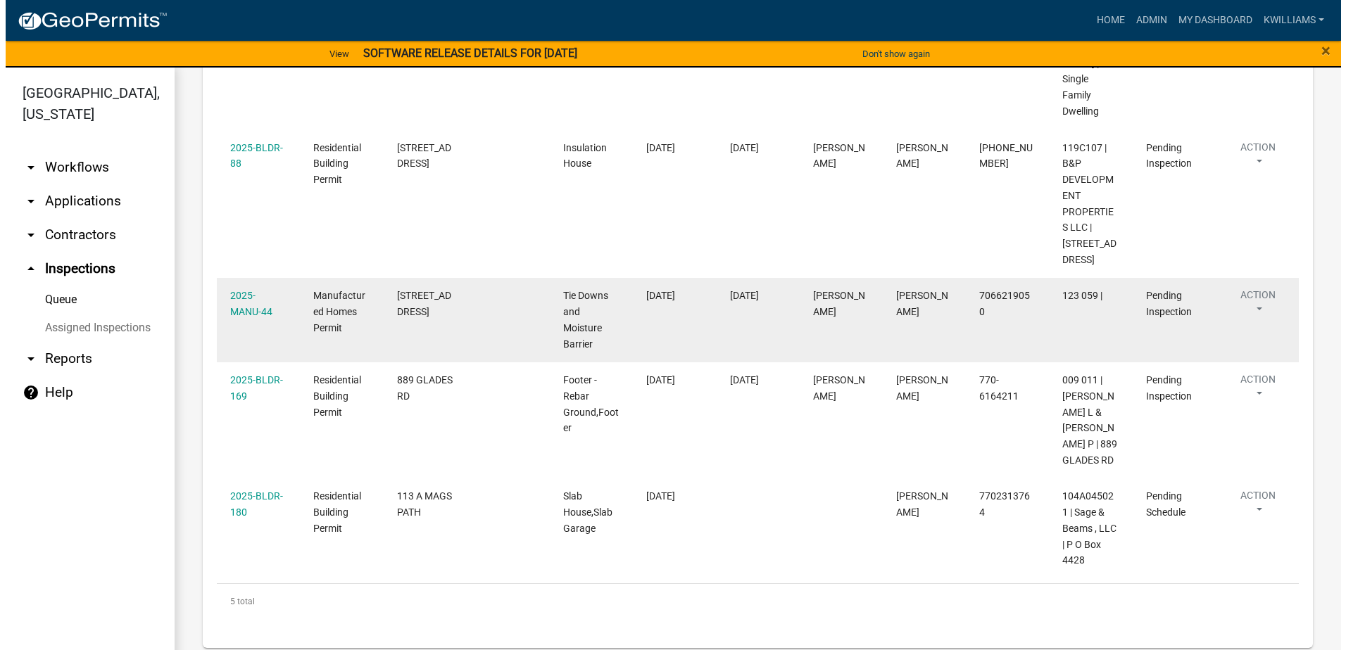
scroll to position [421, 0]
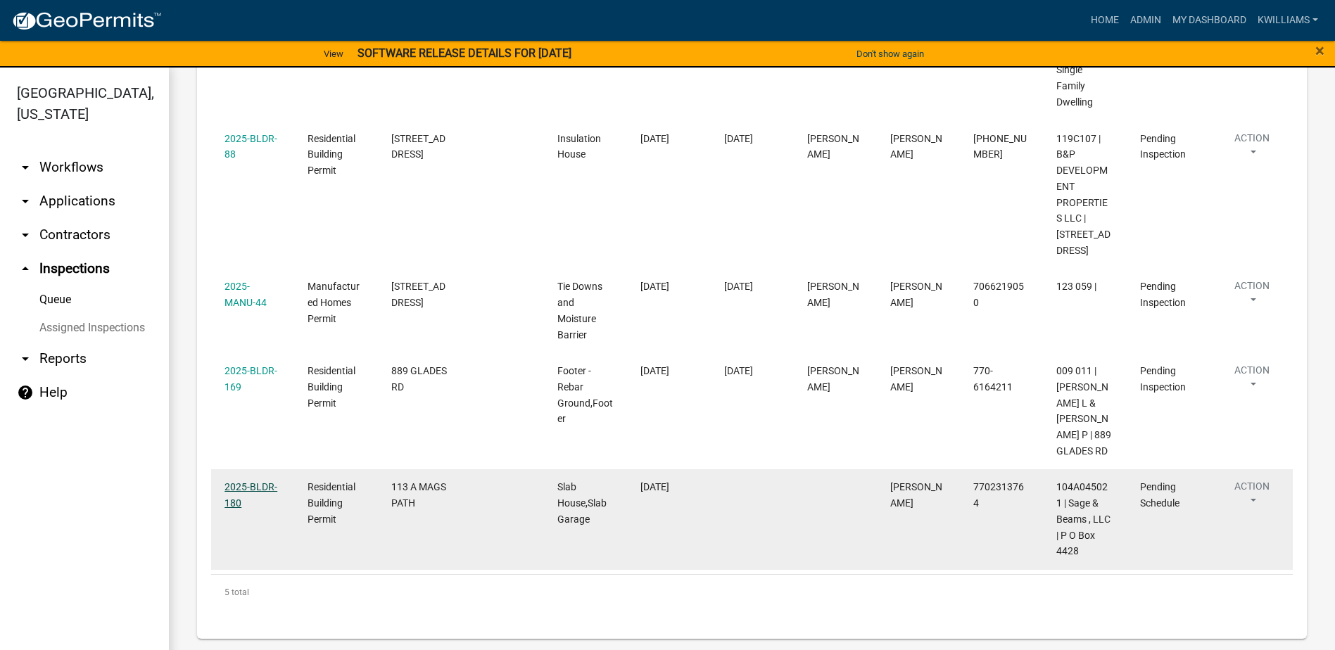
click at [244, 490] on link "2025-BLDR-180" at bounding box center [251, 494] width 53 height 27
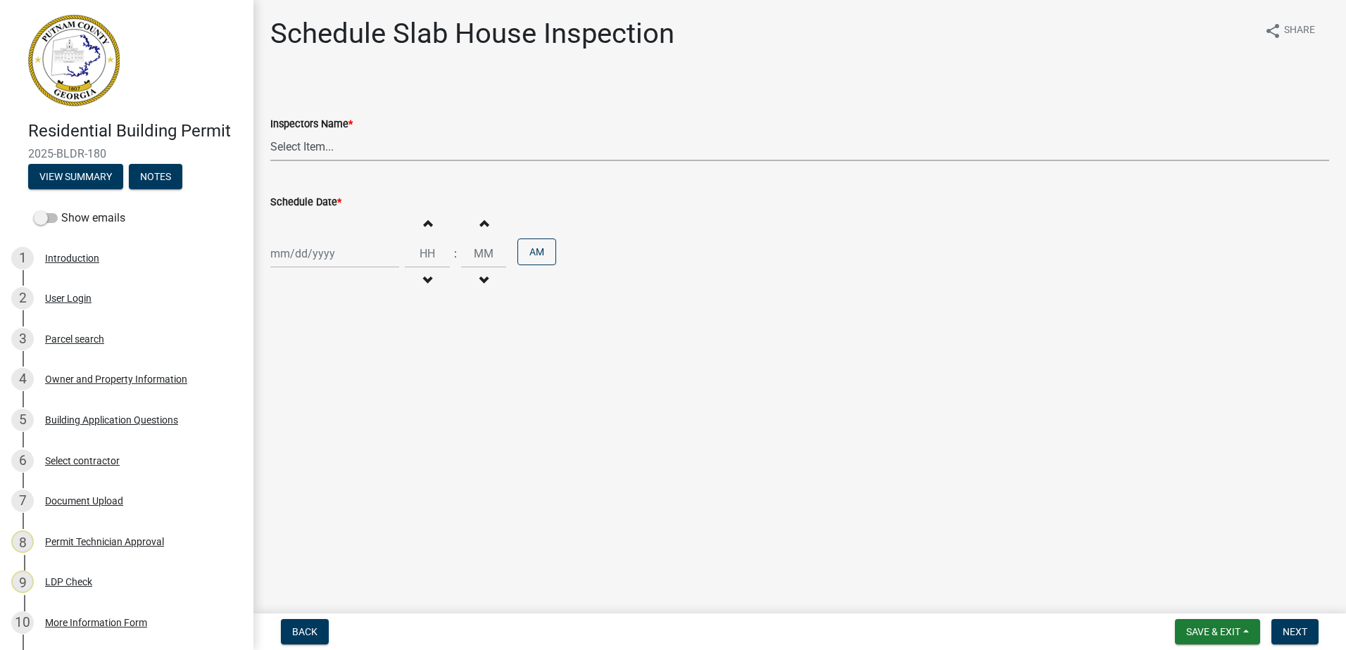
drag, startPoint x: 375, startPoint y: 160, endPoint x: 371, endPoint y: 166, distance: 7.6
click at [371, 166] on wm-data-entity-input "Inspectors Name * Select Item... mrivera (Michele Rivera) StephanieM (Stephanie…" at bounding box center [799, 126] width 1059 height 95
select select "07642ab0-564c-47bb-824b-0ccf2da83593"
click at [270, 132] on select "Select Item... mrivera (Michele Rivera) StephanieM (Stephanie Morris ) QGrissom…" at bounding box center [799, 146] width 1059 height 29
click at [286, 260] on div at bounding box center [334, 253] width 129 height 29
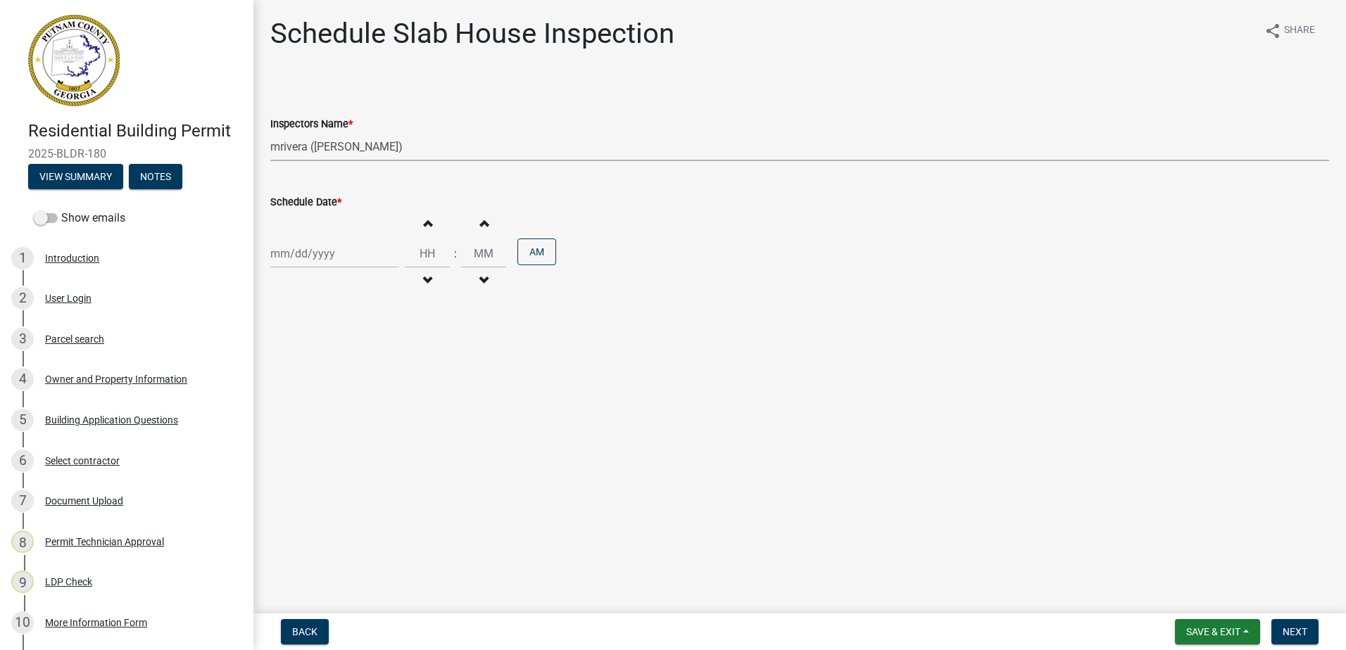
select select "9"
select select "2025"
click at [275, 351] on div "8" at bounding box center [284, 351] width 23 height 23
type input "09/08/2025"
click at [1299, 633] on span "Next" at bounding box center [1294, 631] width 25 height 11
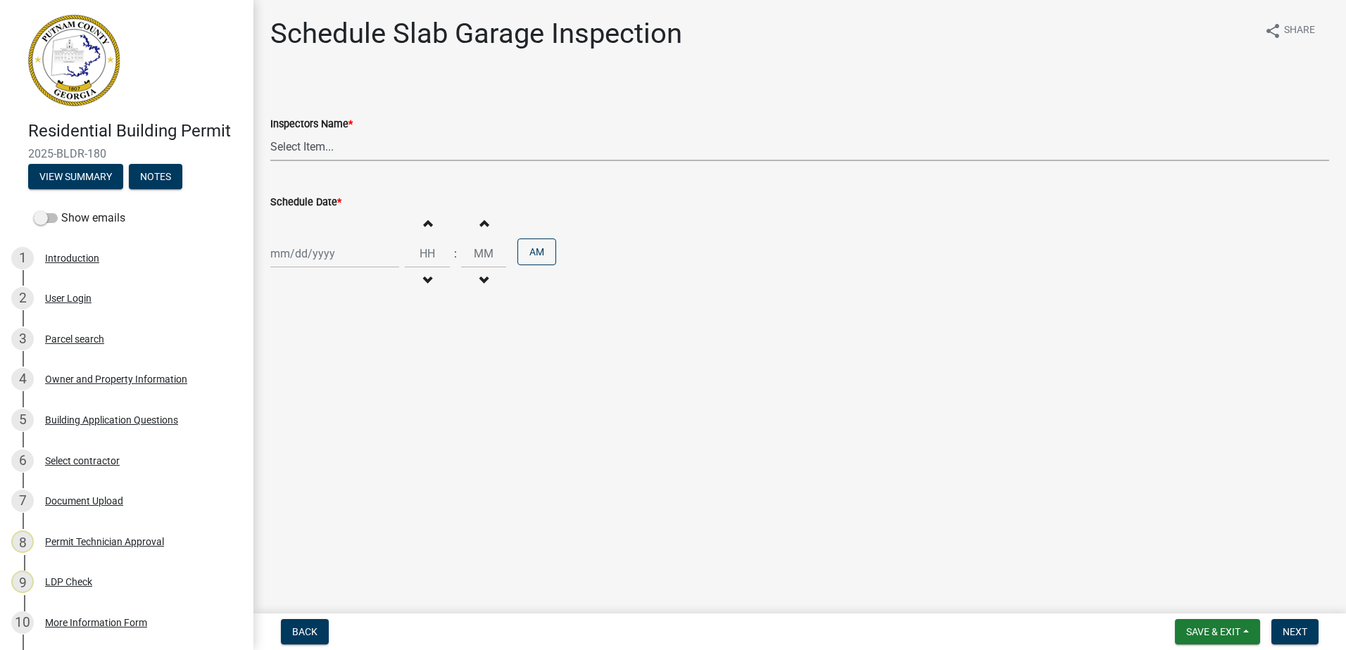
drag, startPoint x: 407, startPoint y: 150, endPoint x: 390, endPoint y: 160, distance: 19.6
click at [400, 153] on select "Select Item... mrivera (Michele Rivera) StephanieM (Stephanie Morris ) QGrissom…" at bounding box center [799, 146] width 1059 height 29
select select "07642ab0-564c-47bb-824b-0ccf2da83593"
click at [270, 132] on select "Select Item... mrivera (Michele Rivera) StephanieM (Stephanie Morris ) QGrissom…" at bounding box center [799, 146] width 1059 height 29
click at [295, 267] on div "Increment hours Decrement hours : Increment minutes Decrement minutes AM" at bounding box center [799, 253] width 1059 height 87
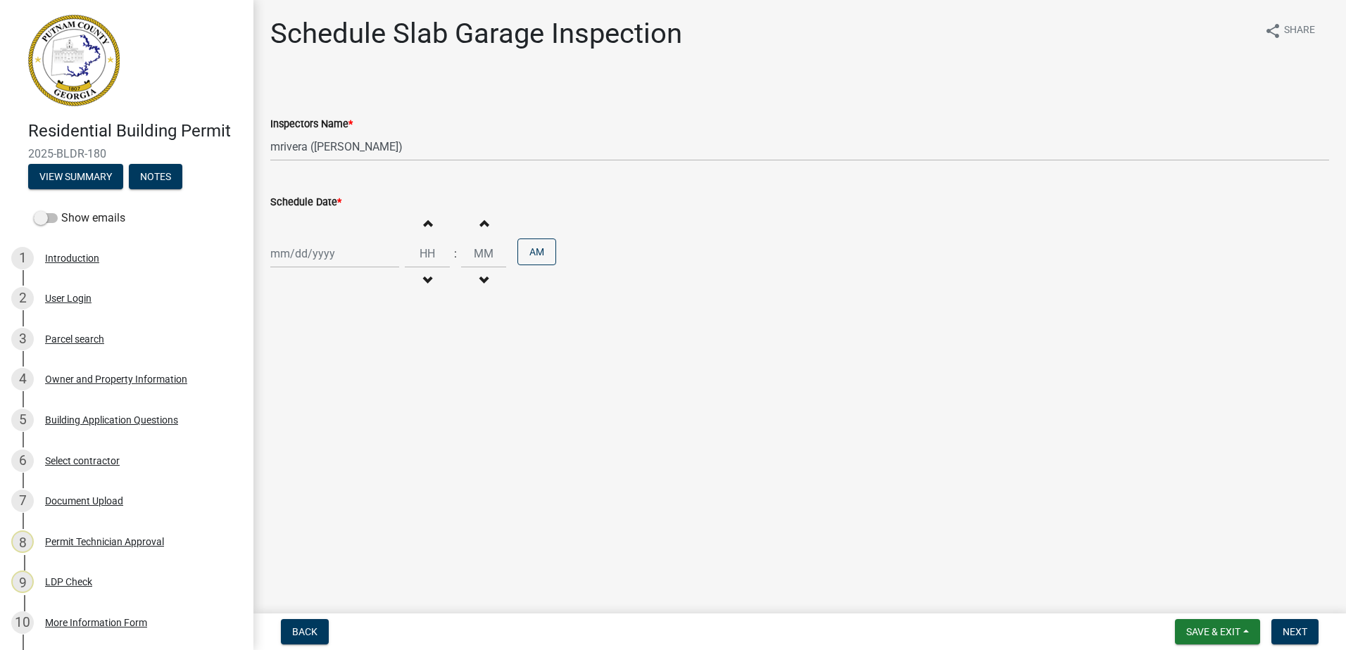
select select "9"
select select "2025"
click at [301, 251] on div "Jan Feb Mar Apr May Jun Jul Aug Sep Oct Nov Dec 1525 1526 1527 1528 1529 1530 1…" at bounding box center [334, 253] width 129 height 29
click at [278, 346] on div "8" at bounding box center [284, 351] width 23 height 23
type input "09/08/2025"
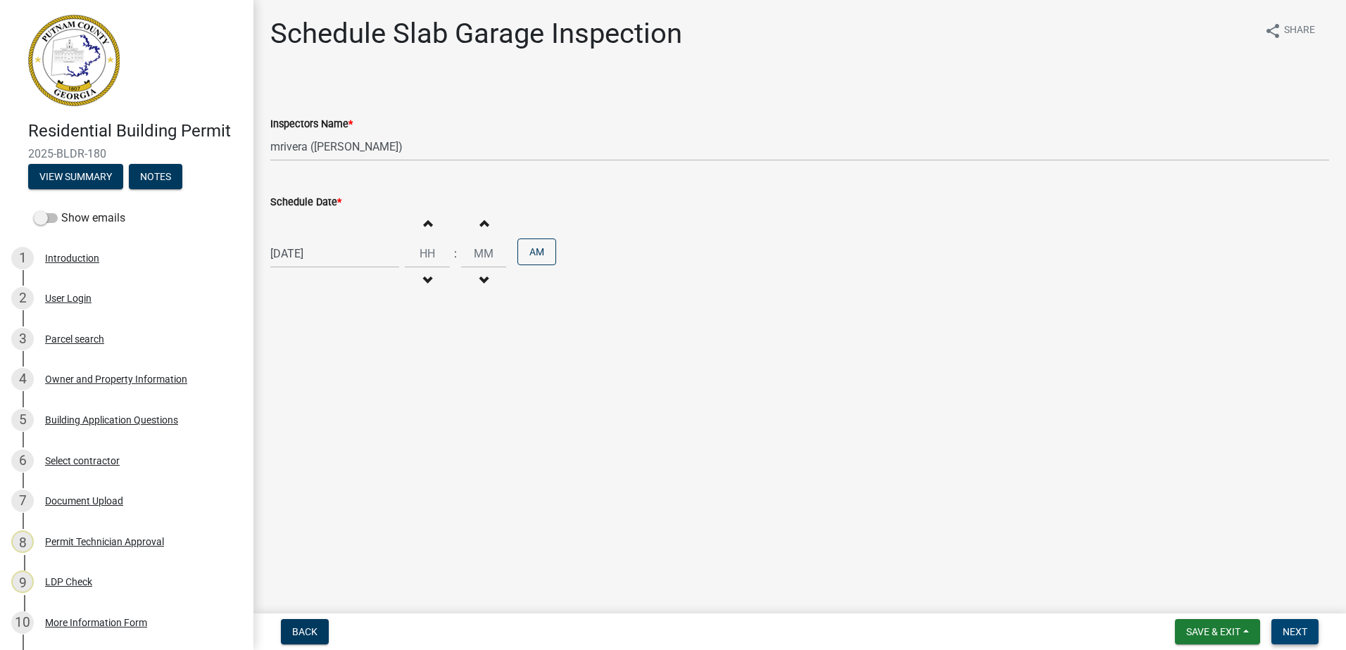
drag, startPoint x: 1304, startPoint y: 619, endPoint x: 1299, endPoint y: 631, distance: 13.4
click at [1300, 626] on nav "Back Save & Exit Save Save & Exit Next" at bounding box center [799, 632] width 1092 height 37
click at [1297, 629] on span "Next" at bounding box center [1294, 631] width 25 height 11
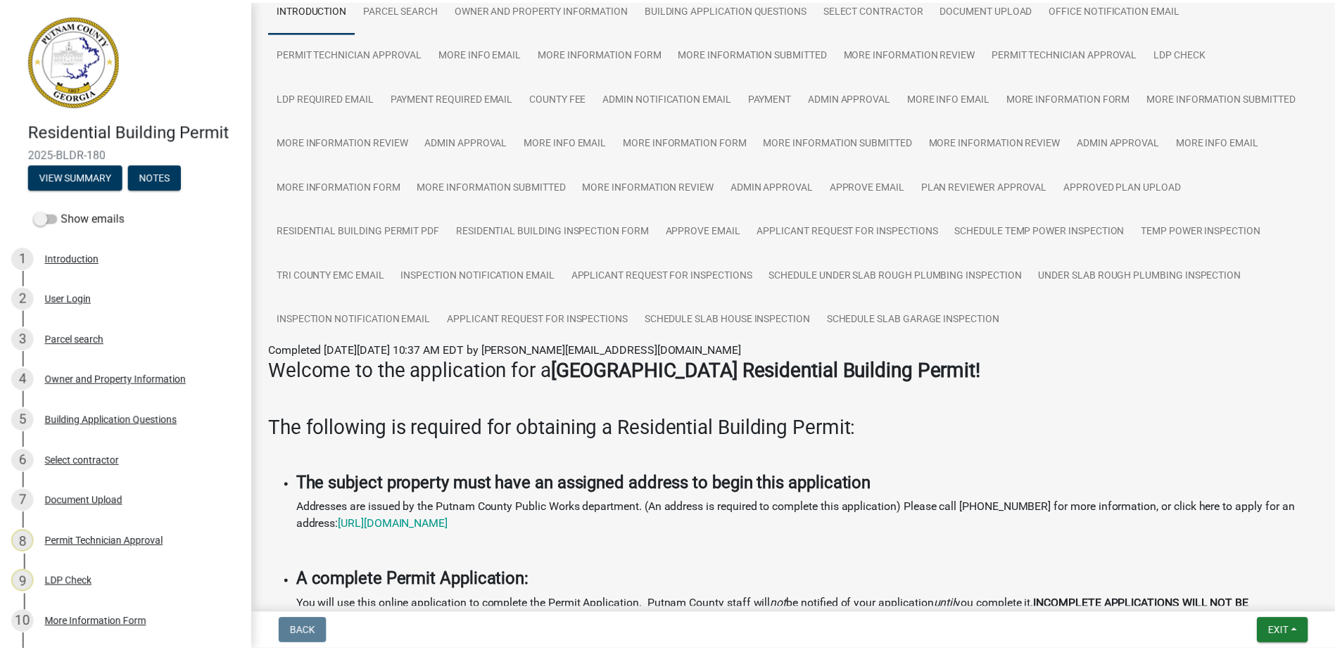
scroll to position [141, 0]
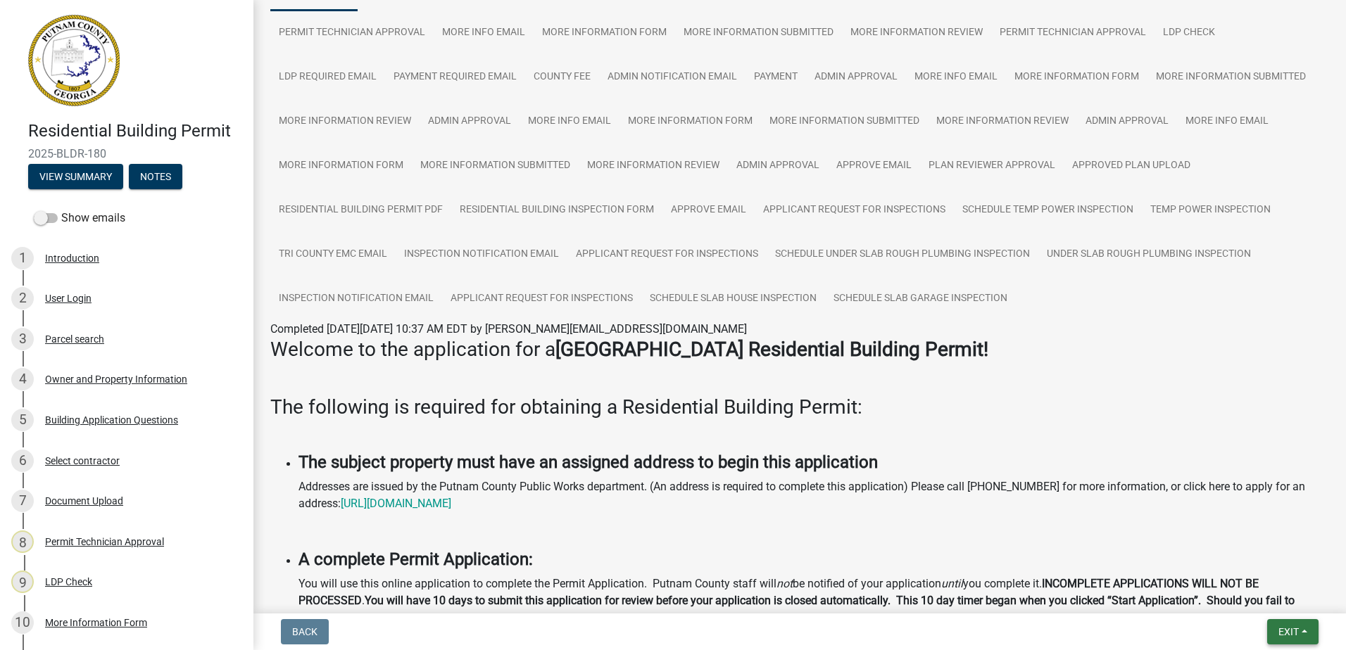
click at [1290, 633] on span "Exit" at bounding box center [1288, 631] width 20 height 11
click at [1275, 593] on button "Save & Exit" at bounding box center [1262, 596] width 113 height 34
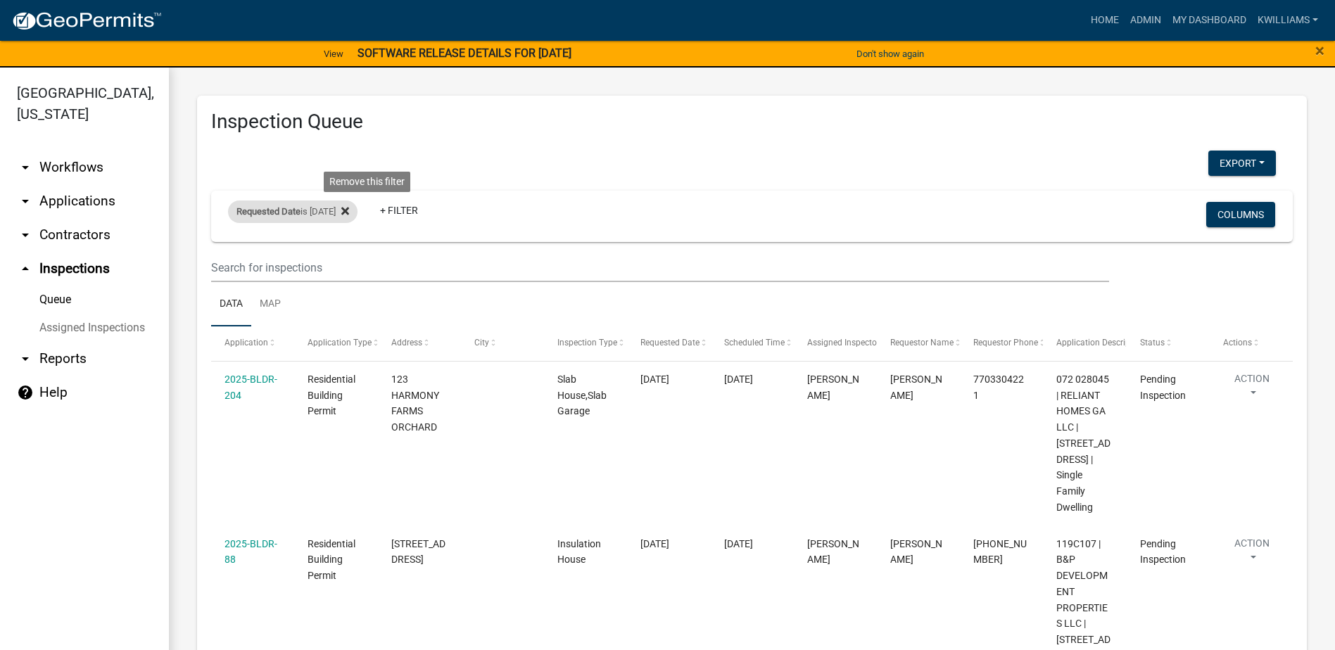
click at [349, 213] on icon at bounding box center [345, 212] width 8 height 8
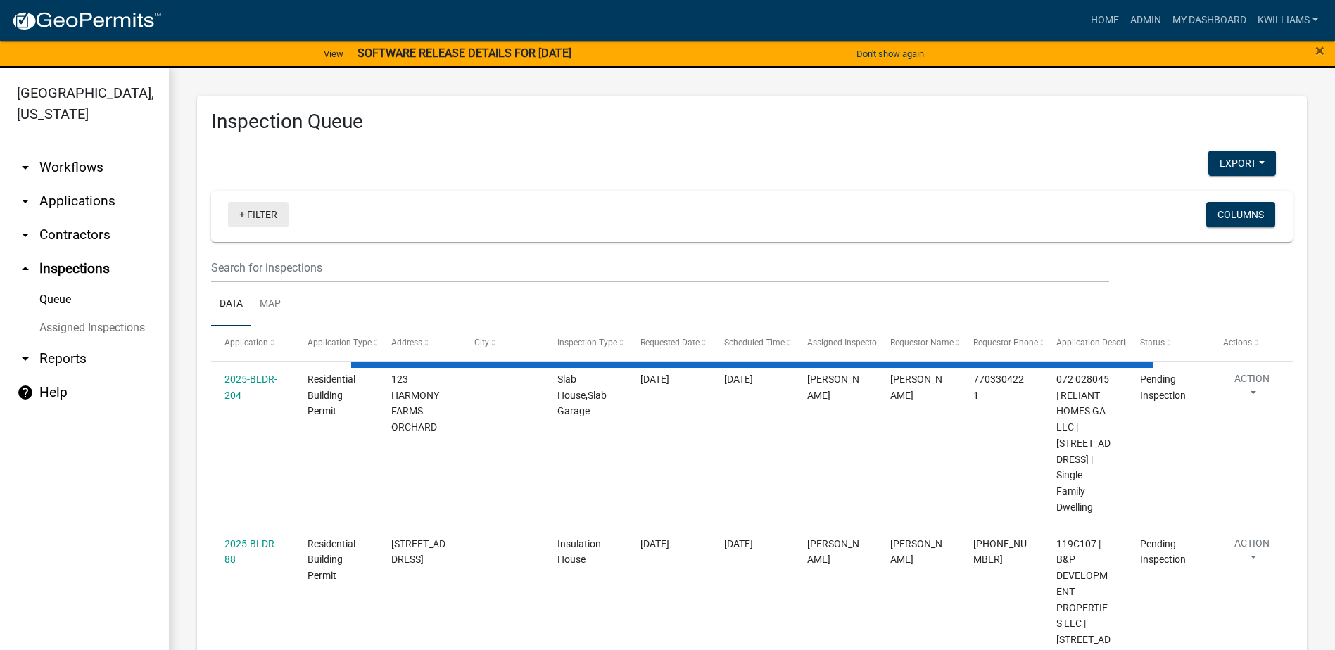
click at [252, 210] on link "+ Filter" at bounding box center [258, 214] width 61 height 25
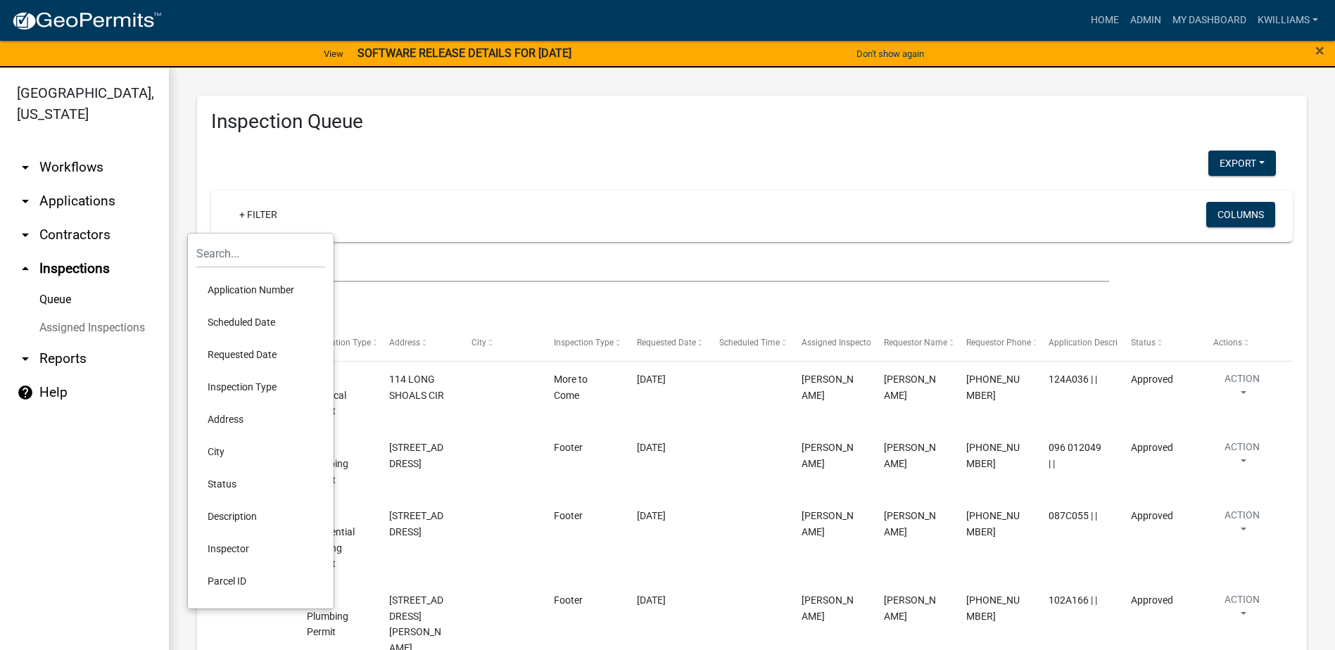
click at [262, 323] on li "Scheduled Date" at bounding box center [260, 322] width 129 height 32
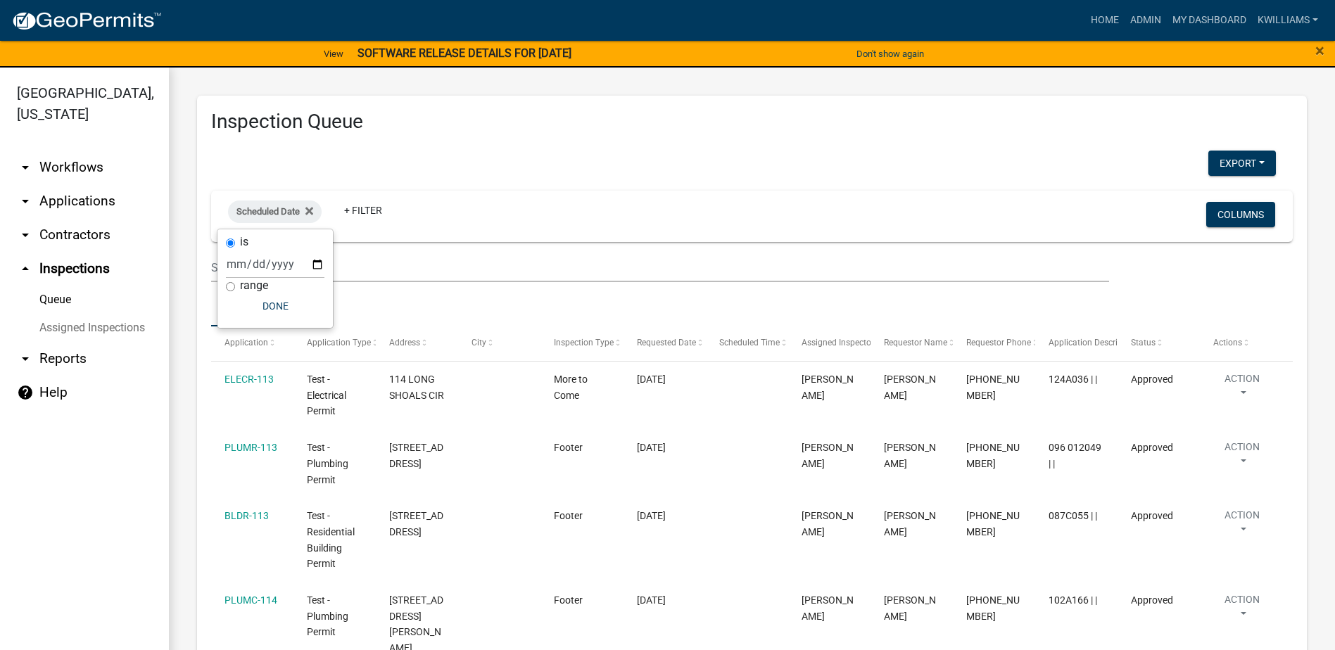
click at [328, 262] on div "is range Done" at bounding box center [274, 278] width 115 height 99
click at [314, 267] on input "date" at bounding box center [275, 264] width 99 height 29
type input "2025-09-08"
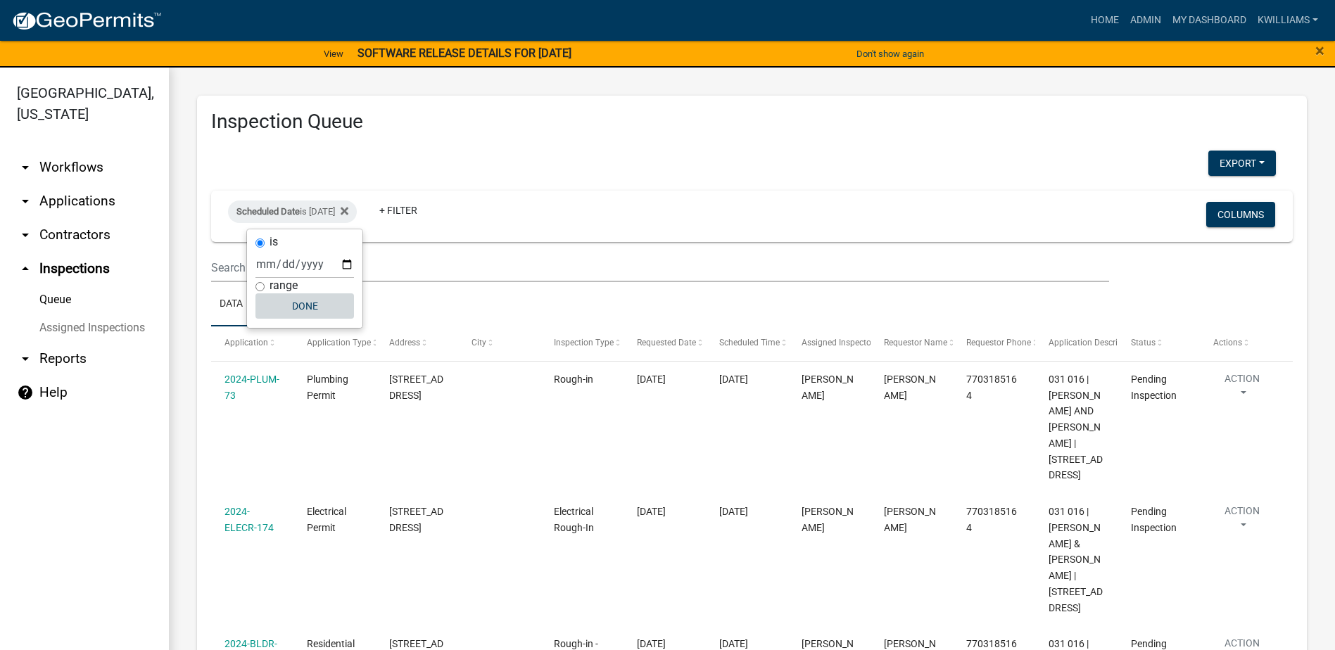
click at [298, 314] on button "Done" at bounding box center [304, 306] width 99 height 25
click at [1209, 162] on button "Export" at bounding box center [1243, 163] width 68 height 25
click at [1196, 206] on button "Excel Format (.xlsx)" at bounding box center [1210, 200] width 132 height 34
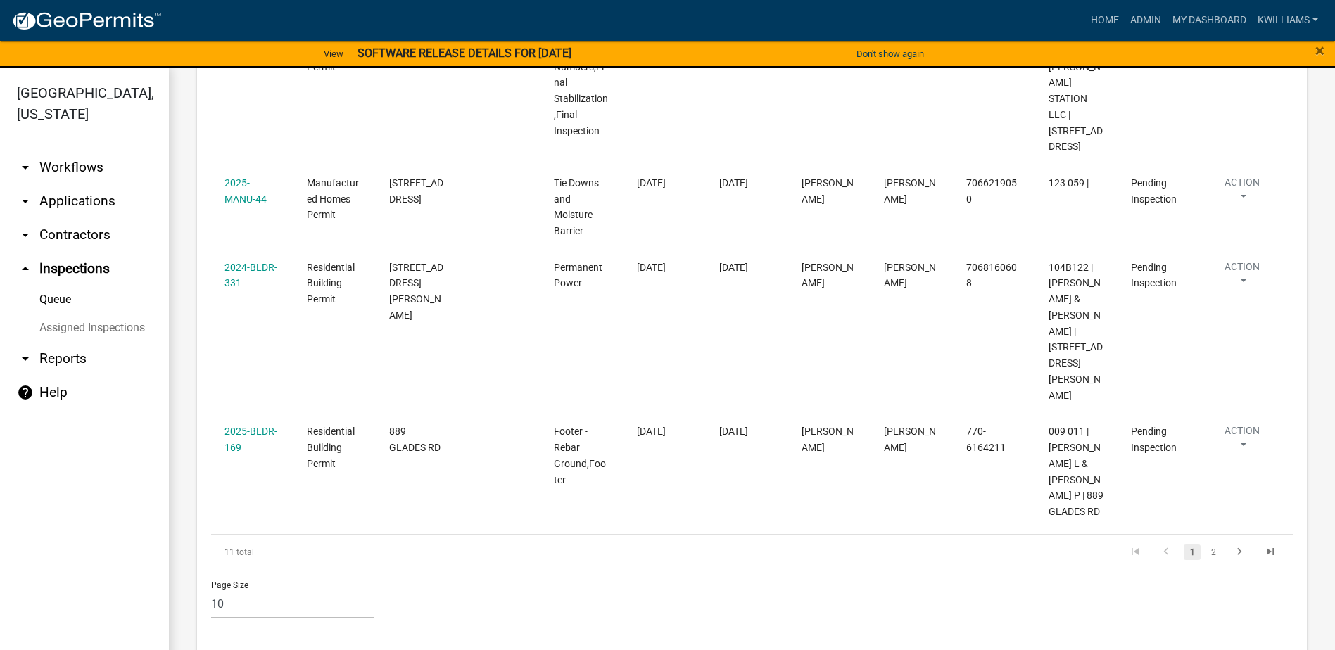
scroll to position [1206, 0]
click at [1205, 541] on link "2" at bounding box center [1213, 548] width 17 height 15
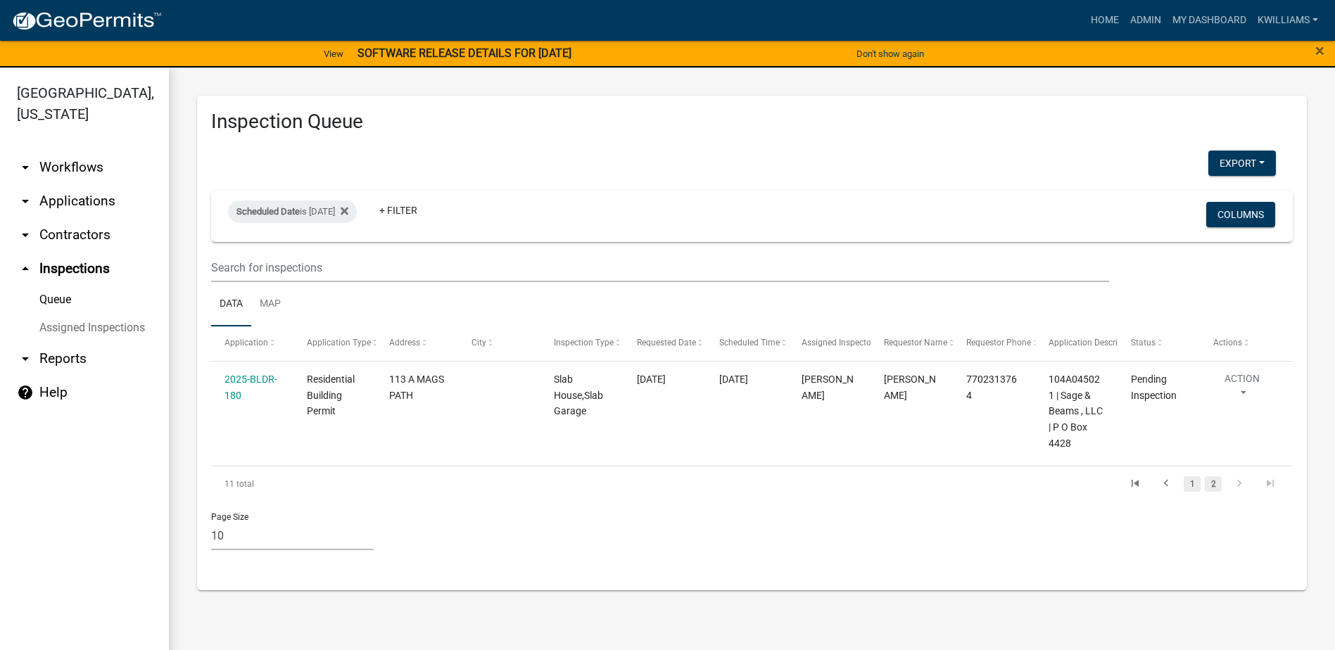
click at [1197, 486] on link "1" at bounding box center [1192, 484] width 17 height 15
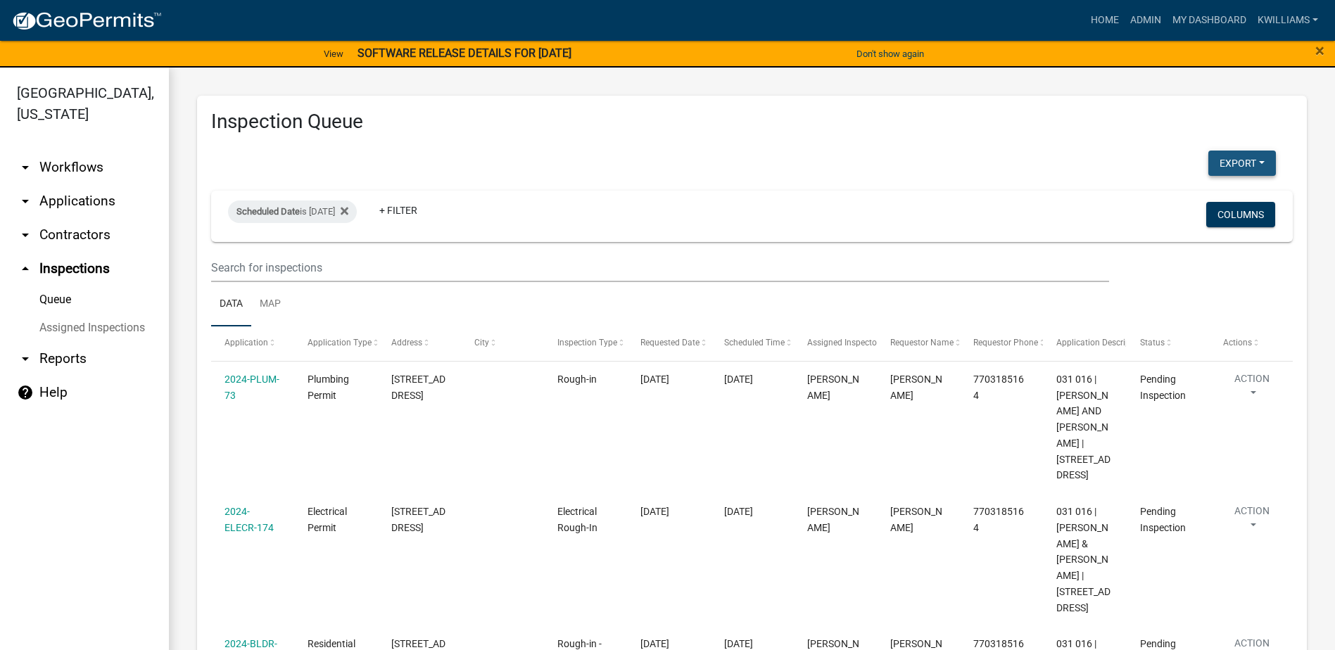
click at [1218, 160] on button "Export" at bounding box center [1243, 163] width 68 height 25
click at [1183, 207] on button "Excel Format (.xlsx)" at bounding box center [1210, 200] width 132 height 34
click at [72, 204] on link "arrow_drop_down Applications" at bounding box center [84, 201] width 169 height 34
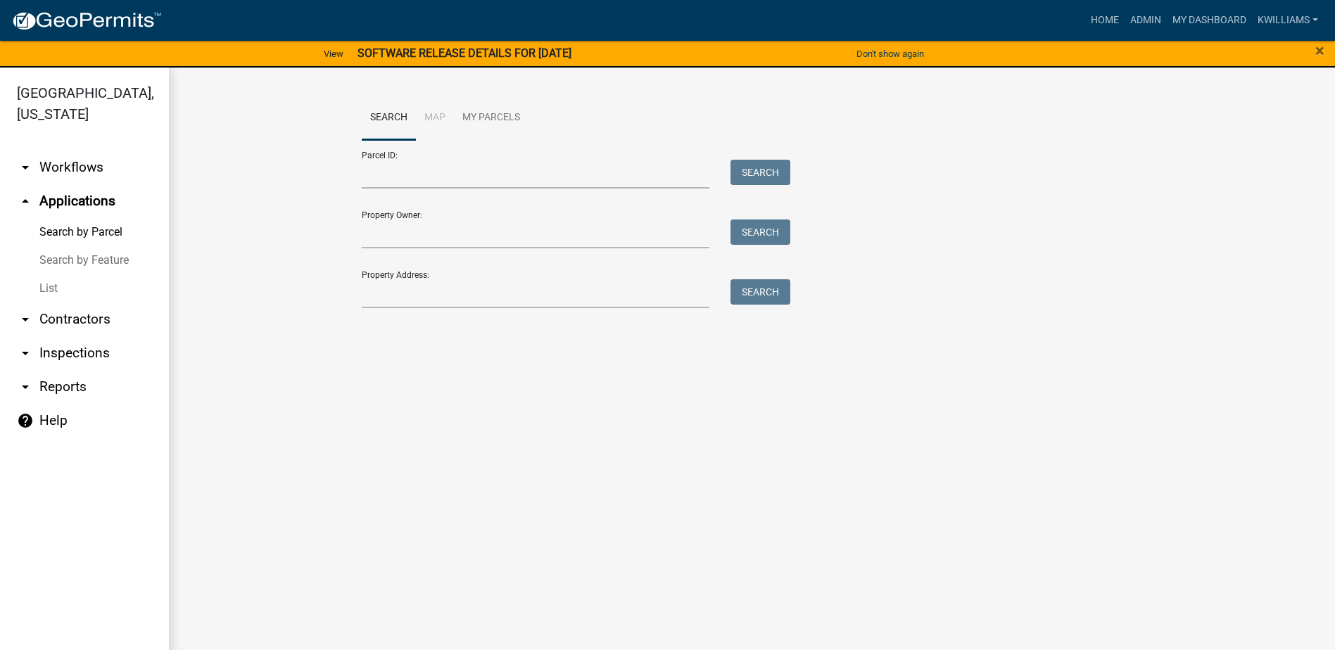
click at [44, 288] on link "List" at bounding box center [84, 289] width 169 height 28
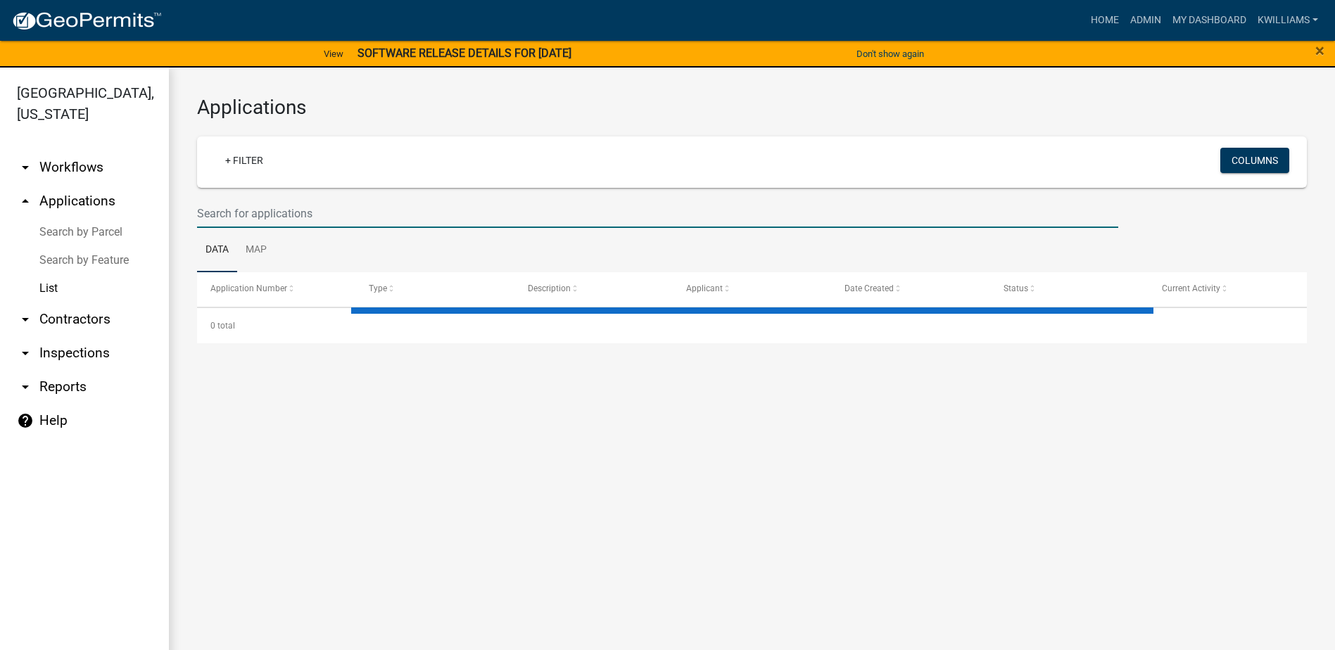
drag, startPoint x: 256, startPoint y: 213, endPoint x: 275, endPoint y: 221, distance: 20.2
click at [258, 213] on input "text" at bounding box center [657, 213] width 921 height 29
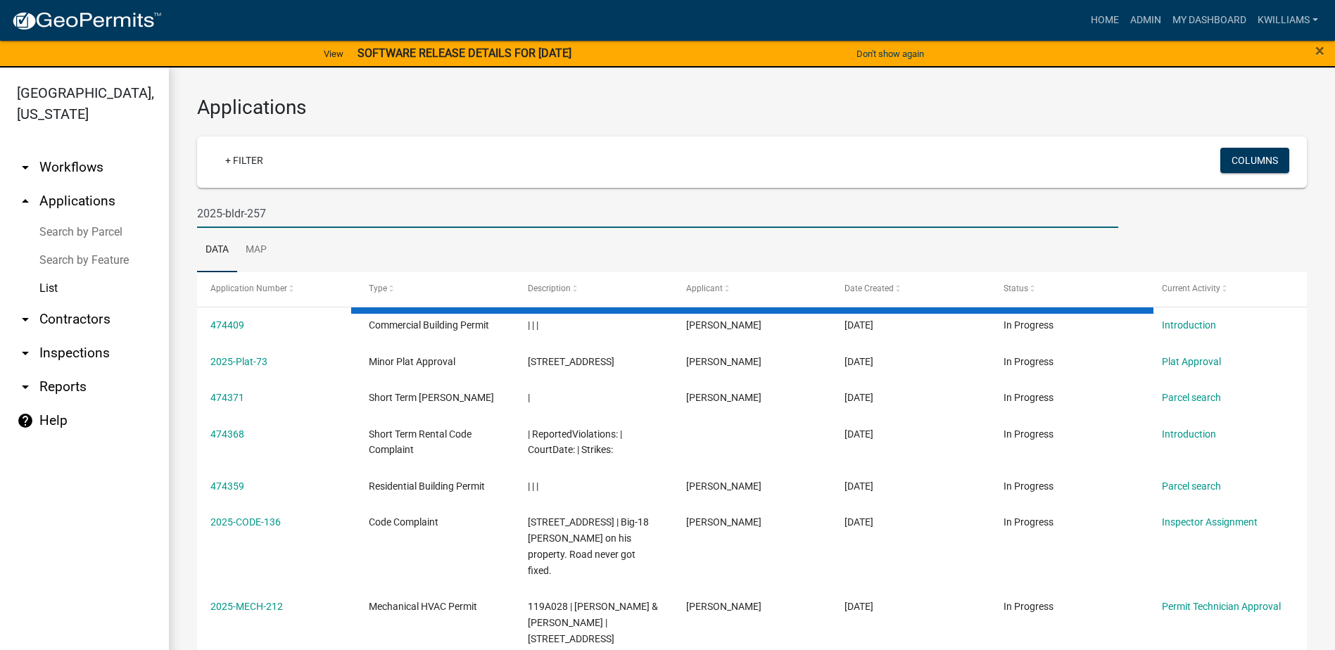
type input "2025-bldr-257"
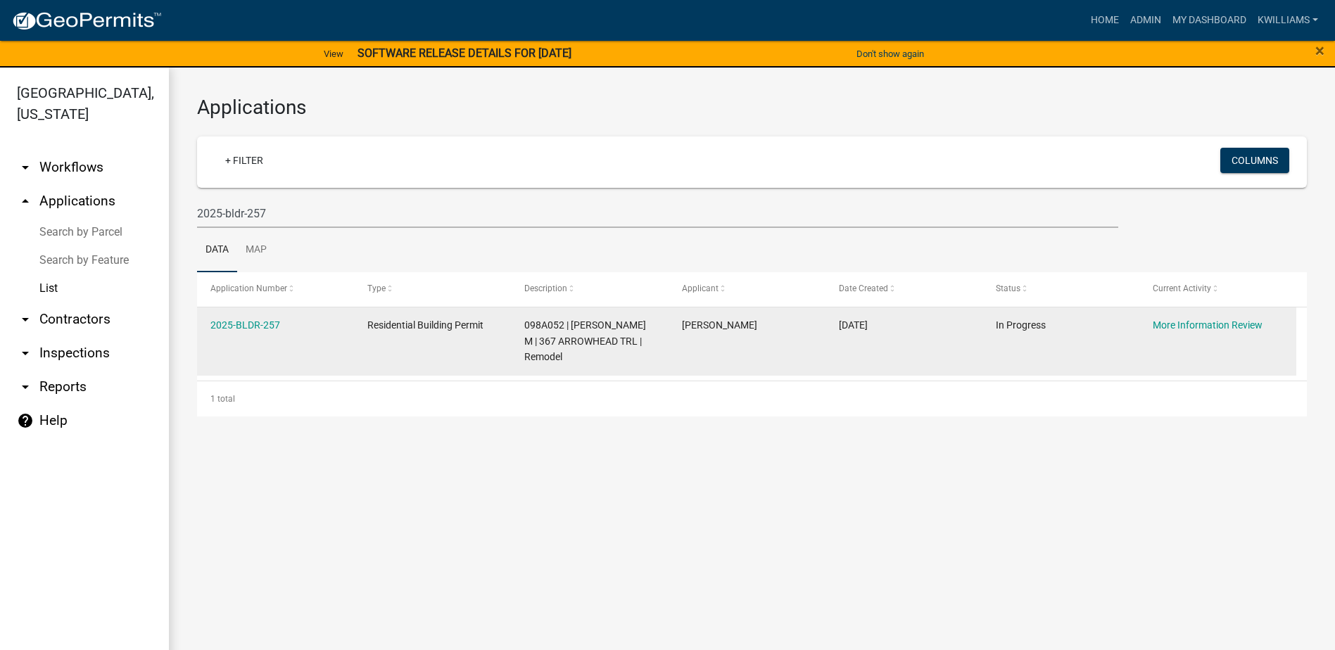
click at [282, 324] on div "2025-BLDR-257" at bounding box center [275, 325] width 130 height 16
drag, startPoint x: 270, startPoint y: 316, endPoint x: 271, endPoint y: 324, distance: 8.6
click at [270, 321] on datatable-body-cell "2025-BLDR-257" at bounding box center [275, 342] width 157 height 68
click at [271, 324] on link "2025-BLDR-257" at bounding box center [245, 325] width 70 height 11
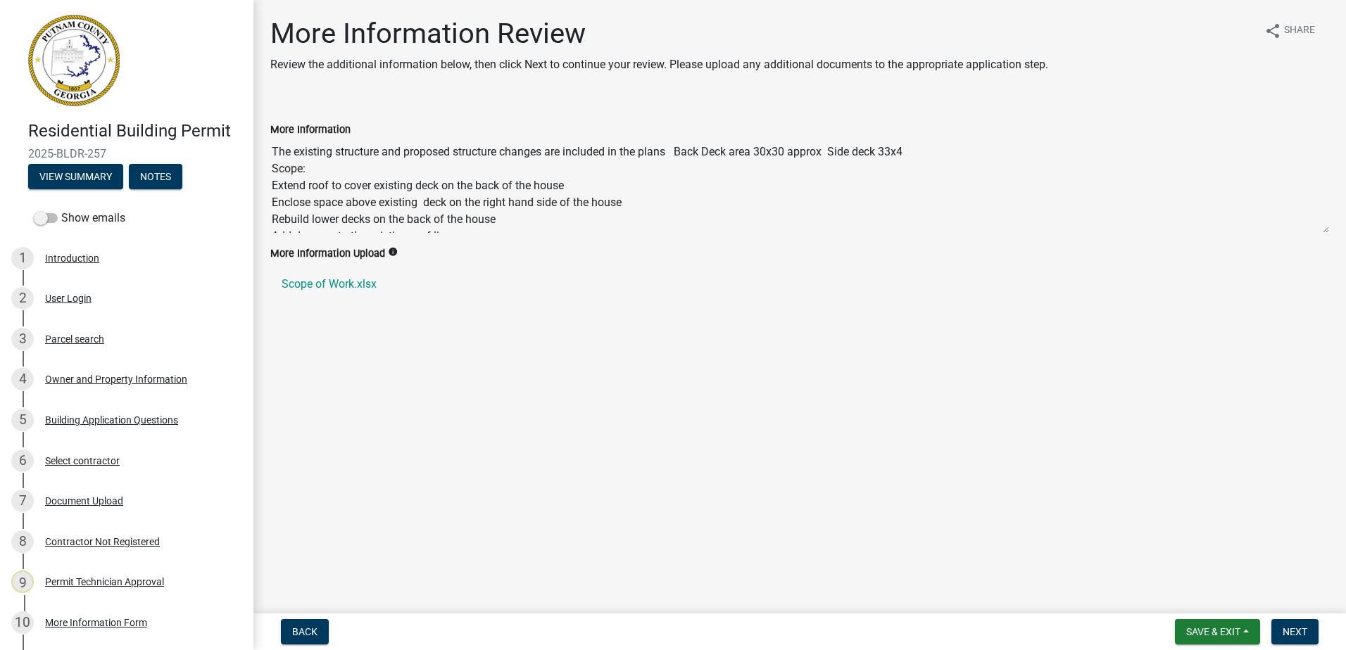
scroll to position [17, 0]
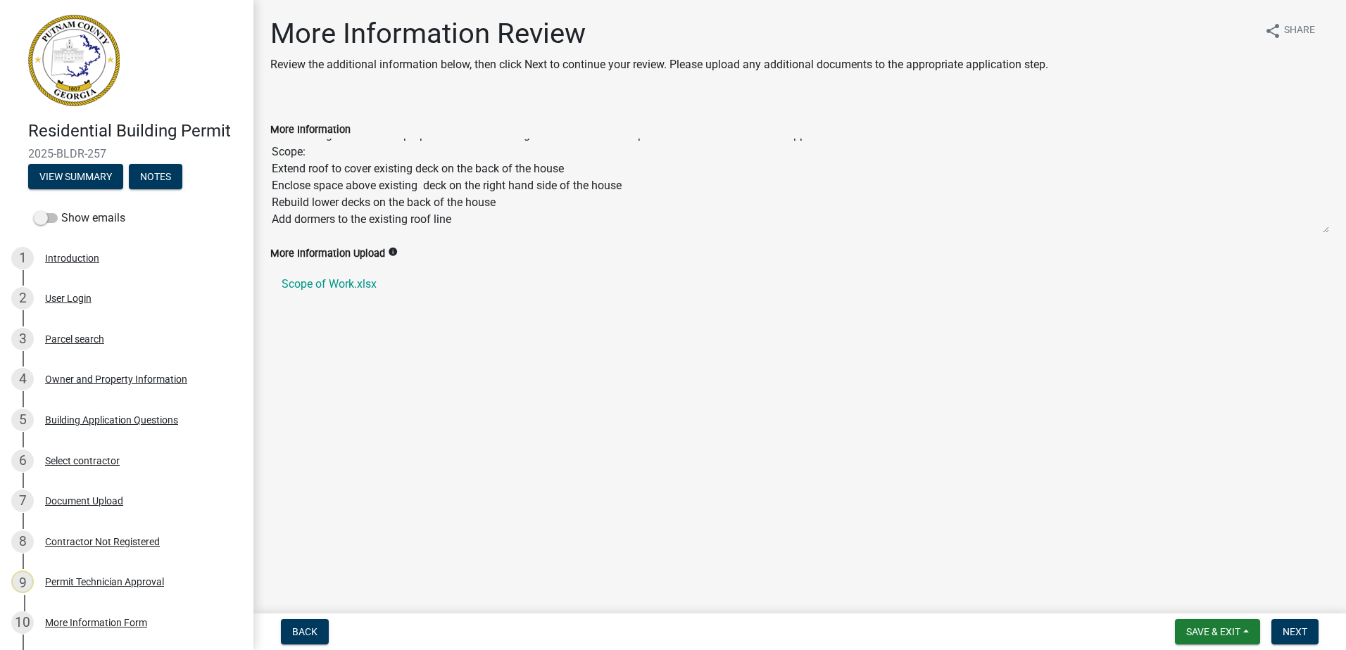
drag, startPoint x: 330, startPoint y: 286, endPoint x: 282, endPoint y: 305, distance: 51.8
click at [282, 307] on wm-data-entity-input "More Information Upload info Scope of Work.xlsx" at bounding box center [799, 281] width 1059 height 73
click at [294, 284] on link "Scope of Work.xlsx" at bounding box center [799, 284] width 1059 height 34
click at [138, 421] on div "Building Application Questions" at bounding box center [111, 420] width 133 height 10
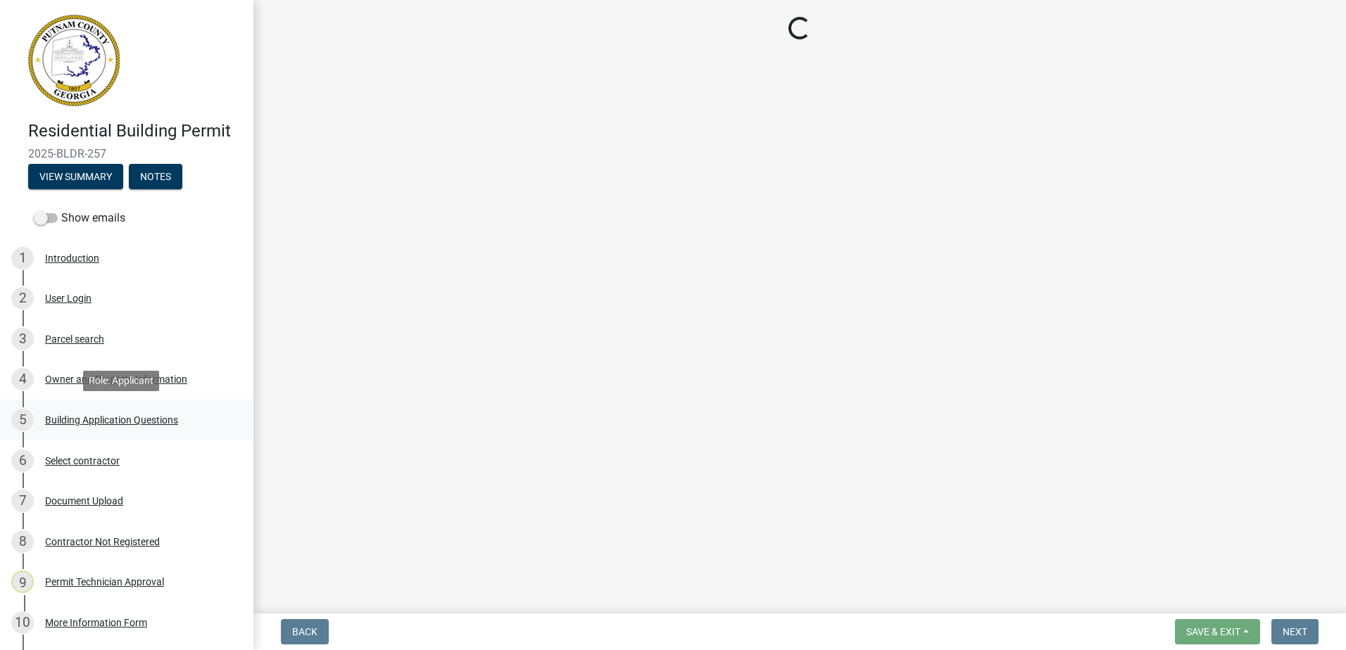
select select "ebf62bd9-0e77-42f1-a2f1-6aca02a789de"
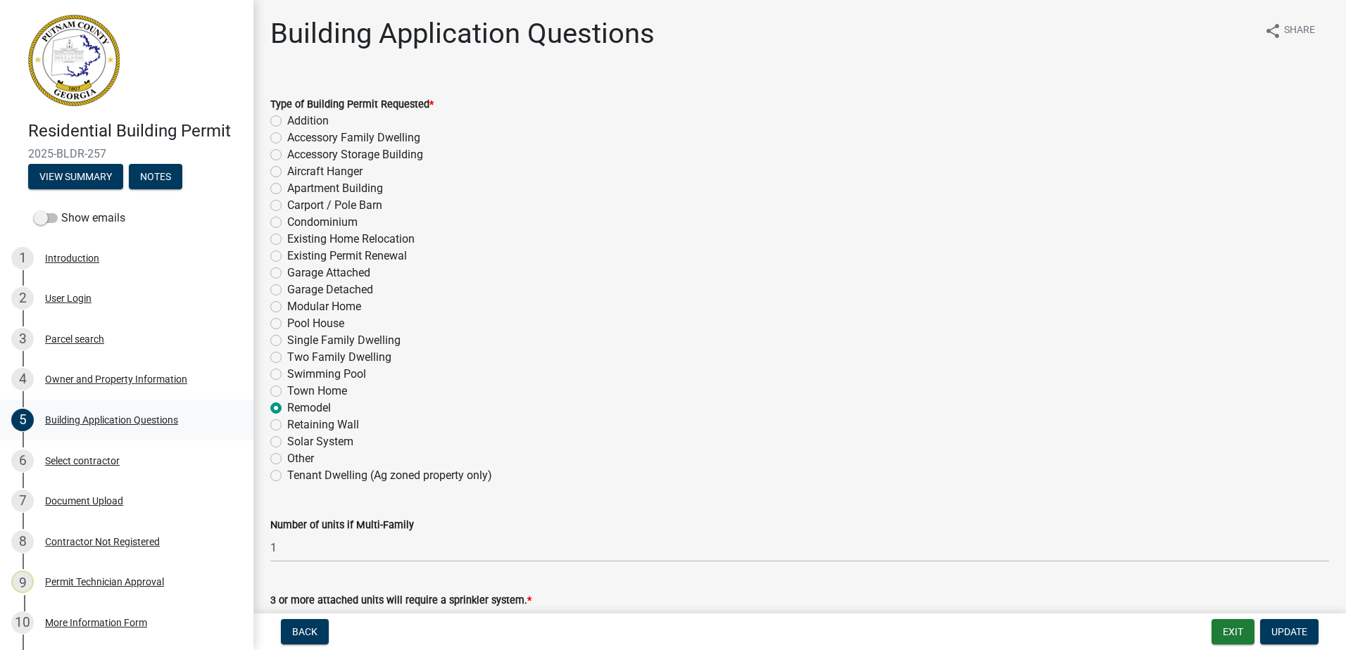
click at [130, 419] on div "Building Application Questions" at bounding box center [111, 420] width 133 height 10
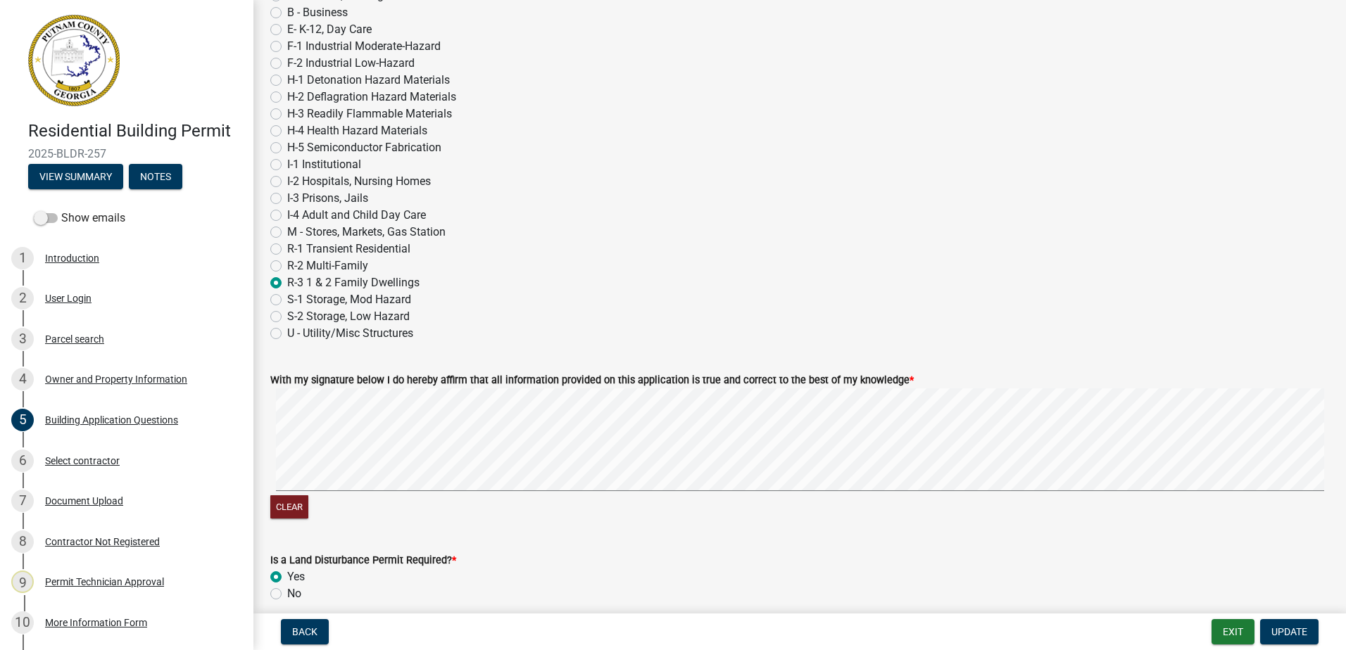
scroll to position [5836, 0]
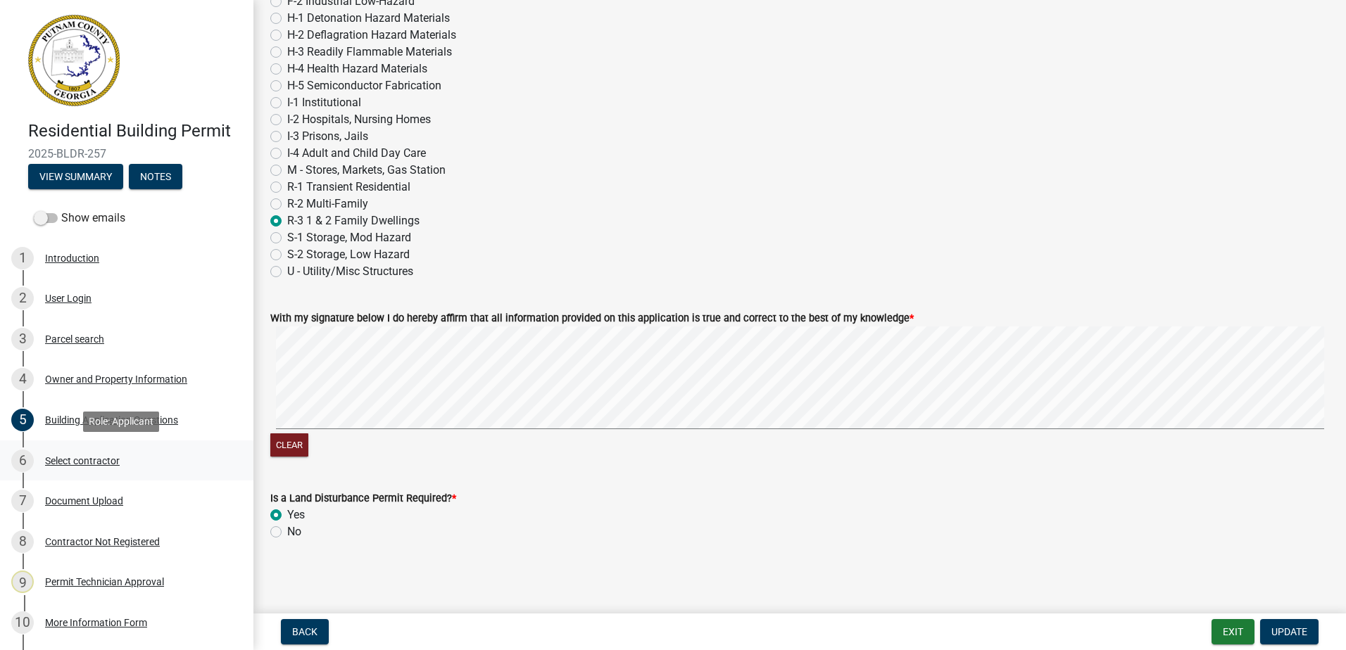
click at [84, 458] on div "Select contractor" at bounding box center [82, 461] width 75 height 10
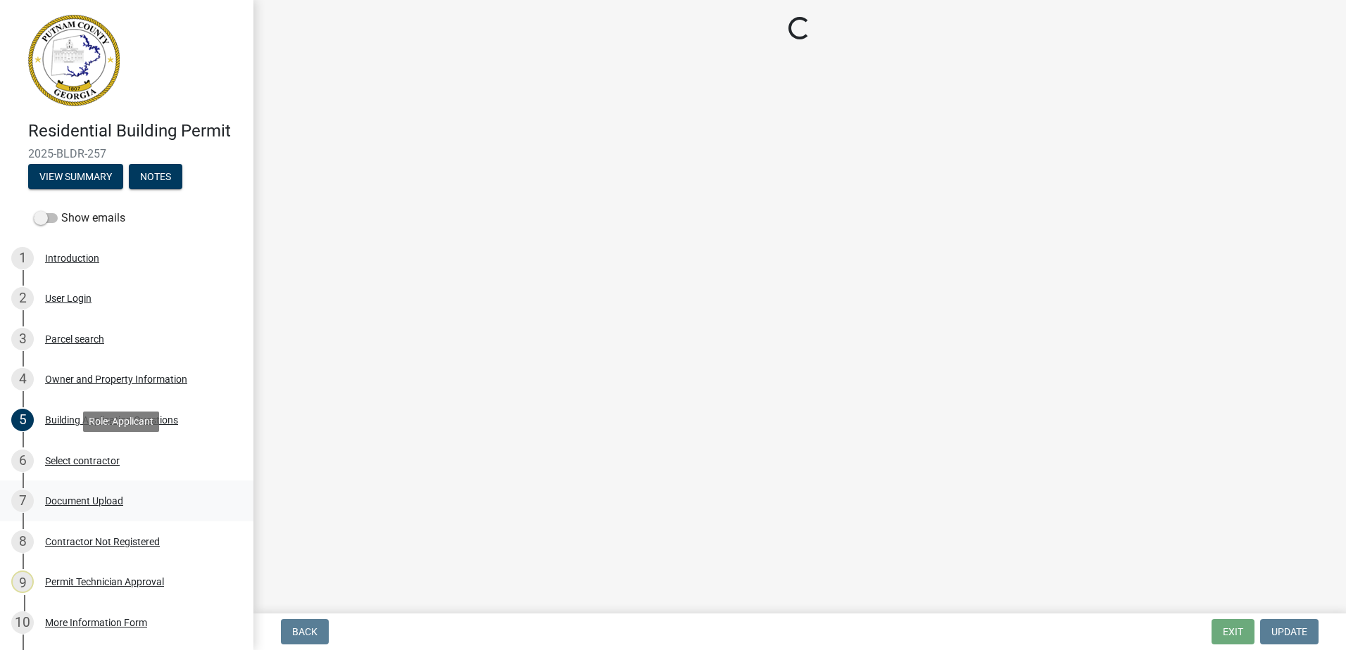
scroll to position [0, 0]
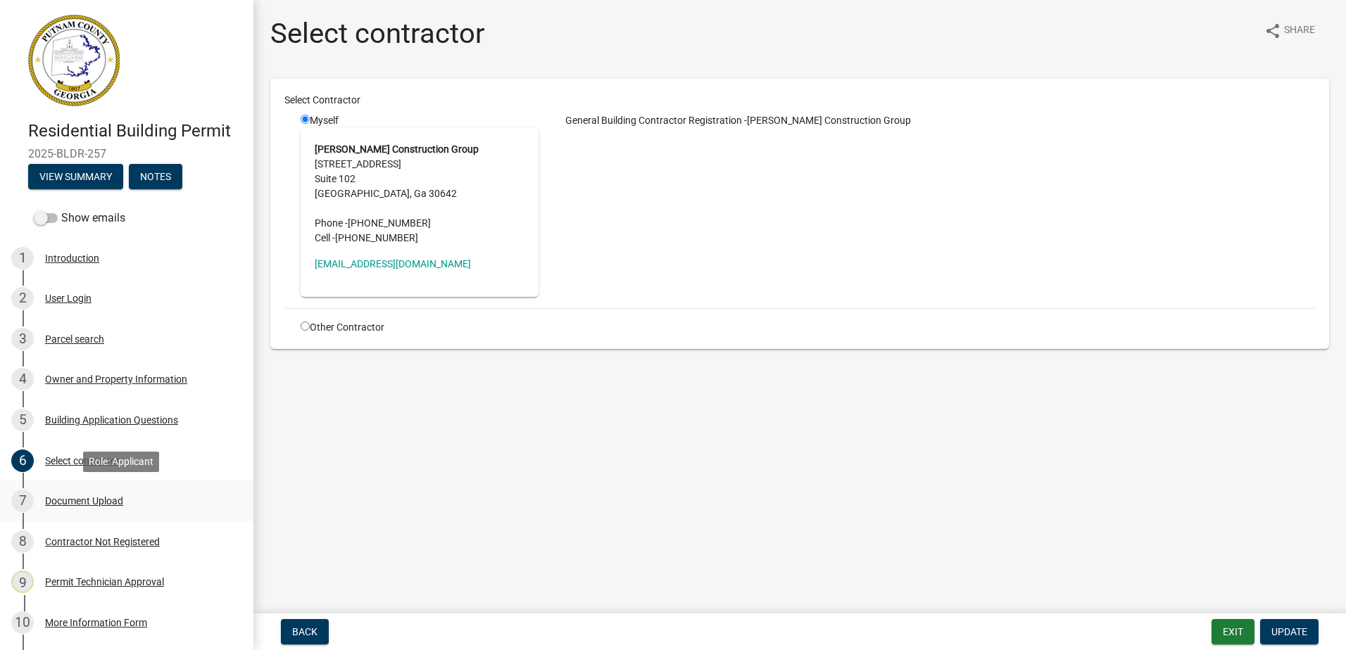
click at [75, 501] on div "Document Upload" at bounding box center [84, 501] width 78 height 10
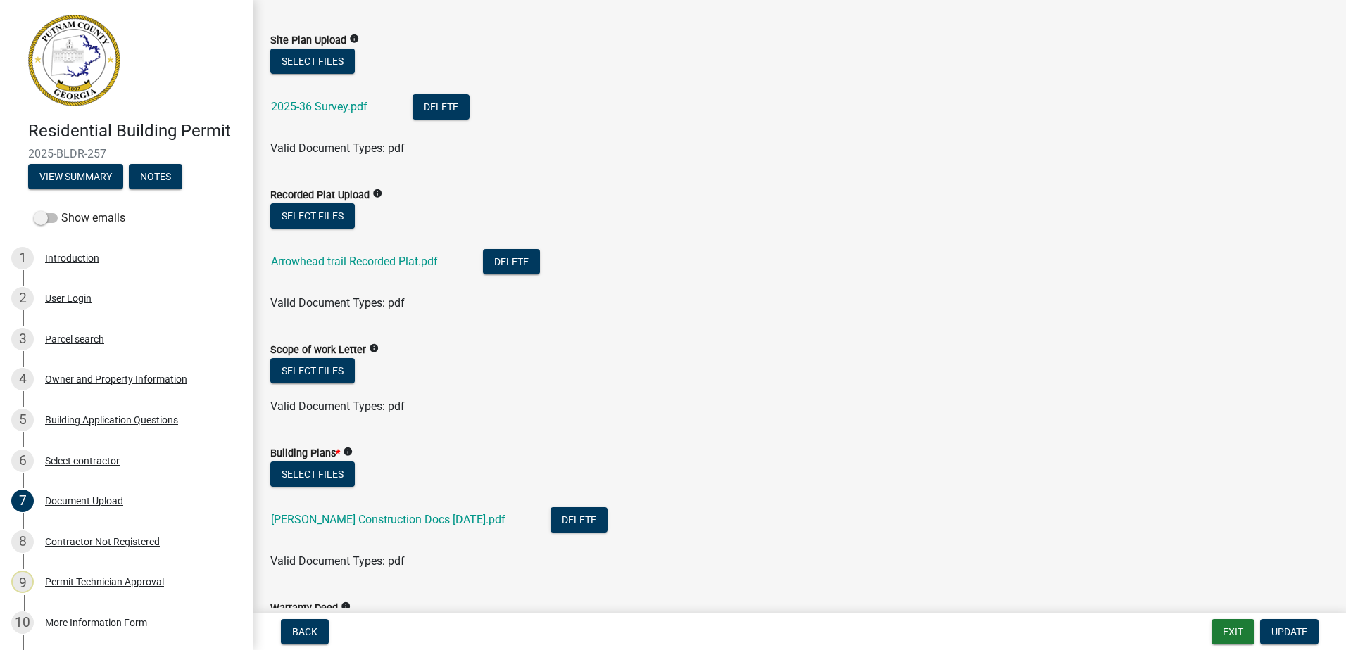
scroll to position [563, 0]
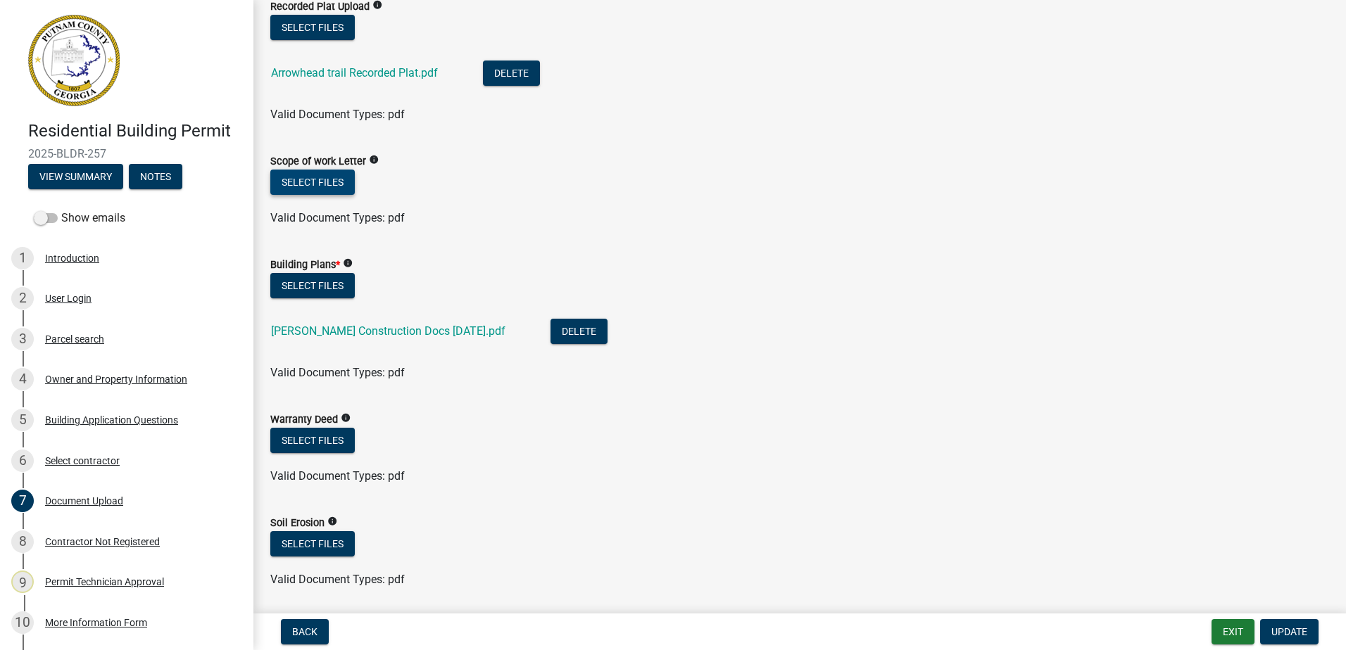
click at [343, 187] on button "Select files" at bounding box center [312, 182] width 84 height 25
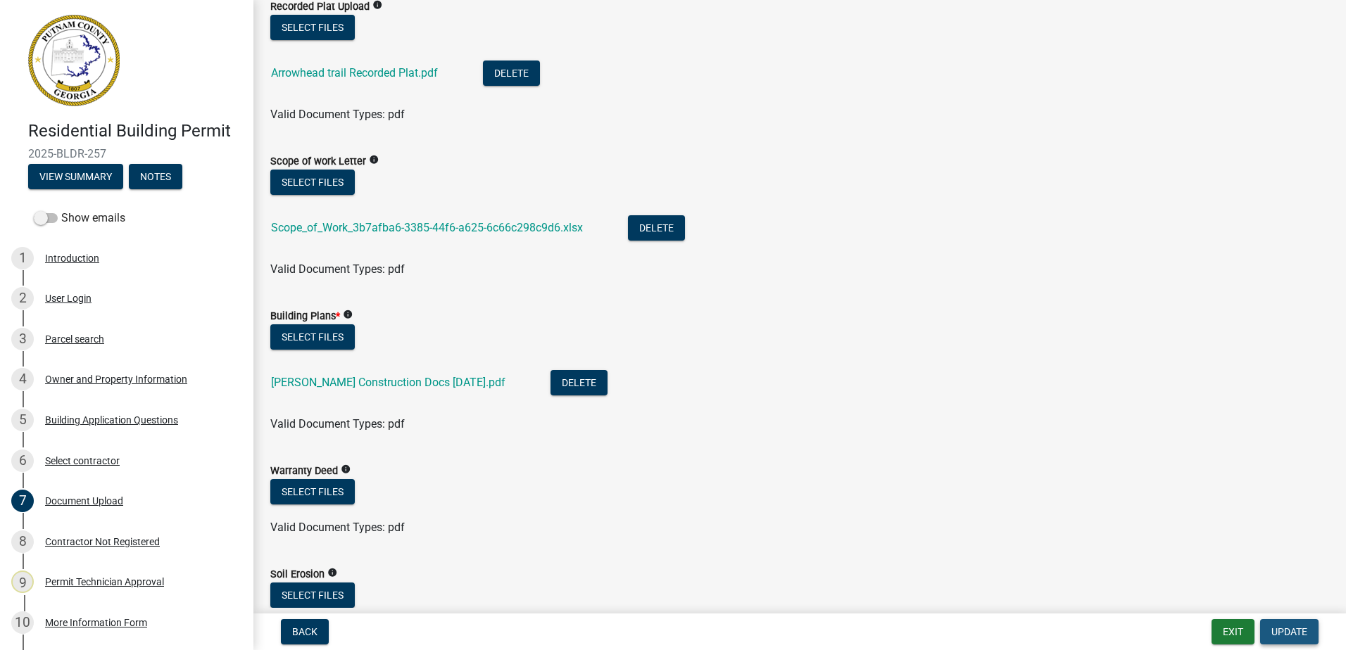
click at [1292, 635] on span "Update" at bounding box center [1289, 631] width 36 height 11
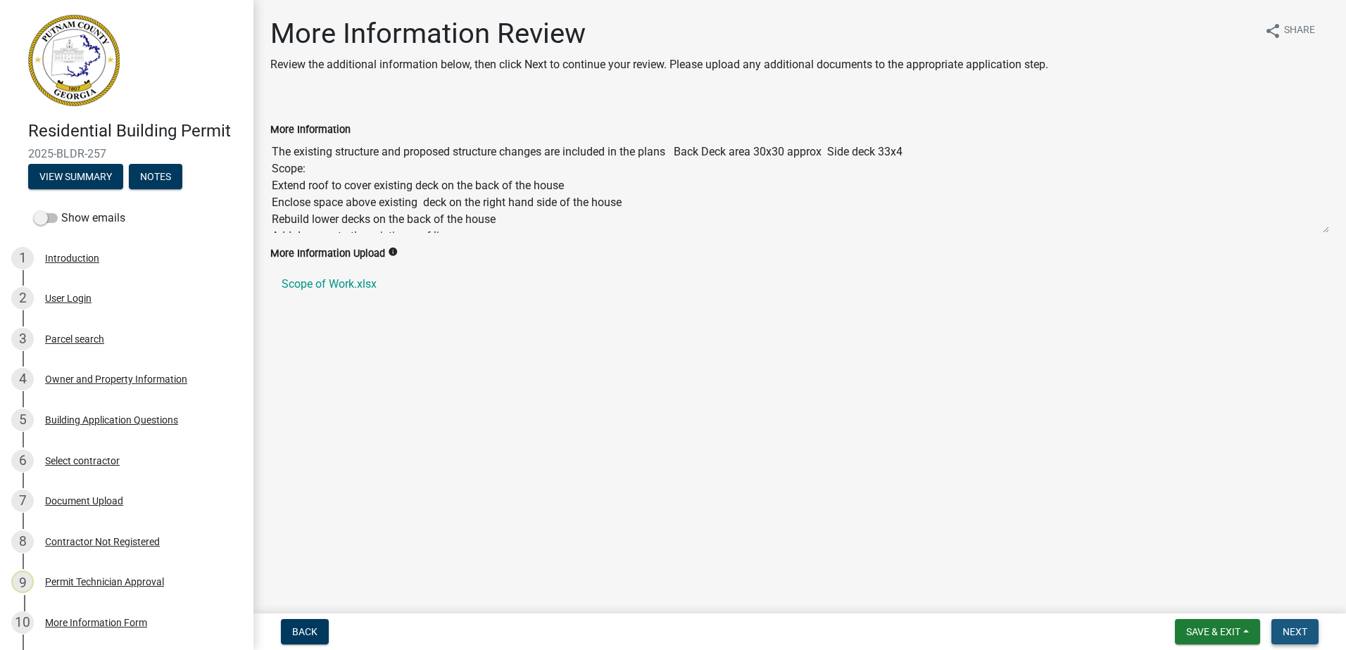
drag, startPoint x: 1302, startPoint y: 626, endPoint x: 1302, endPoint y: 634, distance: 7.7
click at [1302, 627] on span "Next" at bounding box center [1294, 631] width 25 height 11
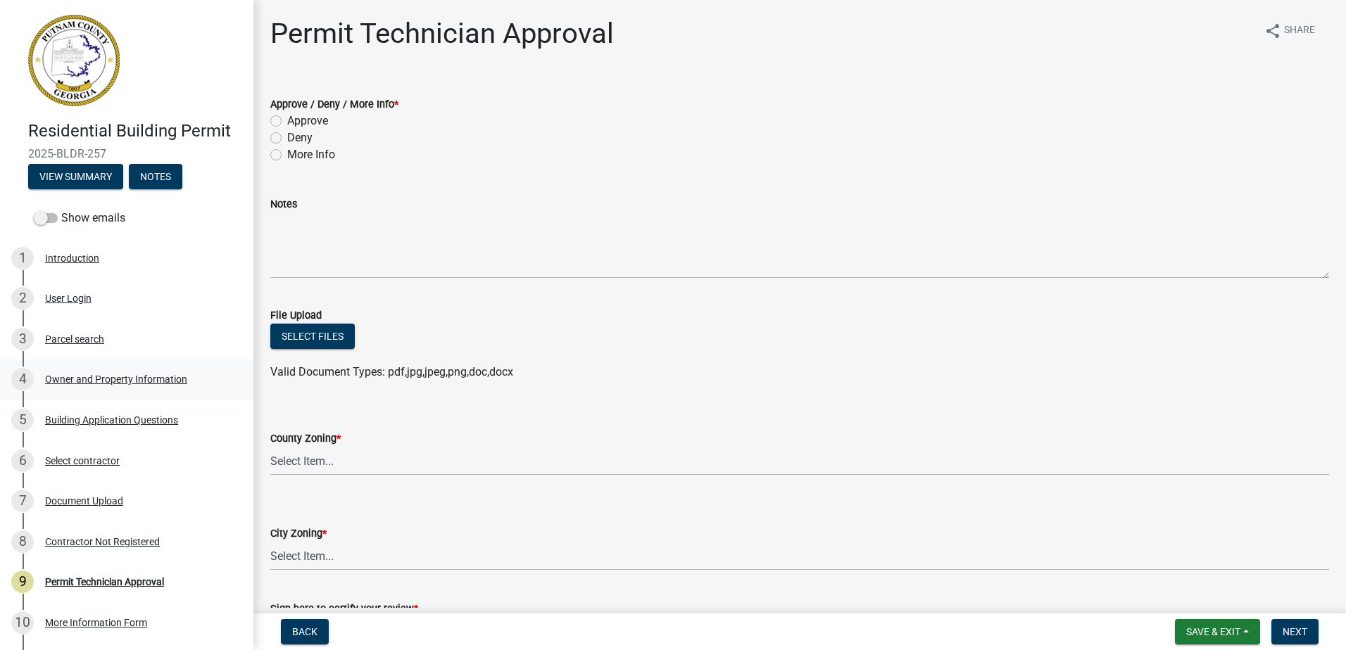
click at [92, 376] on div "Owner and Property Information" at bounding box center [116, 379] width 142 height 10
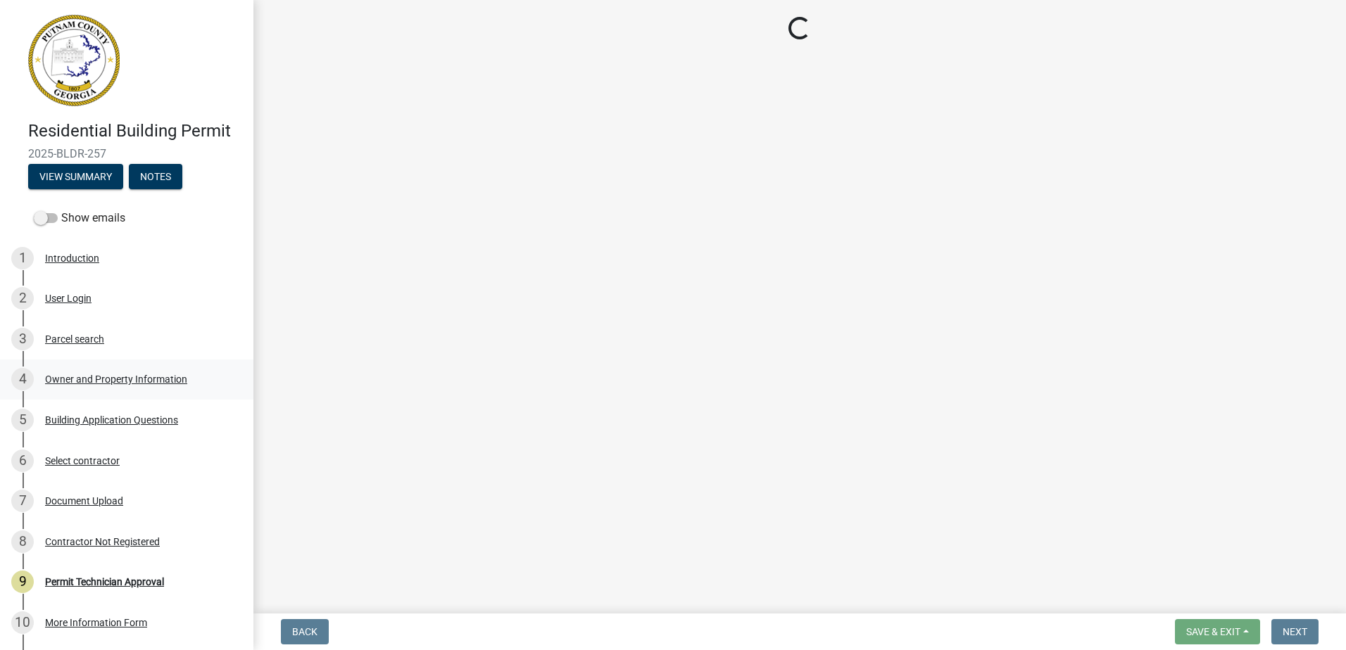
select select "0688c8c3-ca83-4764-a677-531fbc17e6cb"
select select "83394b22-4a11-496c-8e5c-75ade2e72faf"
select select "469c5908-2854-42d5-89ed-bee7fc26529e"
select select "6f1acead-4b1a-4680-ba5d-beeb03d30465"
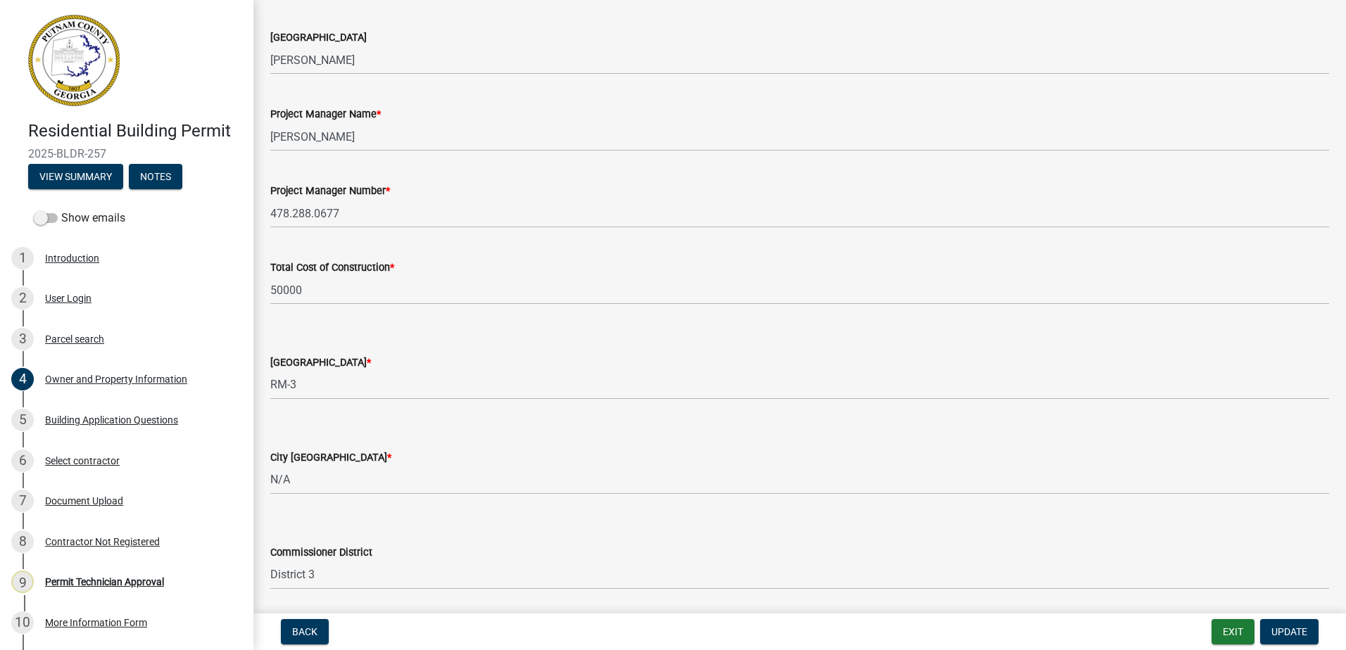
scroll to position [2296, 0]
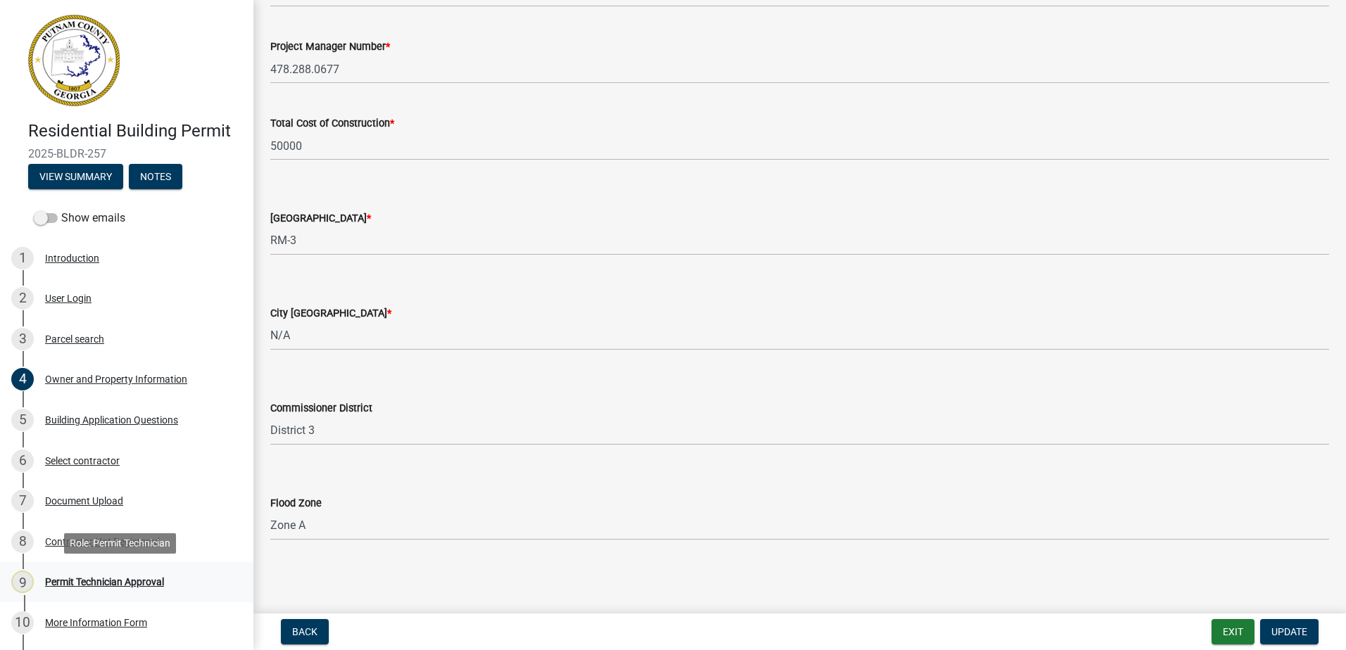
click at [89, 586] on div "Permit Technician Approval" at bounding box center [104, 582] width 119 height 10
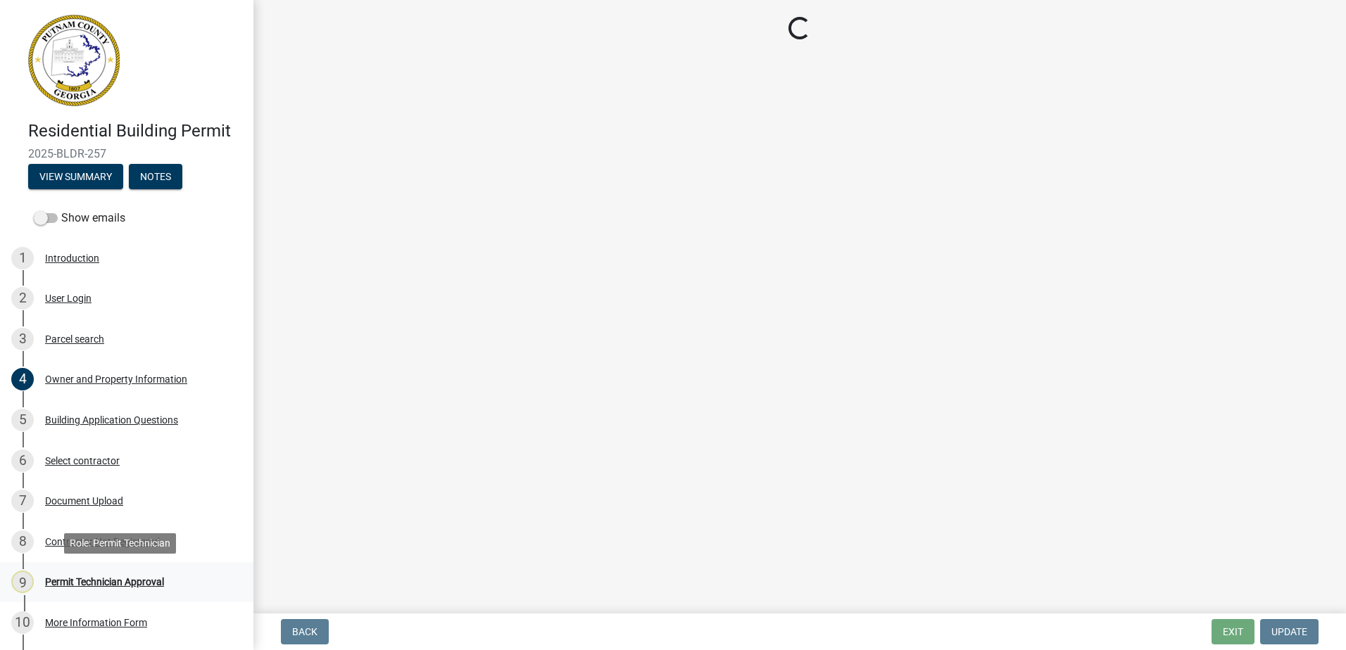
scroll to position [0, 0]
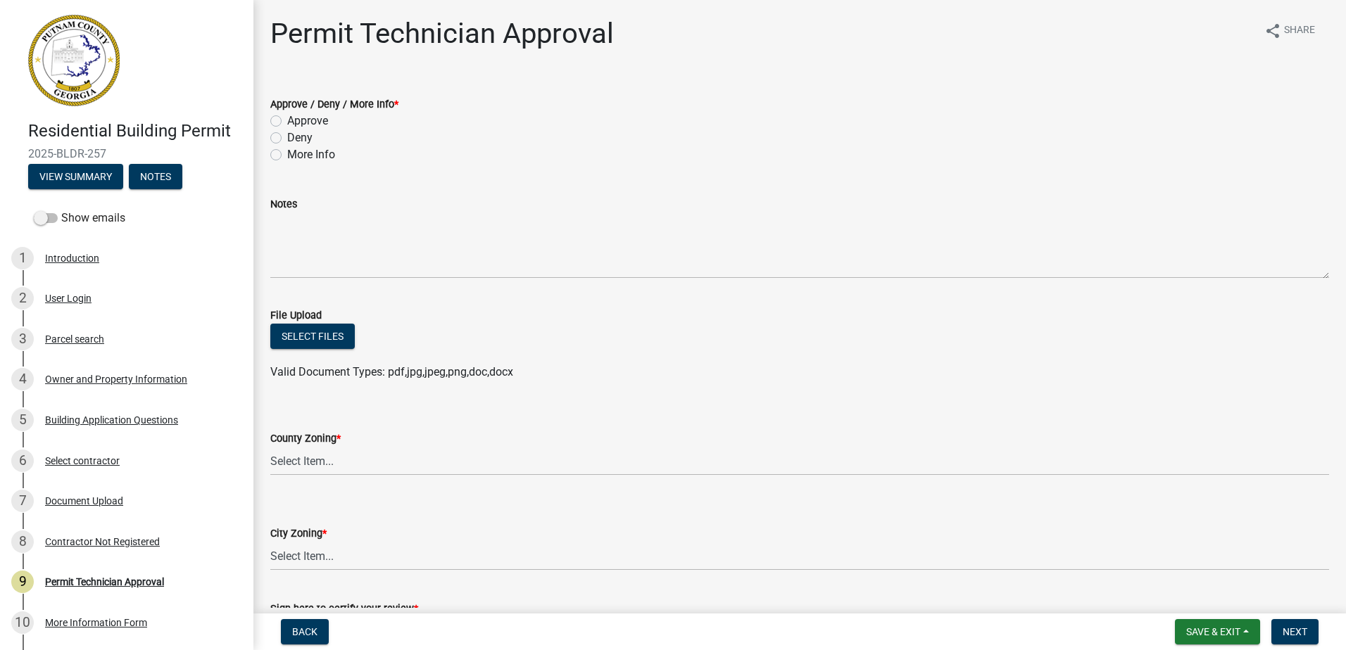
click at [287, 120] on label "Approve" at bounding box center [307, 121] width 41 height 17
click at [287, 120] on input "Approve" at bounding box center [291, 117] width 9 height 9
radio input "true"
click at [284, 462] on select "Select Item... AG-1 R-1R R-1 R-2 MHP RM-1 RM-3 C-1 C-2 I-M PUD N/A" at bounding box center [799, 461] width 1059 height 29
click at [270, 447] on select "Select Item... AG-1 R-1R R-1 R-2 MHP RM-1 RM-3 C-1 C-2 I-M PUD N/A" at bounding box center [799, 461] width 1059 height 29
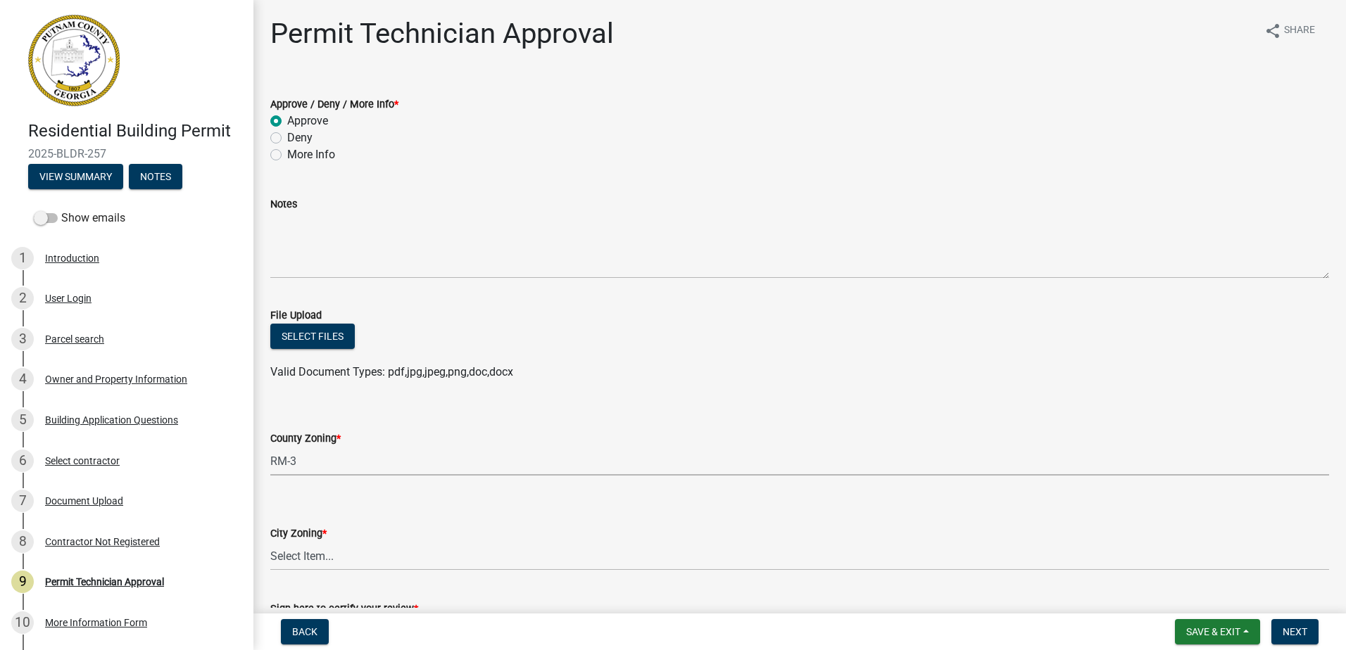
select select "0688c8c3-ca83-4764-a677-531fbc17e6cb"
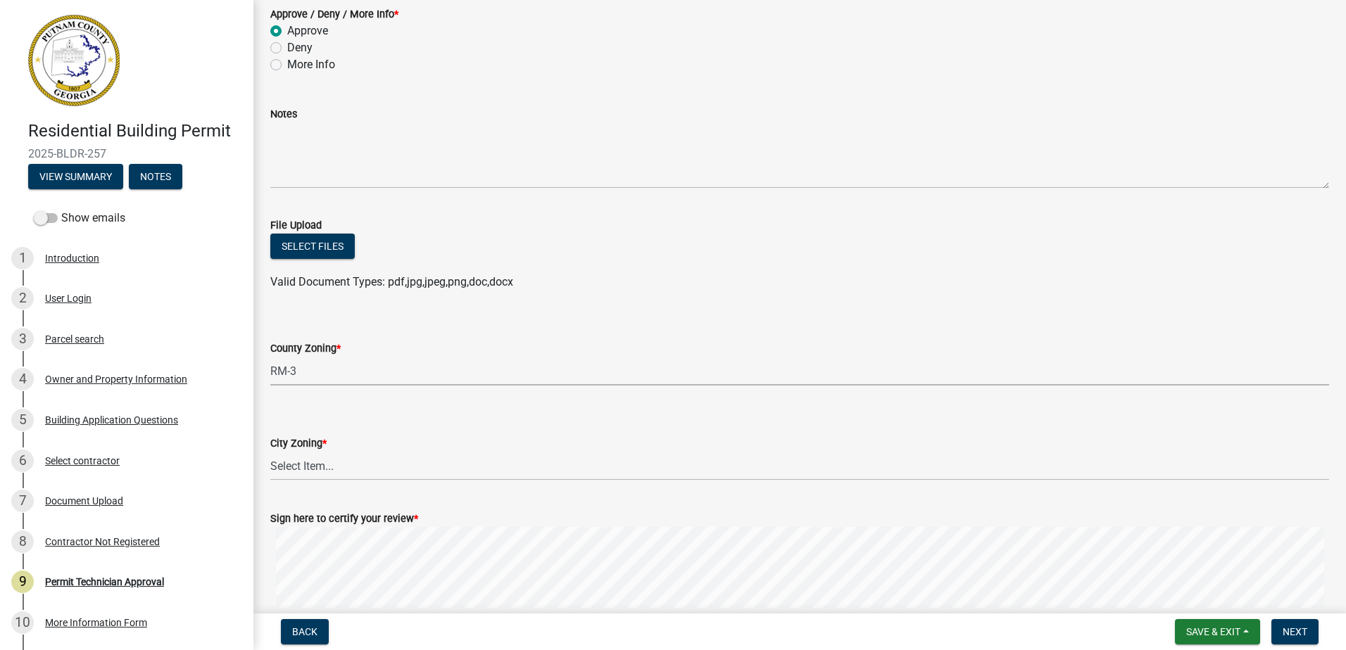
scroll to position [210, 0]
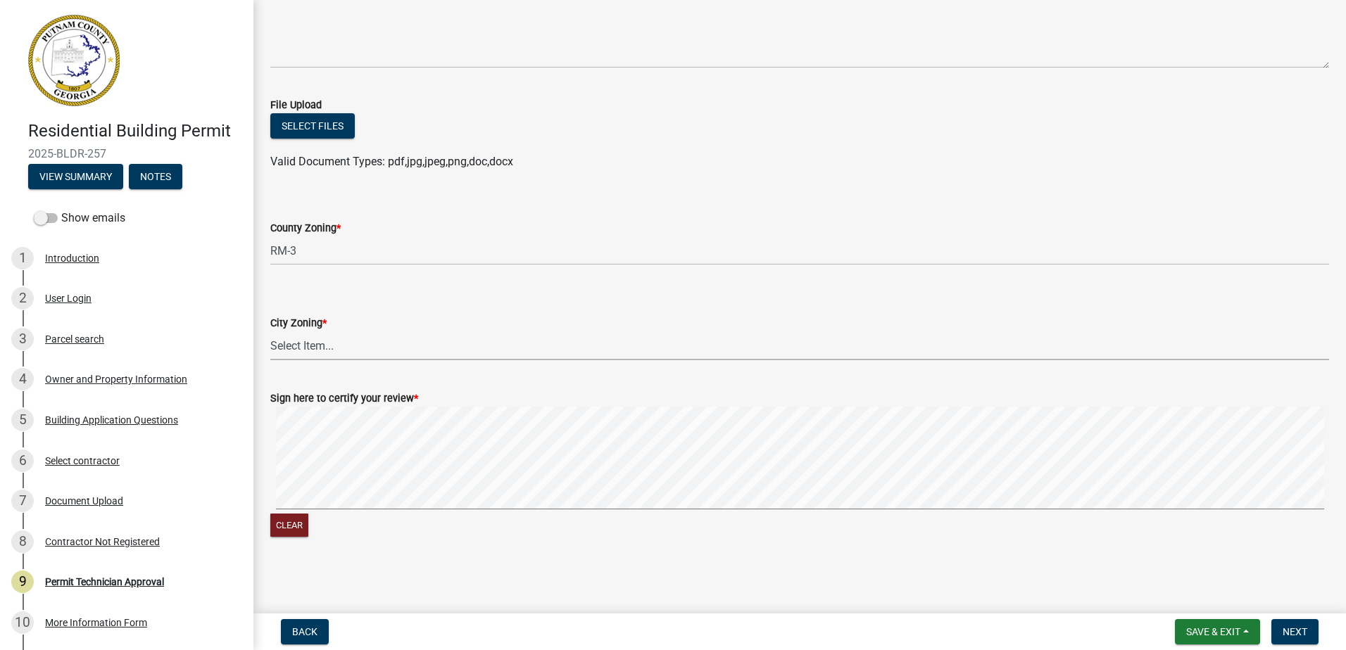
drag, startPoint x: 317, startPoint y: 343, endPoint x: 318, endPoint y: 358, distance: 15.5
click at [317, 343] on select "Select Item... A-1 A-2 R-1 R-2 R-3 R-4 MHP C-1 C-2 I-1 I-2 DB FH H-P N/A" at bounding box center [799, 346] width 1059 height 29
click at [270, 332] on select "Select Item... A-1 A-2 R-1 R-2 R-3 R-4 MHP C-1 C-2 I-1 I-2 DB FH H-P N/A" at bounding box center [799, 346] width 1059 height 29
select select "83394b22-4a11-496c-8e5c-75ade2e72faf"
click at [556, 392] on form "Sign here to certify your review * Clear" at bounding box center [799, 457] width 1059 height 168
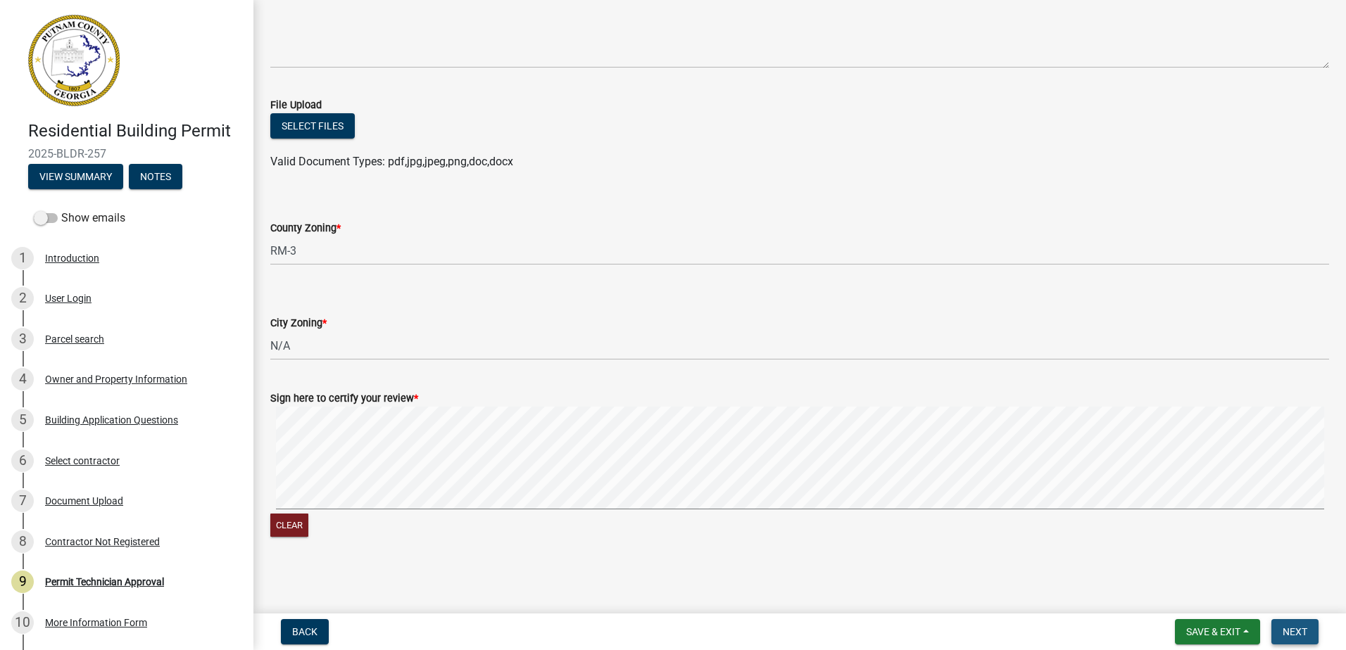
drag, startPoint x: 1294, startPoint y: 629, endPoint x: 1130, endPoint y: 478, distance: 223.7
click at [1295, 629] on span "Next" at bounding box center [1294, 631] width 25 height 11
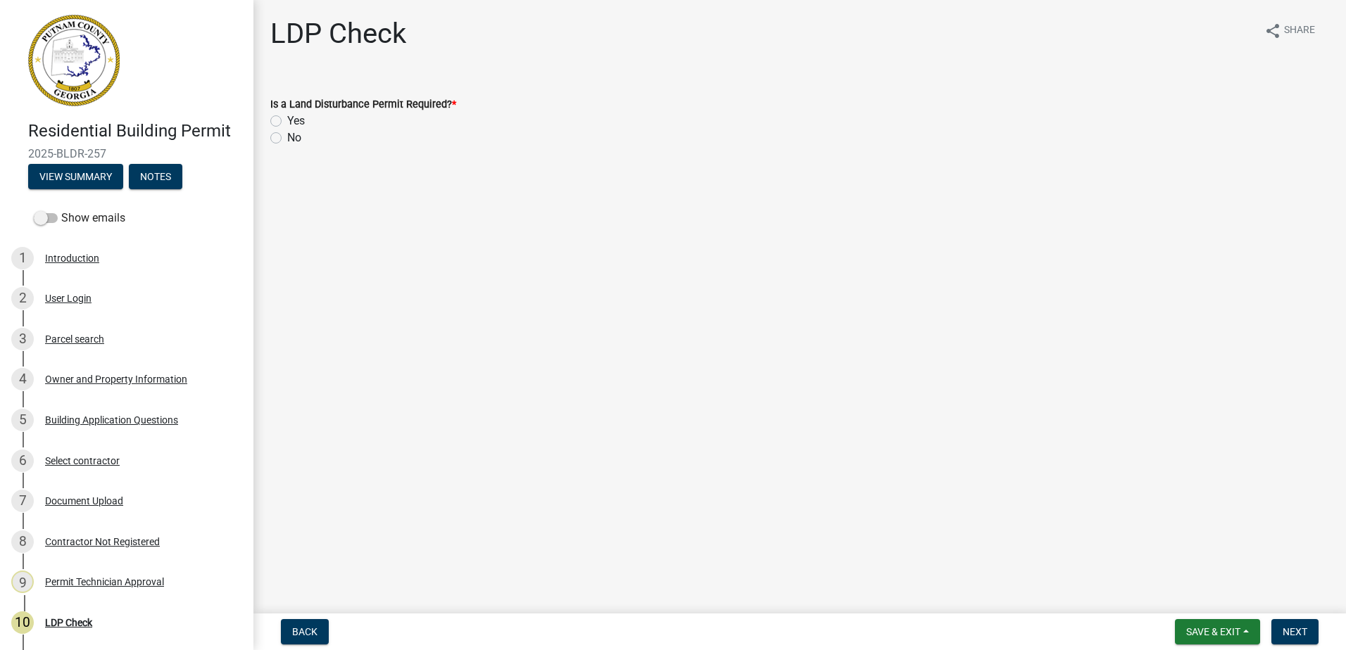
click at [280, 143] on div "No" at bounding box center [799, 138] width 1059 height 17
click at [287, 139] on label "No" at bounding box center [294, 138] width 14 height 17
click at [287, 139] on input "No" at bounding box center [291, 134] width 9 height 9
radio input "true"
click at [1290, 631] on span "Next" at bounding box center [1294, 631] width 25 height 11
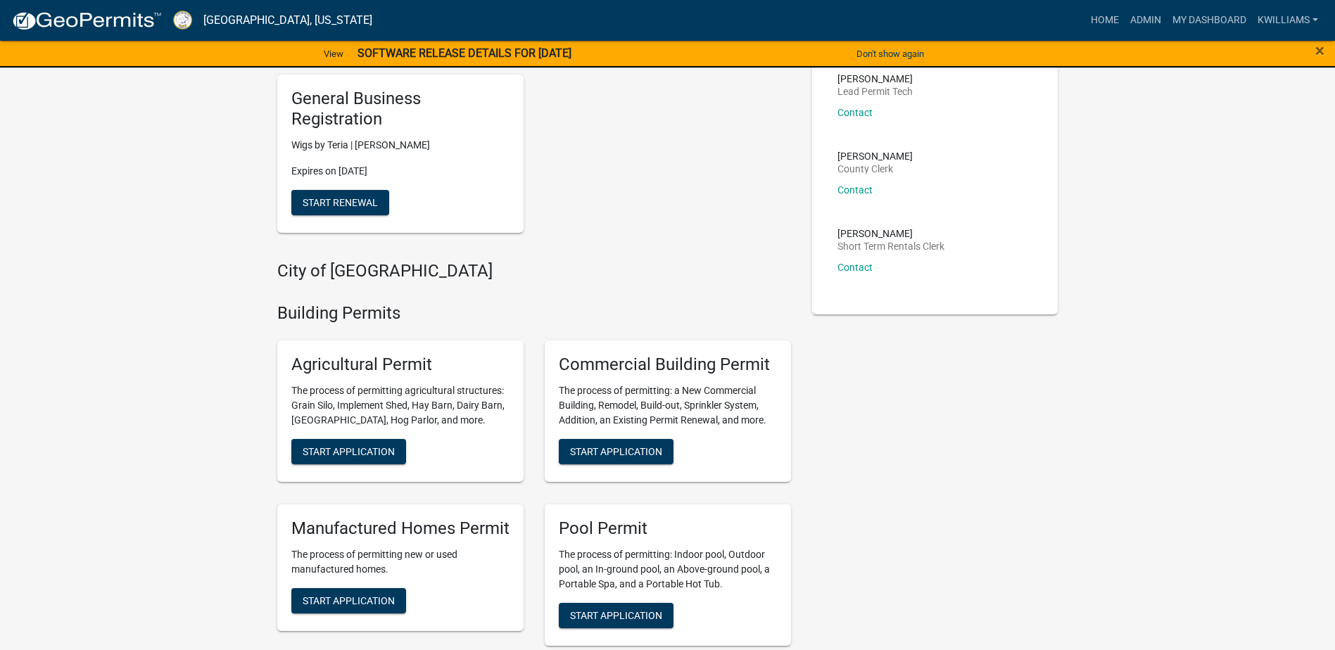
scroll to position [141, 0]
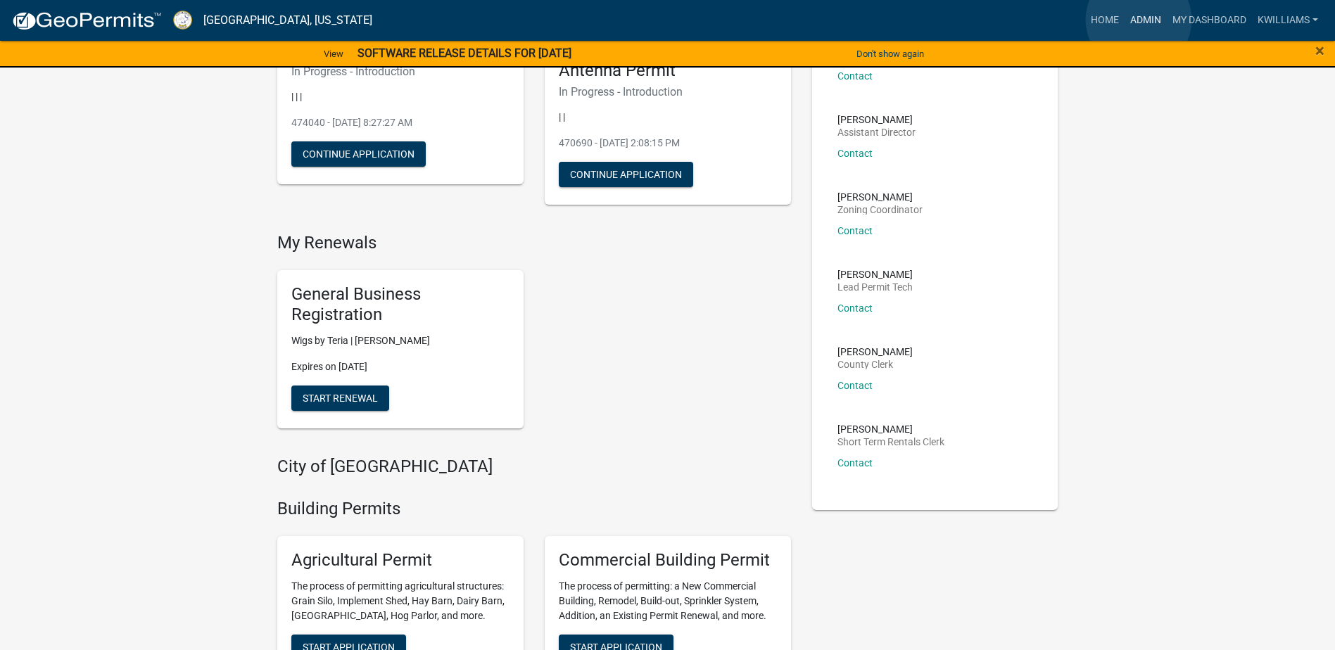
click at [1139, 20] on link "Admin" at bounding box center [1146, 20] width 42 height 27
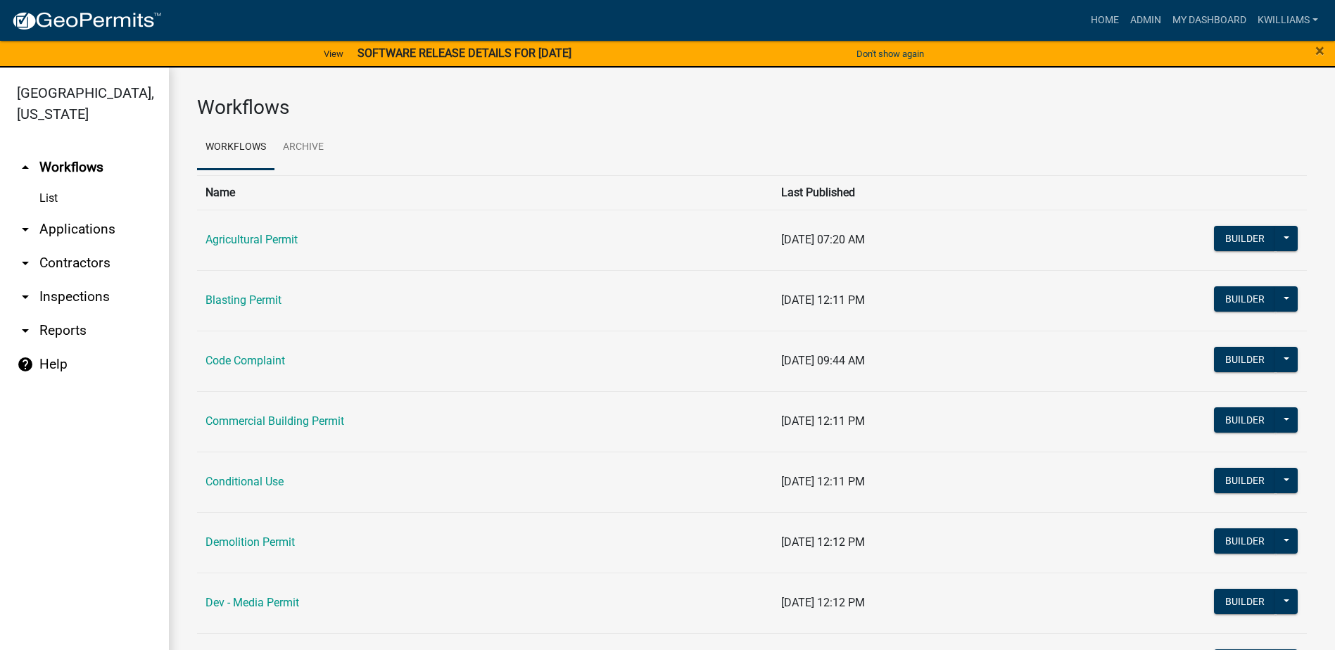
click at [81, 228] on link "arrow_drop_down Applications" at bounding box center [84, 230] width 169 height 34
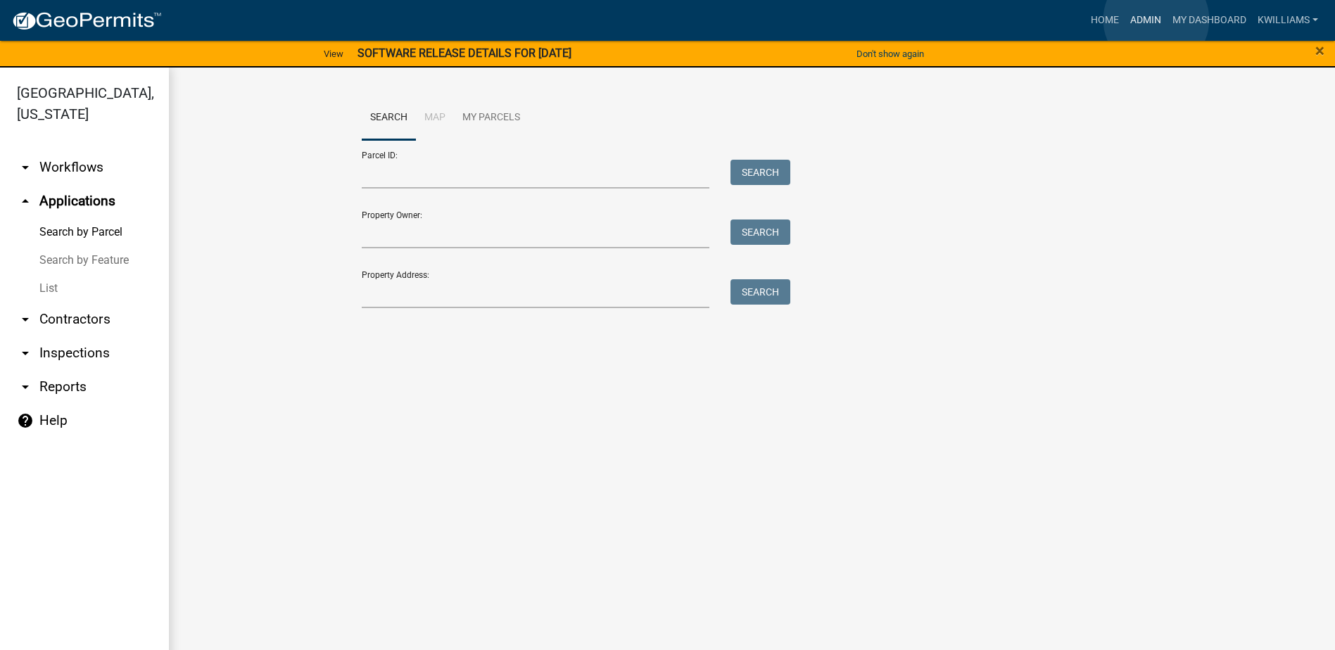
click at [1156, 20] on link "Admin" at bounding box center [1146, 20] width 42 height 27
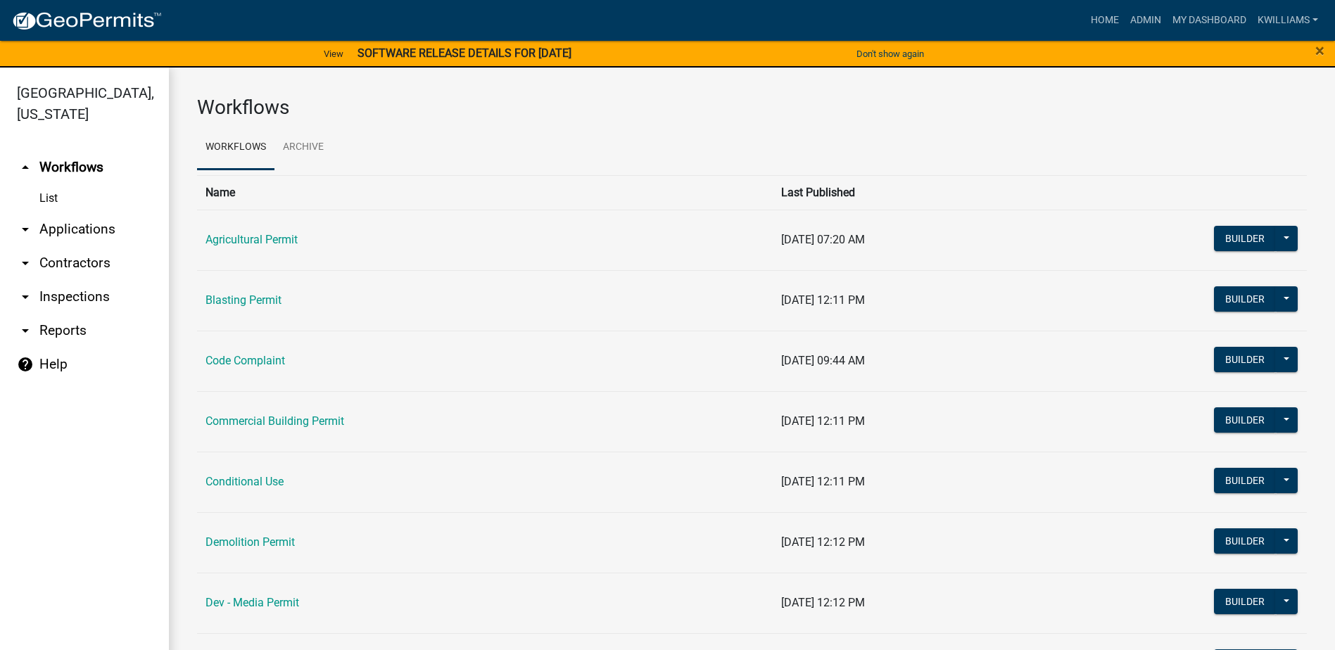
click at [61, 229] on link "arrow_drop_down Applications" at bounding box center [84, 230] width 169 height 34
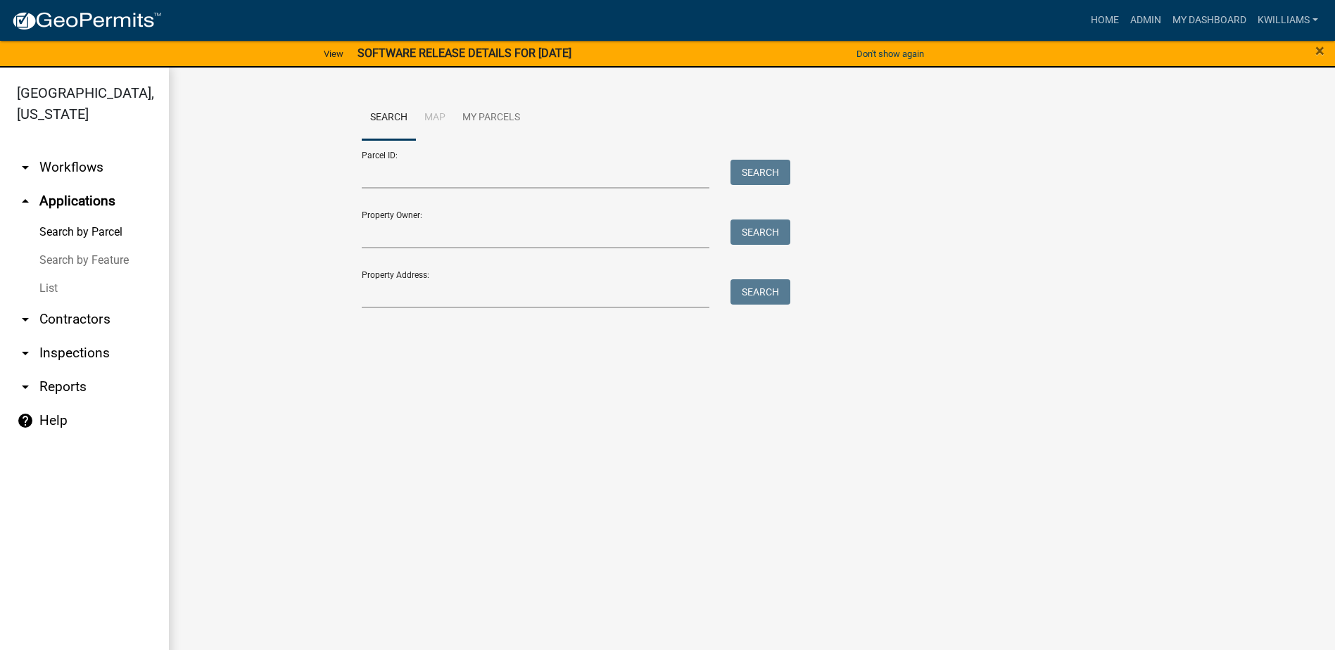
click at [39, 292] on link "List" at bounding box center [84, 289] width 169 height 28
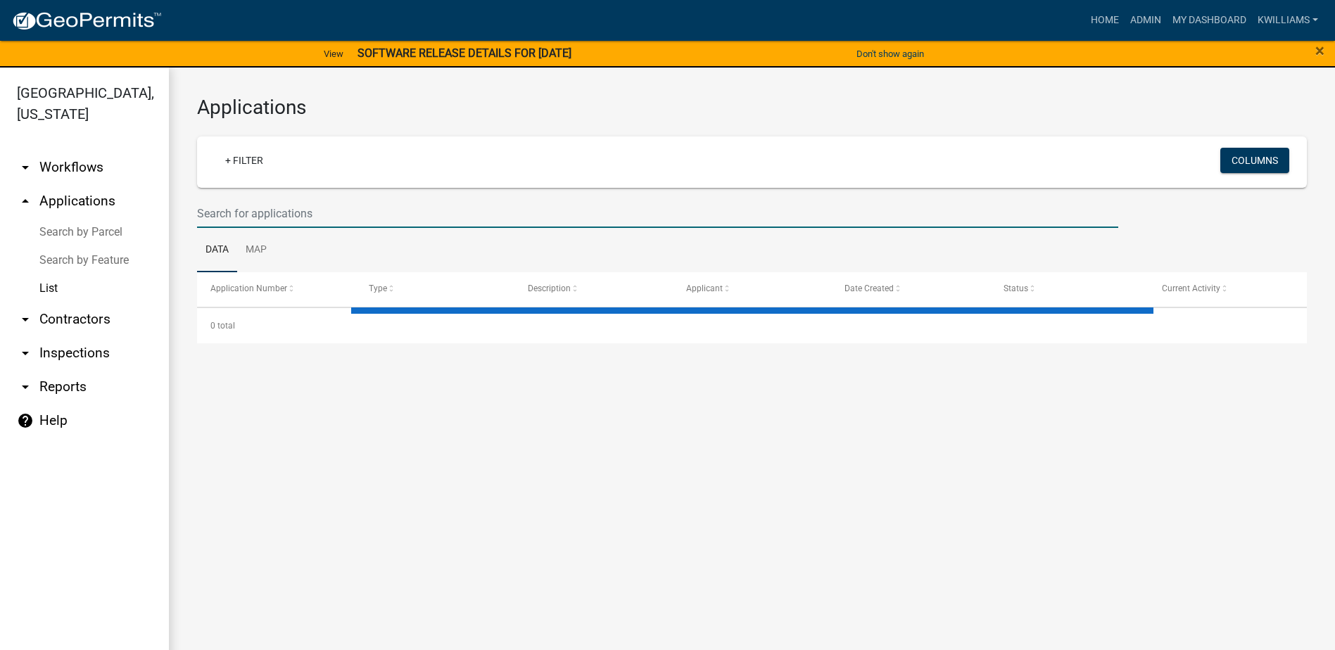
click at [282, 208] on input "text" at bounding box center [657, 213] width 921 height 29
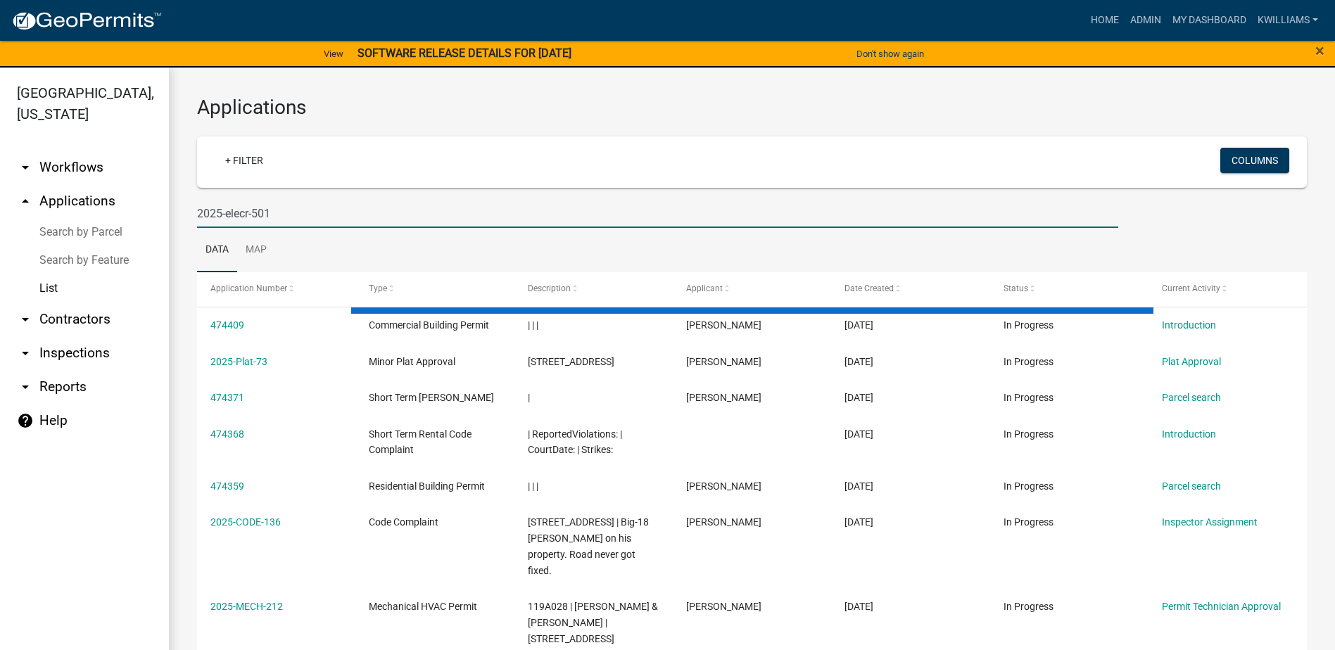
type input "2025-elecr-501"
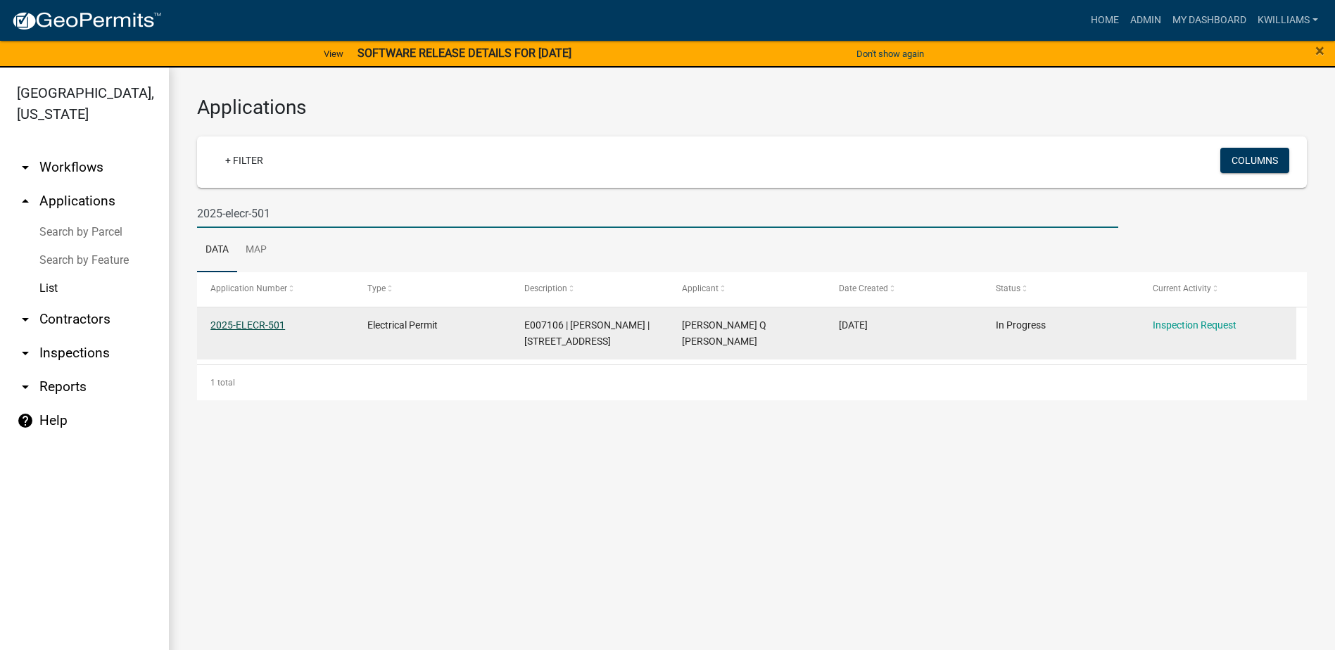
click at [265, 324] on link "2025-ELECR-501" at bounding box center [247, 325] width 75 height 11
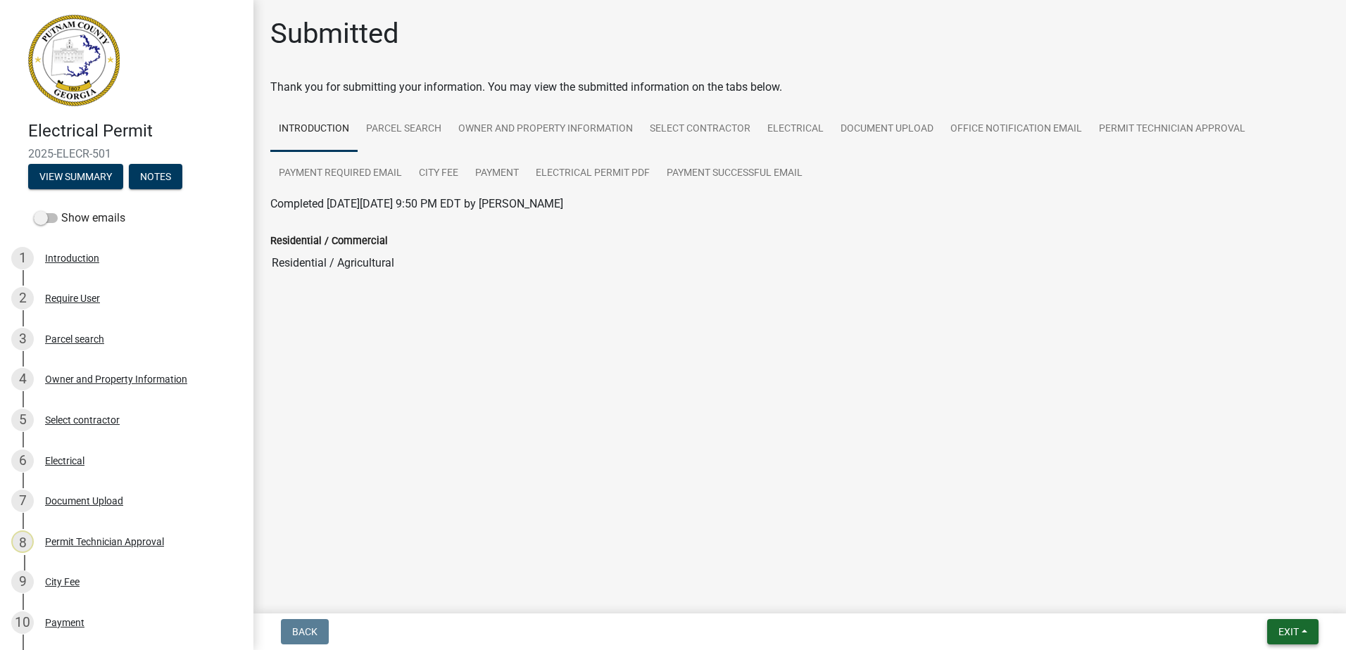
drag, startPoint x: 1302, startPoint y: 608, endPoint x: 1299, endPoint y: 631, distance: 22.8
click at [1302, 614] on wm-app "Electrical Permit 2025-ELECR-501 View Summary Notes Show emails 1 Introduction …" at bounding box center [673, 325] width 1346 height 650
drag, startPoint x: 1299, startPoint y: 631, endPoint x: 1289, endPoint y: 618, distance: 15.6
click at [1299, 631] on span "Exit" at bounding box center [1288, 631] width 20 height 11
click at [1261, 600] on button "Save & Exit" at bounding box center [1262, 596] width 113 height 34
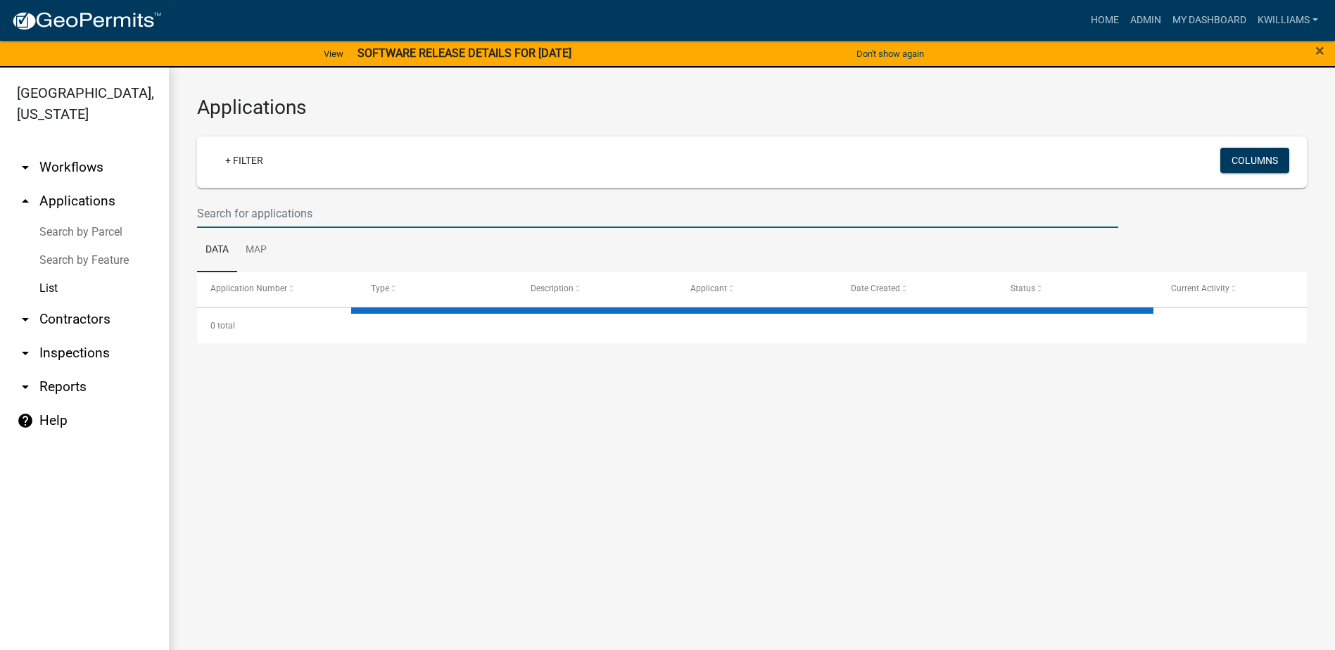
click at [345, 211] on input "text" at bounding box center [657, 213] width 921 height 29
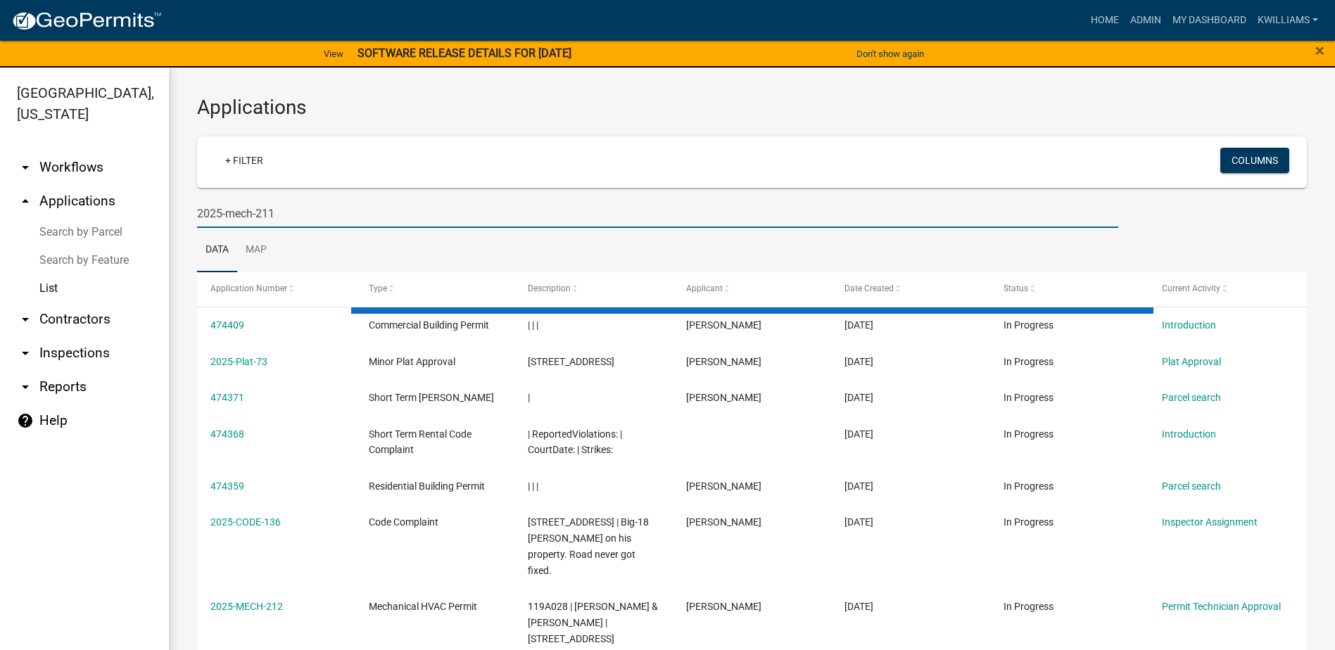
type input "2025-mech-211"
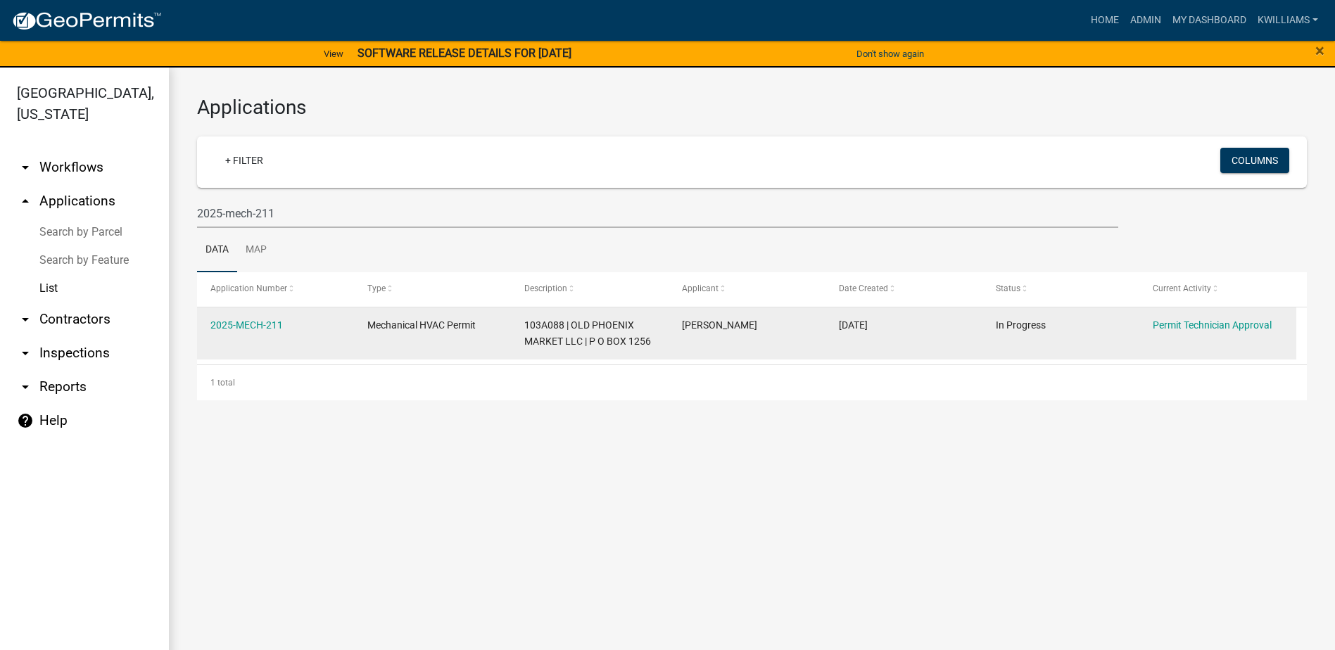
click at [265, 315] on datatable-body-cell "2025-MECH-211" at bounding box center [275, 334] width 157 height 52
click at [255, 329] on link "2025-MECH-211" at bounding box center [246, 325] width 72 height 11
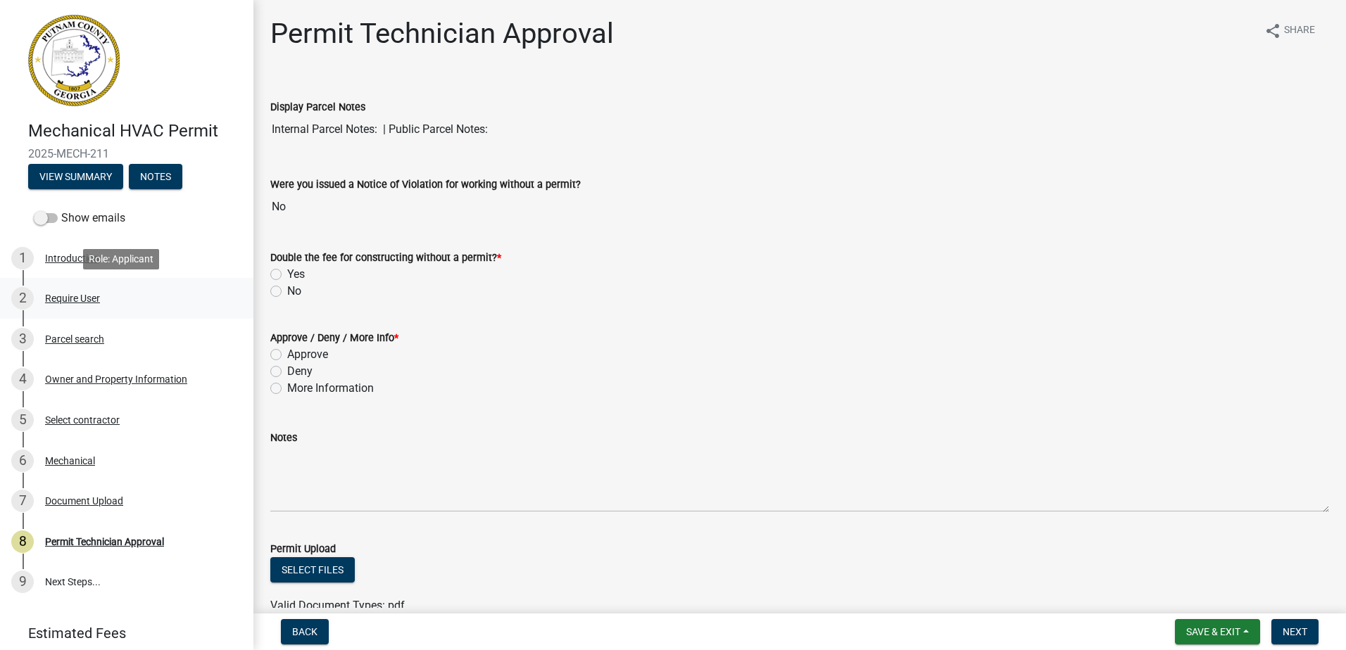
click at [80, 296] on div "Require User" at bounding box center [72, 299] width 55 height 10
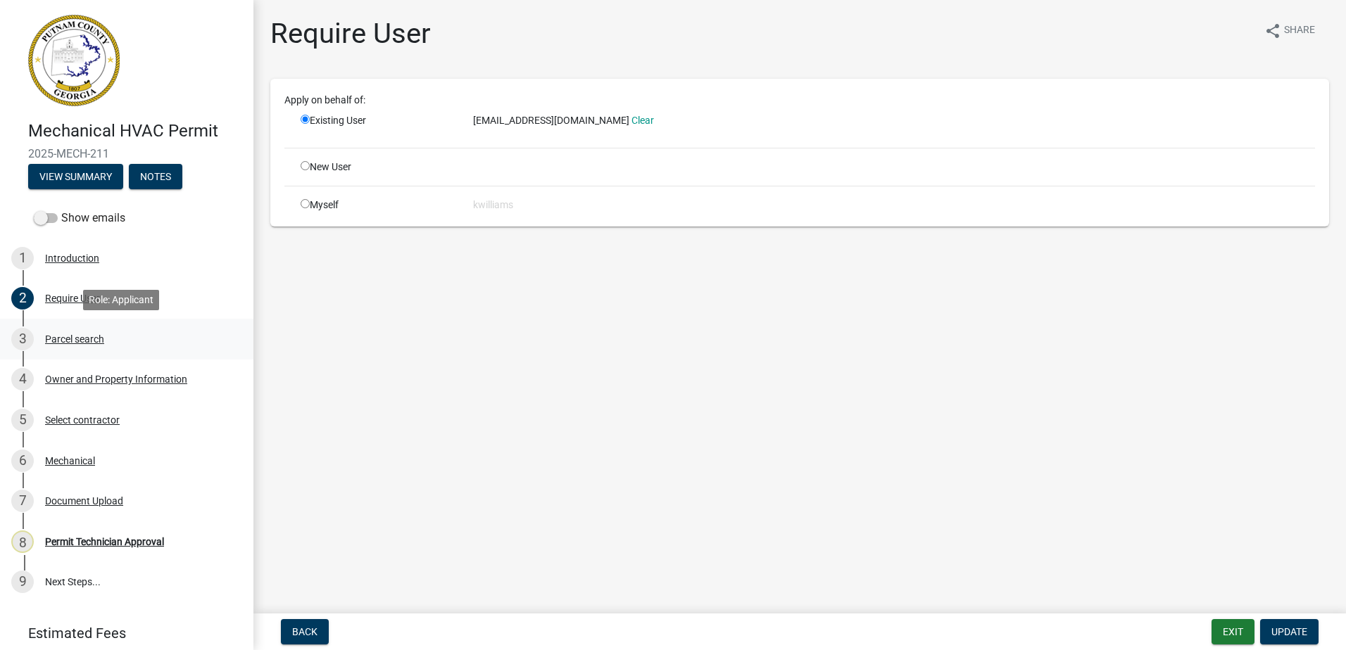
click at [72, 347] on div "3 Parcel search" at bounding box center [121, 339] width 220 height 23
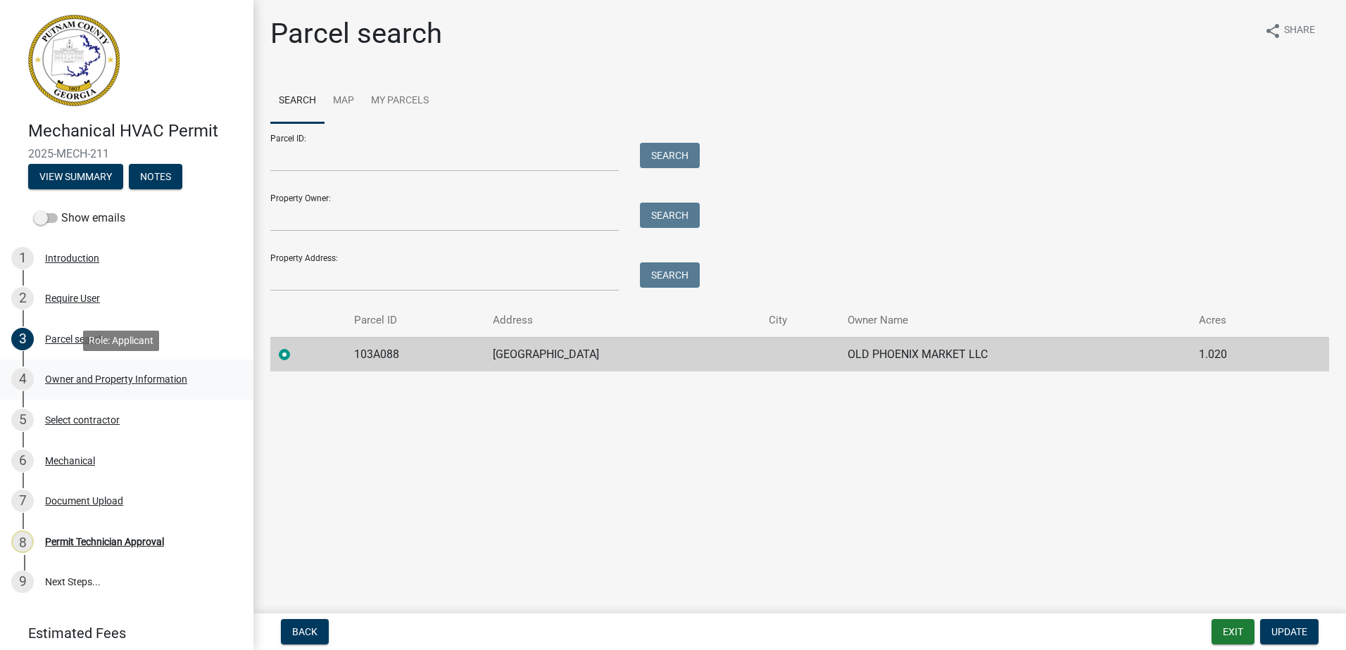
click at [103, 398] on link "4 Owner and Property Information" at bounding box center [126, 380] width 253 height 41
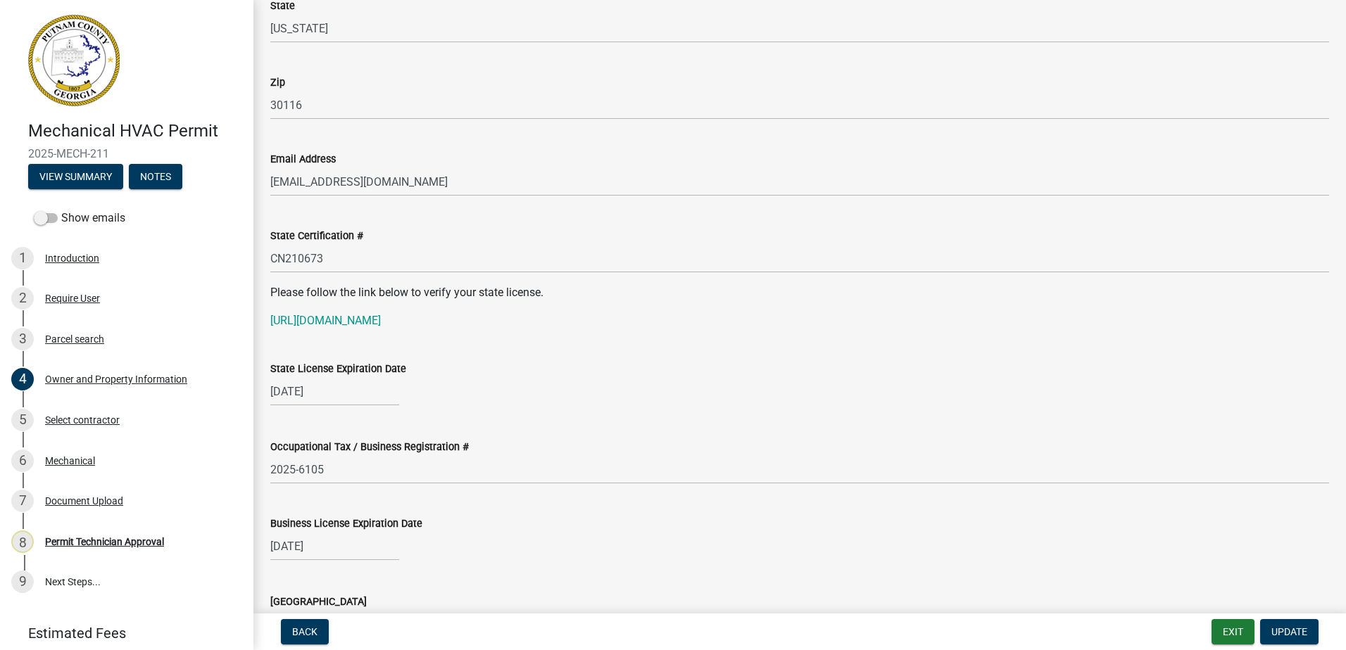
scroll to position [1689, 0]
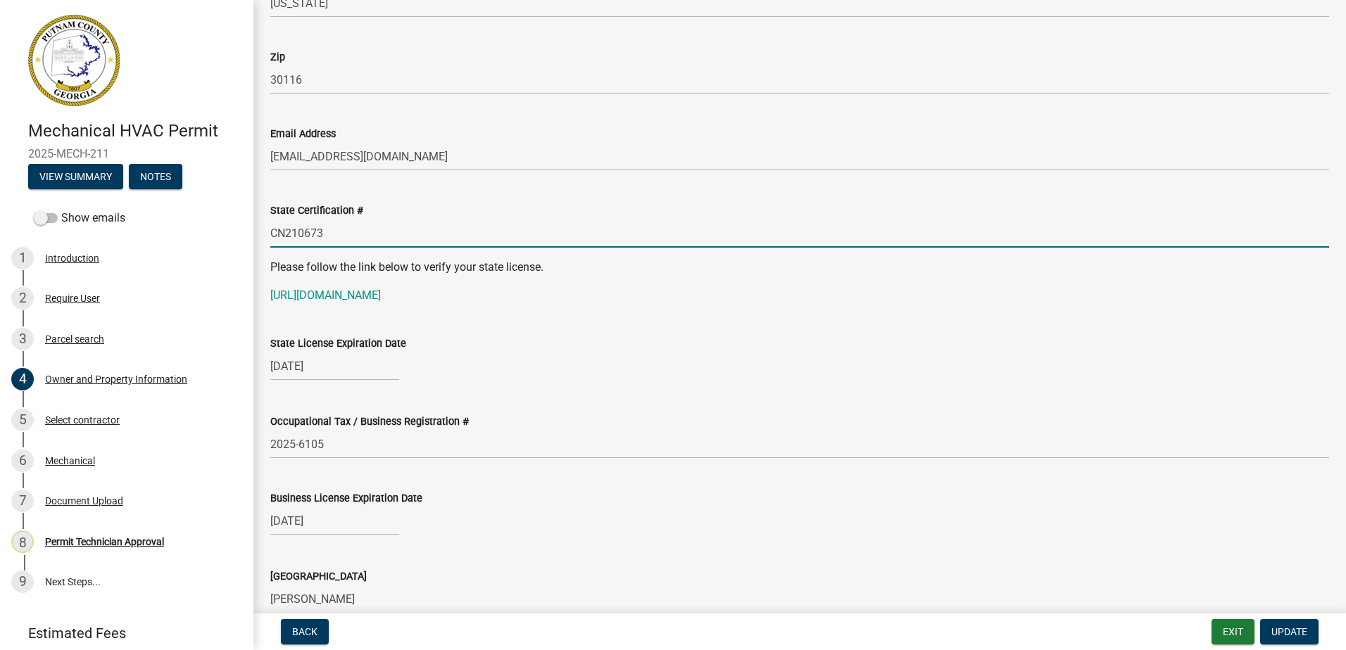
drag, startPoint x: 339, startPoint y: 231, endPoint x: 260, endPoint y: 239, distance: 79.3
click at [260, 239] on div "State Certification # CN210673" at bounding box center [800, 214] width 1080 height 65
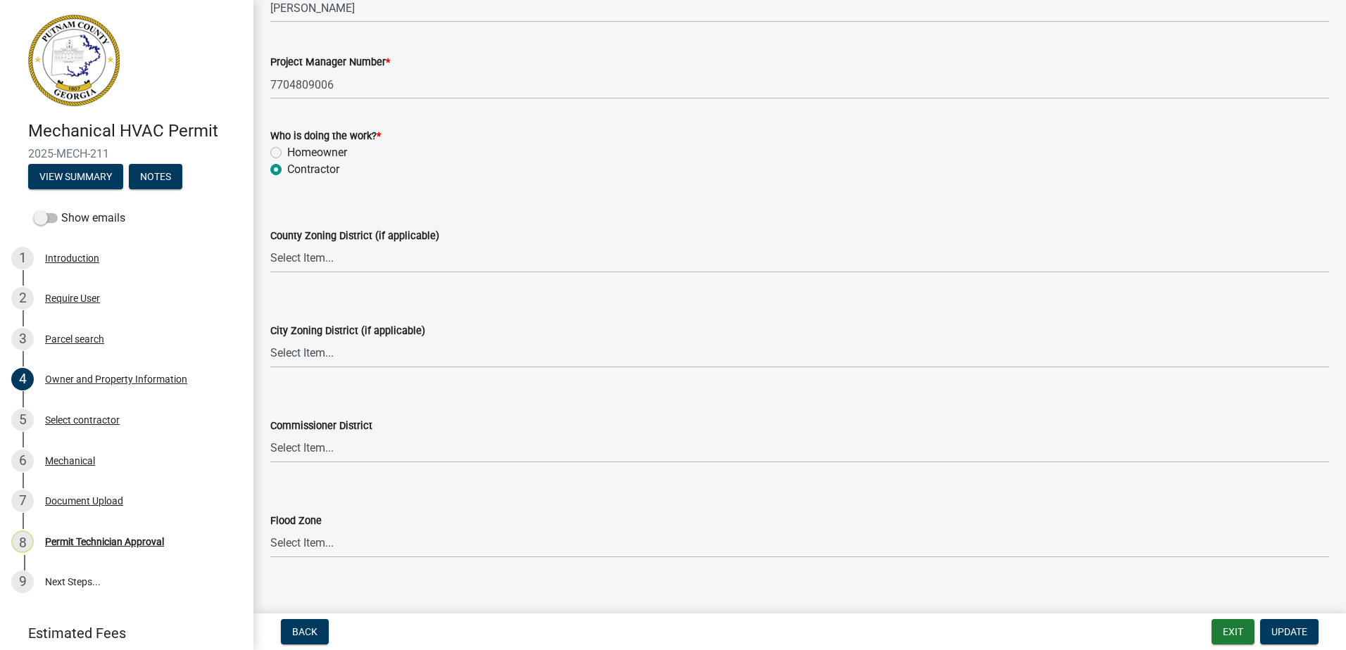
scroll to position [2375, 0]
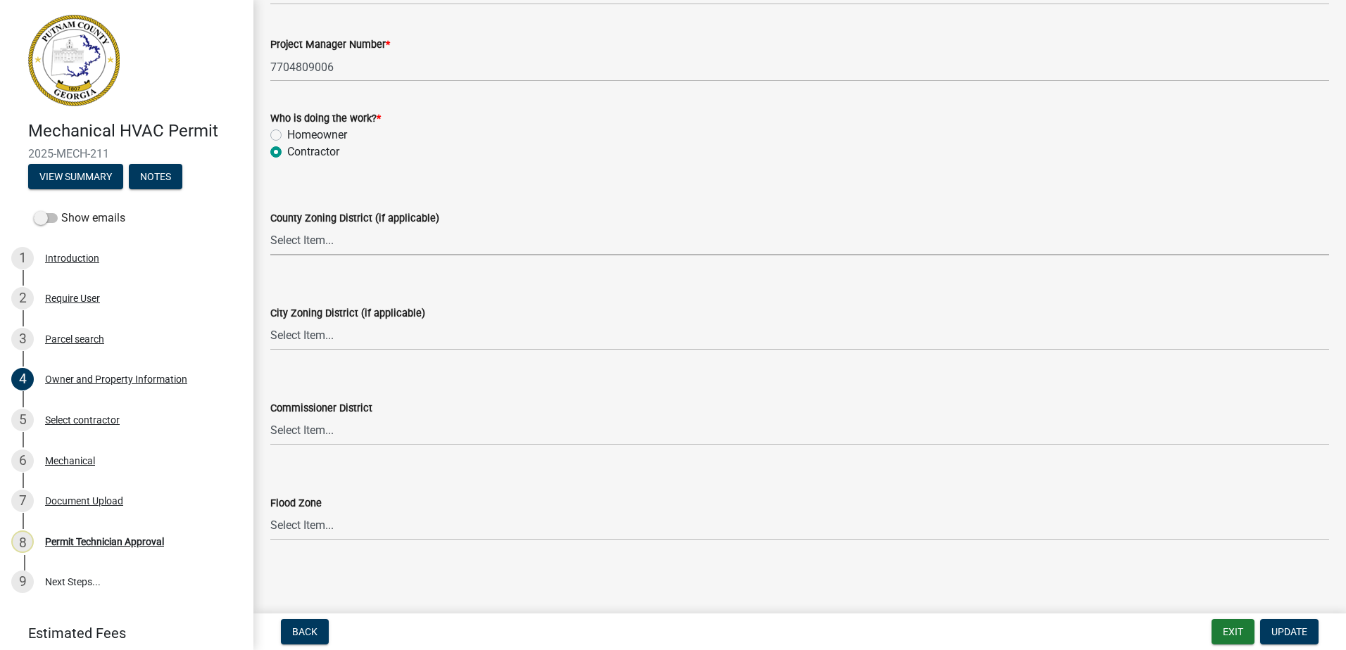
click at [319, 244] on select "Select Item... AG-1 R-1R R-1 R-2 MHP RM-1 RM-3 C-1 C-2 I-M PUD N/A" at bounding box center [799, 241] width 1059 height 29
click at [301, 243] on select "Select Item... AG-1 R-1R R-1 R-2 MHP RM-1 RM-3 C-1 C-2 I-M PUD N/A" at bounding box center [799, 241] width 1059 height 29
click at [270, 227] on select "Select Item... AG-1 R-1R R-1 R-2 MHP RM-1 RM-3 C-1 C-2 I-M PUD N/A" at bounding box center [799, 241] width 1059 height 29
select select "a4366e26-0f82-401b-a682-956e4112ff86"
click at [297, 336] on select "Select Item... A-1 A-2 R-1 R-2 R-3 R-4 MHP C-1 C-2 I-1 I-2 DB FH H-P N/A" at bounding box center [799, 336] width 1059 height 29
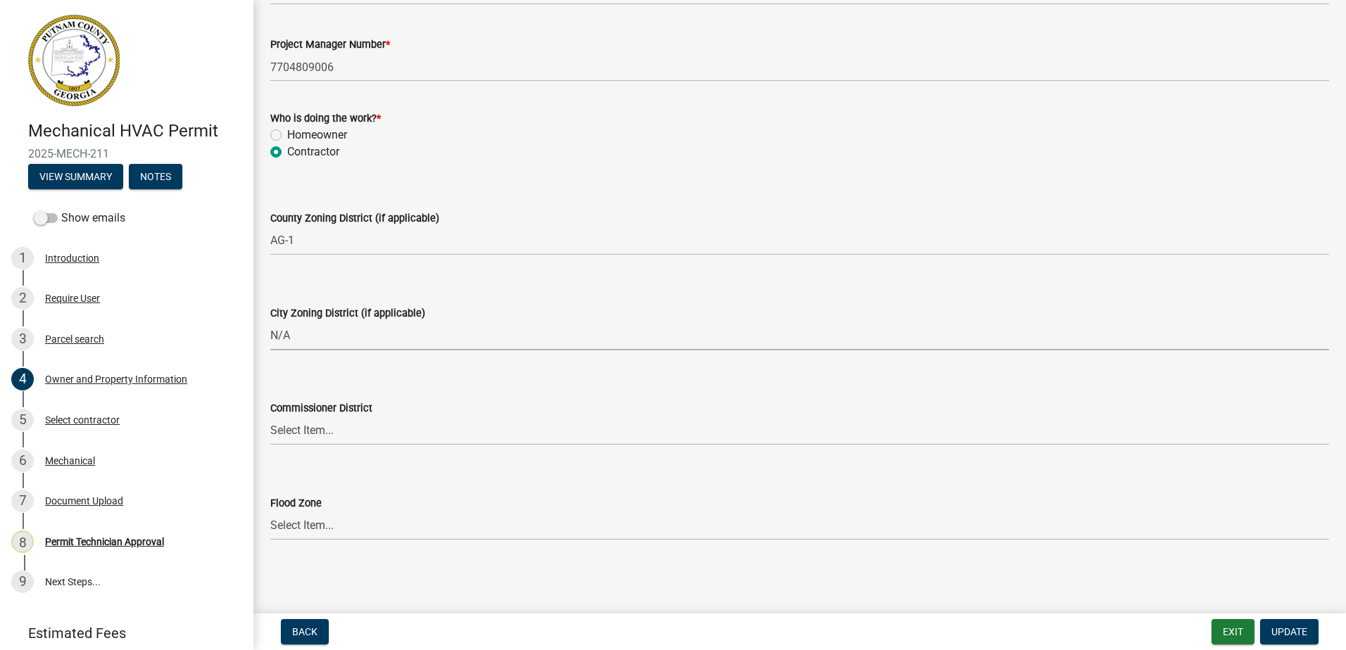
click at [270, 322] on select "Select Item... A-1 A-2 R-1 R-2 R-3 R-4 MHP C-1 C-2 I-1 I-2 DB FH H-P N/A" at bounding box center [799, 336] width 1059 height 29
select select "83394b22-4a11-496c-8e5c-75ade2e72faf"
drag, startPoint x: 310, startPoint y: 427, endPoint x: 308, endPoint y: 446, distance: 19.1
click at [310, 427] on select "Select Item... District 1 District 2 District 3 District 4" at bounding box center [799, 431] width 1059 height 29
click at [270, 417] on select "Select Item... District 1 District 2 District 3 District 4" at bounding box center [799, 431] width 1059 height 29
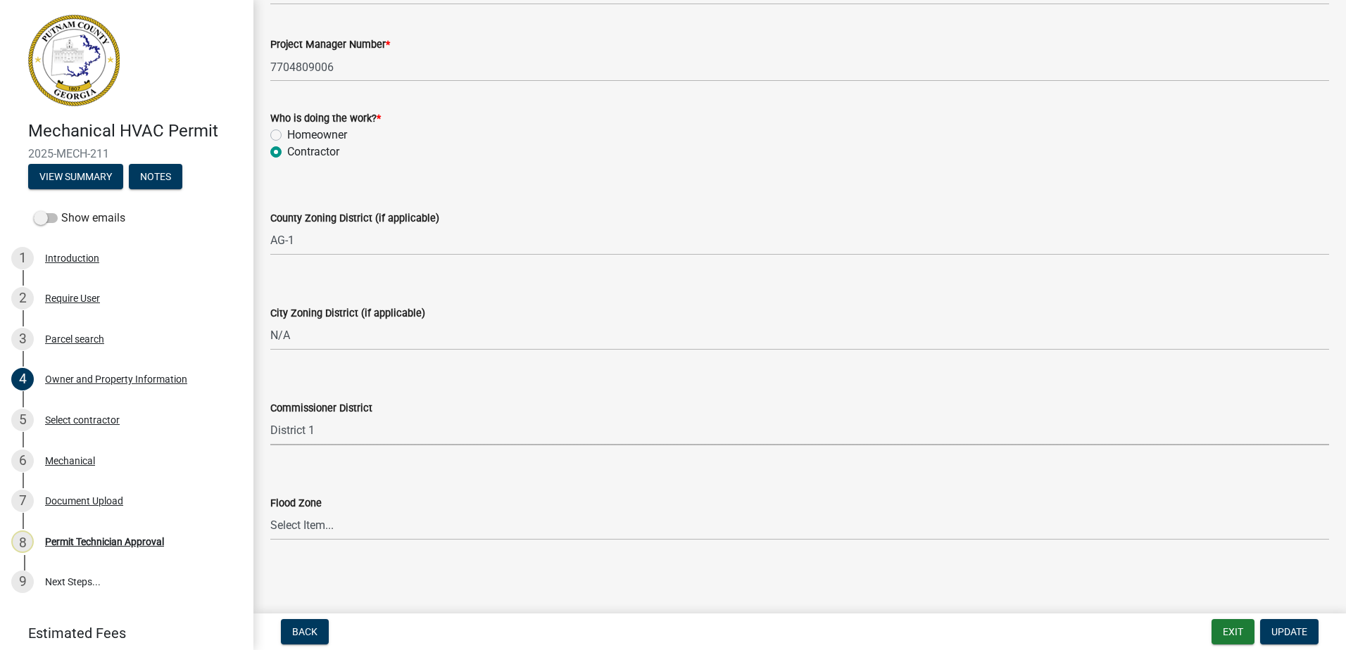
select select "ece5c1a9-df30-4702-9587-5deee23533b7"
click at [1295, 640] on button "Update" at bounding box center [1289, 631] width 58 height 25
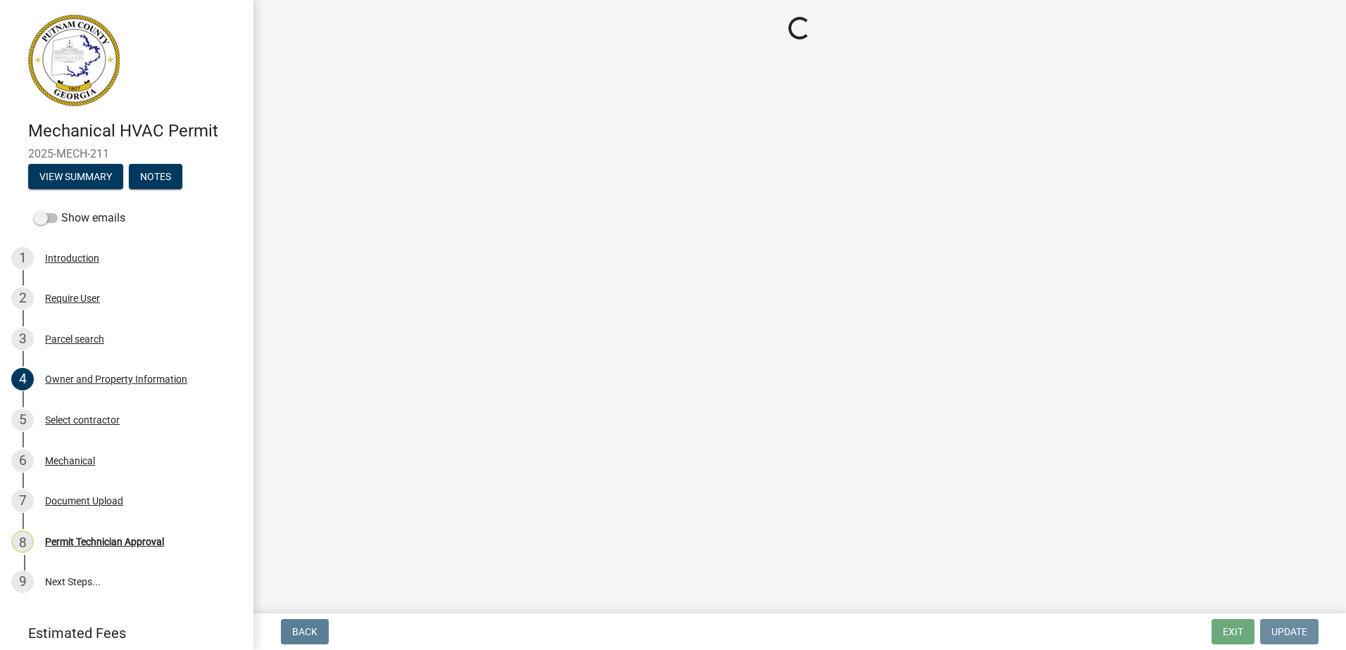
scroll to position [0, 0]
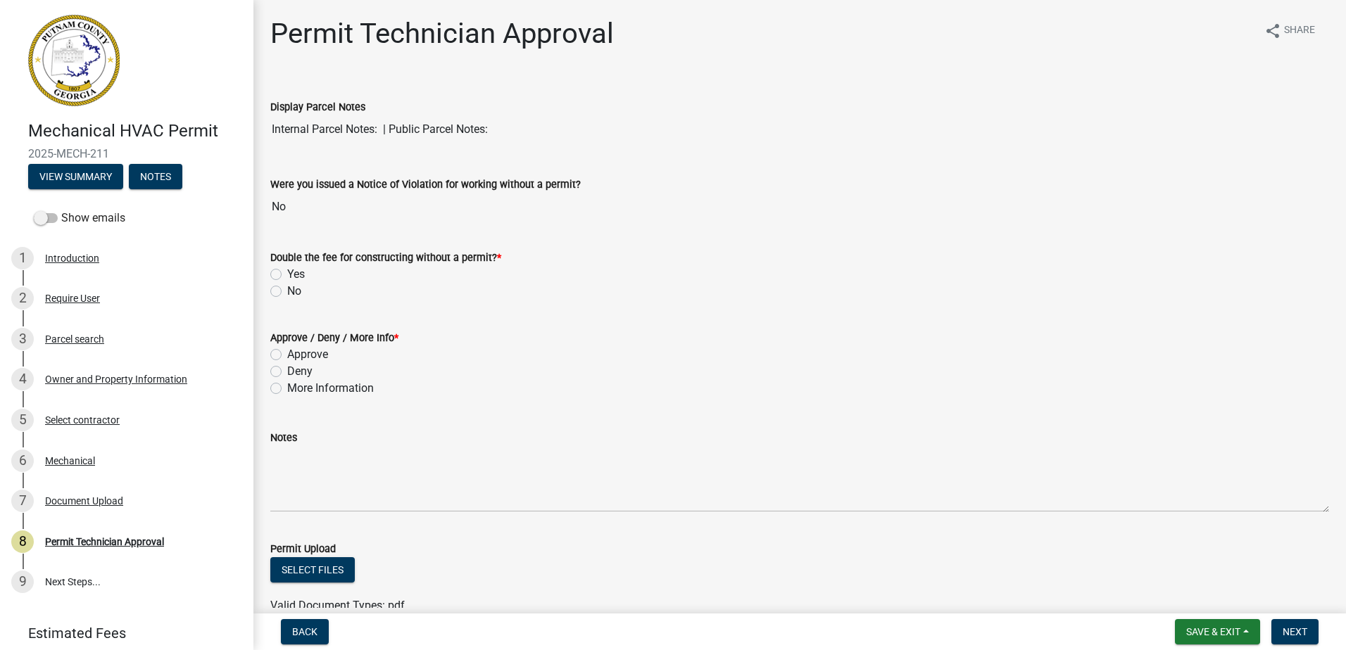
click at [279, 284] on div "No" at bounding box center [799, 291] width 1059 height 17
drag, startPoint x: 272, startPoint y: 293, endPoint x: 281, endPoint y: 345, distance: 52.8
click at [287, 292] on label "No" at bounding box center [294, 291] width 14 height 17
click at [287, 292] on input "No" at bounding box center [291, 287] width 9 height 9
radio input "true"
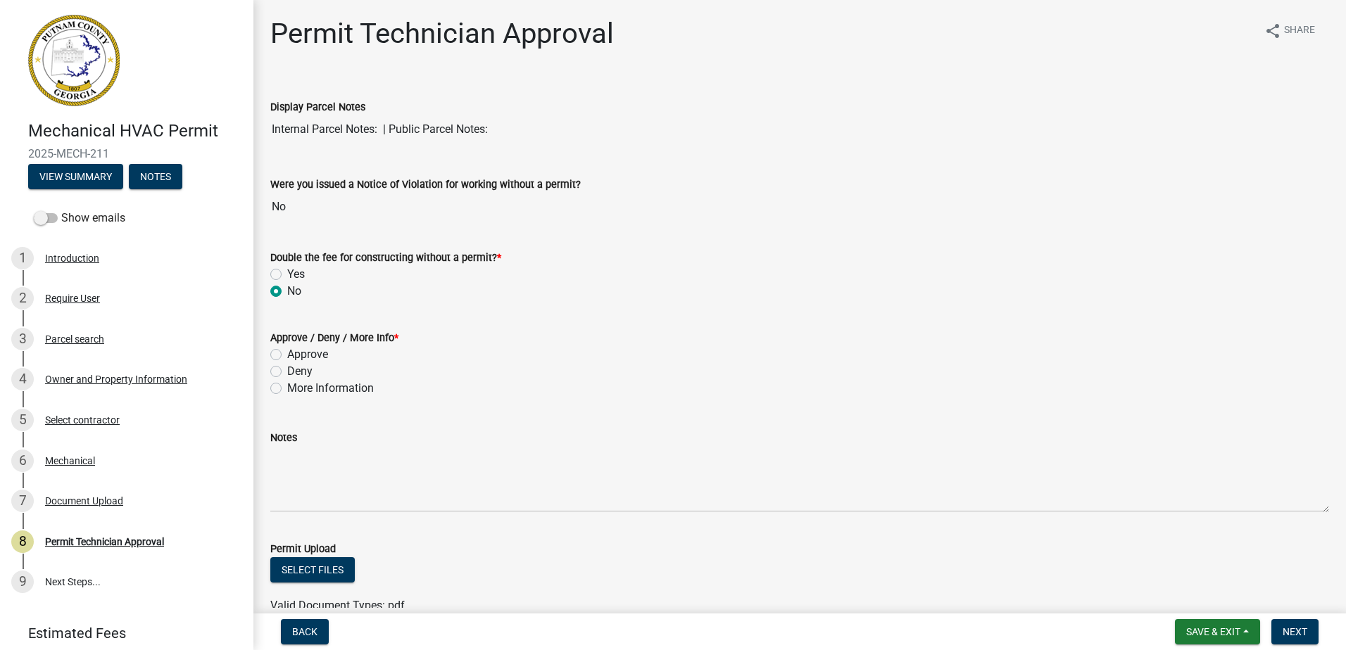
click at [276, 348] on div "Approve" at bounding box center [799, 354] width 1059 height 17
click at [287, 355] on label "Approve" at bounding box center [307, 354] width 41 height 17
click at [287, 355] on input "Approve" at bounding box center [291, 350] width 9 height 9
radio input "true"
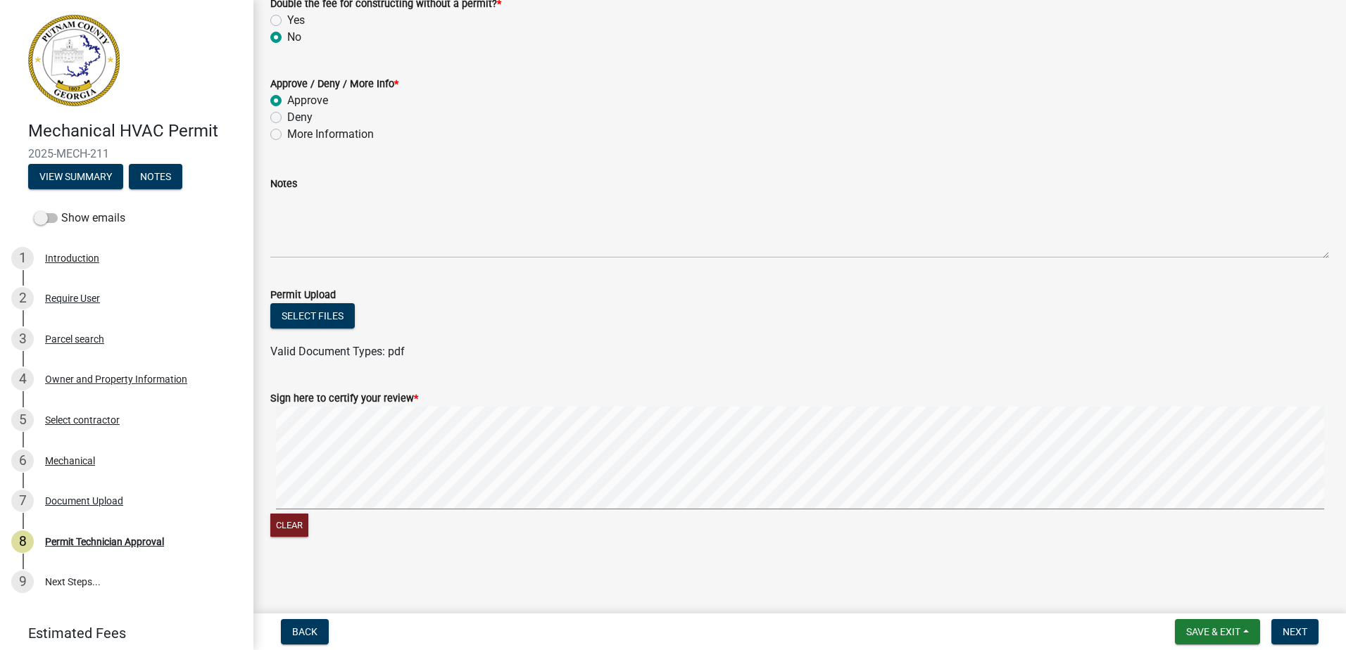
click at [500, 368] on wm-data-entity-input-list "Display Parcel Notes Internal Parcel Notes: | Public Parcel Notes: Were you iss…" at bounding box center [799, 189] width 1059 height 728
drag, startPoint x: 1299, startPoint y: 631, endPoint x: 1301, endPoint y: 619, distance: 12.0
click at [1298, 628] on span "Next" at bounding box center [1294, 631] width 25 height 11
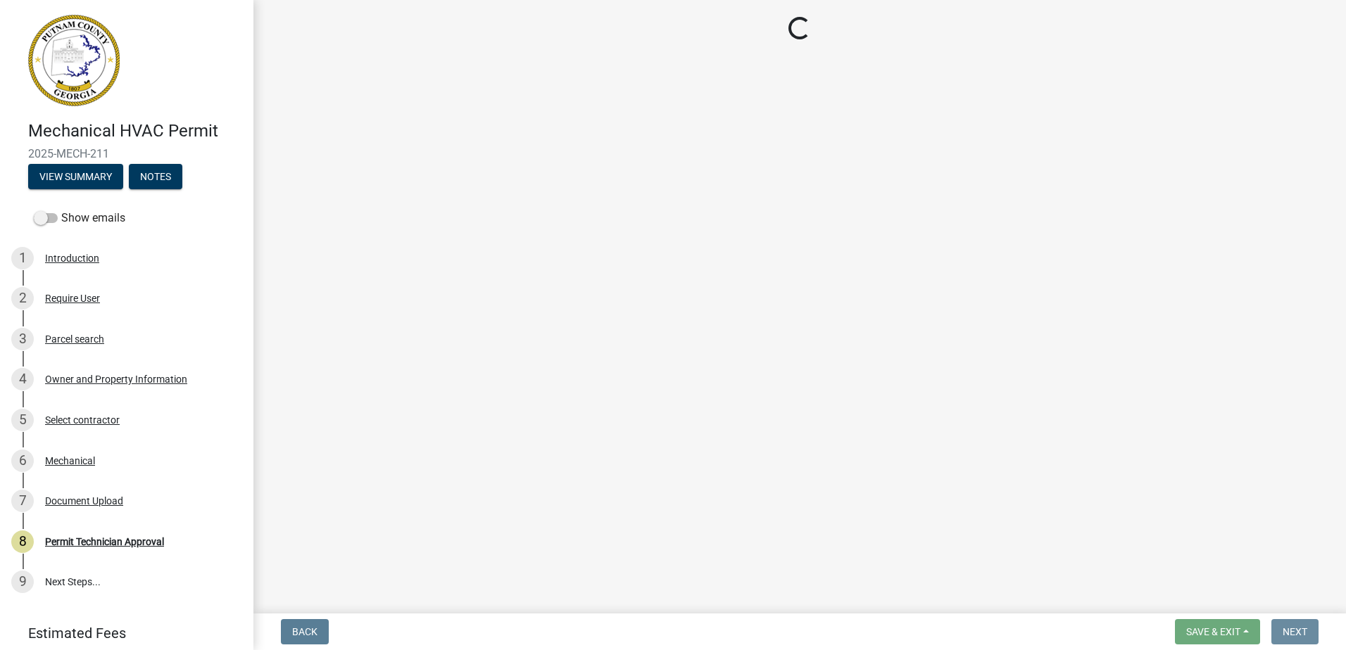
scroll to position [0, 0]
